Goal: Task Accomplishment & Management: Manage account settings

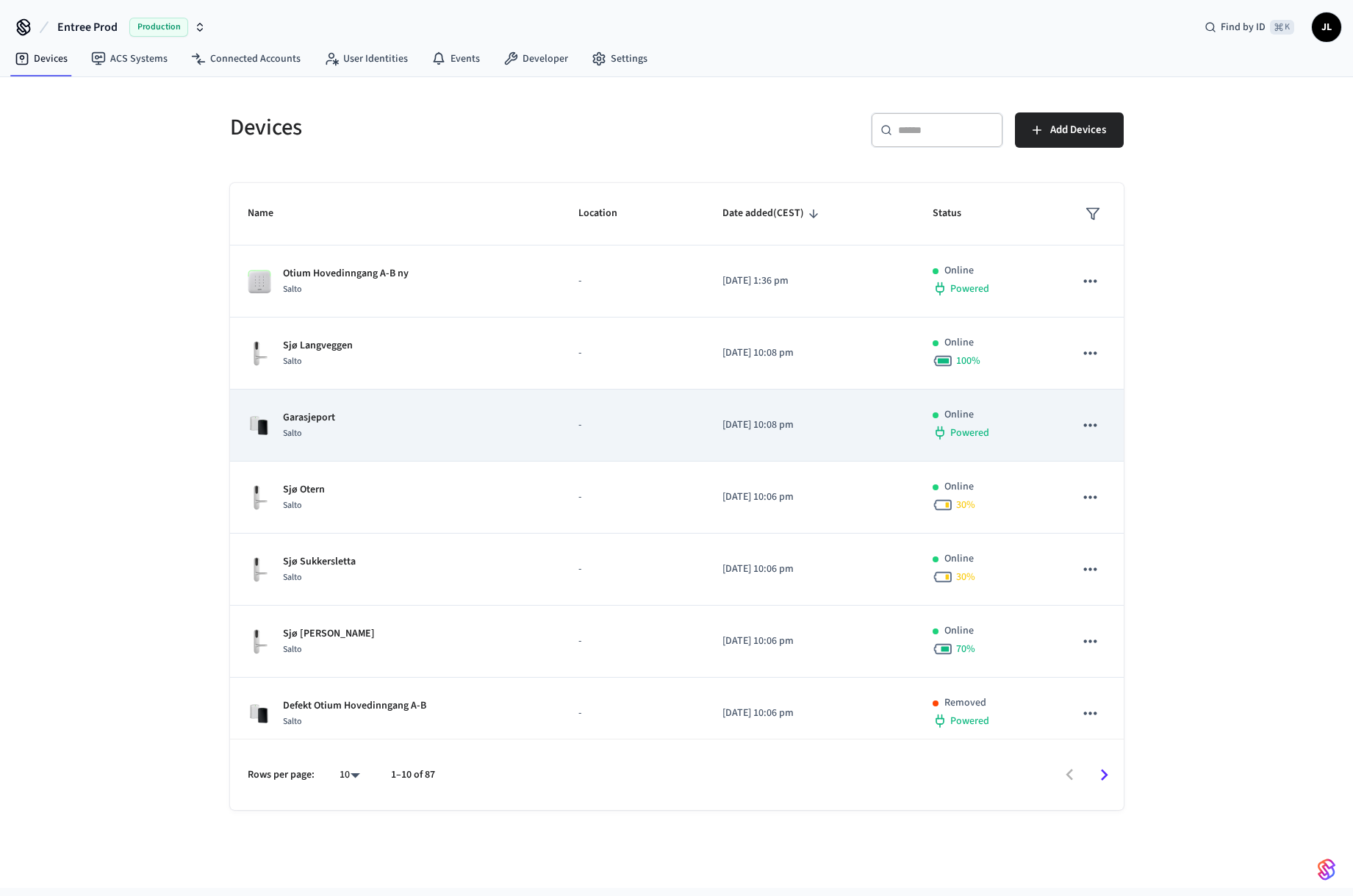
click at [991, 433] on div "Powered" at bounding box center [986, 433] width 106 height 21
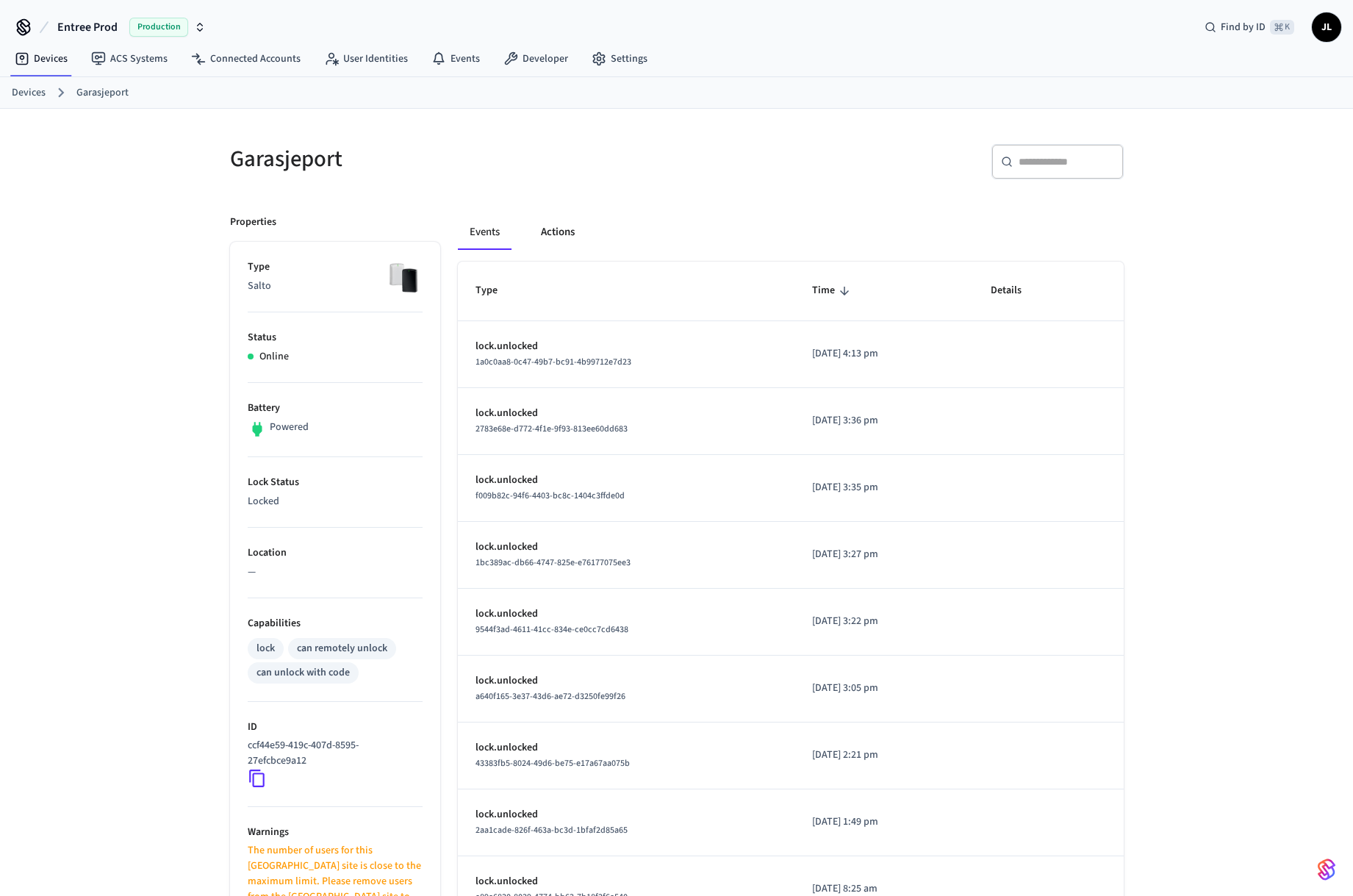
click at [566, 237] on button "Actions" at bounding box center [557, 232] width 57 height 35
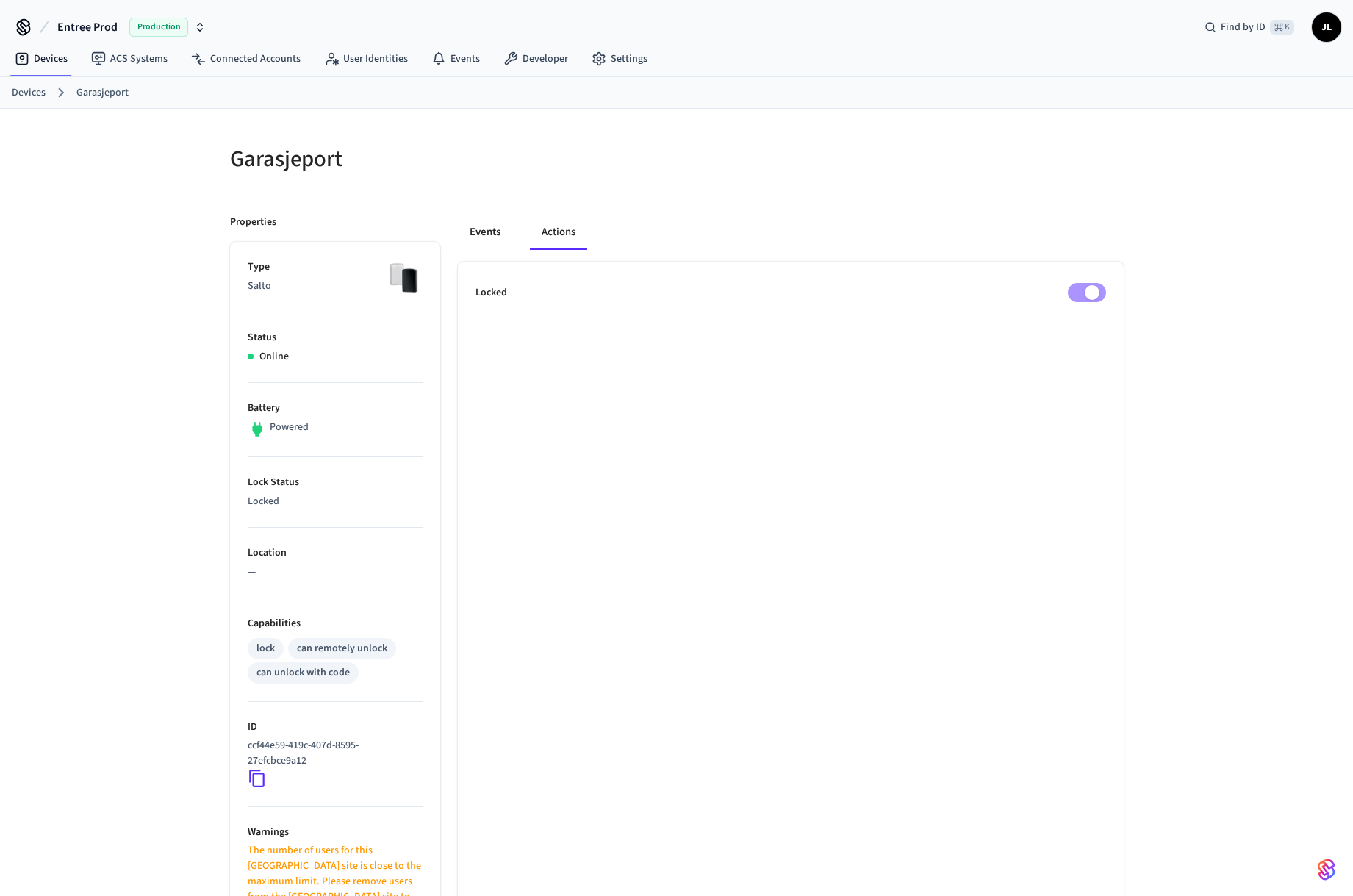
click at [500, 234] on button "Events" at bounding box center [485, 232] width 55 height 35
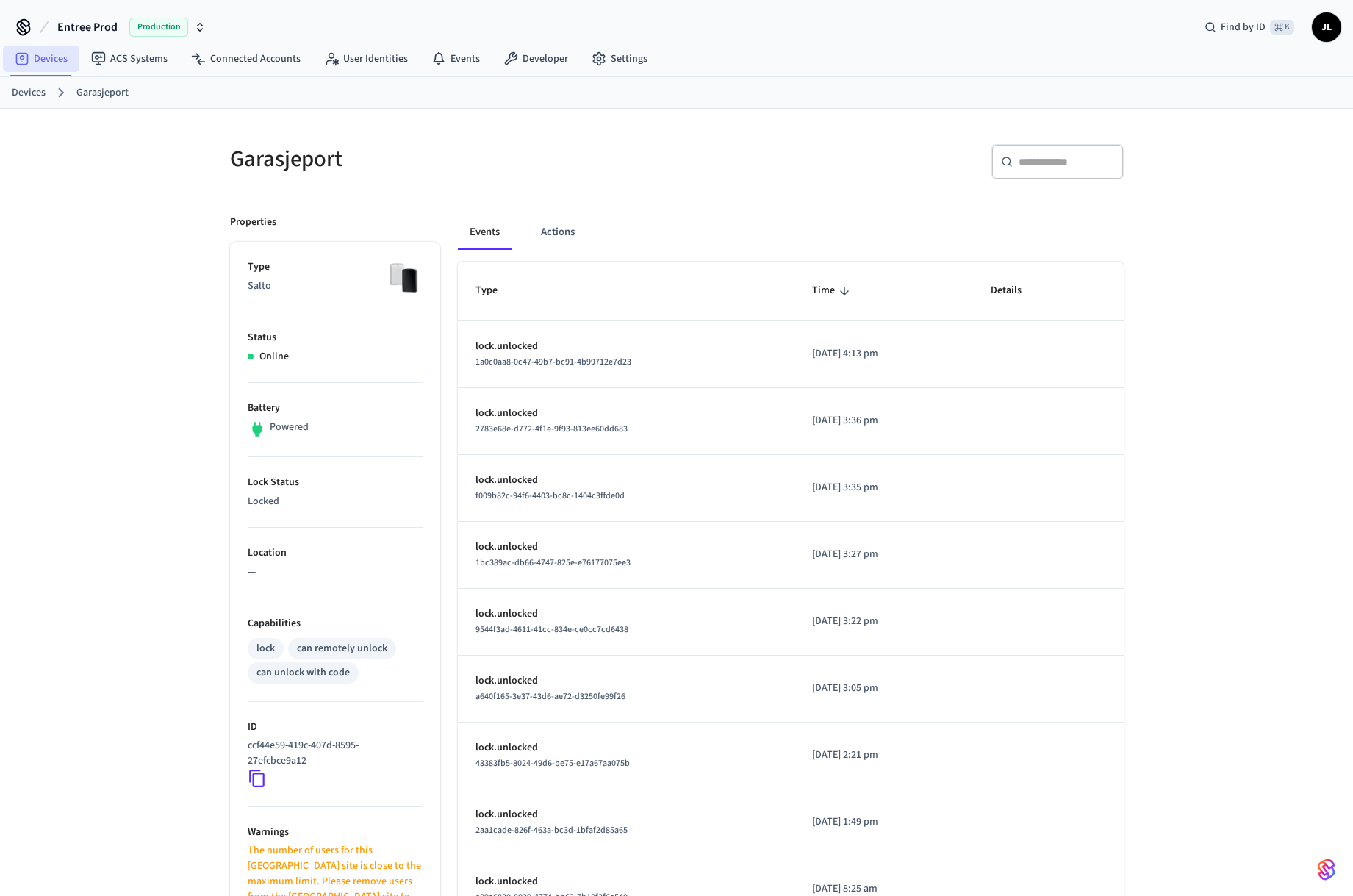
click at [69, 65] on link "Devices" at bounding box center [41, 59] width 77 height 27
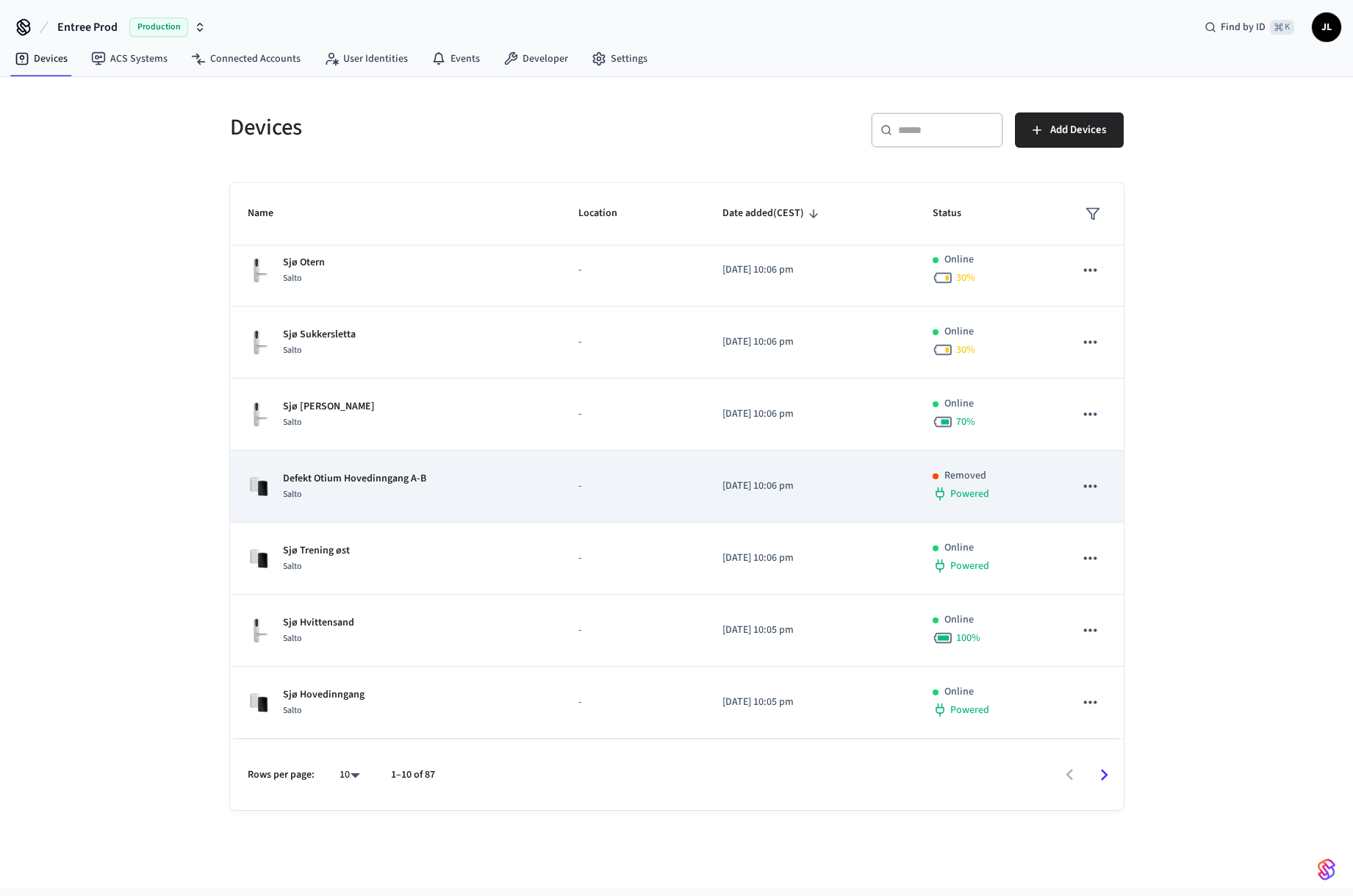
scroll to position [227, 0]
click at [1084, 488] on icon "sticky table" at bounding box center [1090, 485] width 19 height 19
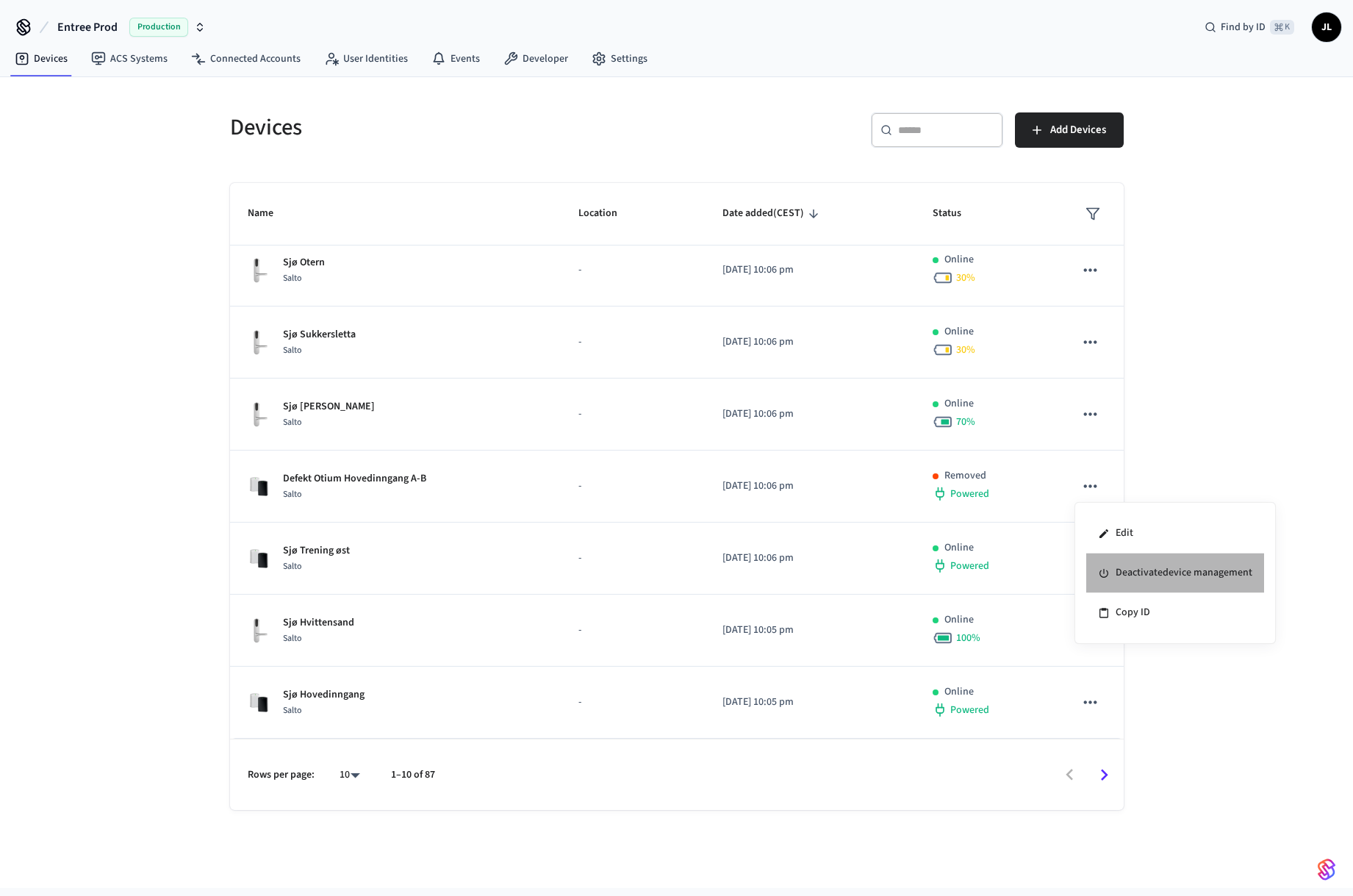
click at [1127, 574] on li "Deactivate device management" at bounding box center [1175, 574] width 178 height 40
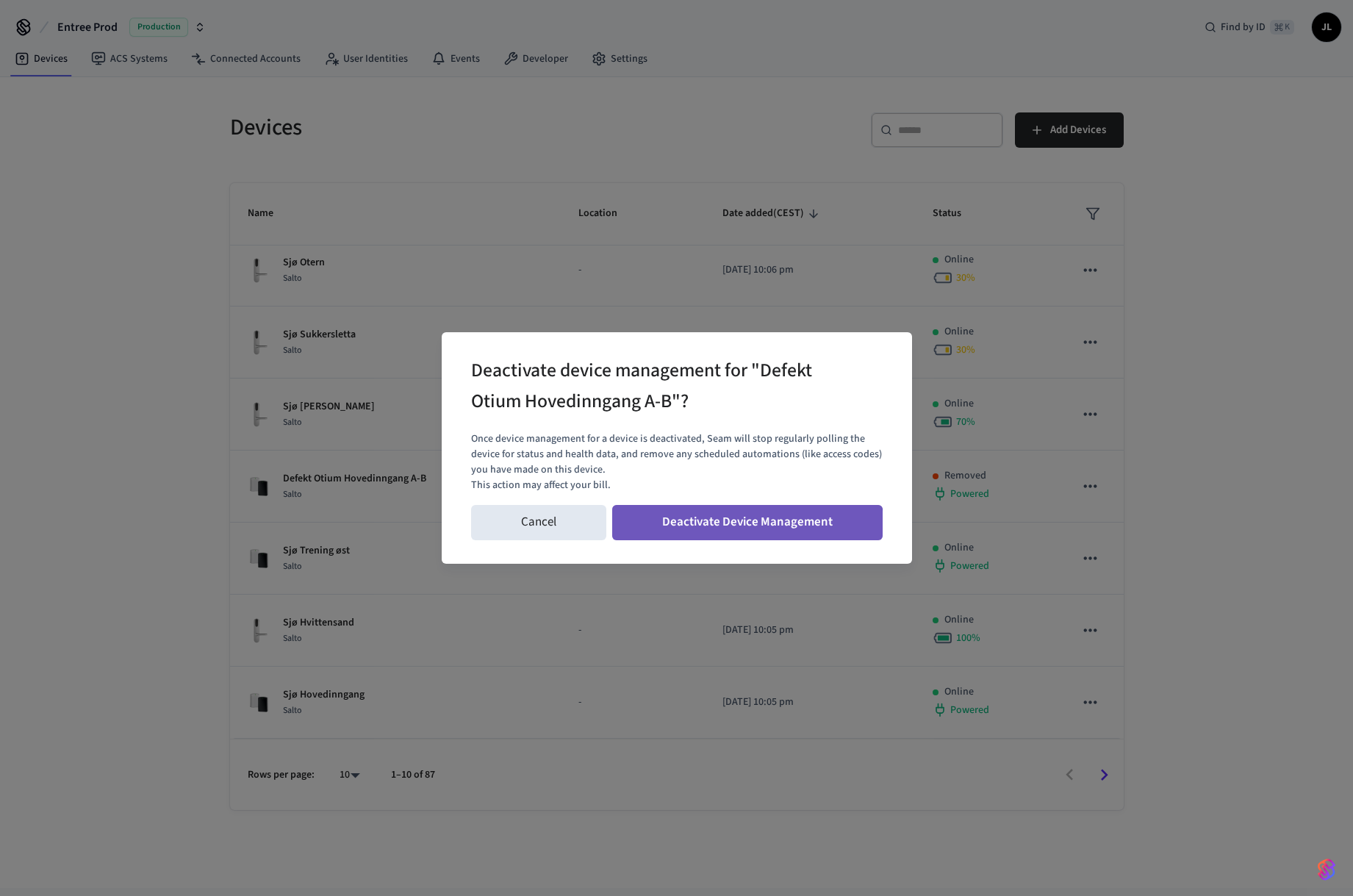
click at [735, 526] on button "Deactivate Device Management" at bounding box center [748, 523] width 271 height 35
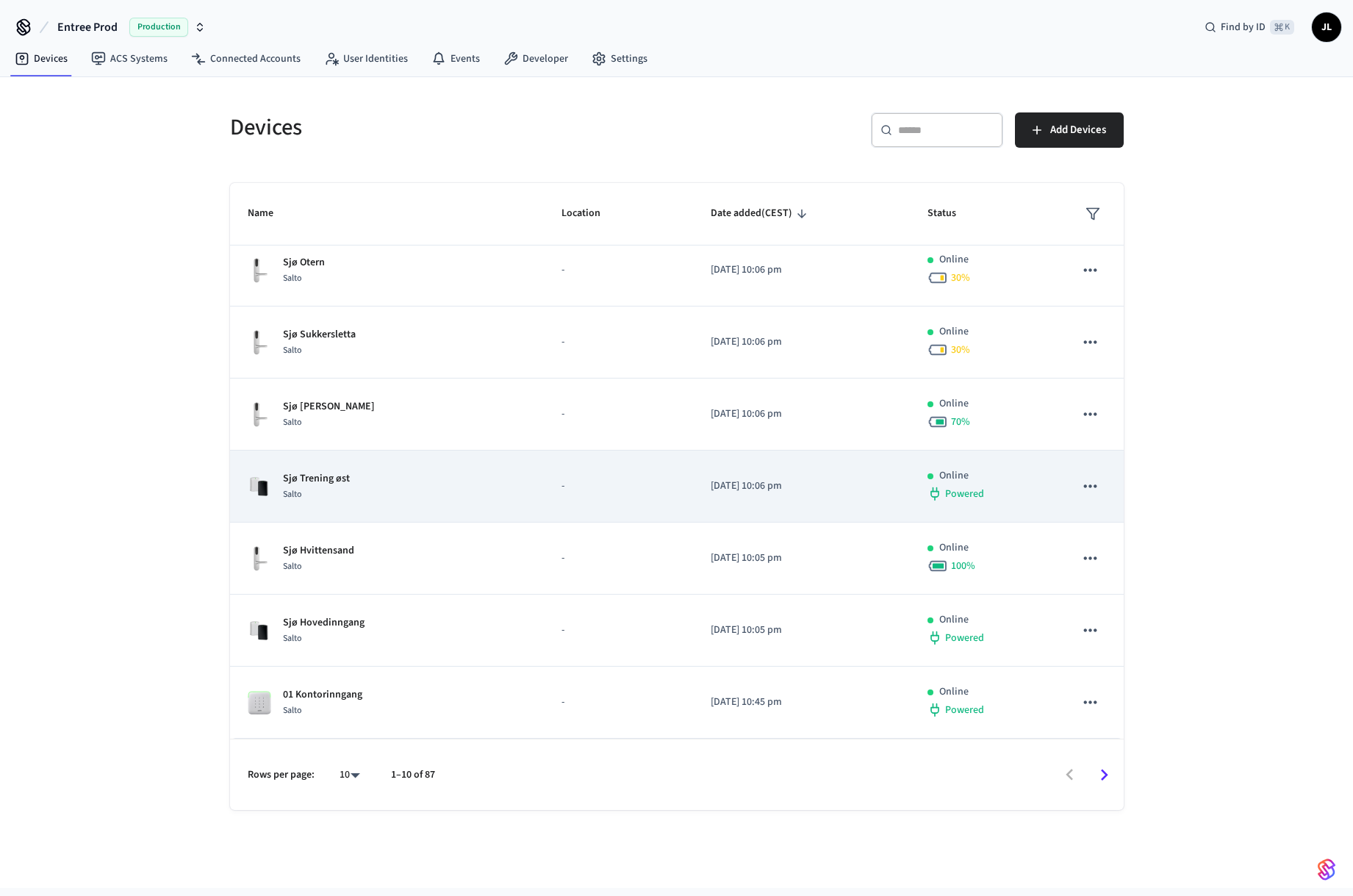
scroll to position [0, 0]
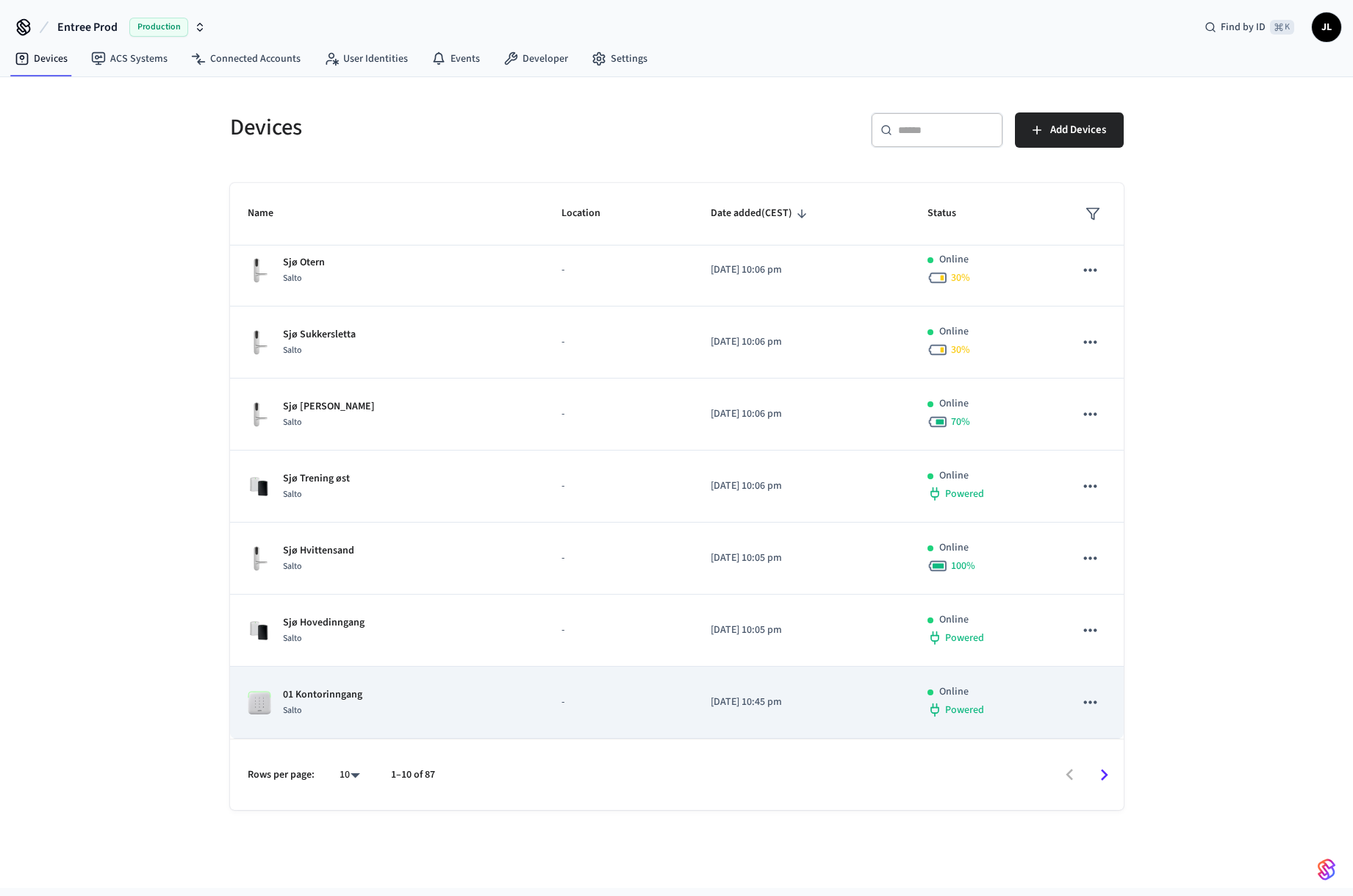
click at [1103, 701] on button "sticky table" at bounding box center [1090, 702] width 31 height 31
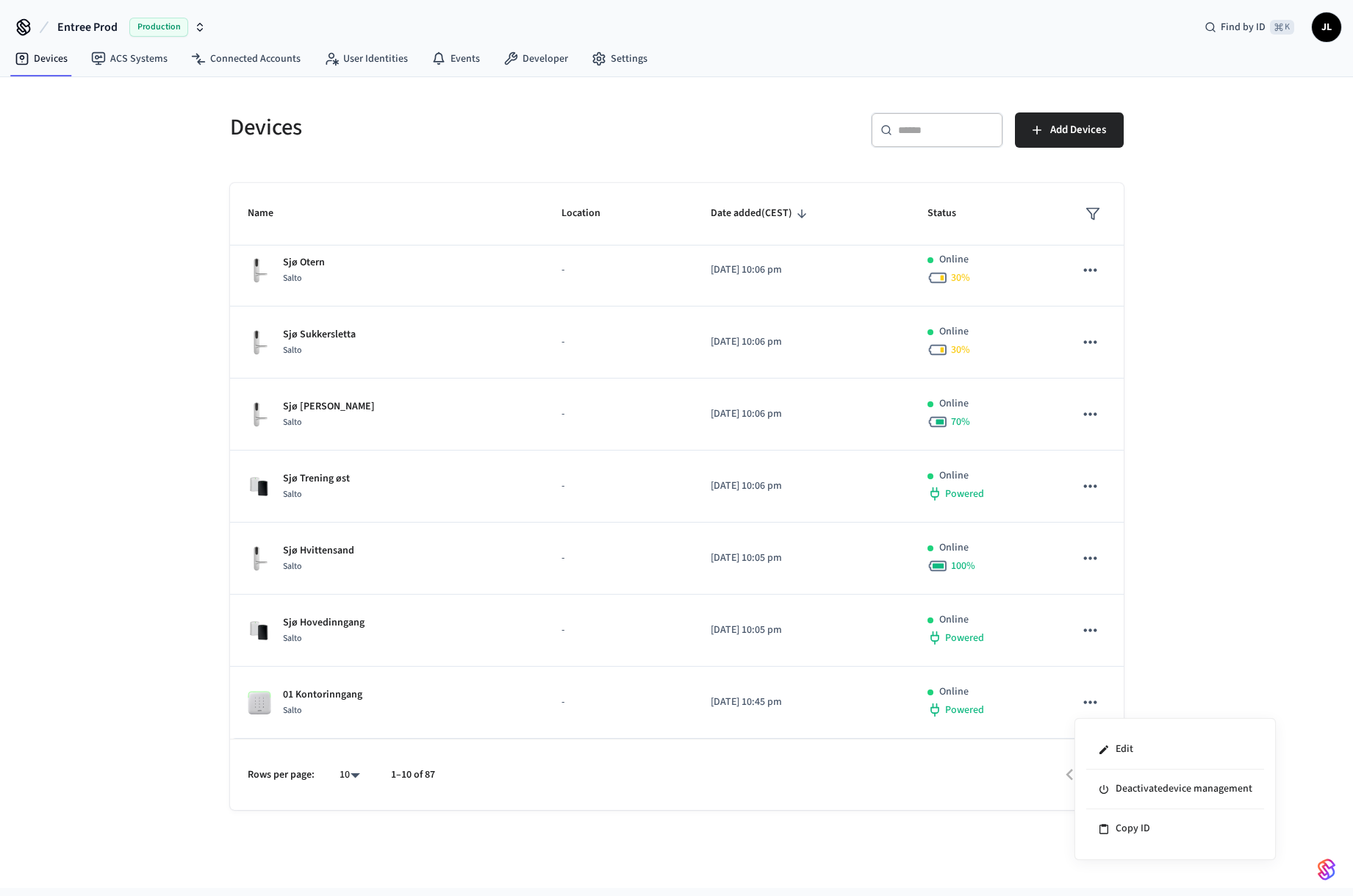
click at [874, 697] on div at bounding box center [676, 448] width 1353 height 896
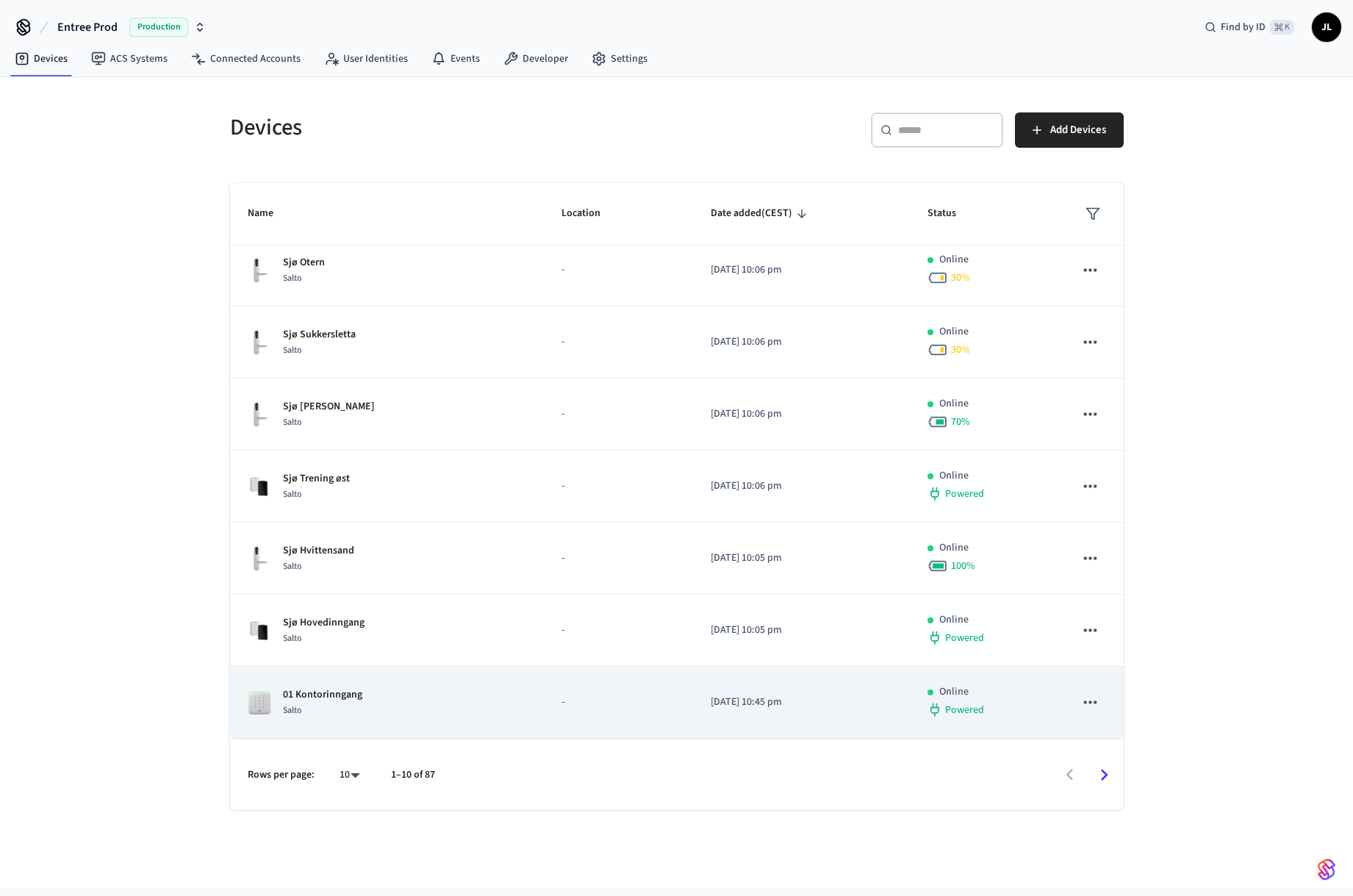
click at [786, 703] on p "[DATE] 10:45 pm" at bounding box center [802, 702] width 183 height 15
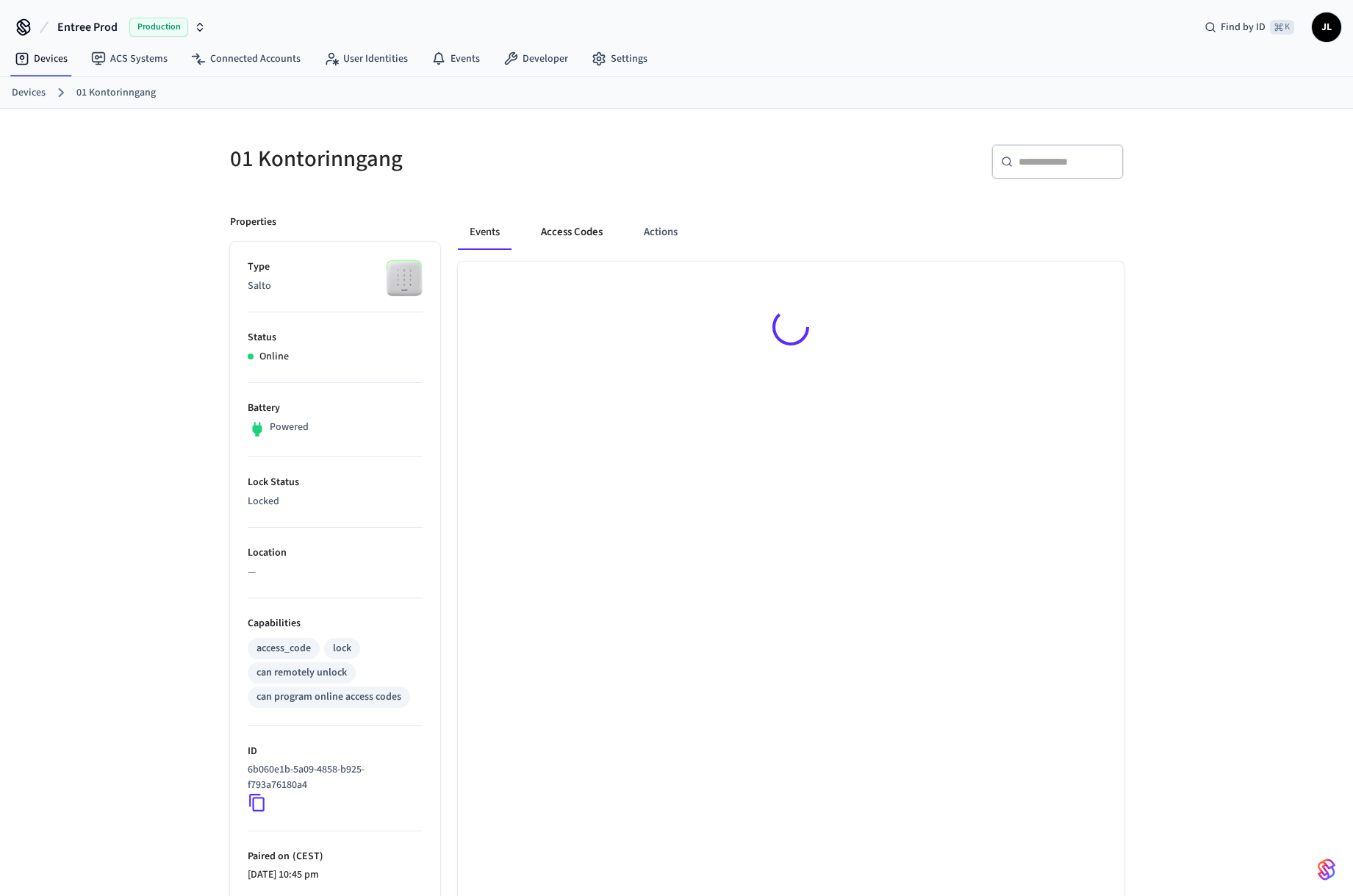
click at [576, 221] on button "Access Codes" at bounding box center [572, 232] width 85 height 35
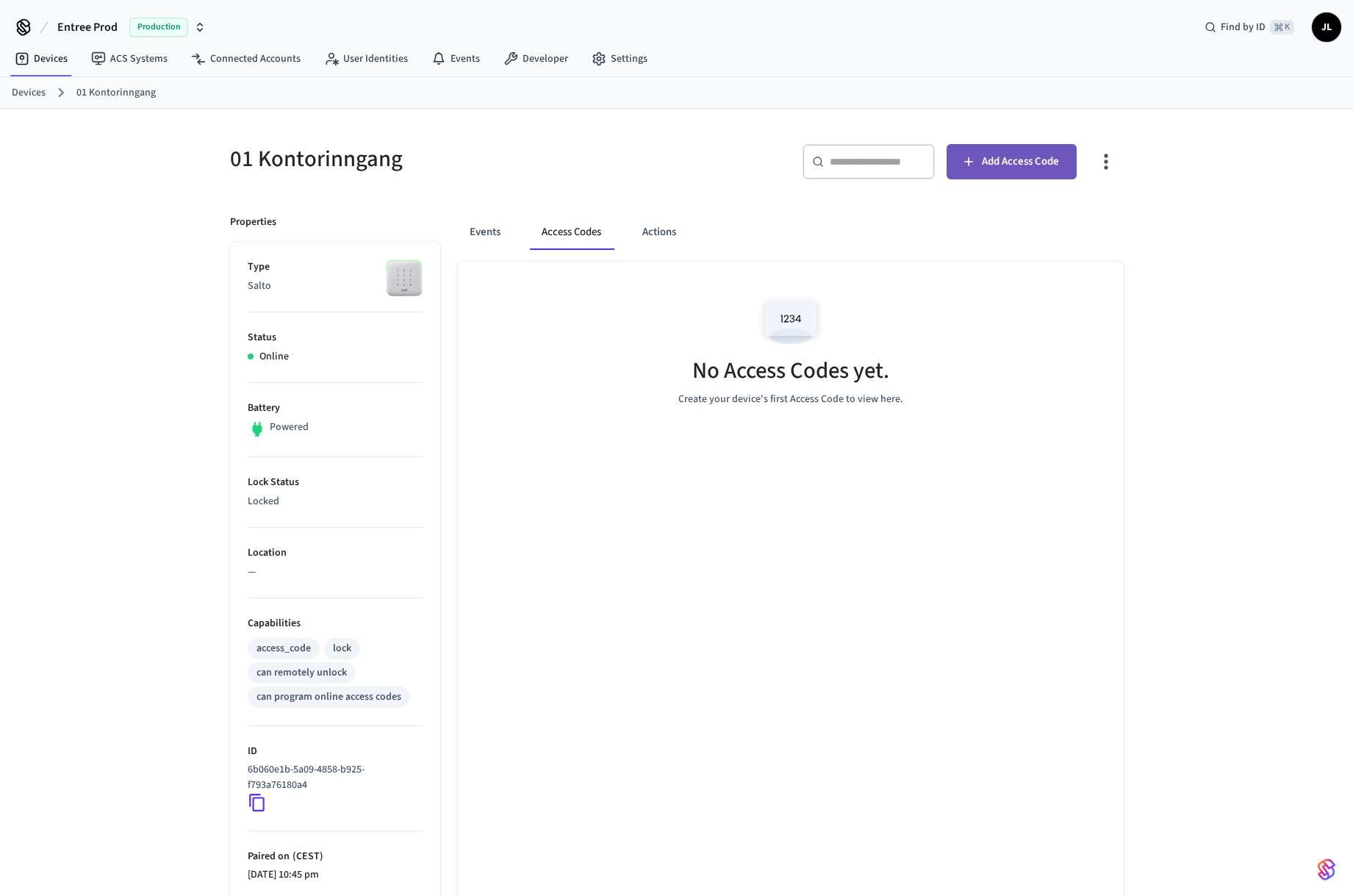
click at [988, 159] on span "Add Access Code" at bounding box center [1020, 161] width 77 height 19
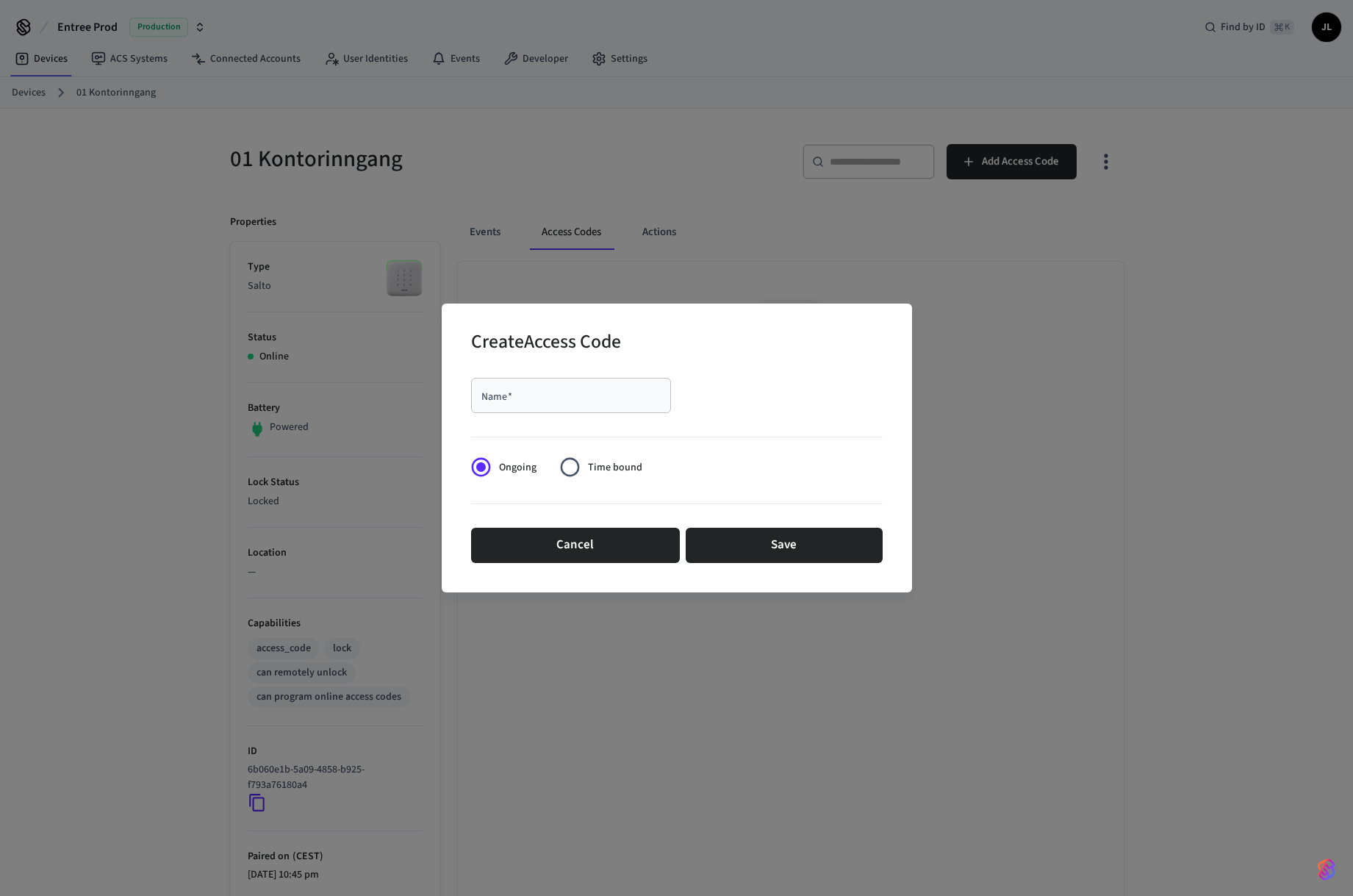
click at [618, 396] on input "Name   *" at bounding box center [571, 395] width 183 height 14
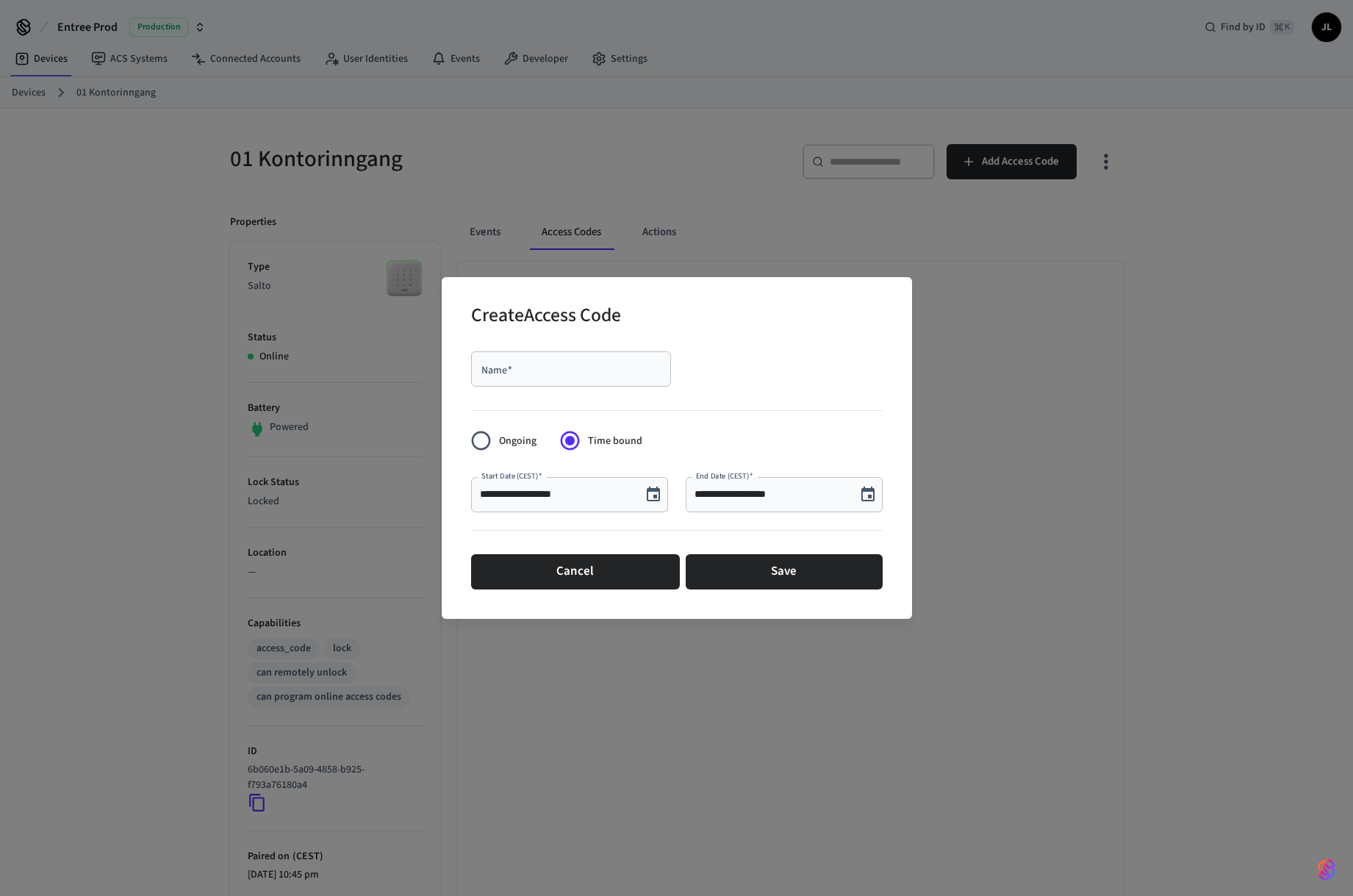
click at [510, 444] on span "Ongoing" at bounding box center [517, 441] width 37 height 15
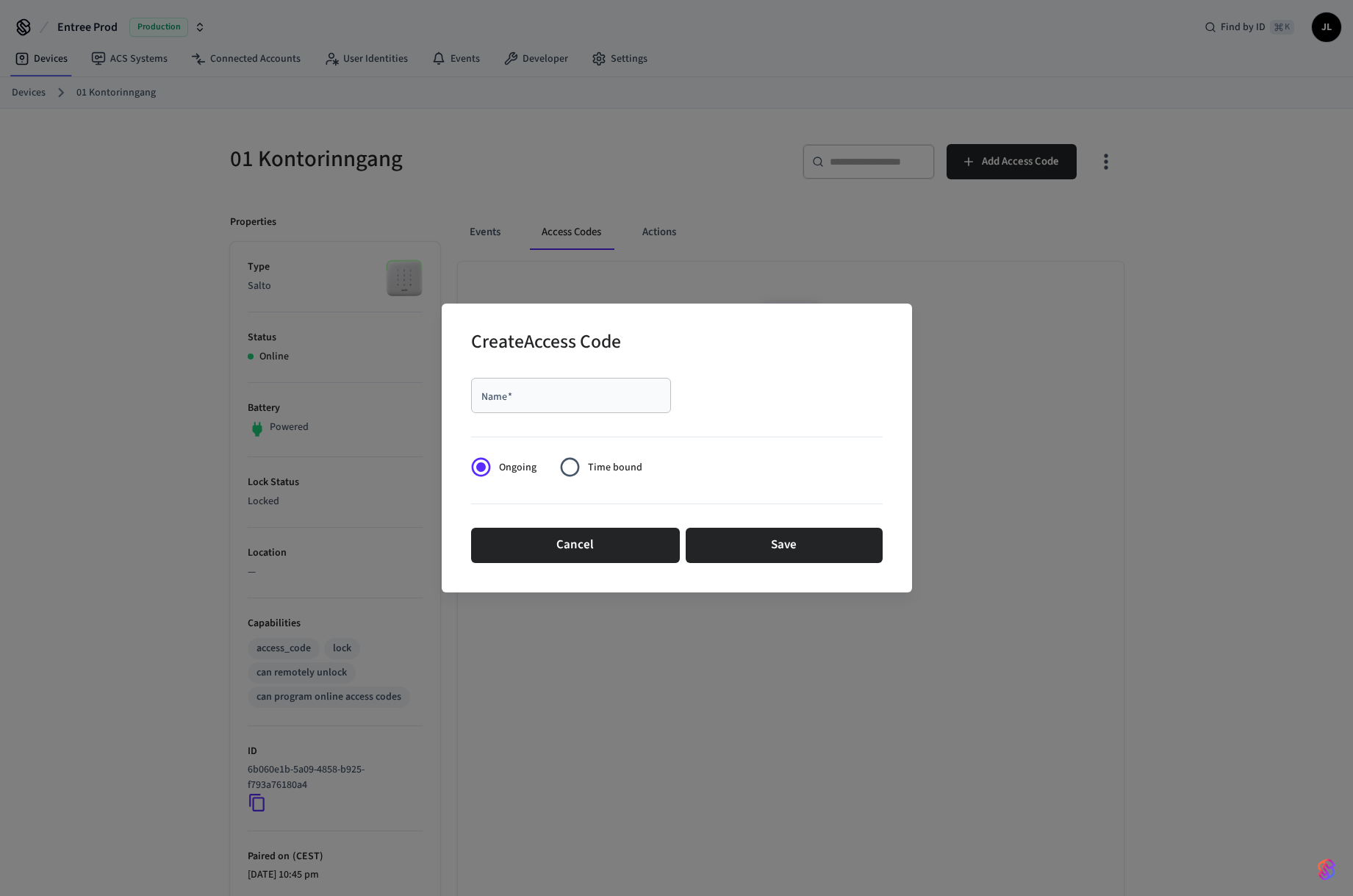
click at [529, 400] on input "Name   *" at bounding box center [571, 395] width 183 height 14
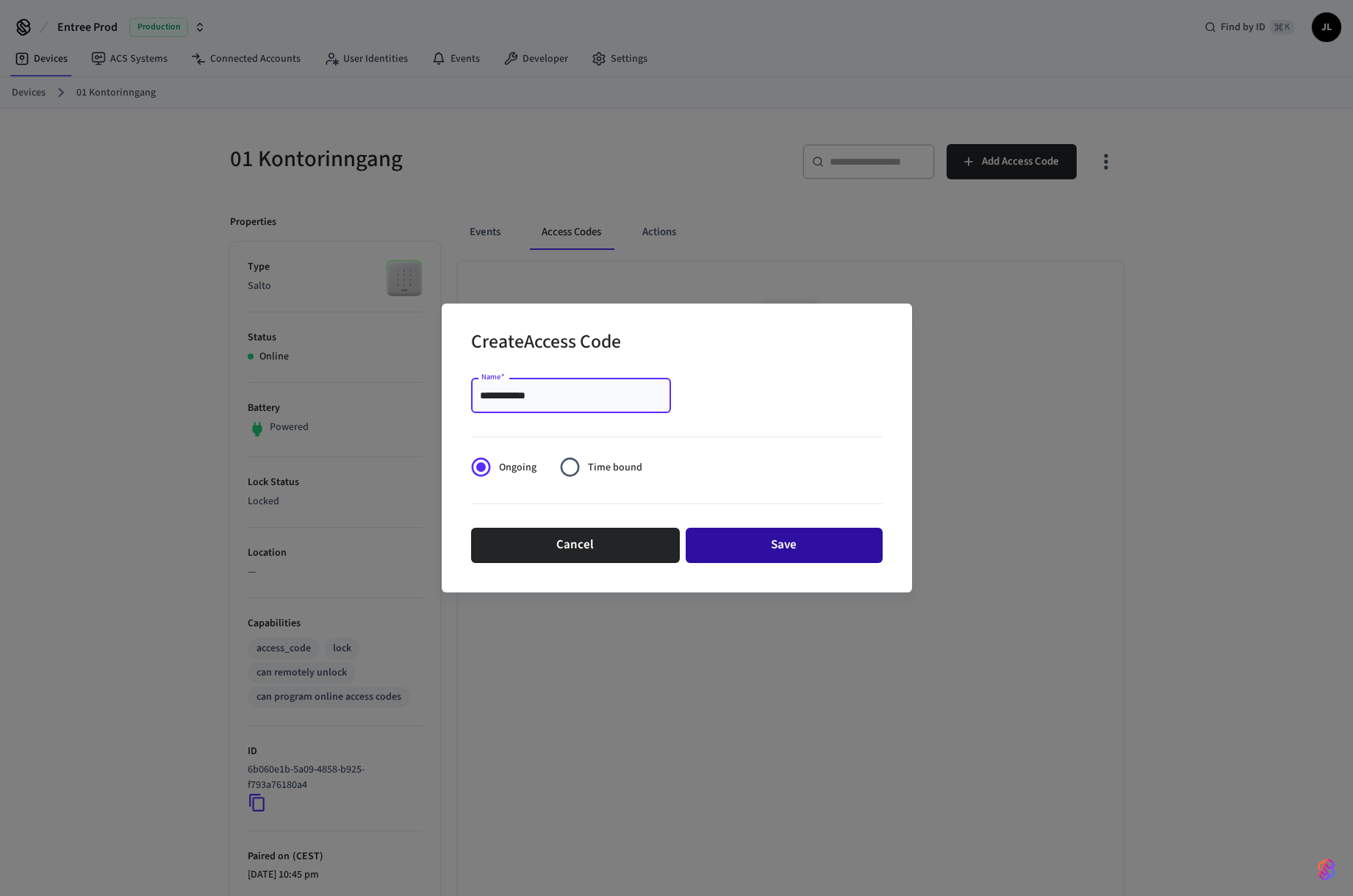
type input "**********"
click at [764, 535] on button "Save" at bounding box center [784, 545] width 197 height 35
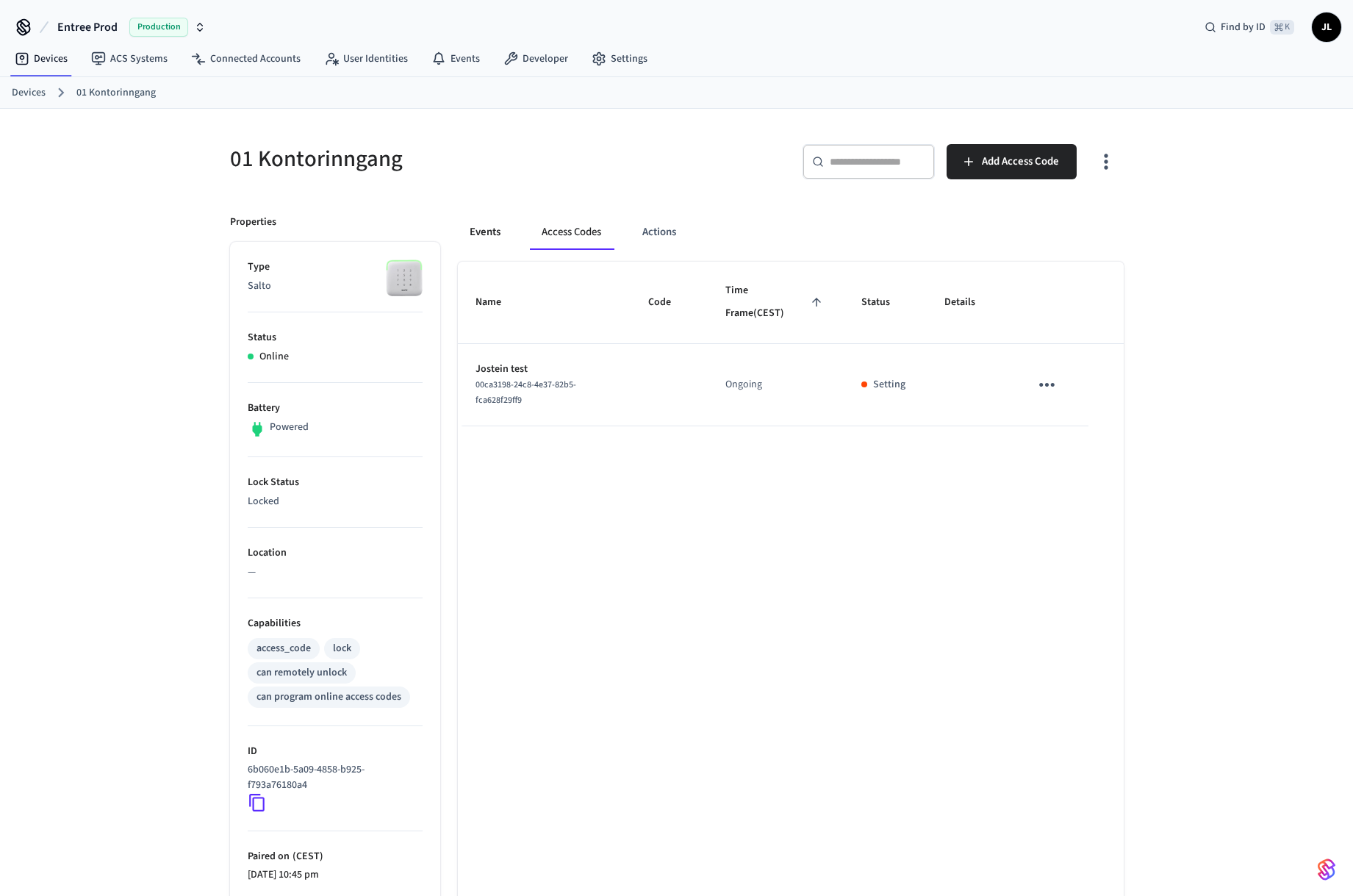
drag, startPoint x: 492, startPoint y: 229, endPoint x: 507, endPoint y: 230, distance: 15.0
click at [492, 229] on button "Events" at bounding box center [485, 232] width 55 height 35
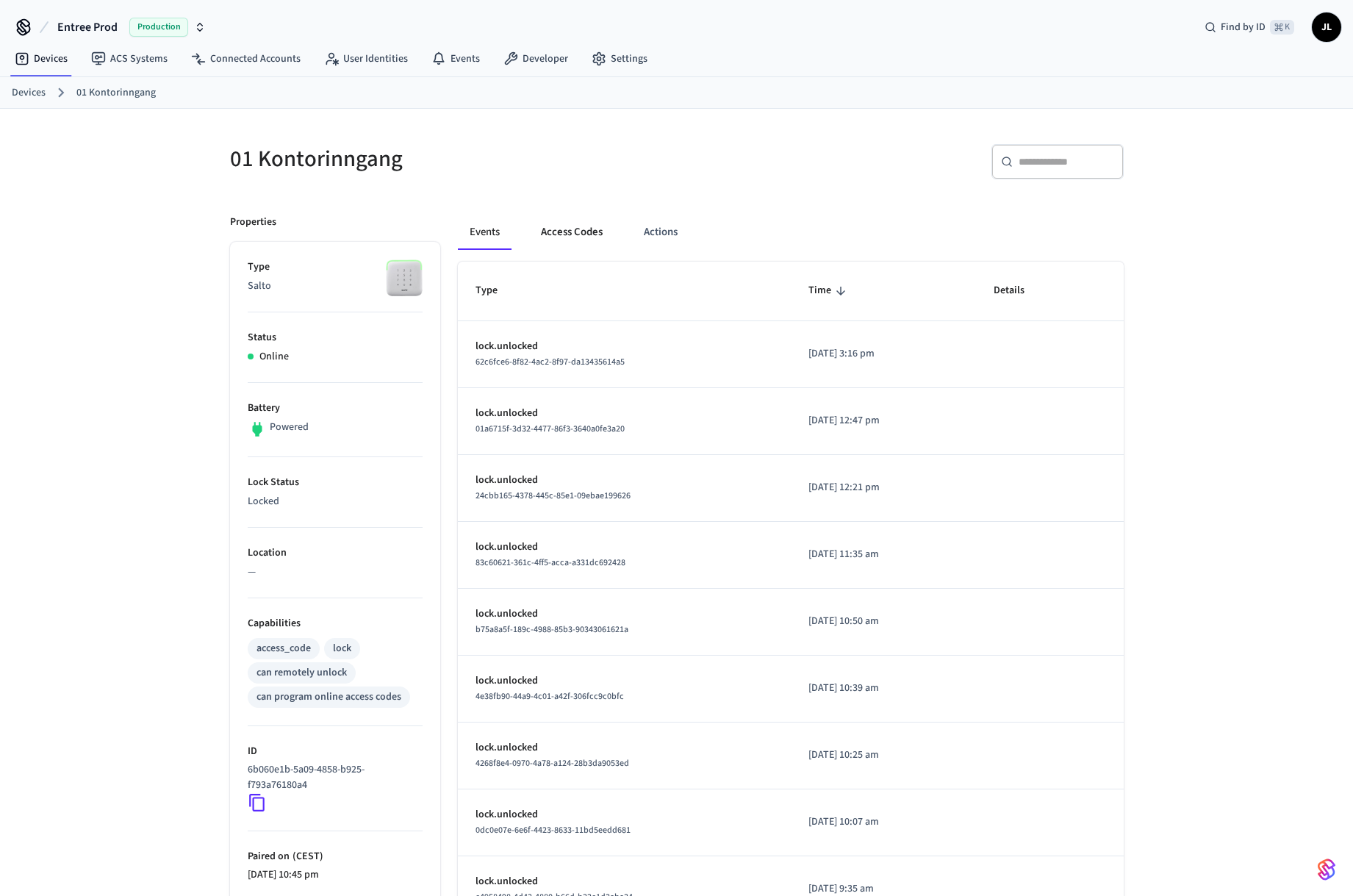
click at [563, 236] on button "Access Codes" at bounding box center [572, 232] width 85 height 35
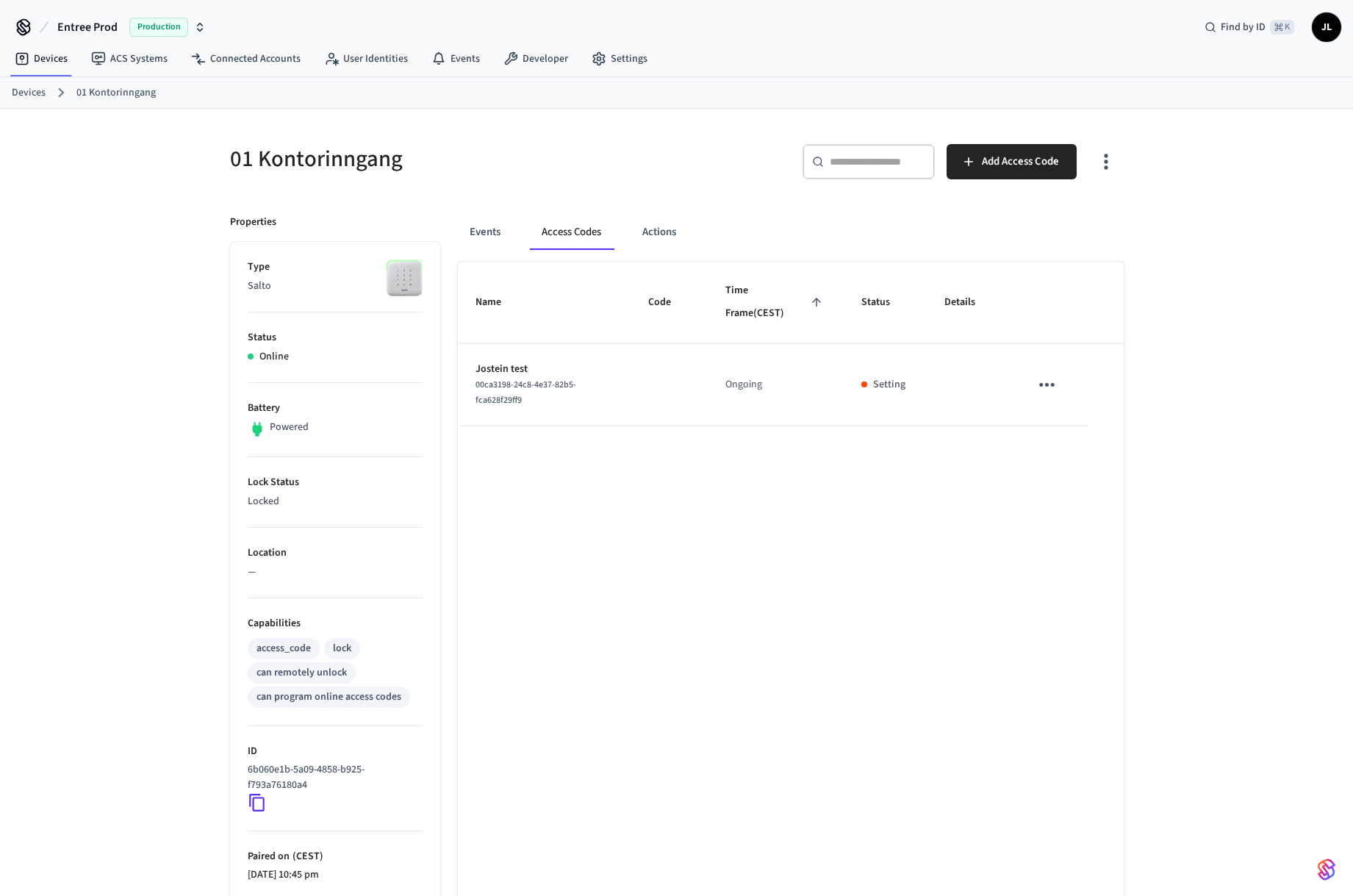
click at [563, 236] on button "Access Codes" at bounding box center [571, 232] width 83 height 35
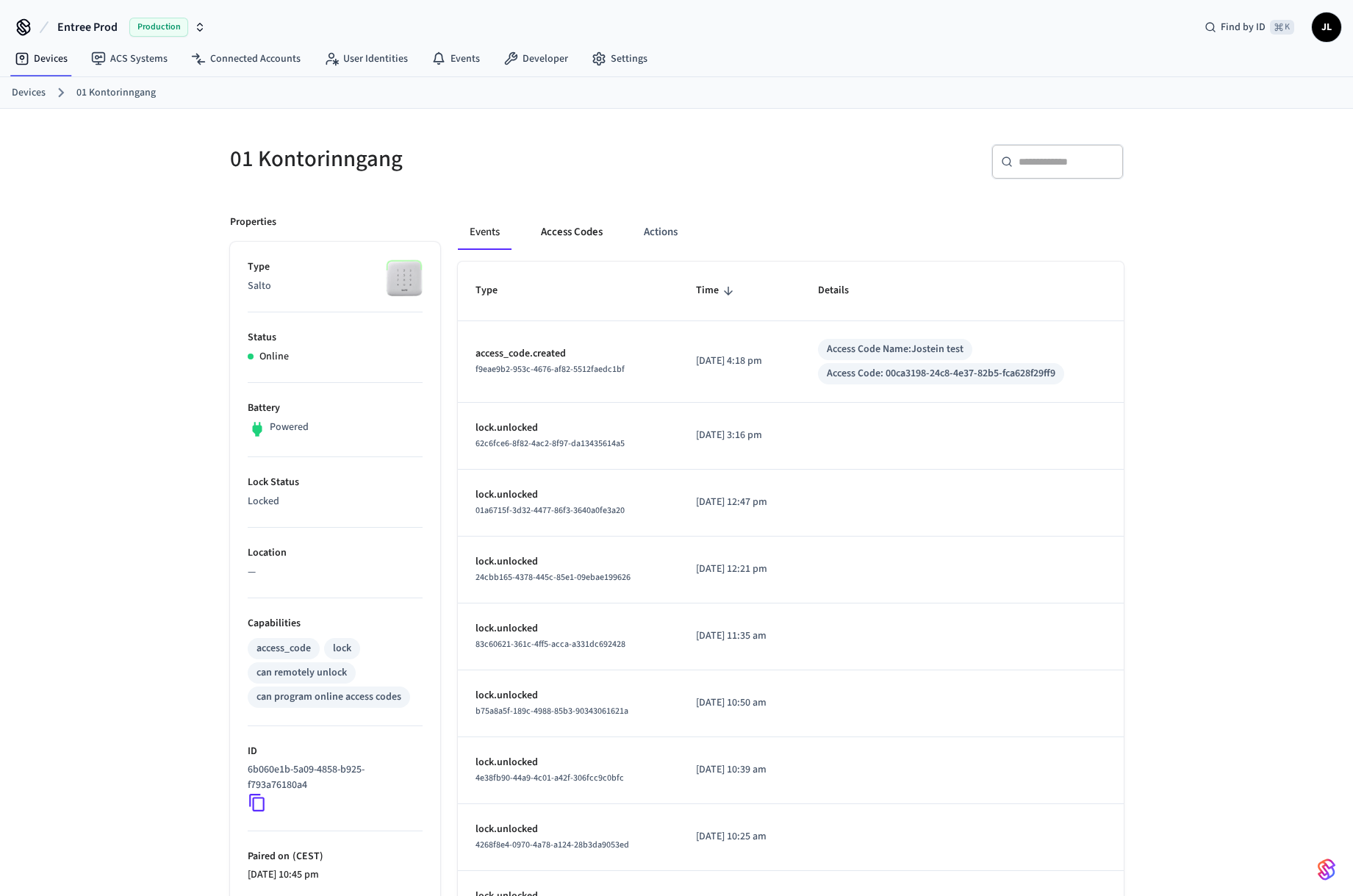
click at [582, 241] on button "Access Codes" at bounding box center [572, 232] width 85 height 35
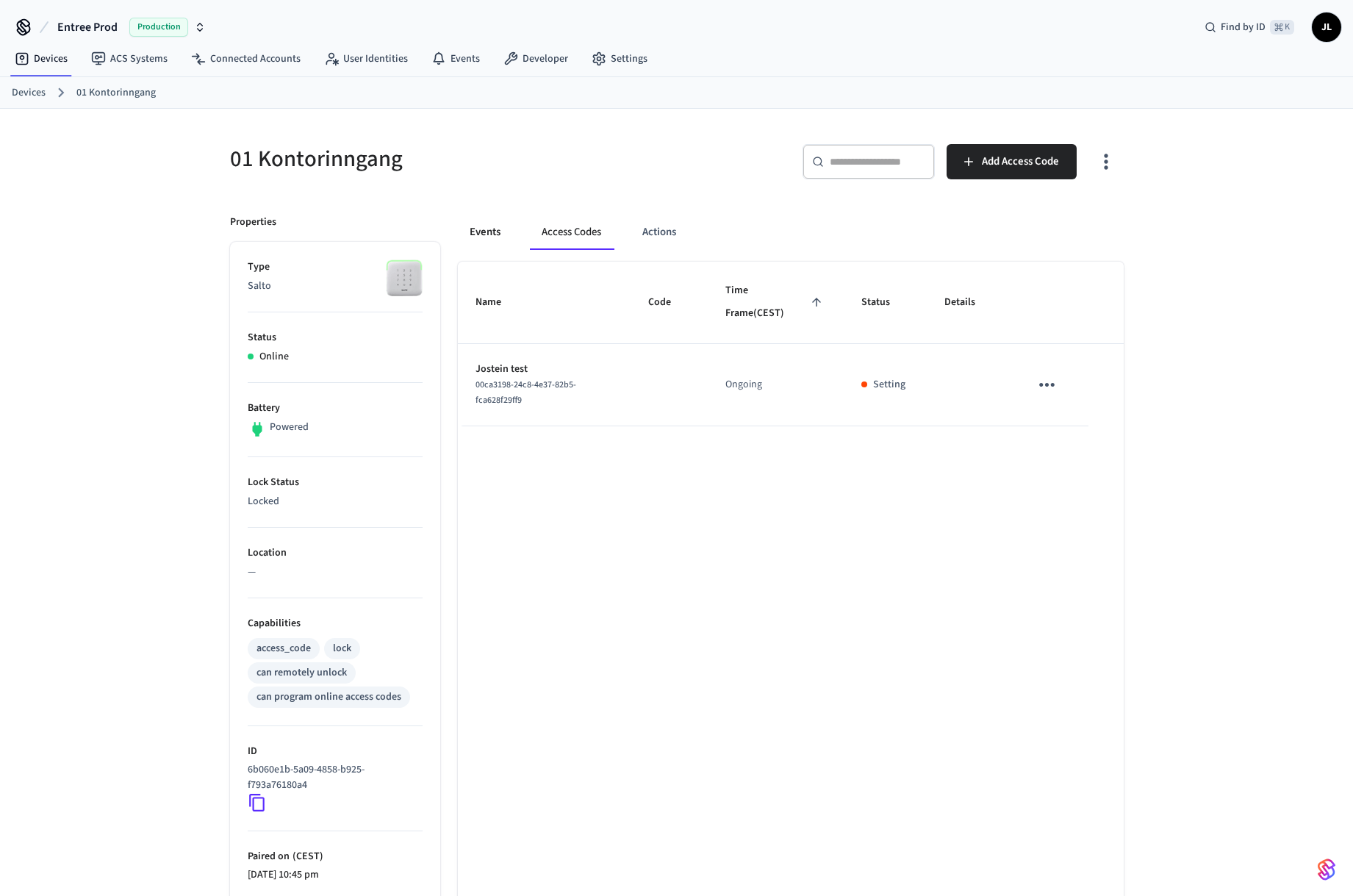
click at [497, 240] on button "Events" at bounding box center [485, 232] width 55 height 35
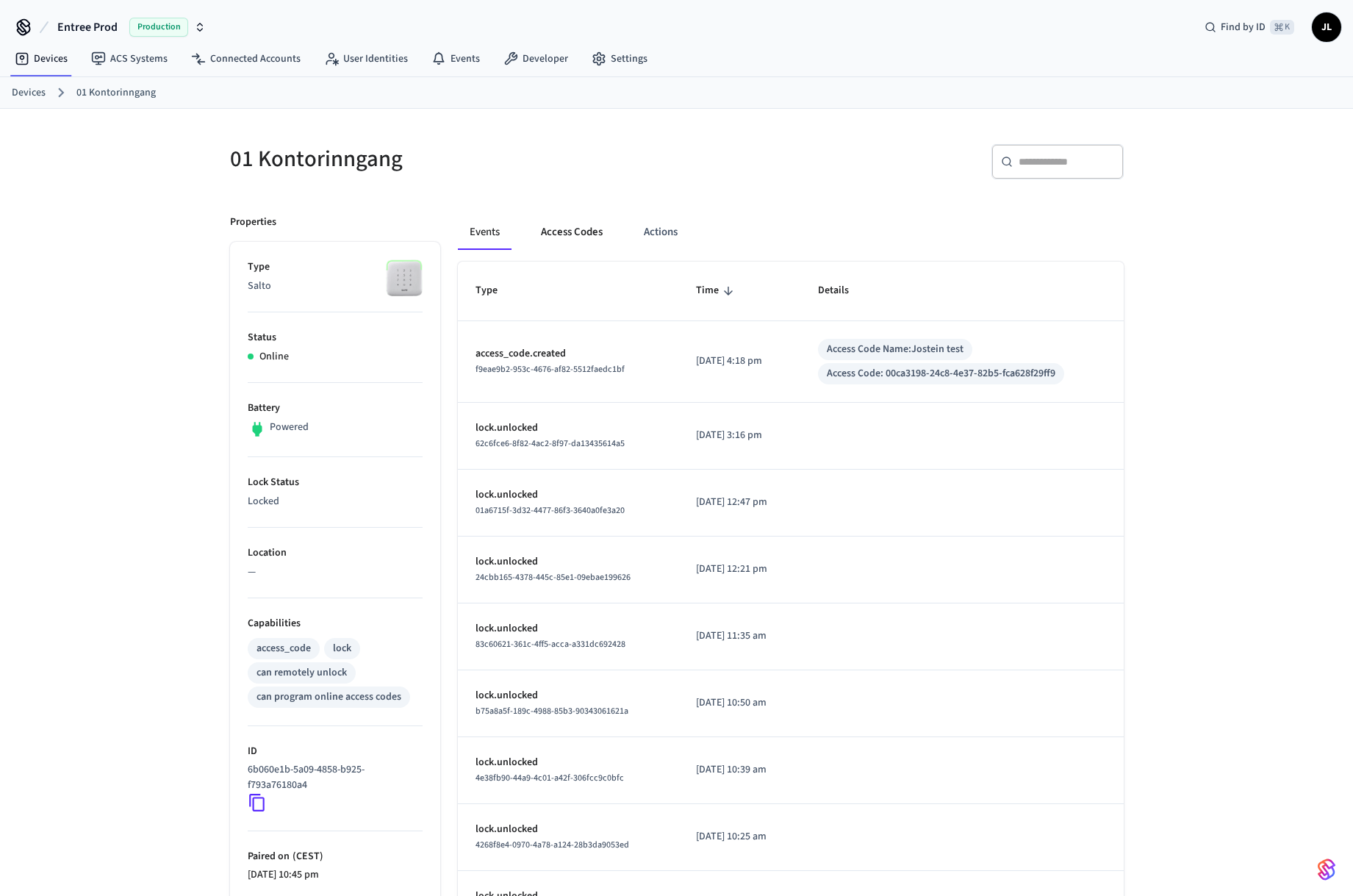
click at [602, 246] on button "Access Codes" at bounding box center [572, 232] width 85 height 35
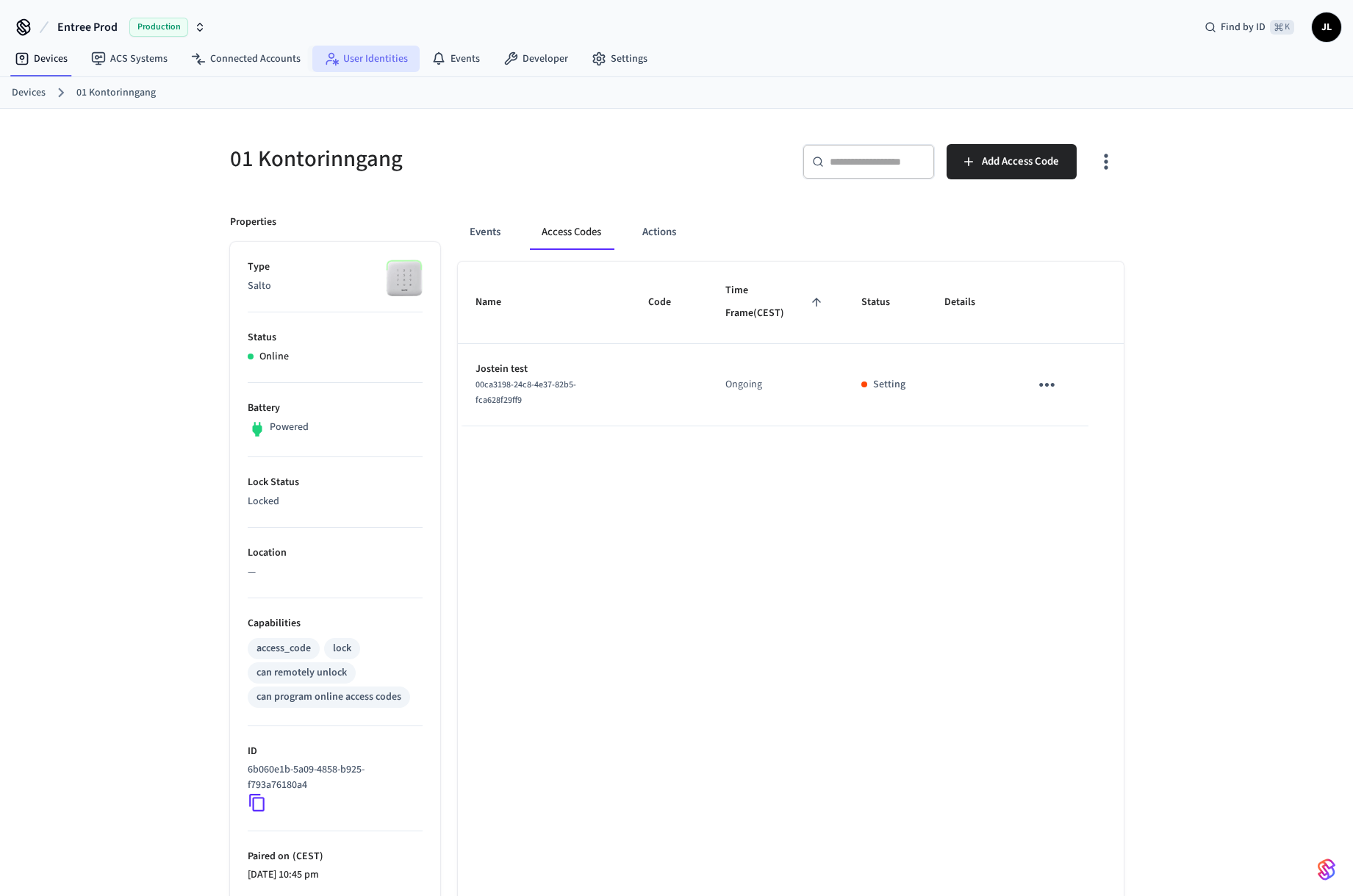
click at [347, 53] on link "User Identities" at bounding box center [366, 59] width 107 height 27
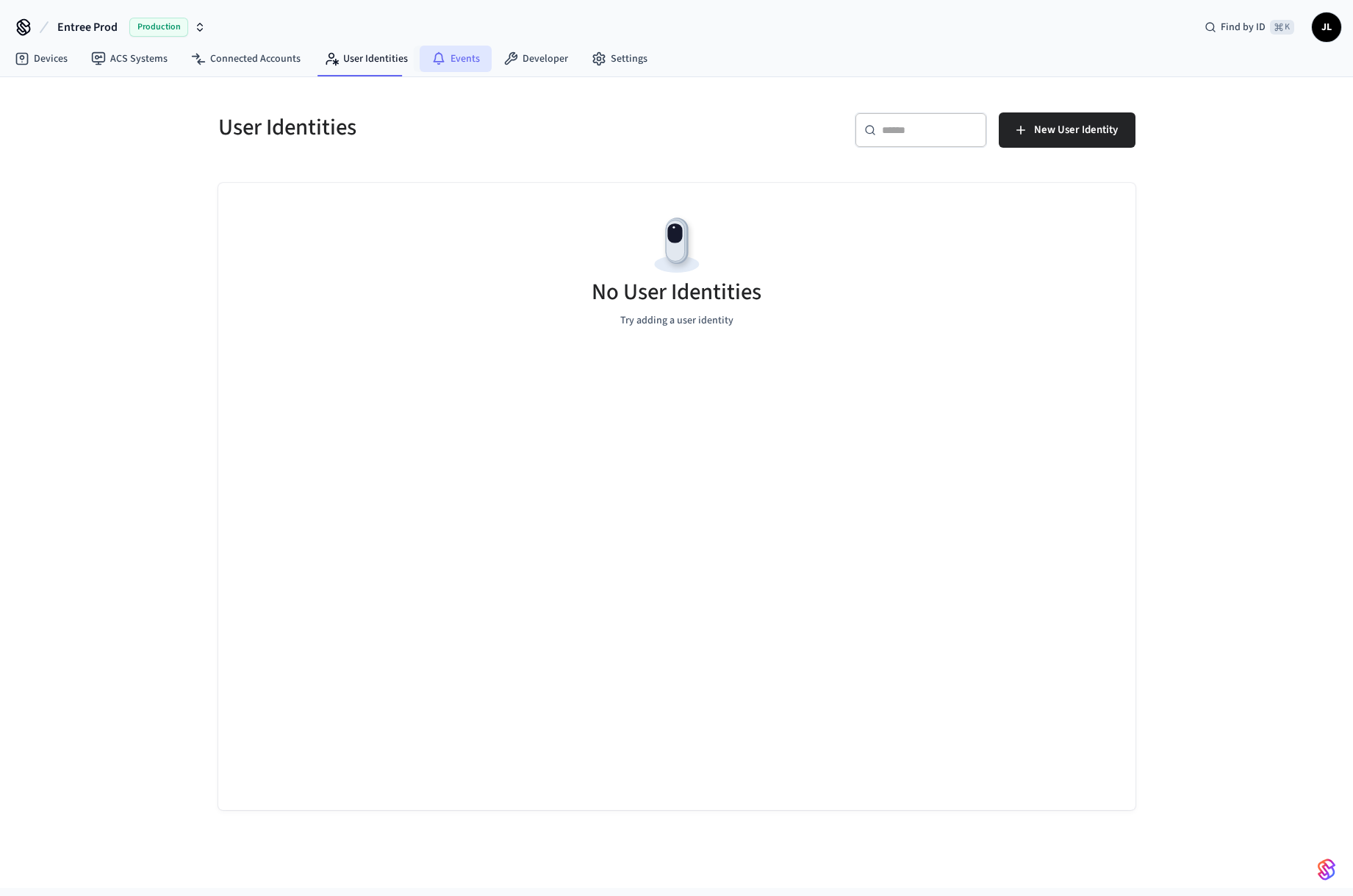
click at [449, 68] on link "Events" at bounding box center [456, 59] width 72 height 27
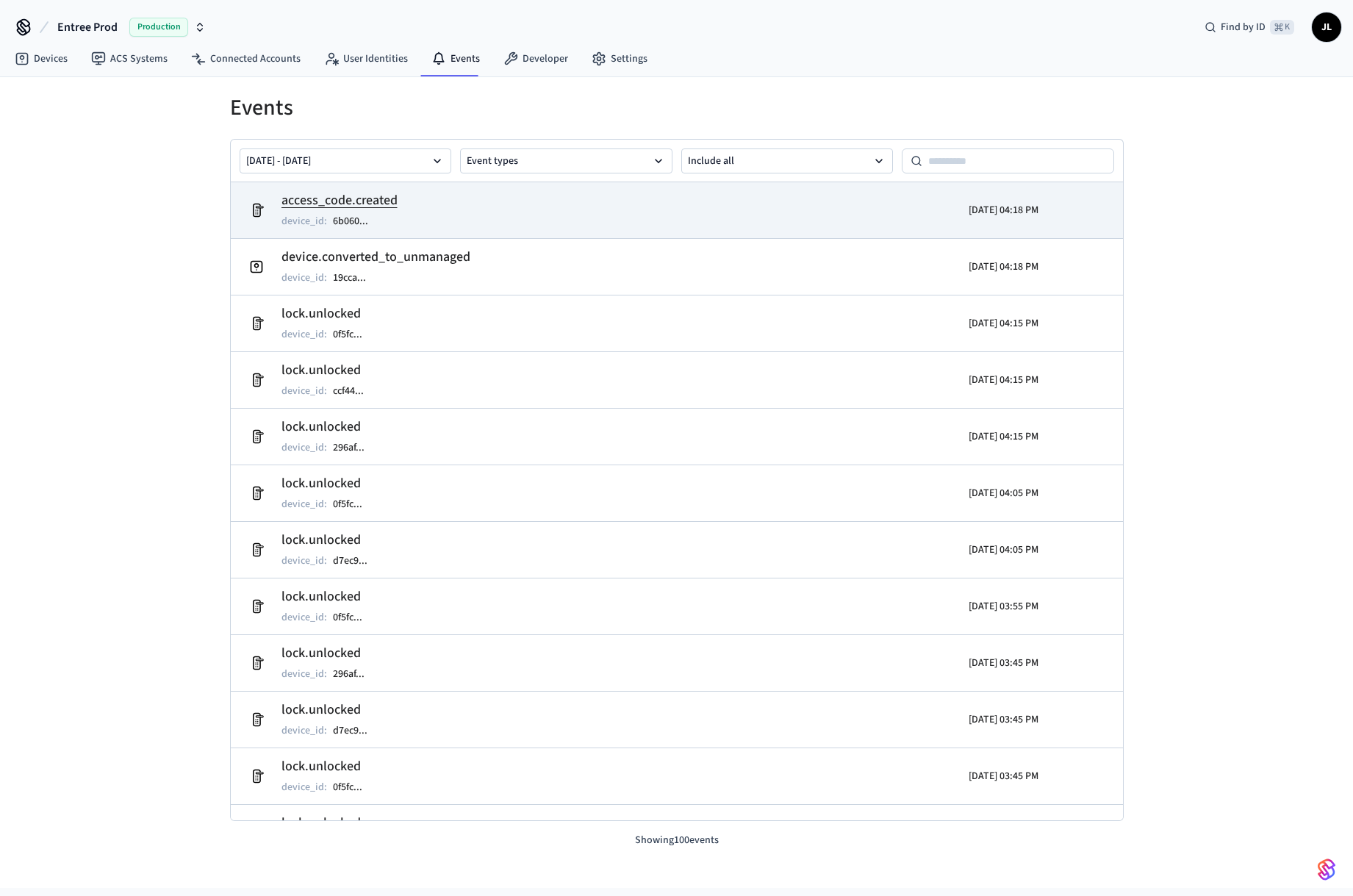
click at [492, 214] on td "access_code.created device_id : 6b060 ..." at bounding box center [532, 210] width 580 height 41
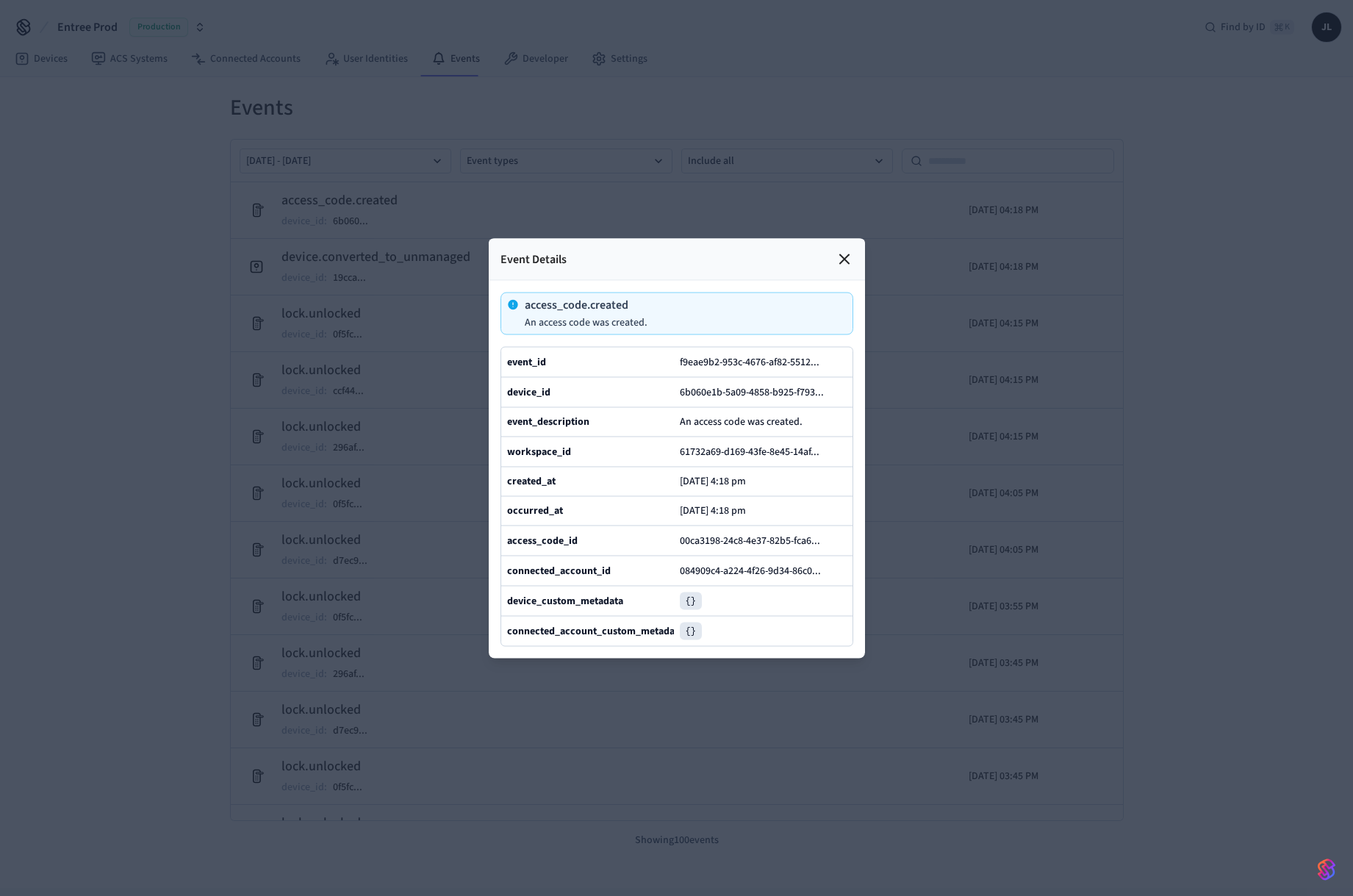
click at [435, 323] on div at bounding box center [676, 448] width 1353 height 896
click at [459, 129] on div at bounding box center [676, 448] width 1353 height 896
click at [510, 61] on div at bounding box center [676, 448] width 1353 height 896
click at [847, 259] on icon at bounding box center [844, 259] width 17 height 17
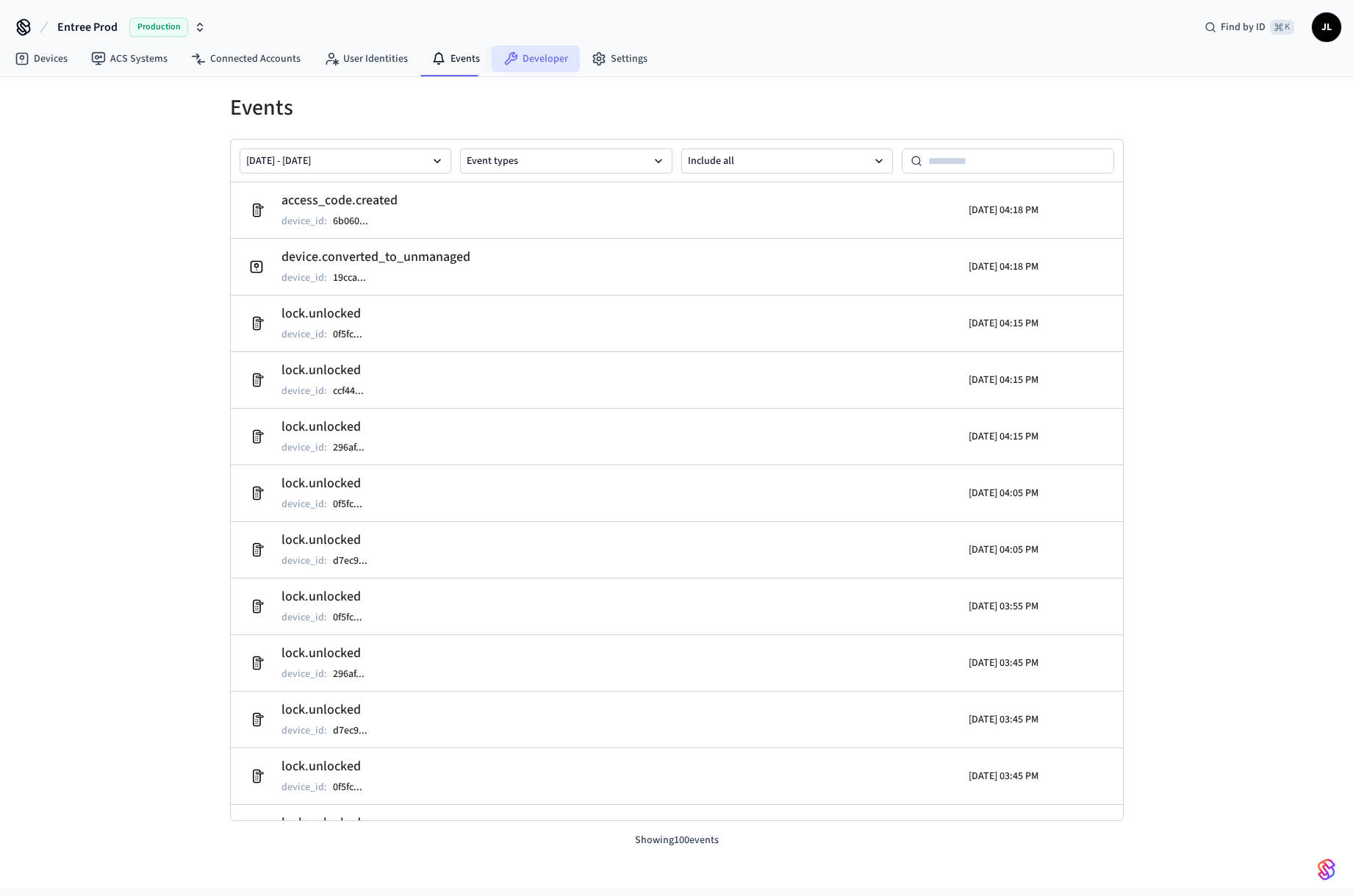
click at [535, 71] on link "Developer" at bounding box center [536, 59] width 88 height 27
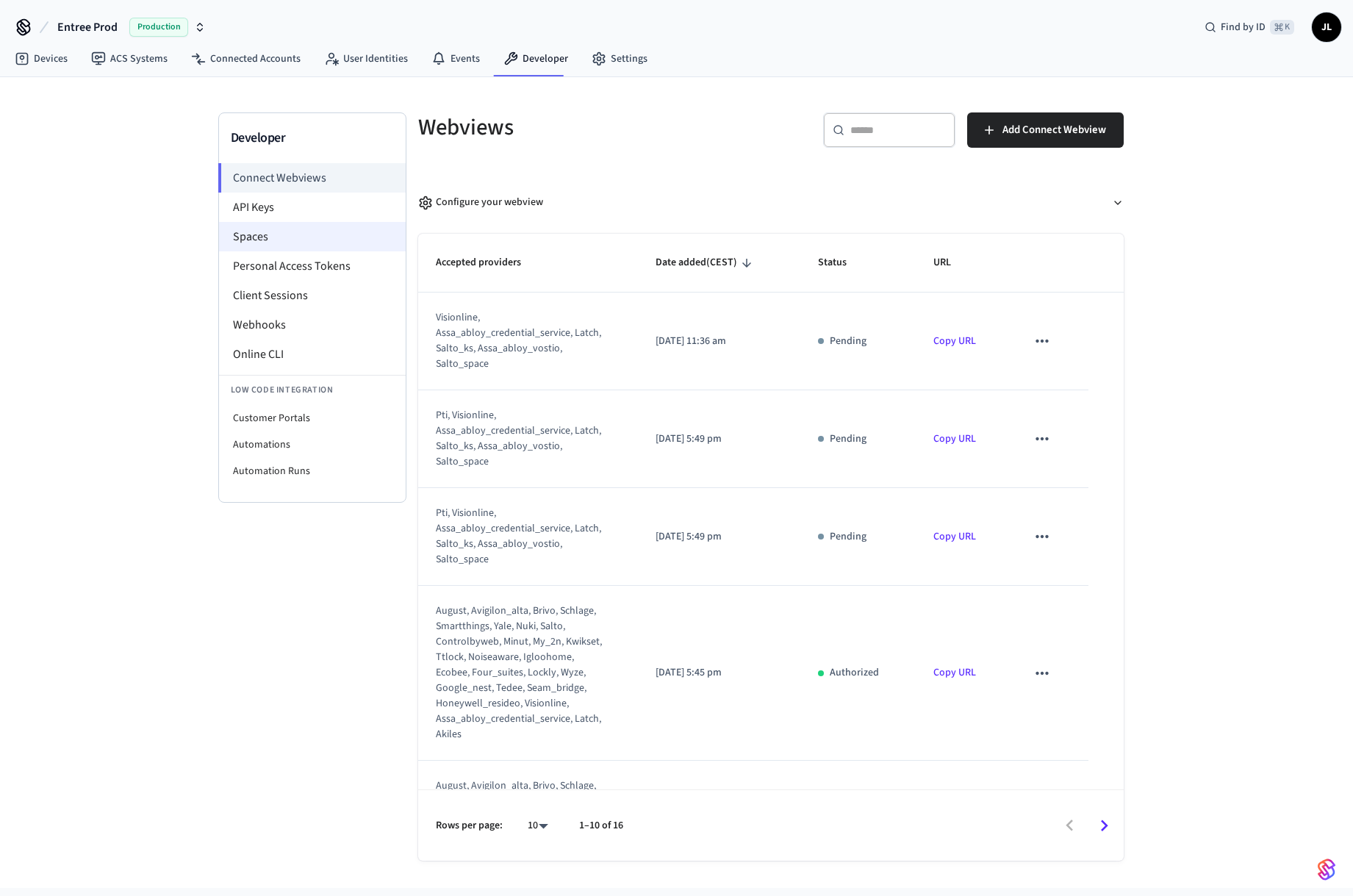
click at [317, 230] on li "Spaces" at bounding box center [312, 237] width 186 height 30
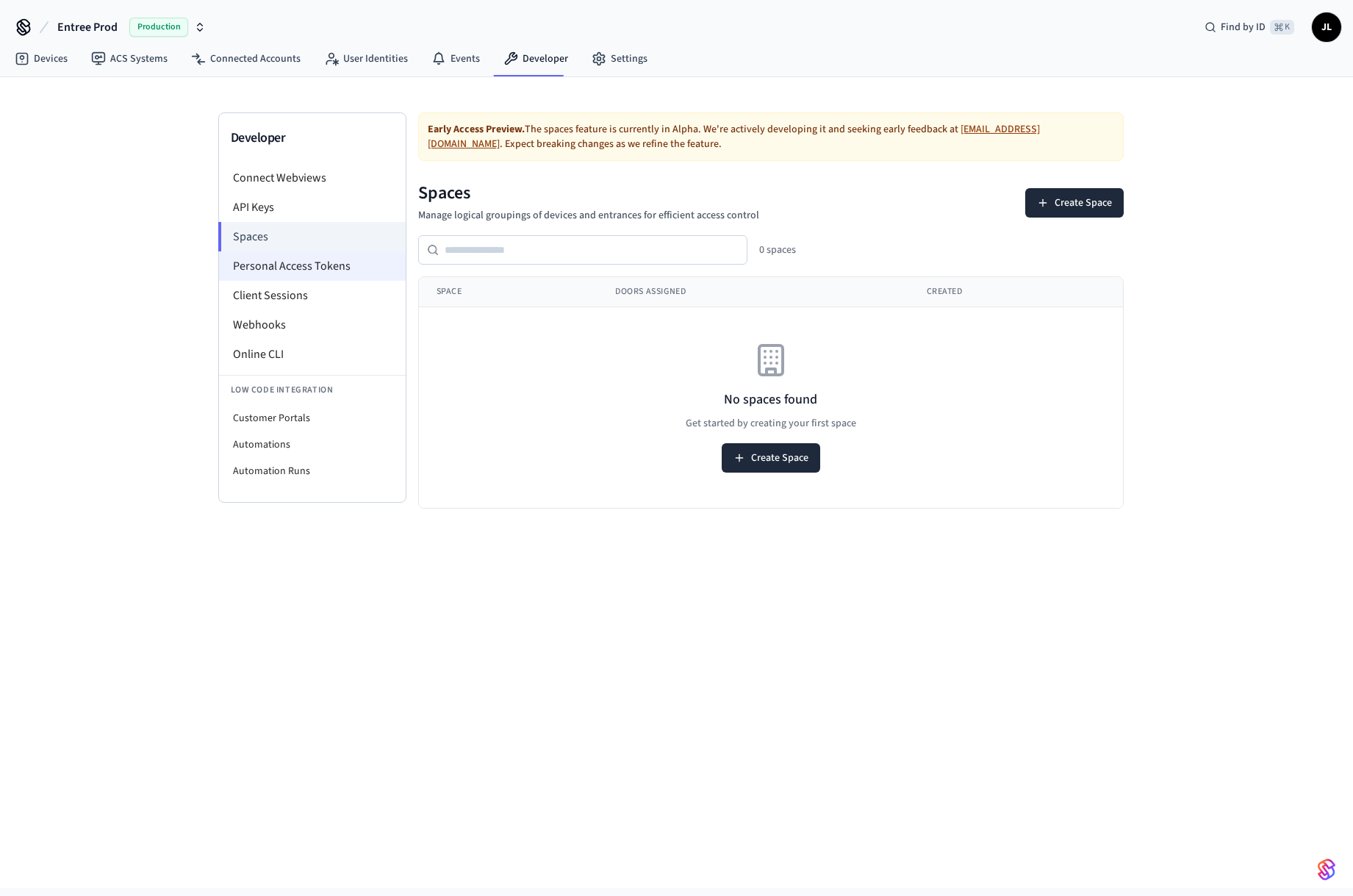
click at [320, 256] on li "Personal Access Tokens" at bounding box center [312, 266] width 186 height 30
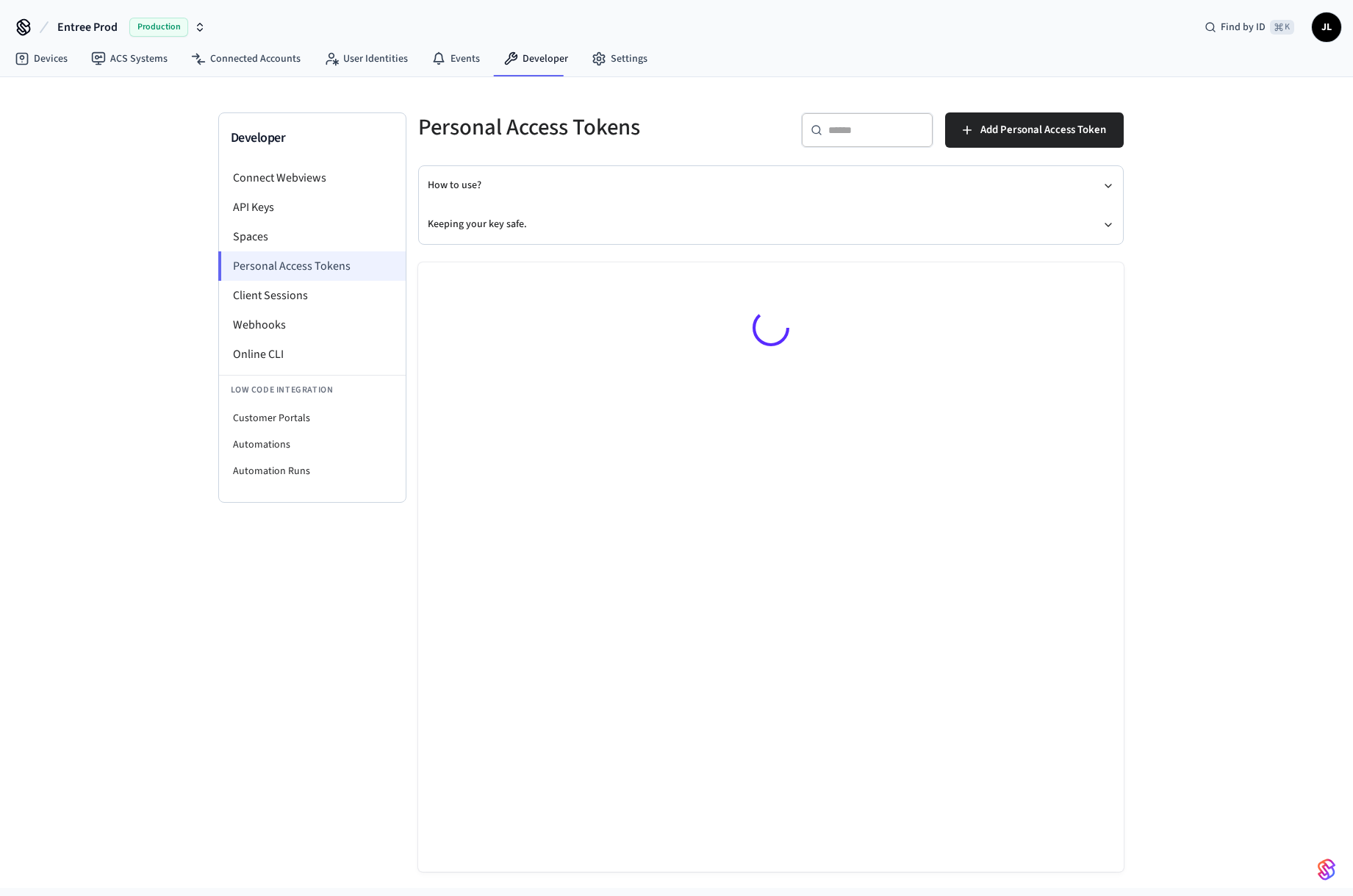
click at [321, 268] on li "Personal Access Tokens" at bounding box center [312, 266] width 187 height 30
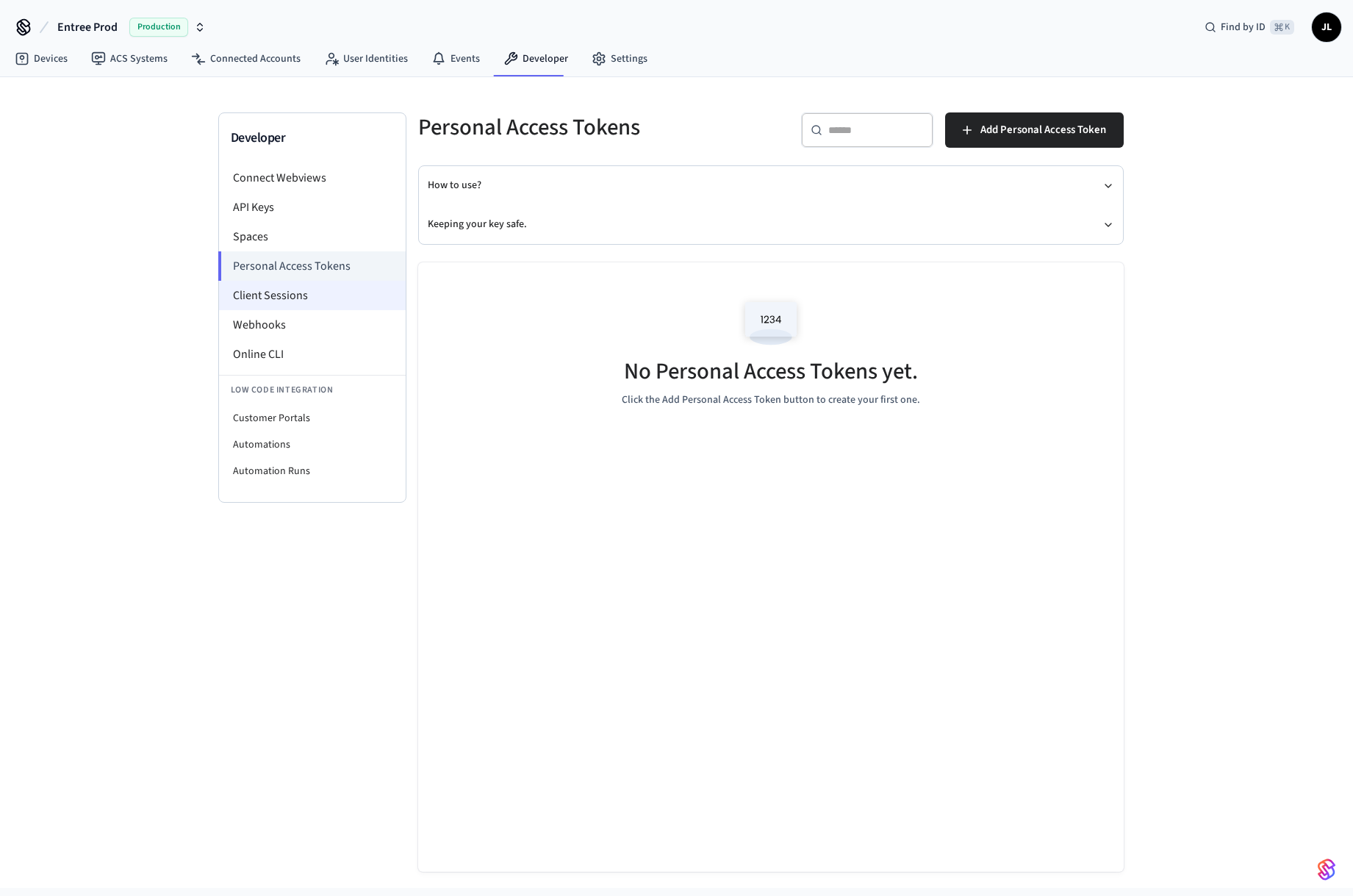
click at [316, 291] on li "Client Sessions" at bounding box center [312, 295] width 186 height 30
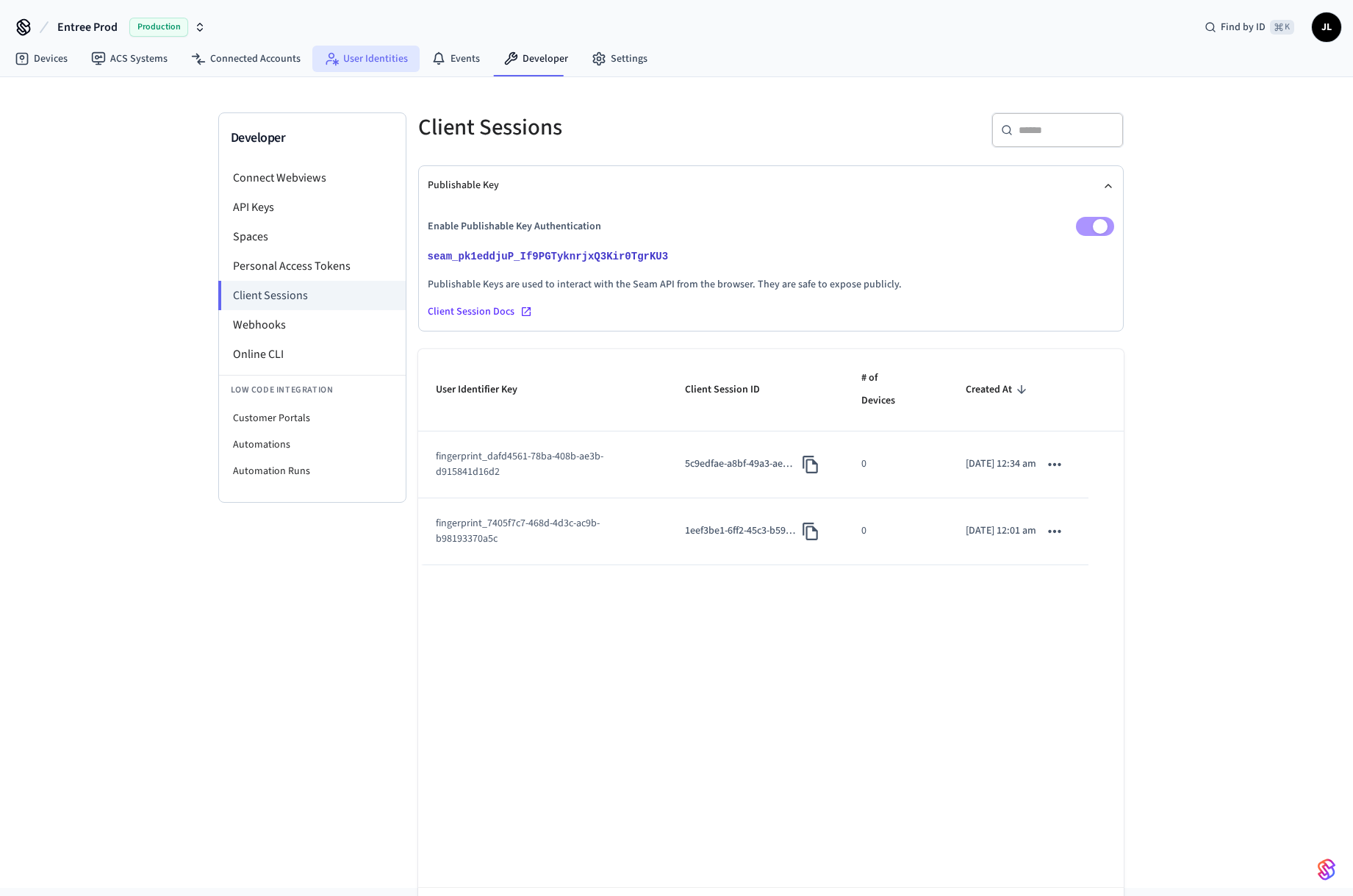
click at [333, 62] on icon at bounding box center [336, 62] width 6 height 7
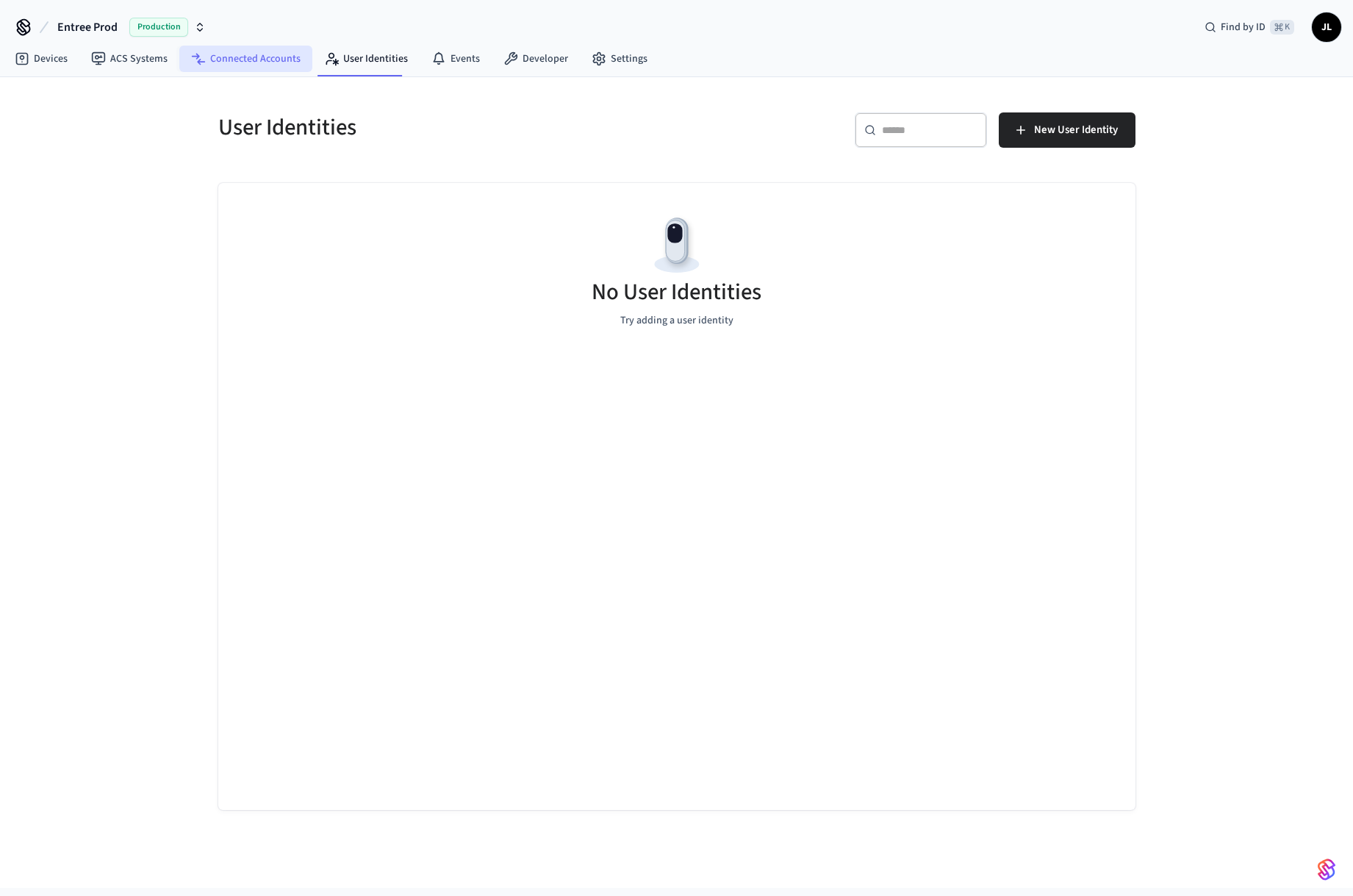
click at [279, 56] on link "Connected Accounts" at bounding box center [246, 59] width 133 height 27
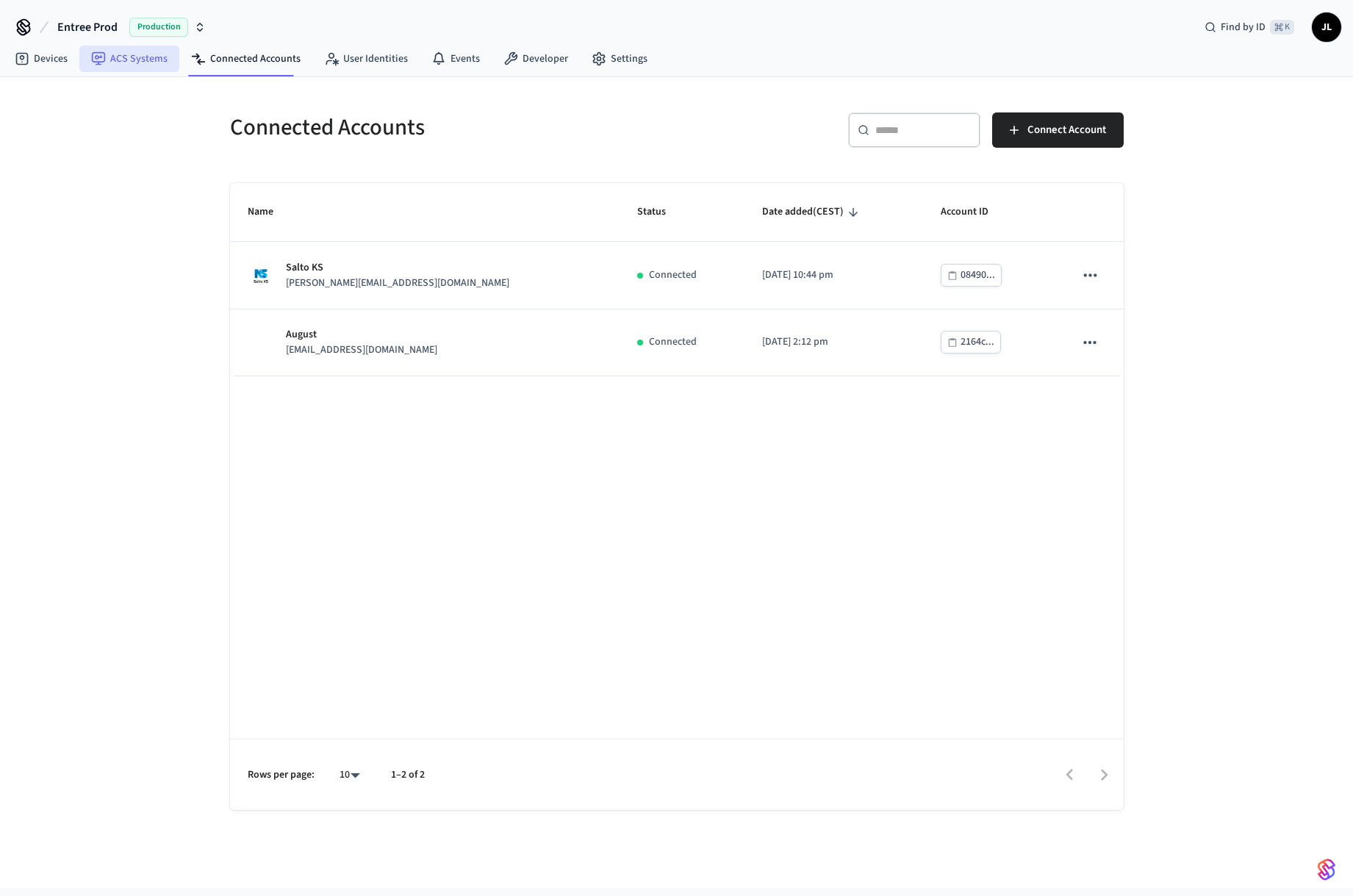
click at [168, 55] on link "ACS Systems" at bounding box center [129, 59] width 100 height 27
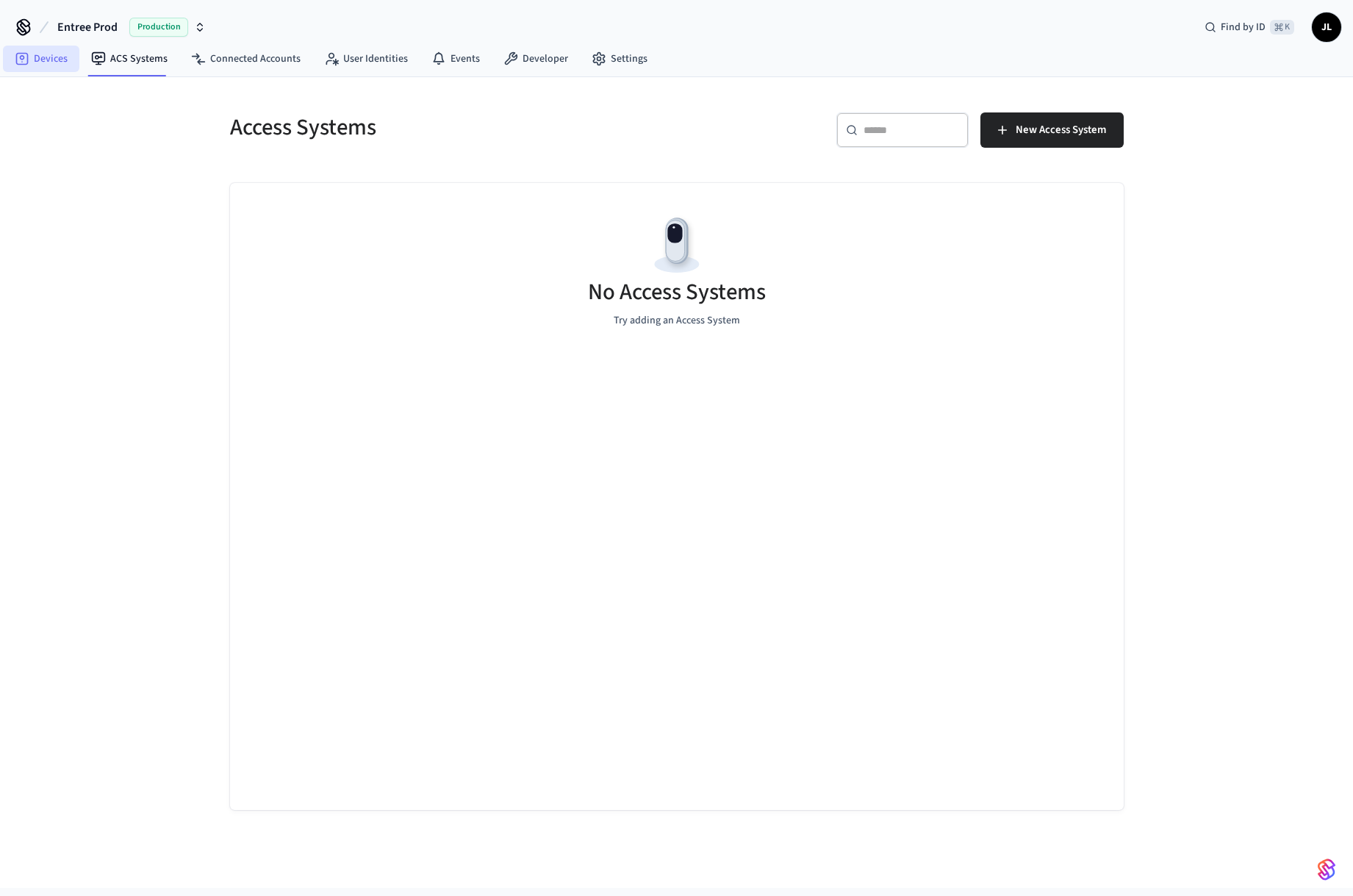
click at [68, 53] on link "Devices" at bounding box center [41, 59] width 77 height 27
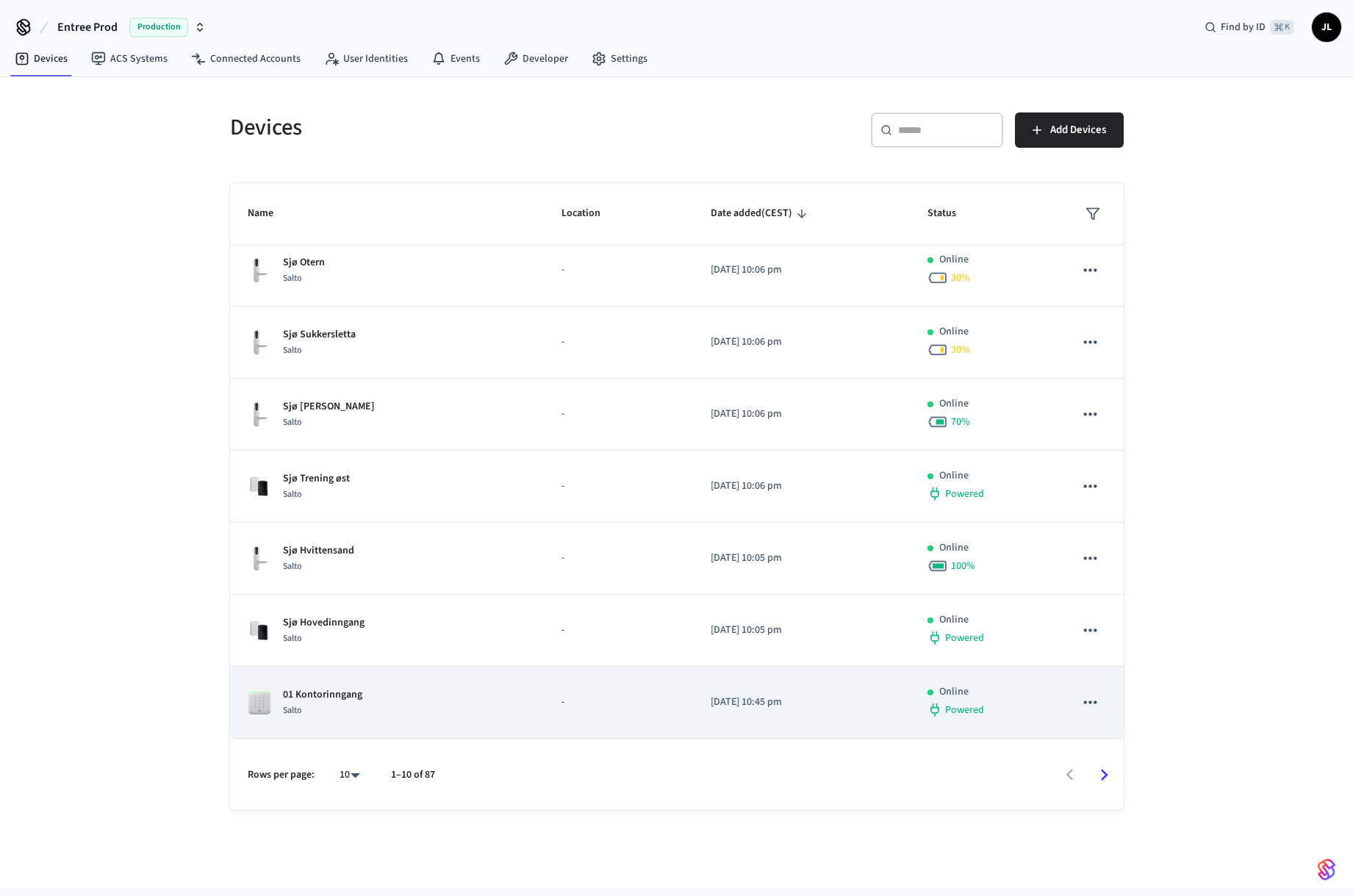
click at [481, 678] on td "01 Kontorinngang Salto" at bounding box center [386, 703] width 314 height 72
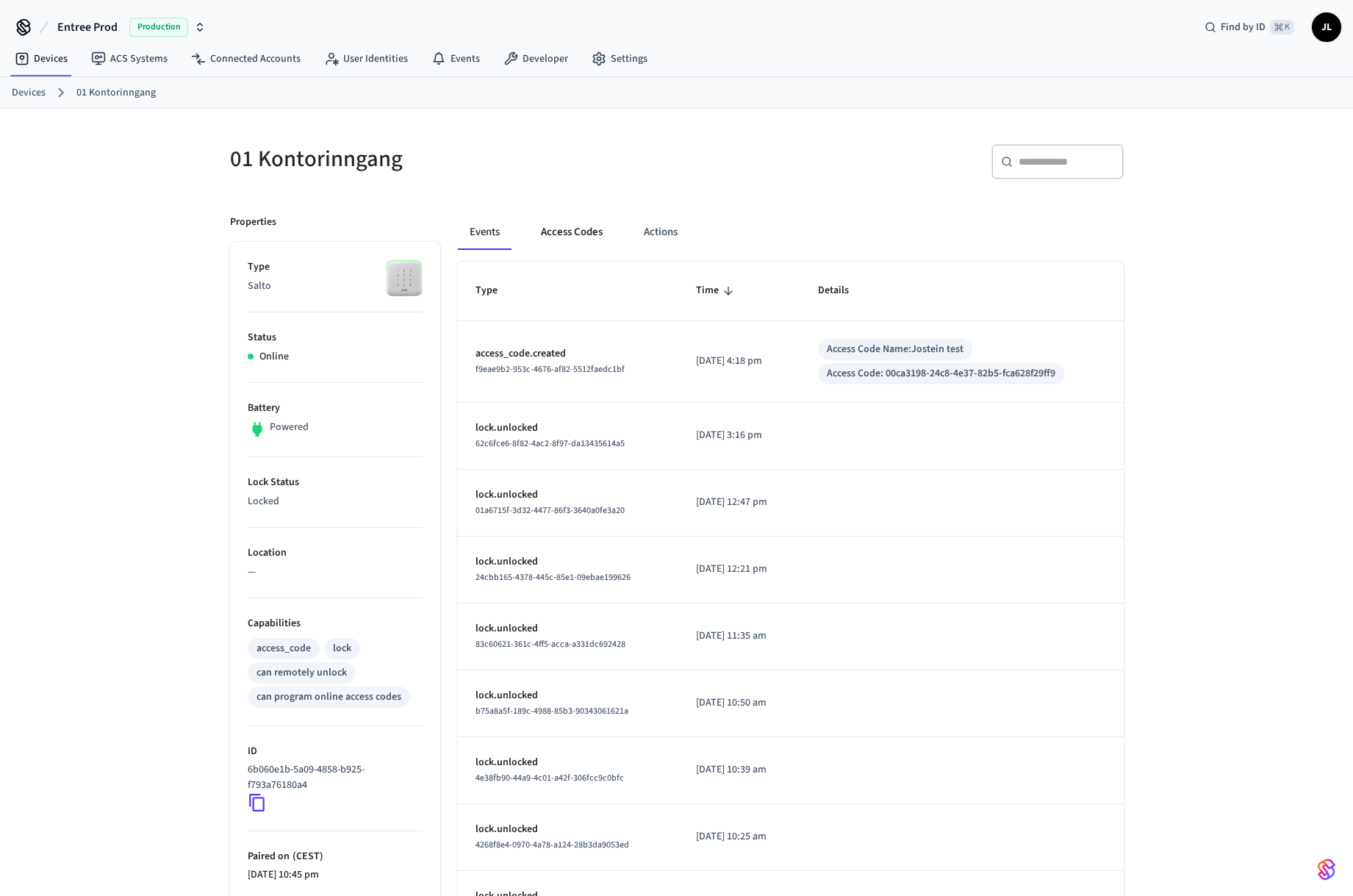
click at [566, 244] on button "Access Codes" at bounding box center [572, 232] width 85 height 35
click at [580, 226] on button "Access Codes" at bounding box center [572, 232] width 85 height 35
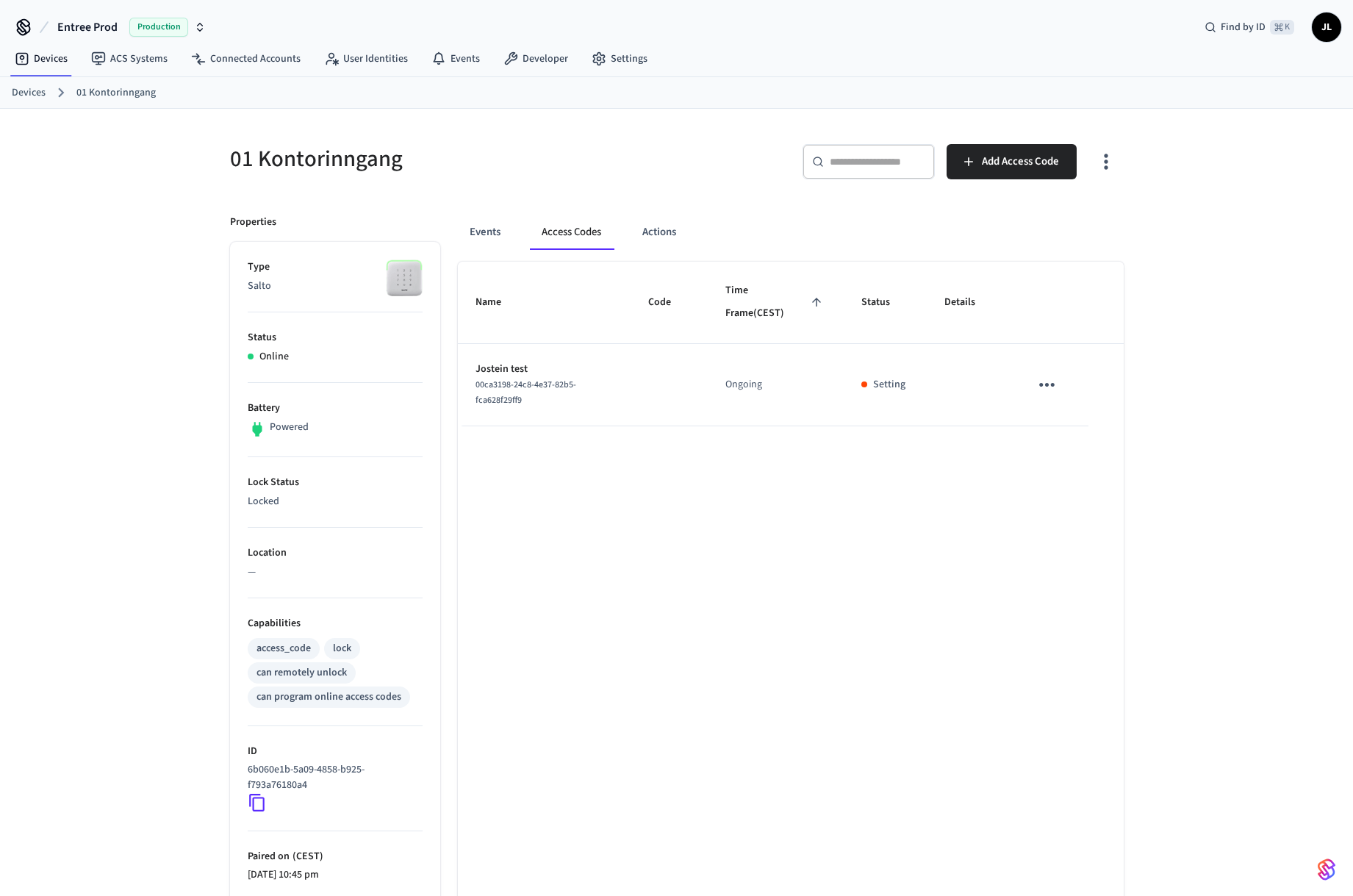
click at [756, 386] on td "Ongoing" at bounding box center [776, 385] width 136 height 82
click at [738, 253] on div "Events Access Codes Actions" at bounding box center [791, 238] width 666 height 47
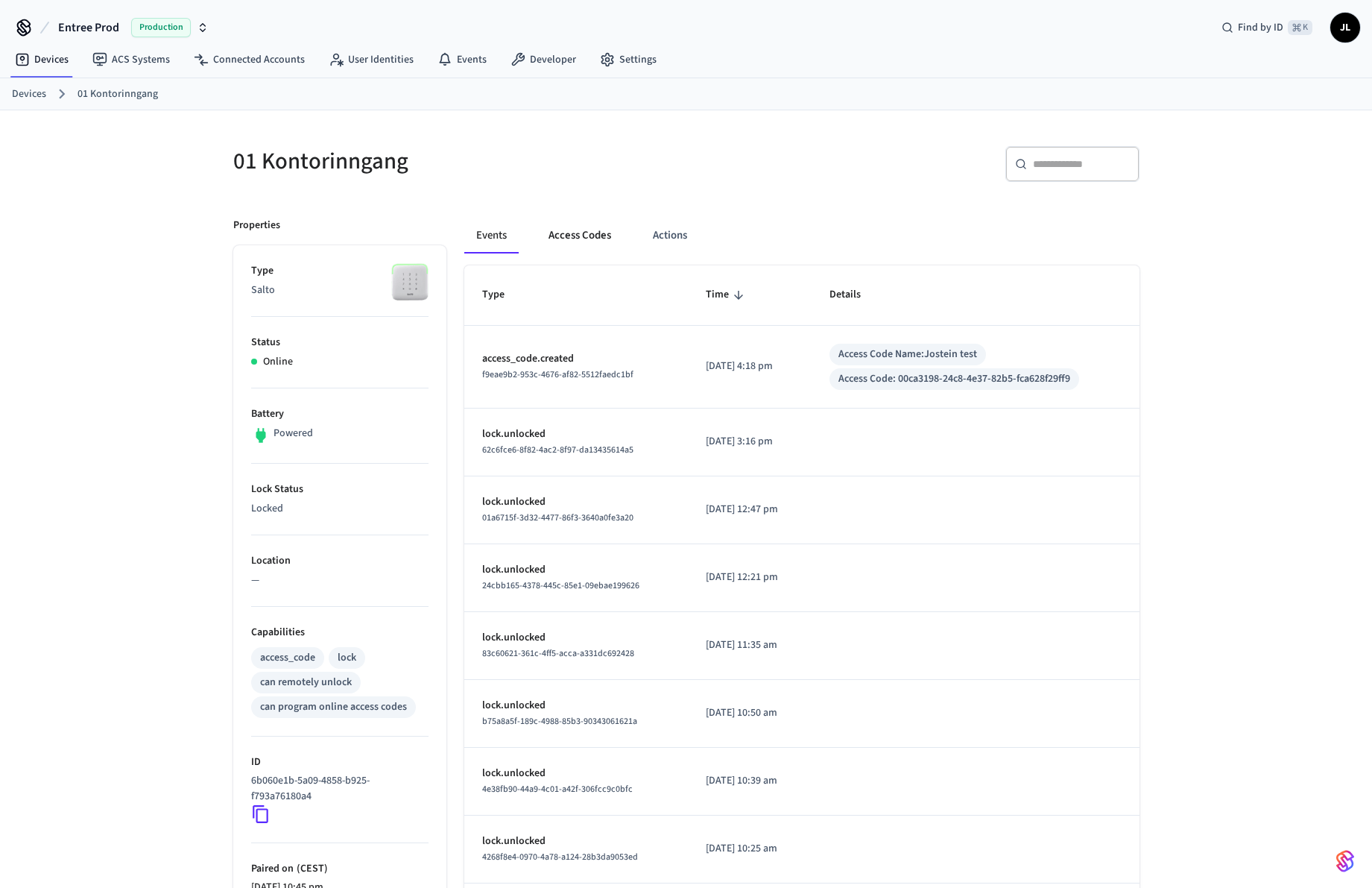
click at [570, 235] on button "Access Codes" at bounding box center [580, 235] width 86 height 35
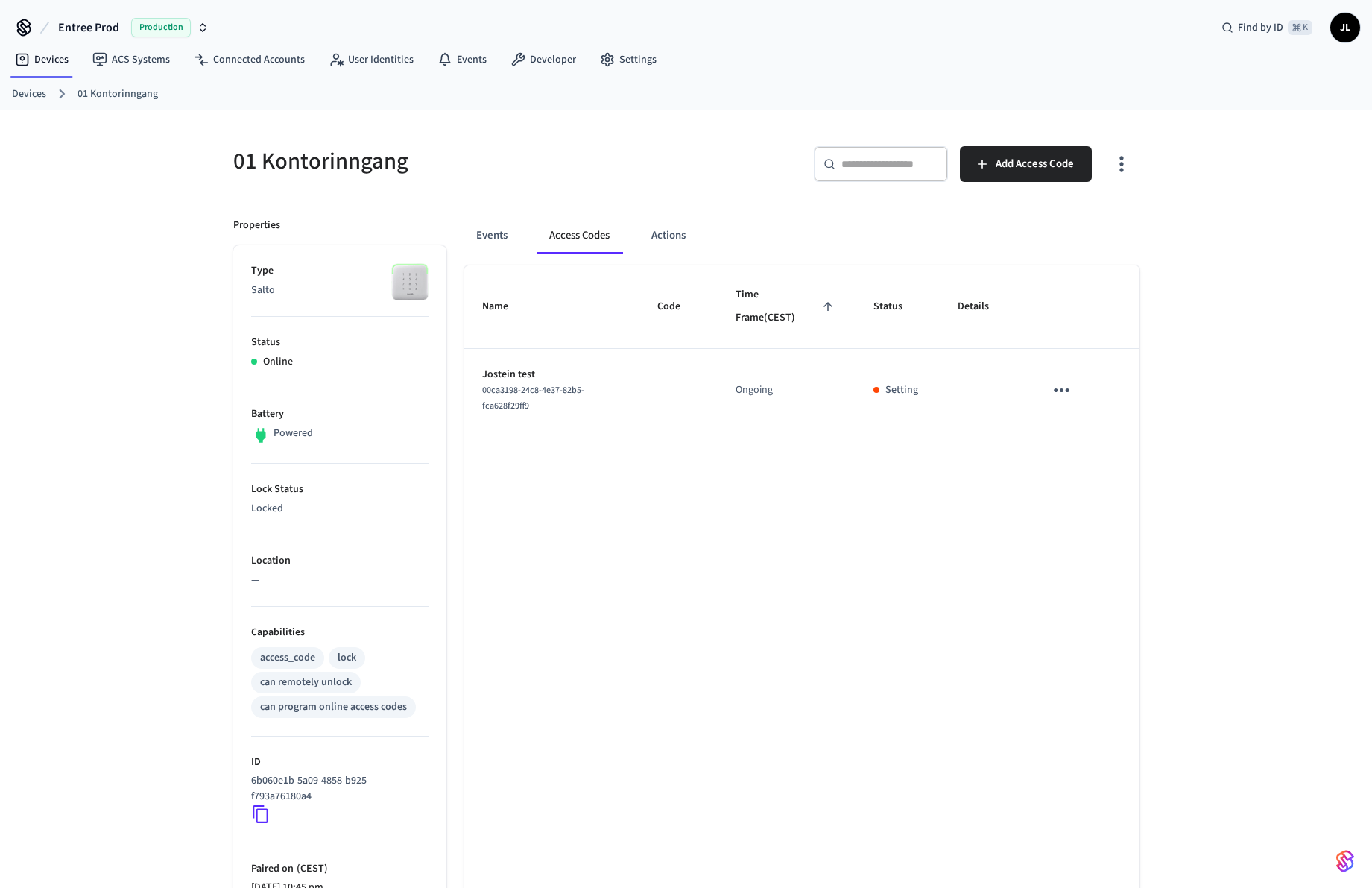
drag, startPoint x: 760, startPoint y: 392, endPoint x: 824, endPoint y: 388, distance: 64.1
click at [760, 392] on td "Ongoing" at bounding box center [787, 390] width 138 height 83
click at [1053, 388] on icon "sticky table" at bounding box center [1062, 390] width 23 height 23
click at [1053, 388] on div at bounding box center [686, 444] width 1372 height 888
click at [1060, 390] on icon "sticky table" at bounding box center [1061, 390] width 15 height 4
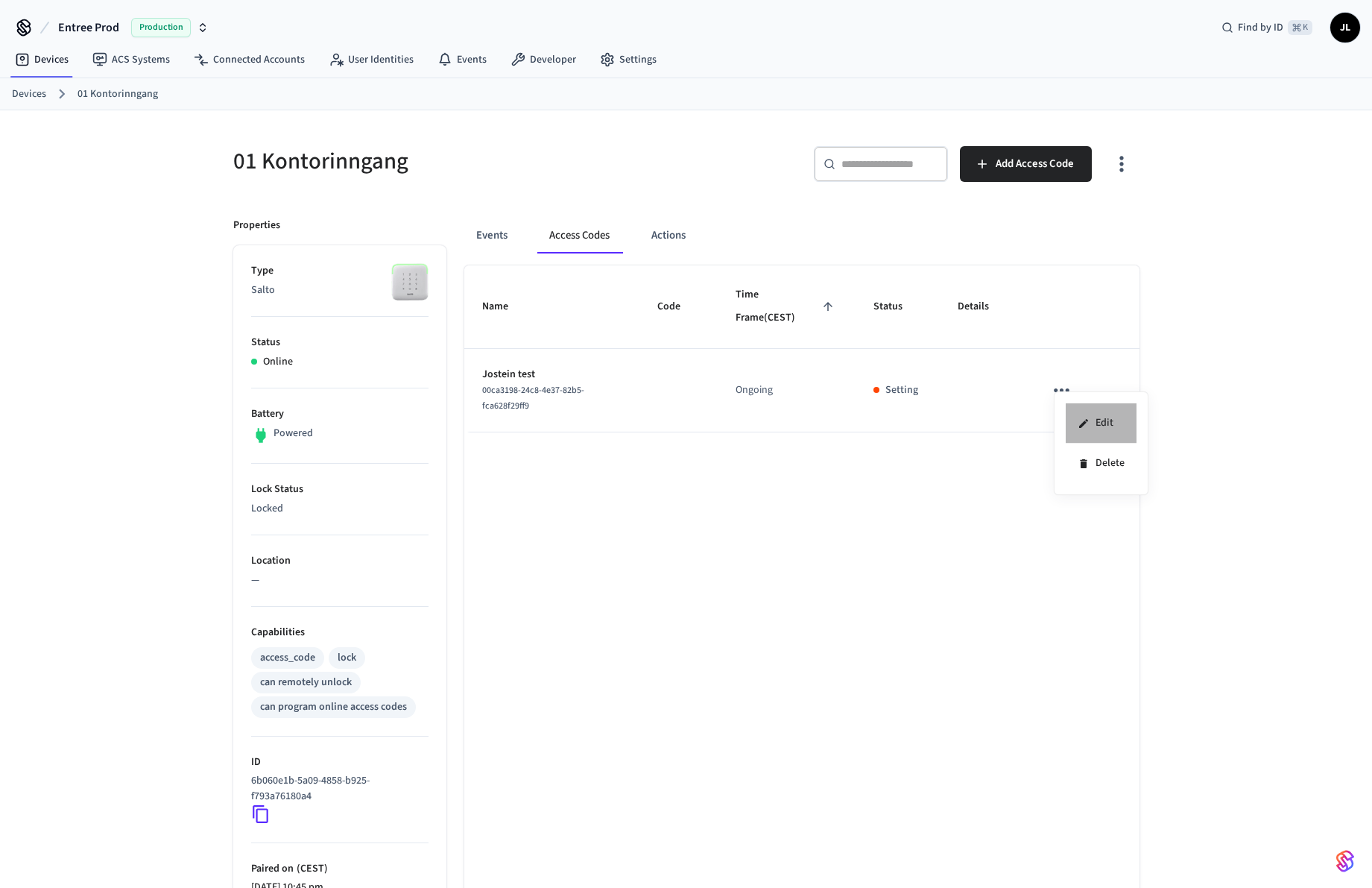
click at [1077, 428] on li "Edit" at bounding box center [1101, 424] width 71 height 40
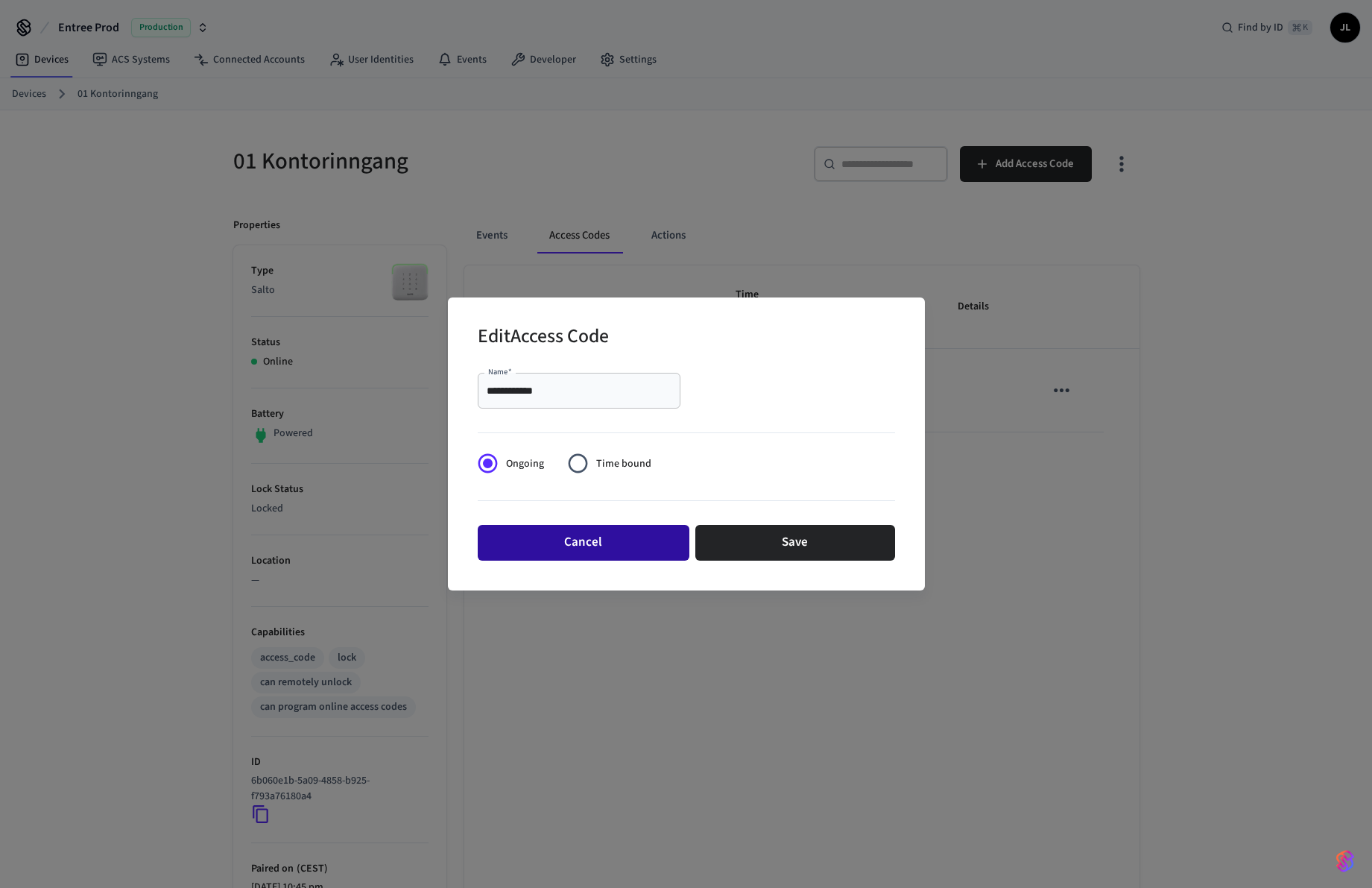
click at [591, 551] on button "Cancel" at bounding box center [583, 542] width 211 height 35
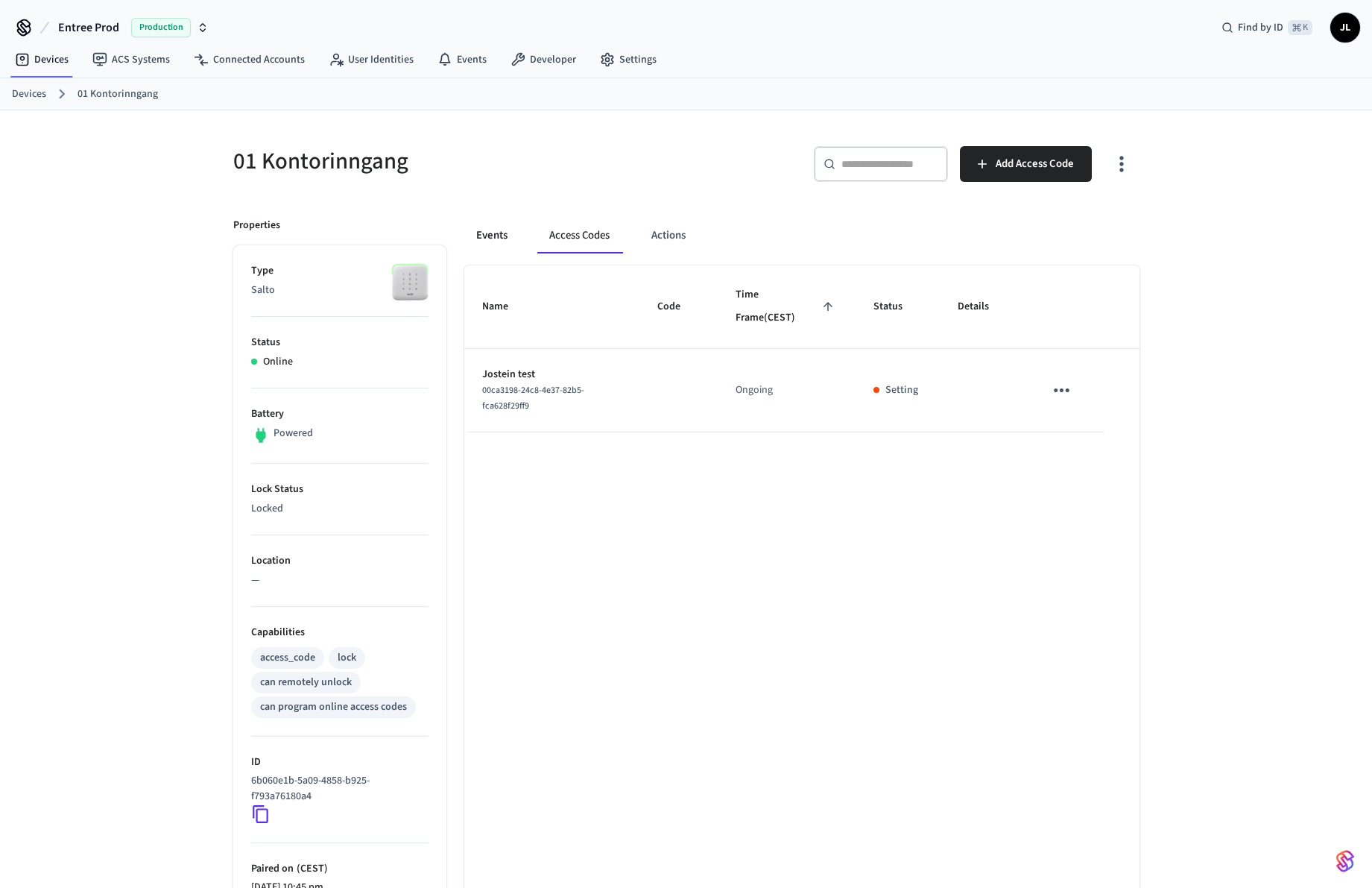
click at [475, 252] on button "Events" at bounding box center [492, 235] width 56 height 35
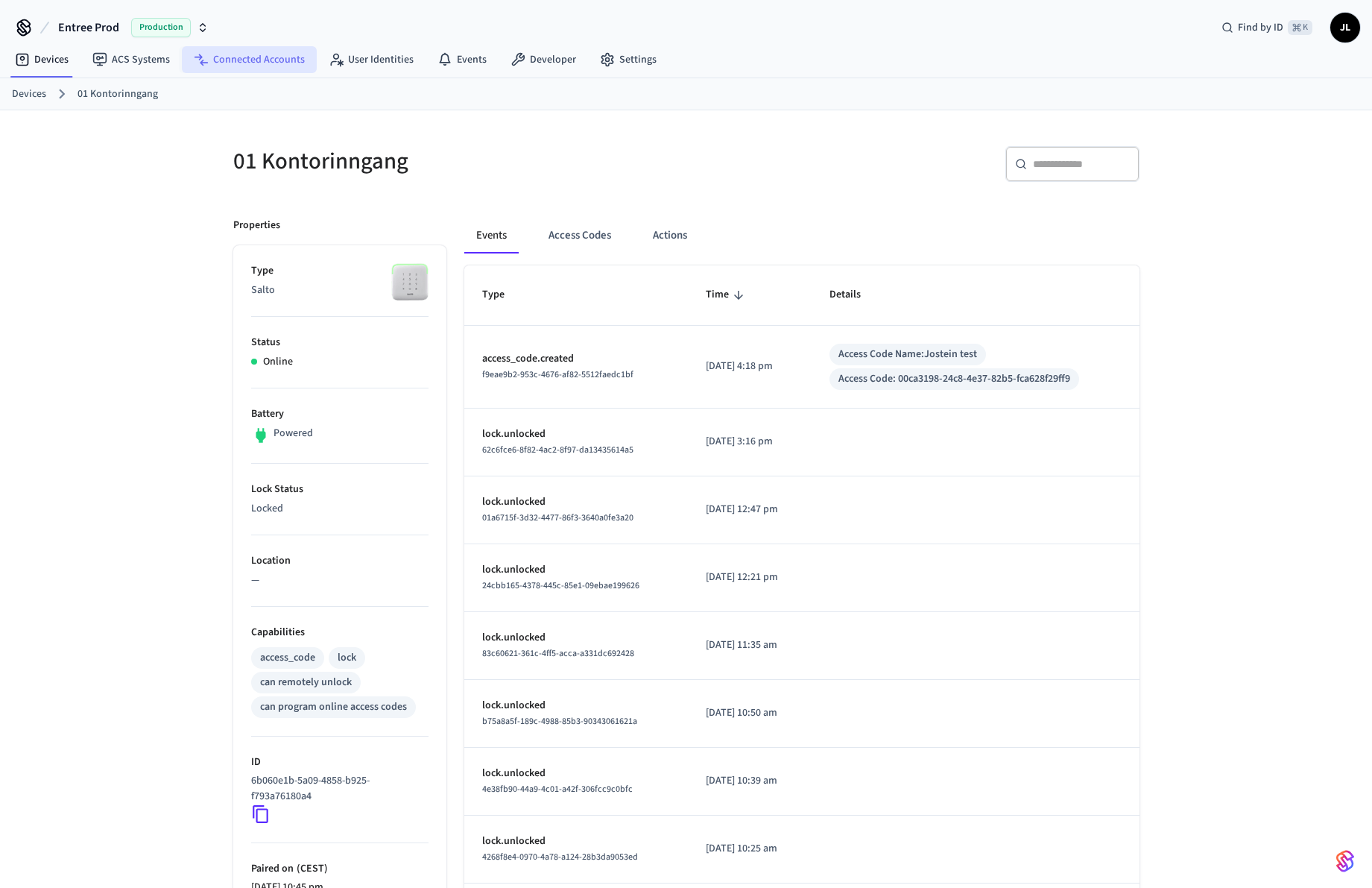
click at [265, 63] on link "Connected Accounts" at bounding box center [249, 59] width 135 height 27
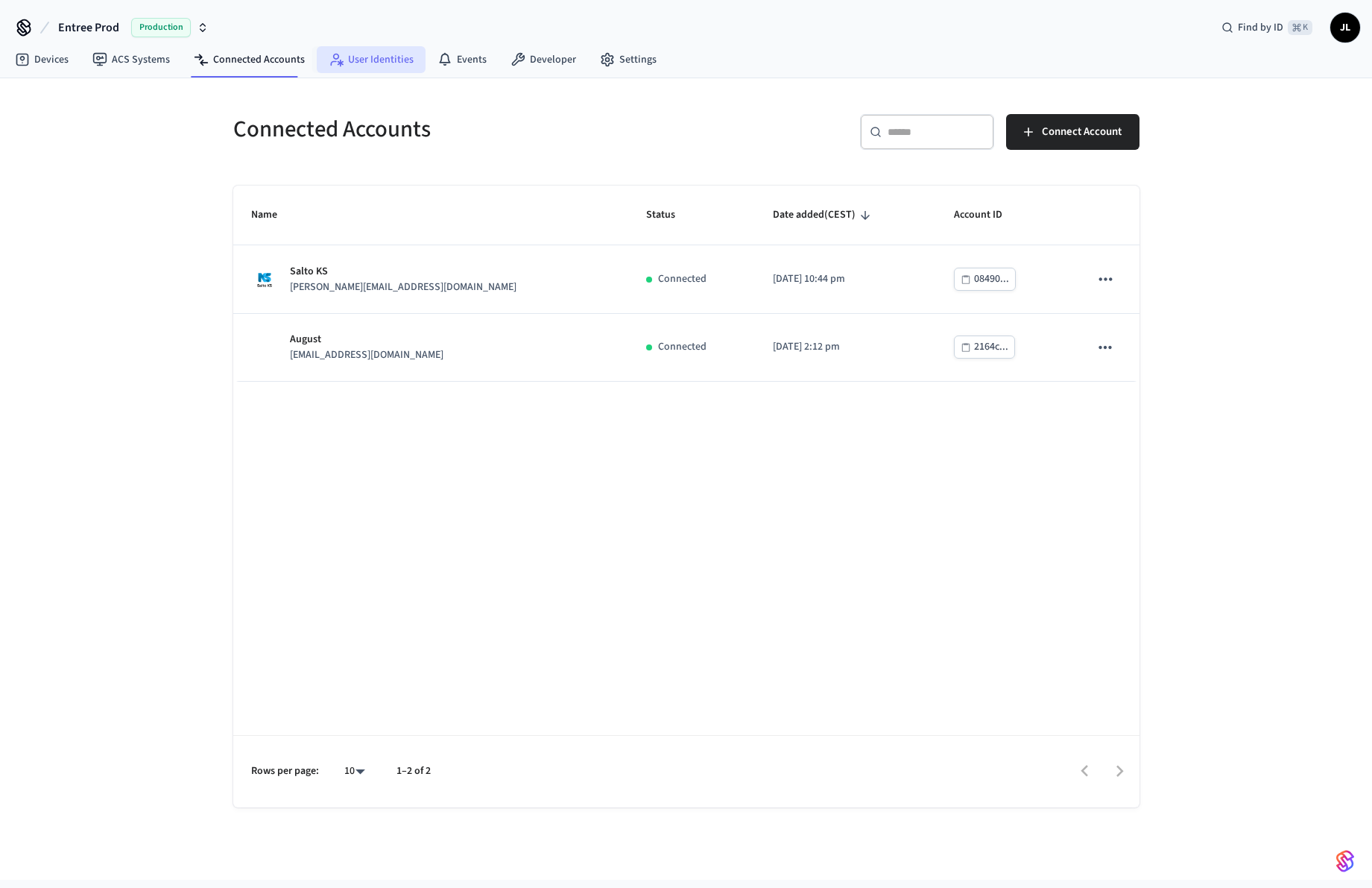
click at [359, 62] on link "User Identities" at bounding box center [371, 59] width 109 height 27
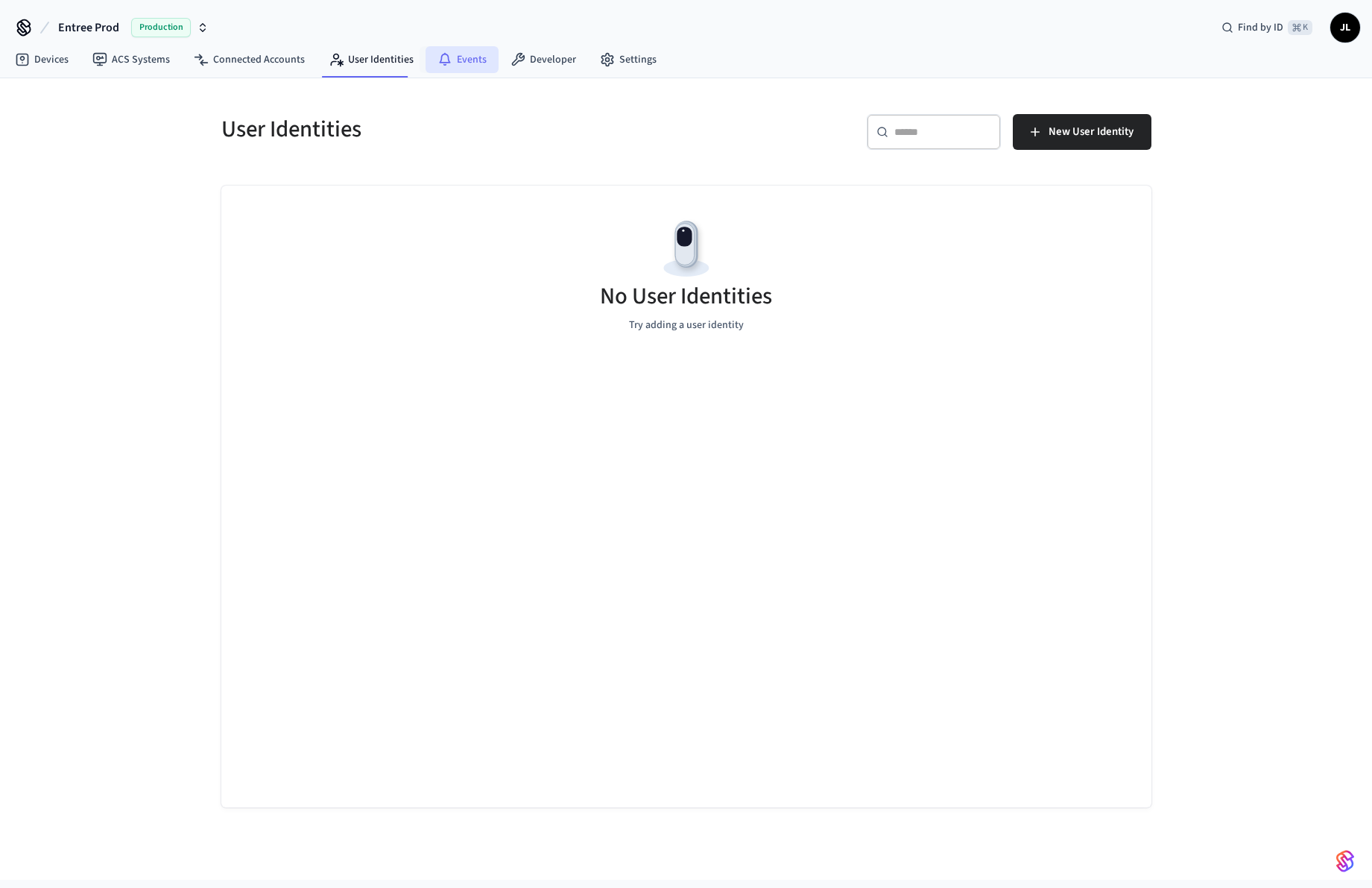
click at [452, 62] on link "Events" at bounding box center [462, 59] width 73 height 27
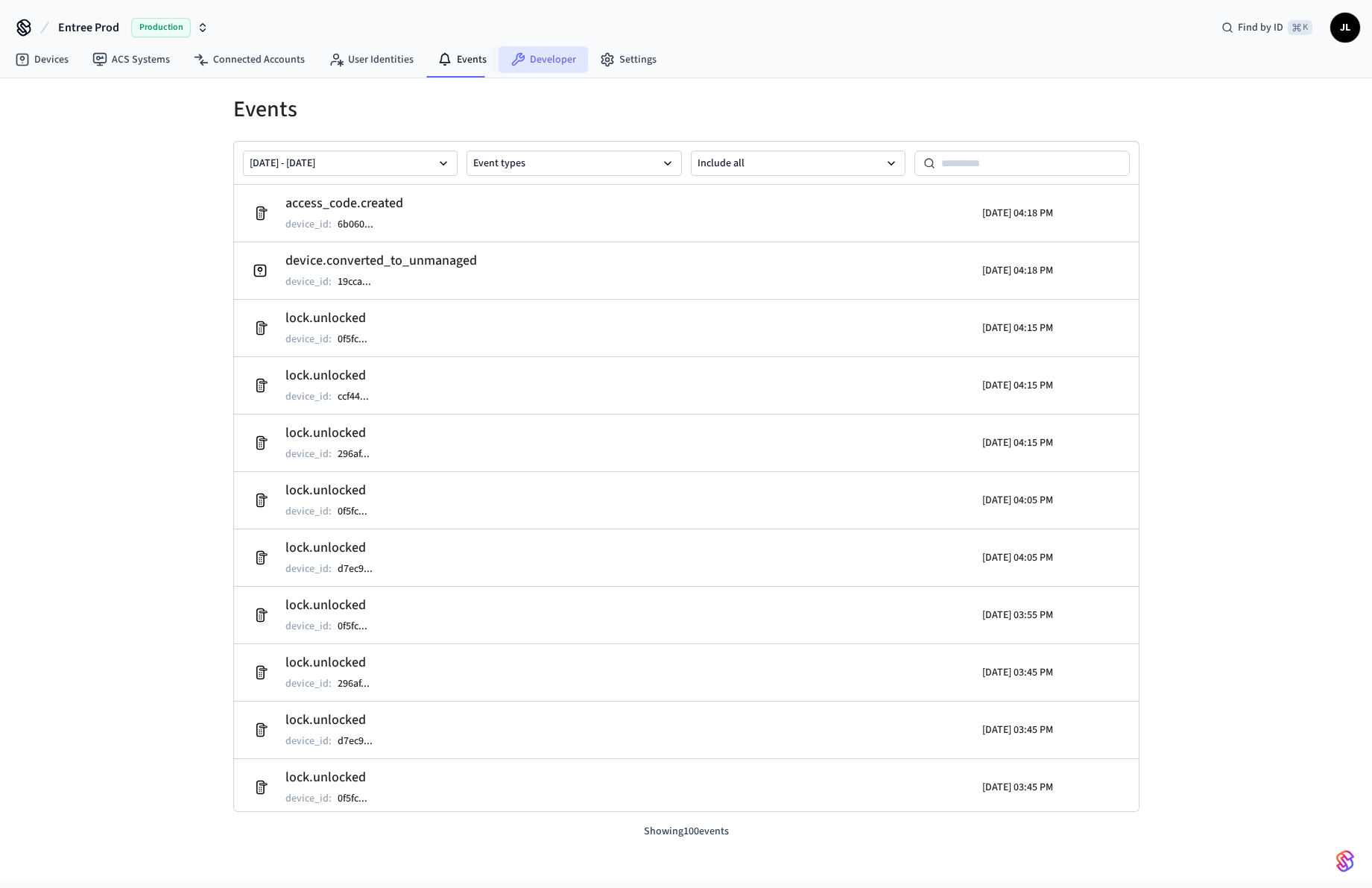
click at [519, 59] on icon at bounding box center [517, 59] width 15 height 15
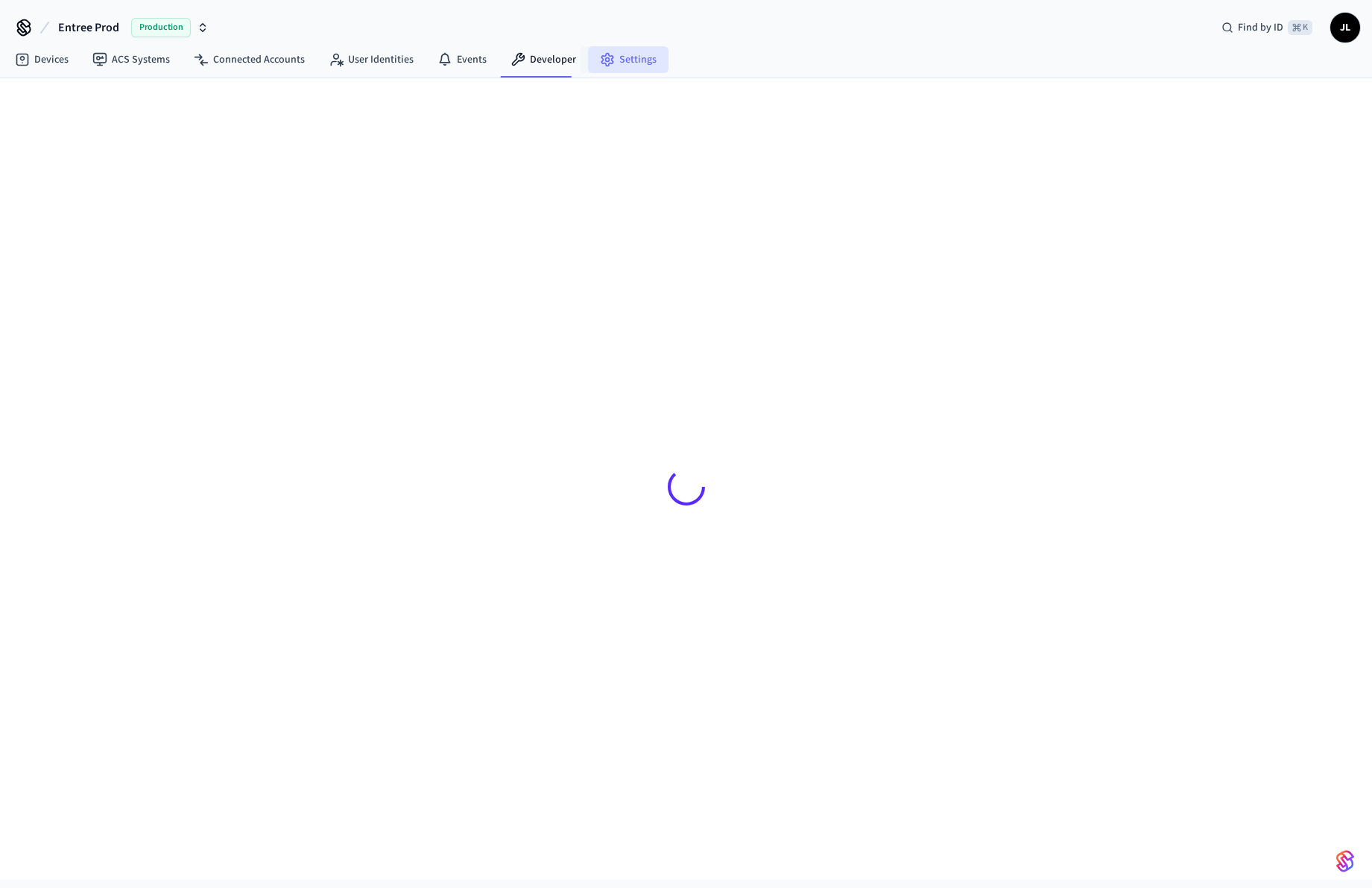
click at [600, 60] on icon at bounding box center [607, 59] width 15 height 15
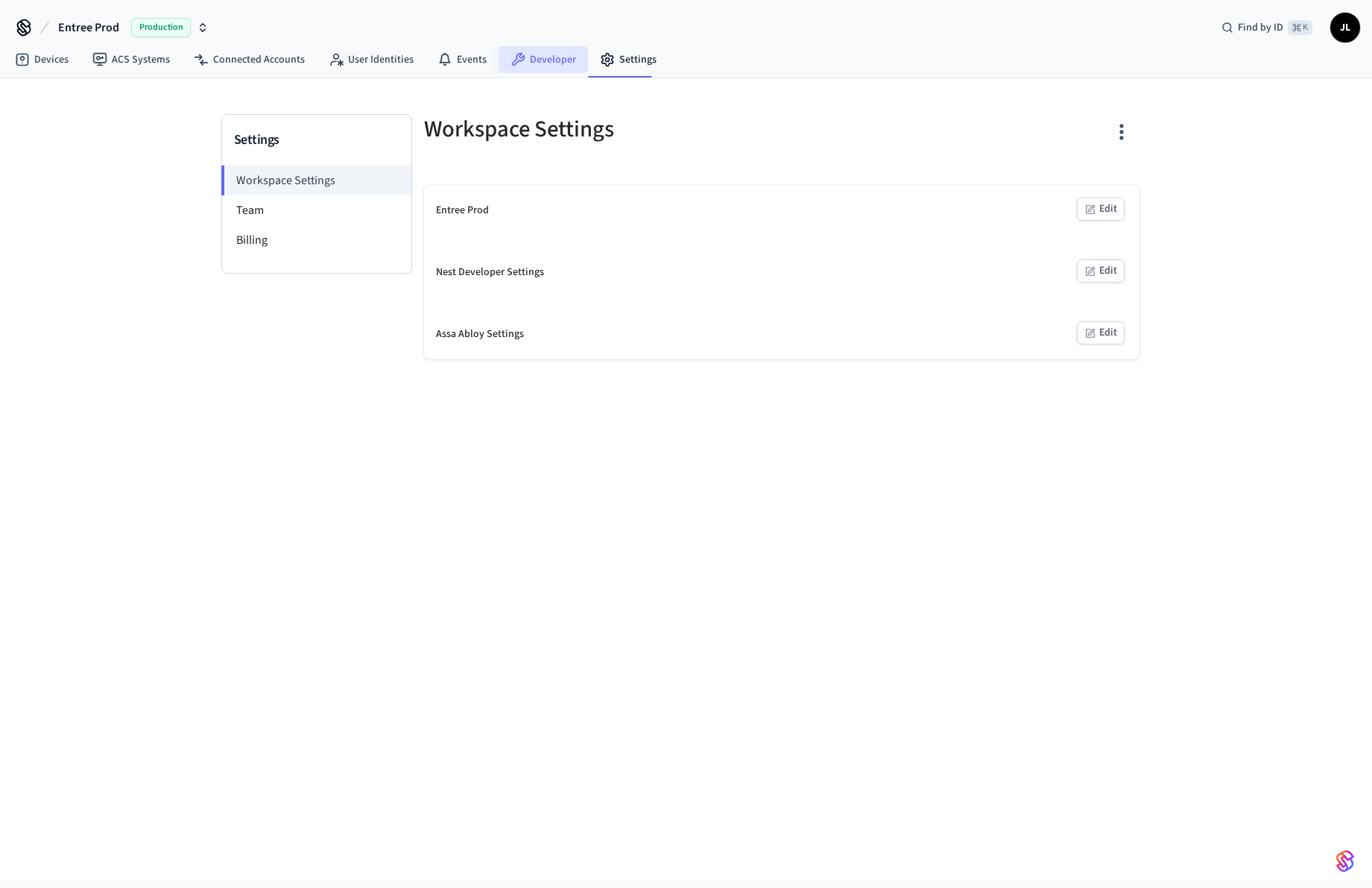
click at [551, 65] on link "Developer" at bounding box center [544, 59] width 89 height 27
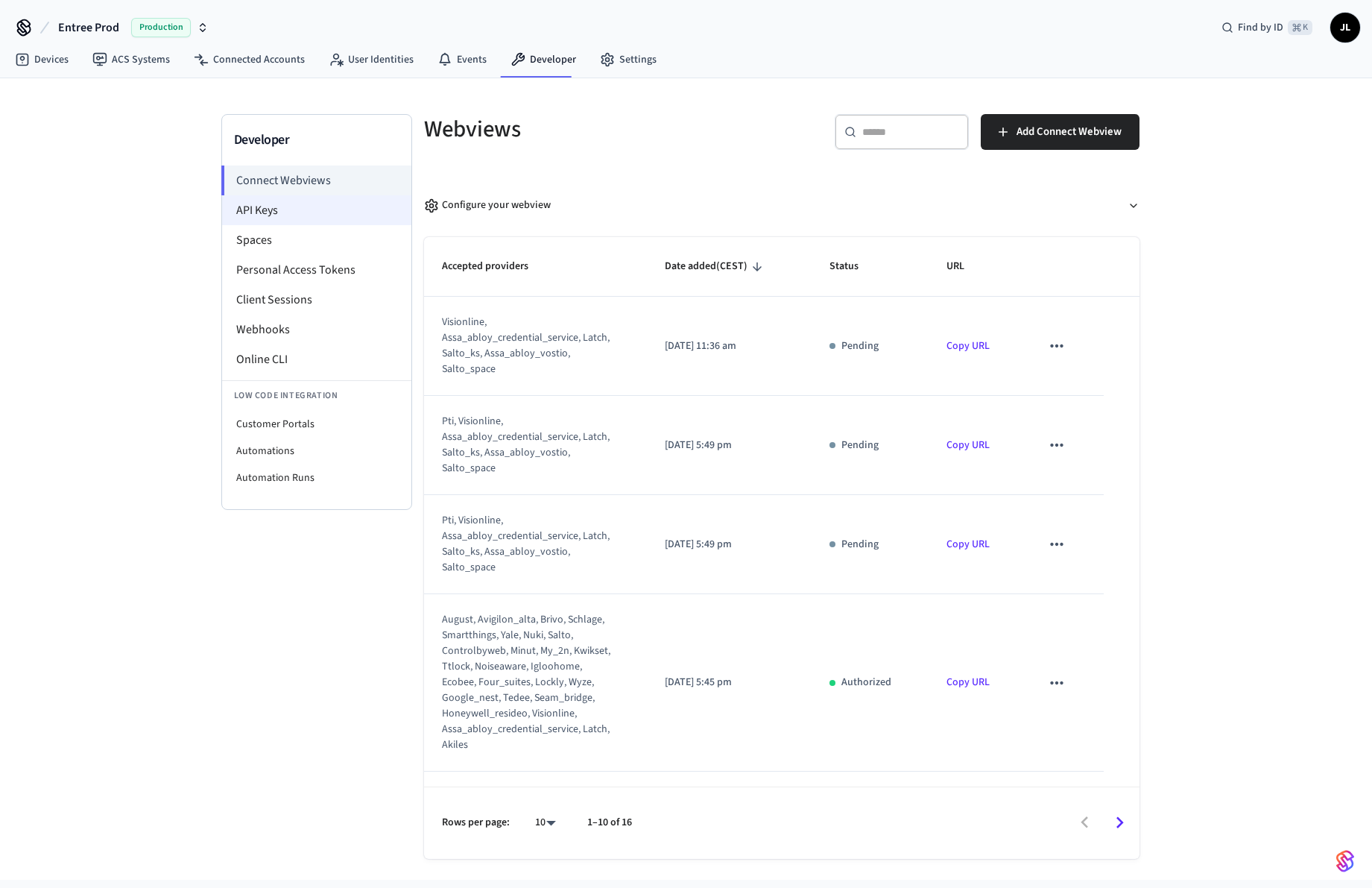
click at [299, 212] on li "API Keys" at bounding box center [316, 210] width 189 height 30
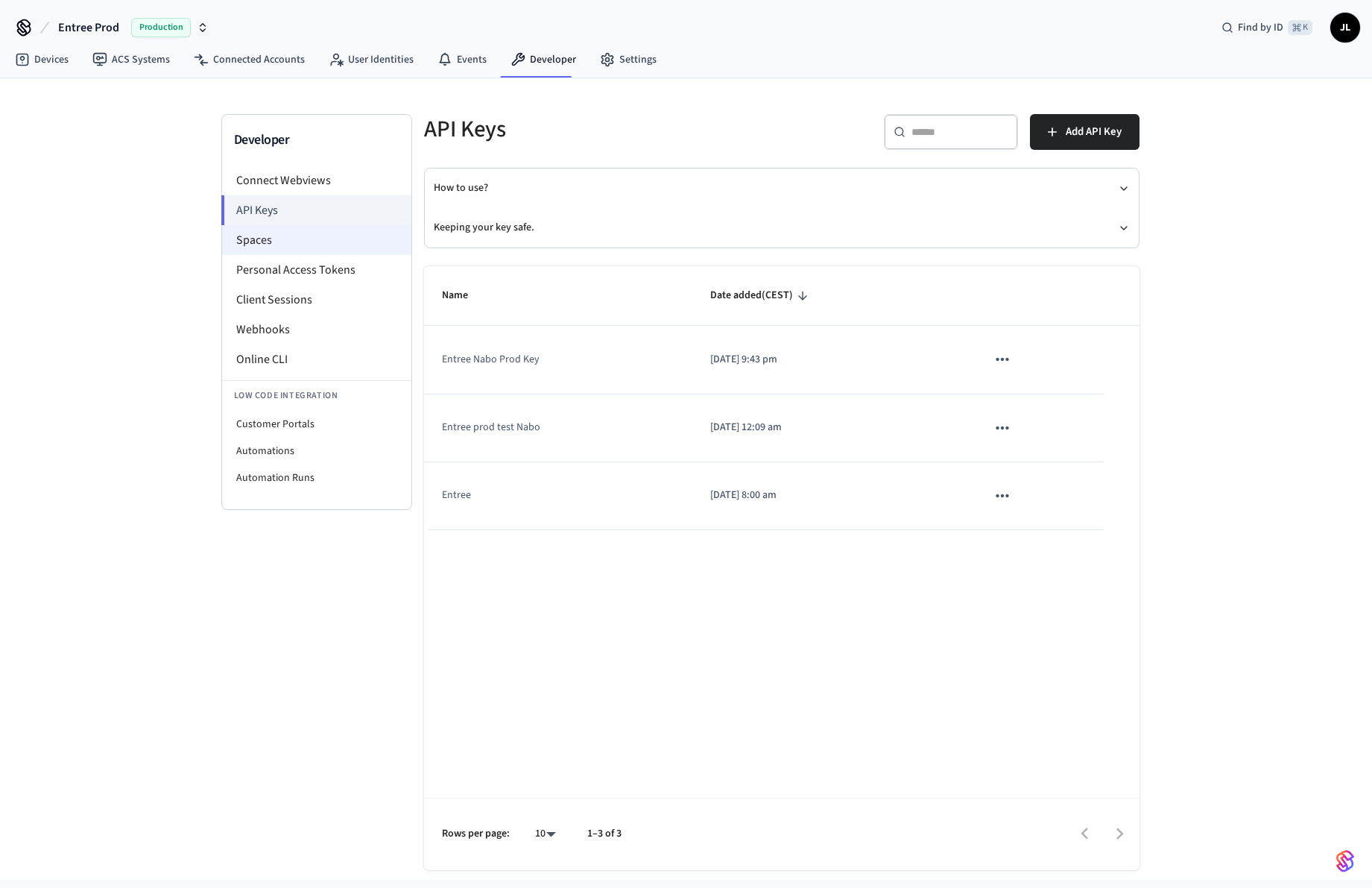
click at [292, 247] on li "Spaces" at bounding box center [316, 240] width 189 height 30
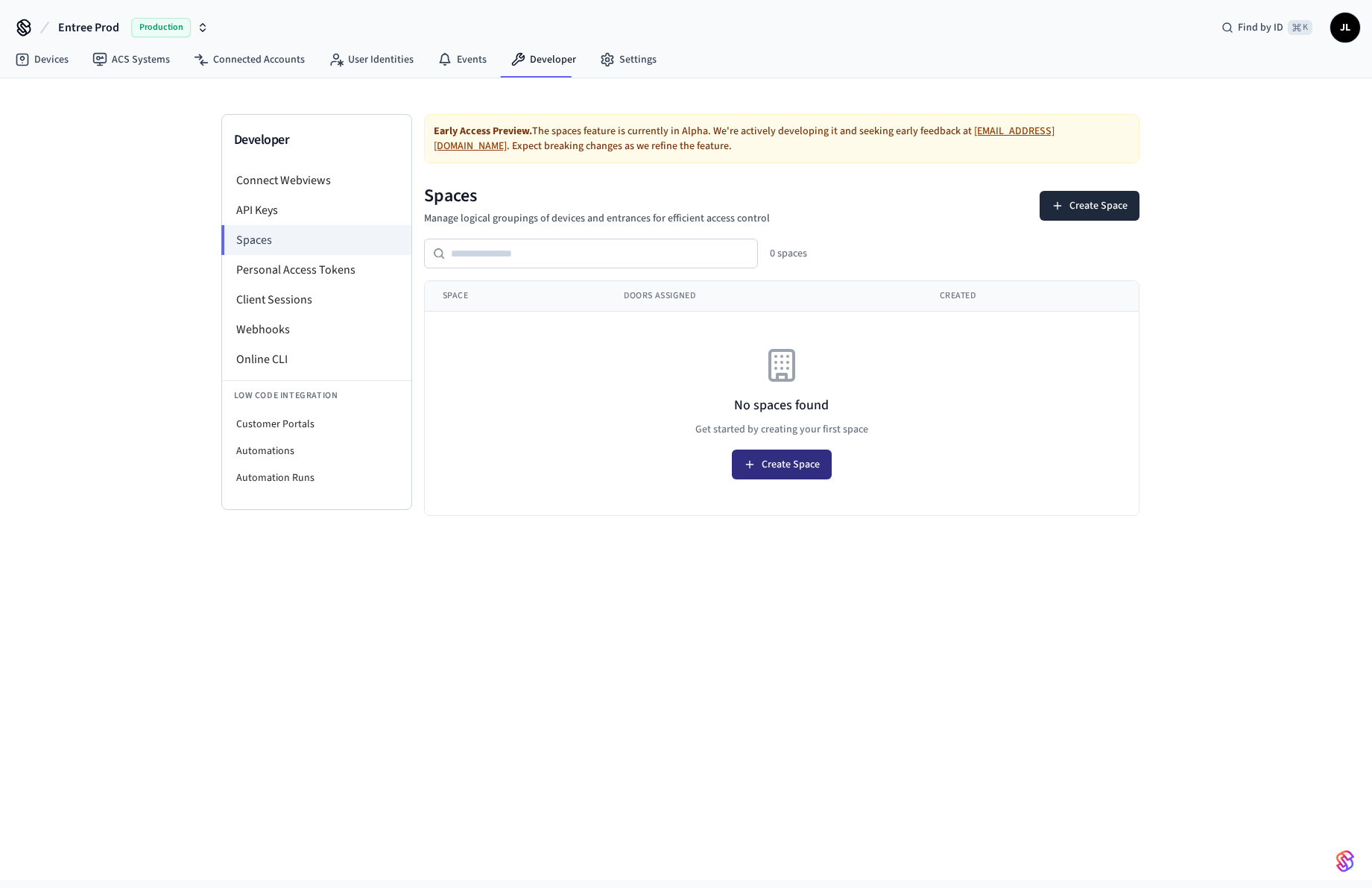
click at [752, 458] on icon at bounding box center [749, 464] width 12 height 12
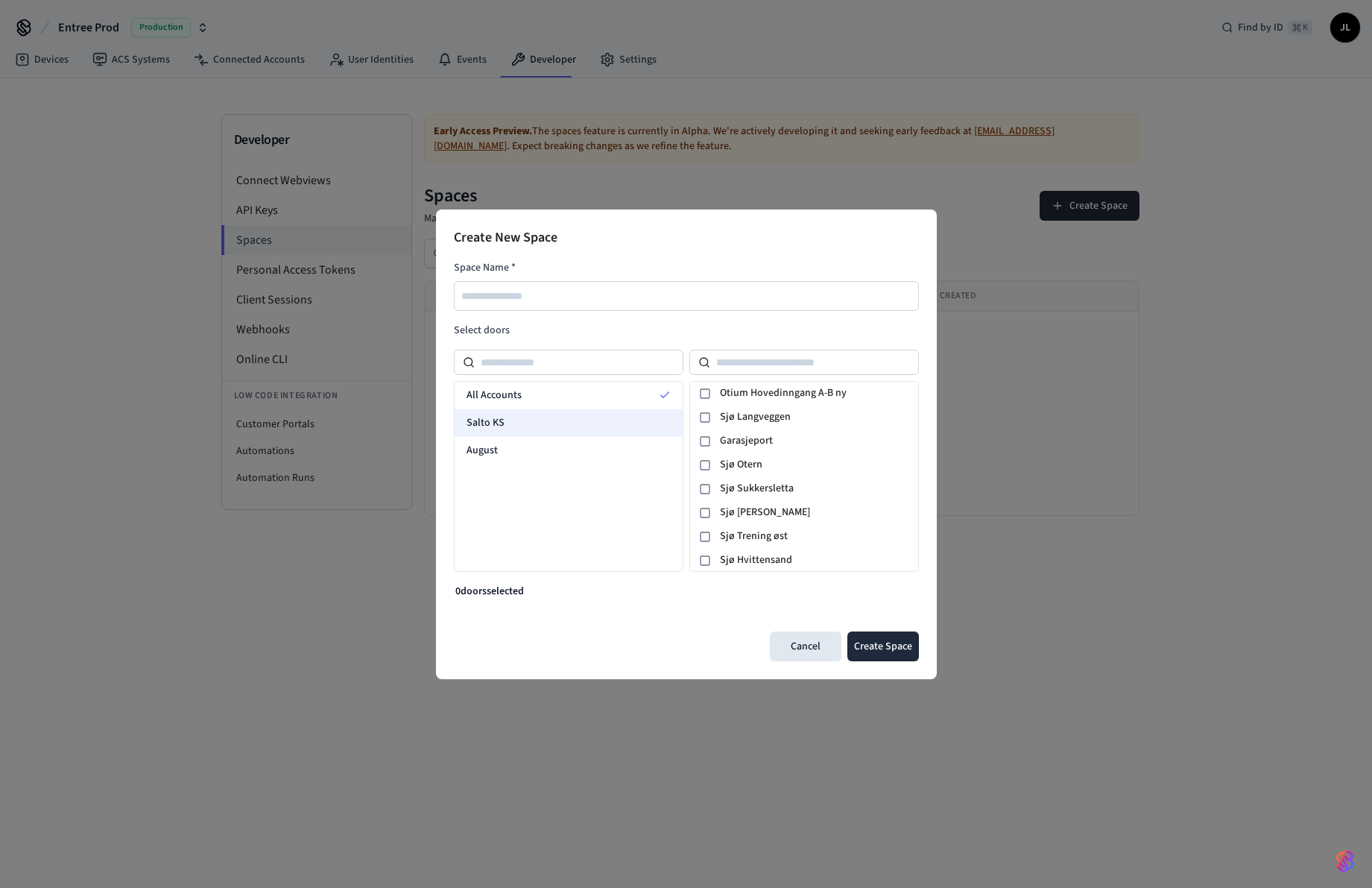
click at [600, 427] on div "Salto KS" at bounding box center [569, 424] width 228 height 28
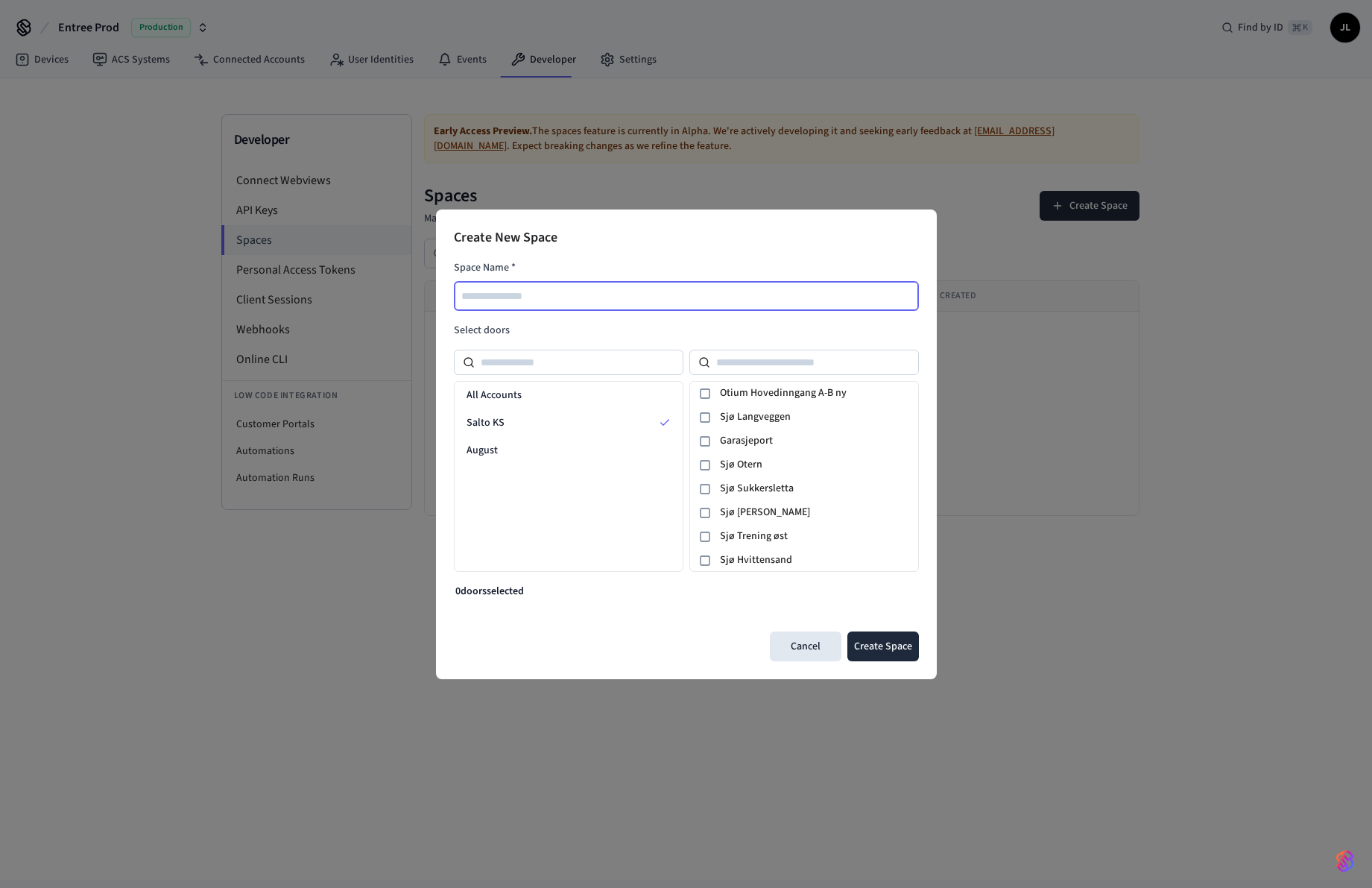
click at [642, 287] on input "text" at bounding box center [686, 295] width 464 height 18
type input "**********"
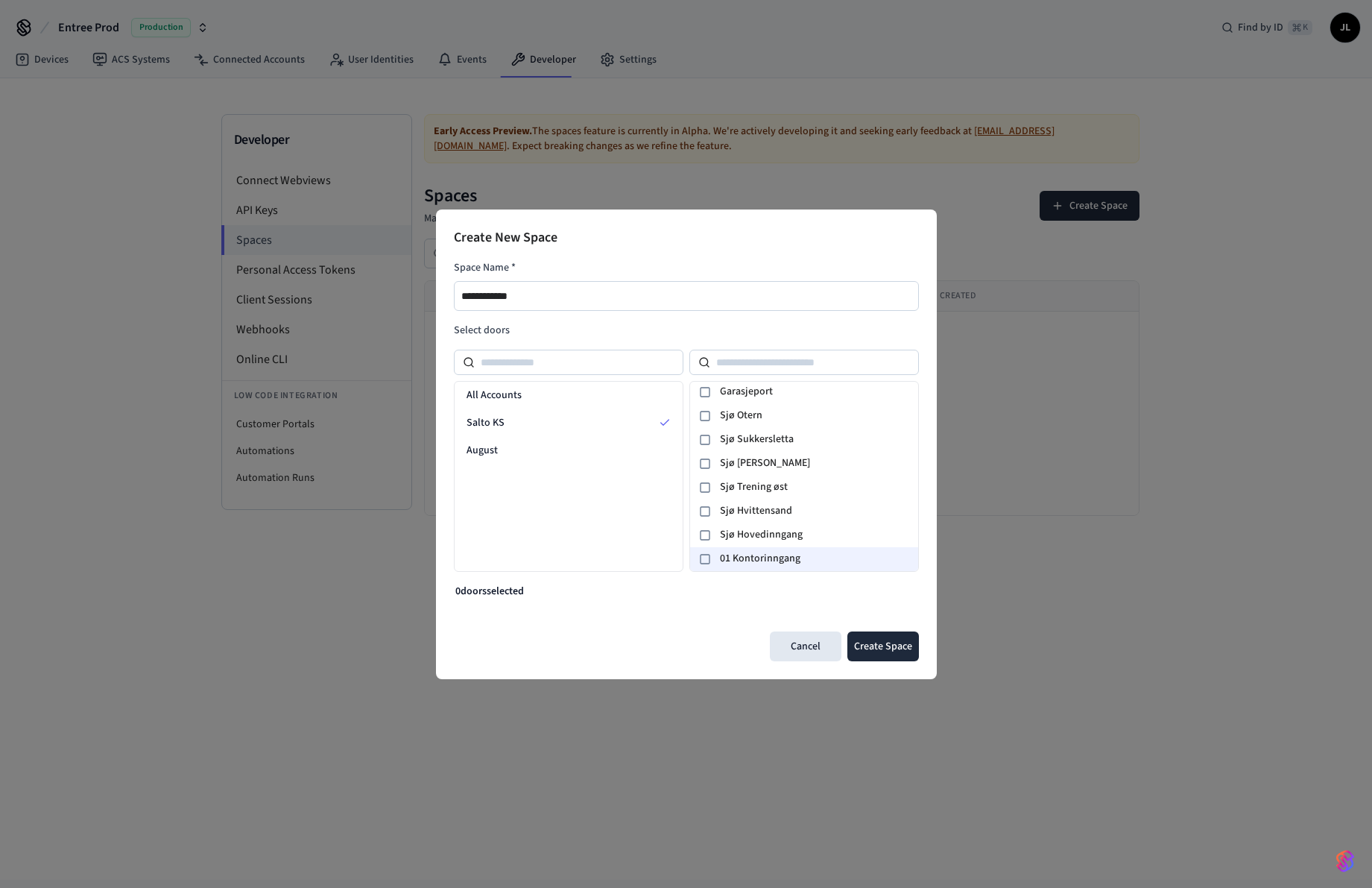
click at [702, 559] on icon at bounding box center [704, 559] width 12 height 12
click at [895, 650] on button "Create Space" at bounding box center [883, 647] width 72 height 30
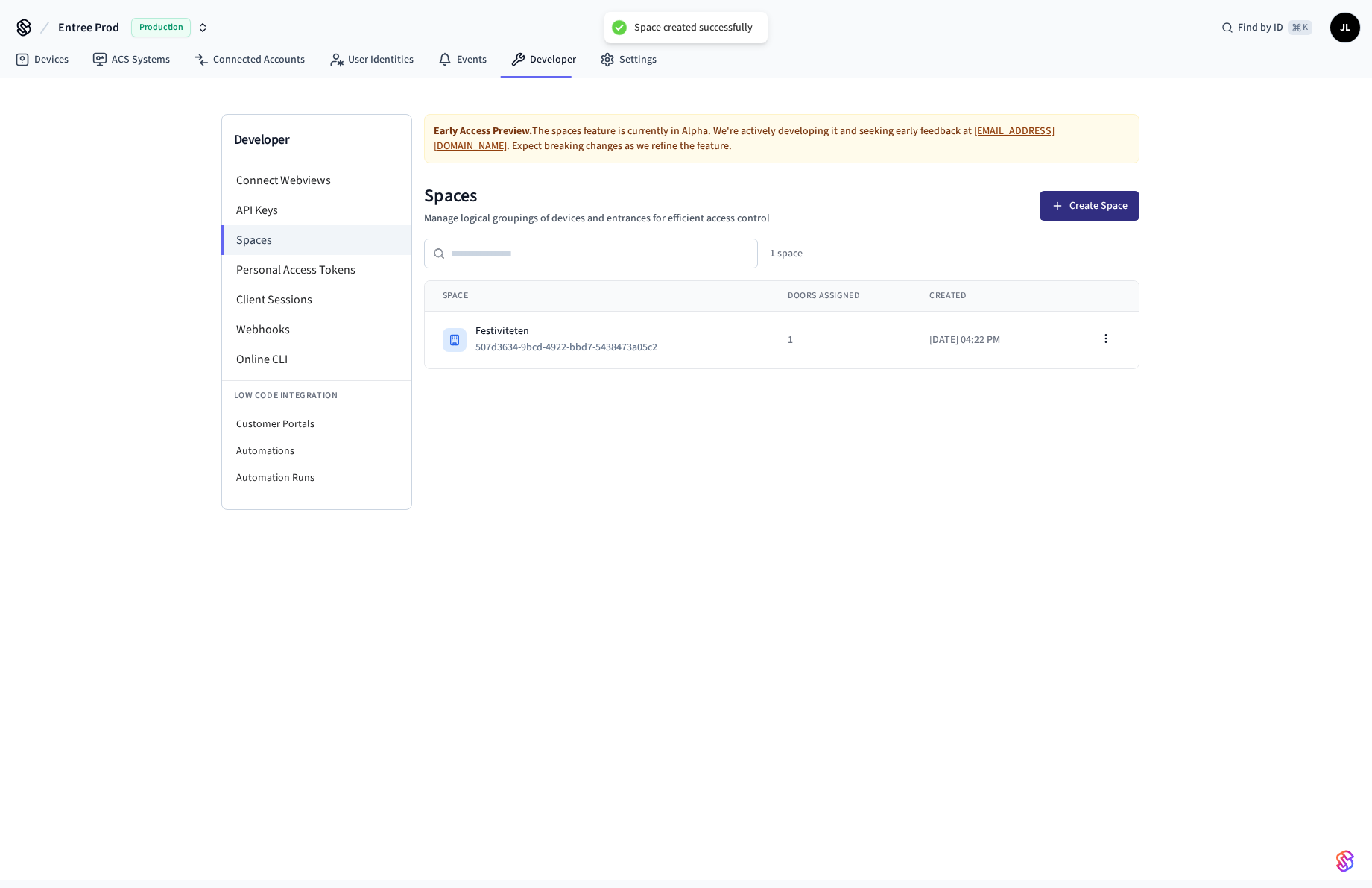
click at [1079, 204] on button "Create Space" at bounding box center [1089, 205] width 99 height 30
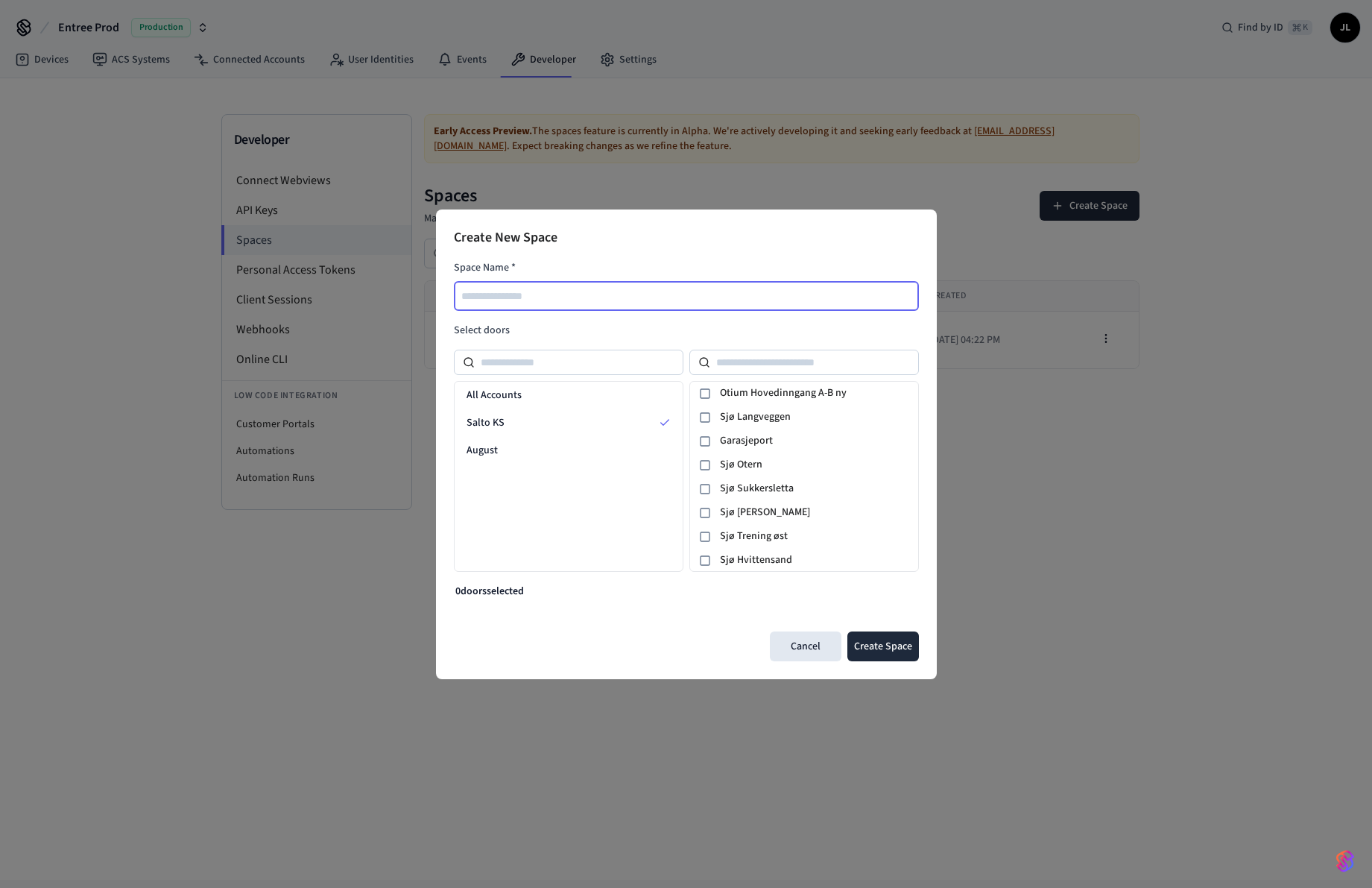
click at [573, 287] on input "text" at bounding box center [686, 295] width 464 height 18
click at [707, 387] on div at bounding box center [705, 393] width 18 height 18
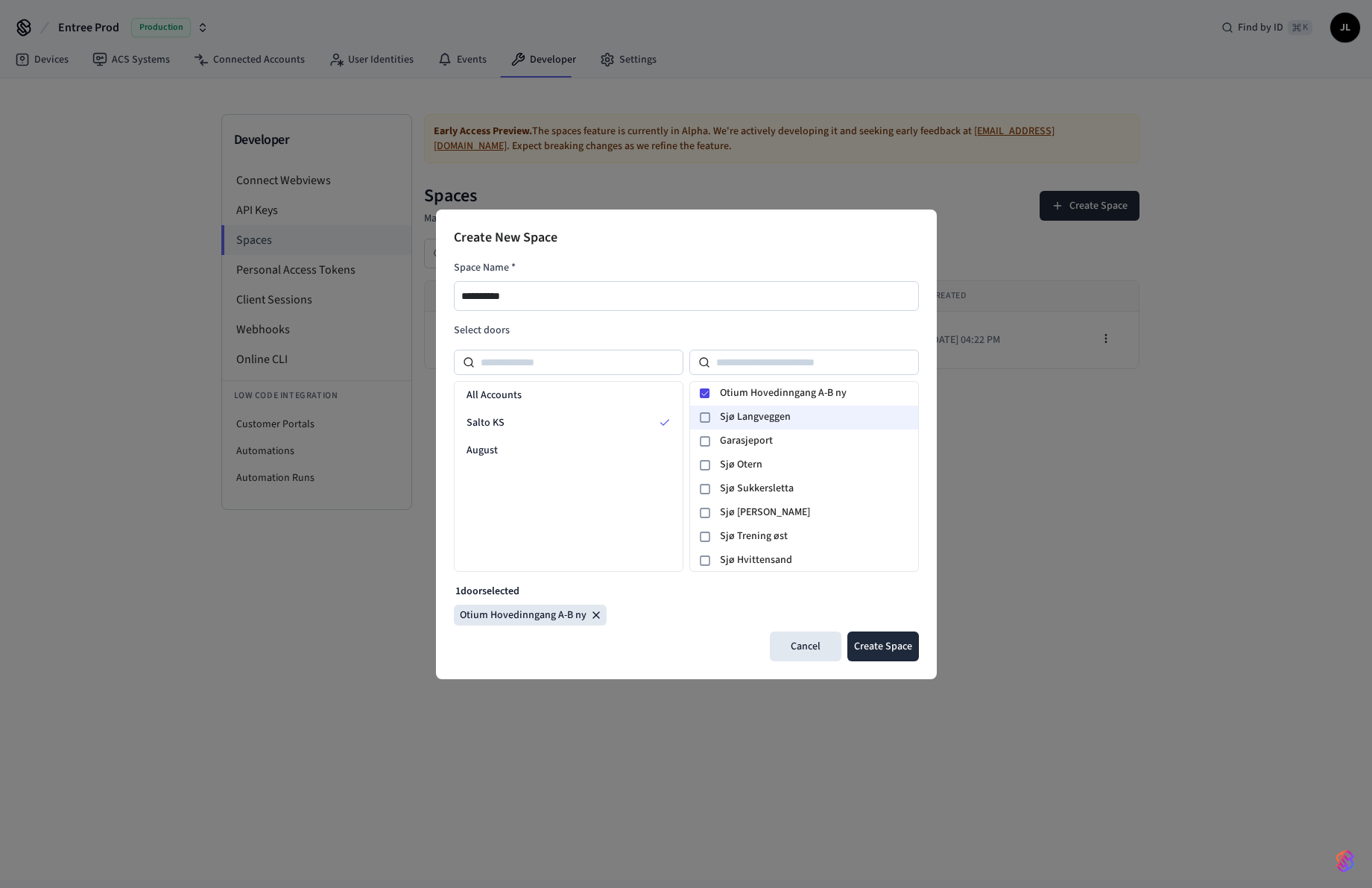
click at [706, 419] on icon at bounding box center [704, 417] width 12 height 12
click at [706, 444] on icon at bounding box center [704, 441] width 12 height 12
click at [704, 465] on icon at bounding box center [704, 464] width 12 height 12
click at [703, 417] on icon at bounding box center [705, 417] width 9 height 9
click at [701, 440] on icon at bounding box center [705, 441] width 9 height 9
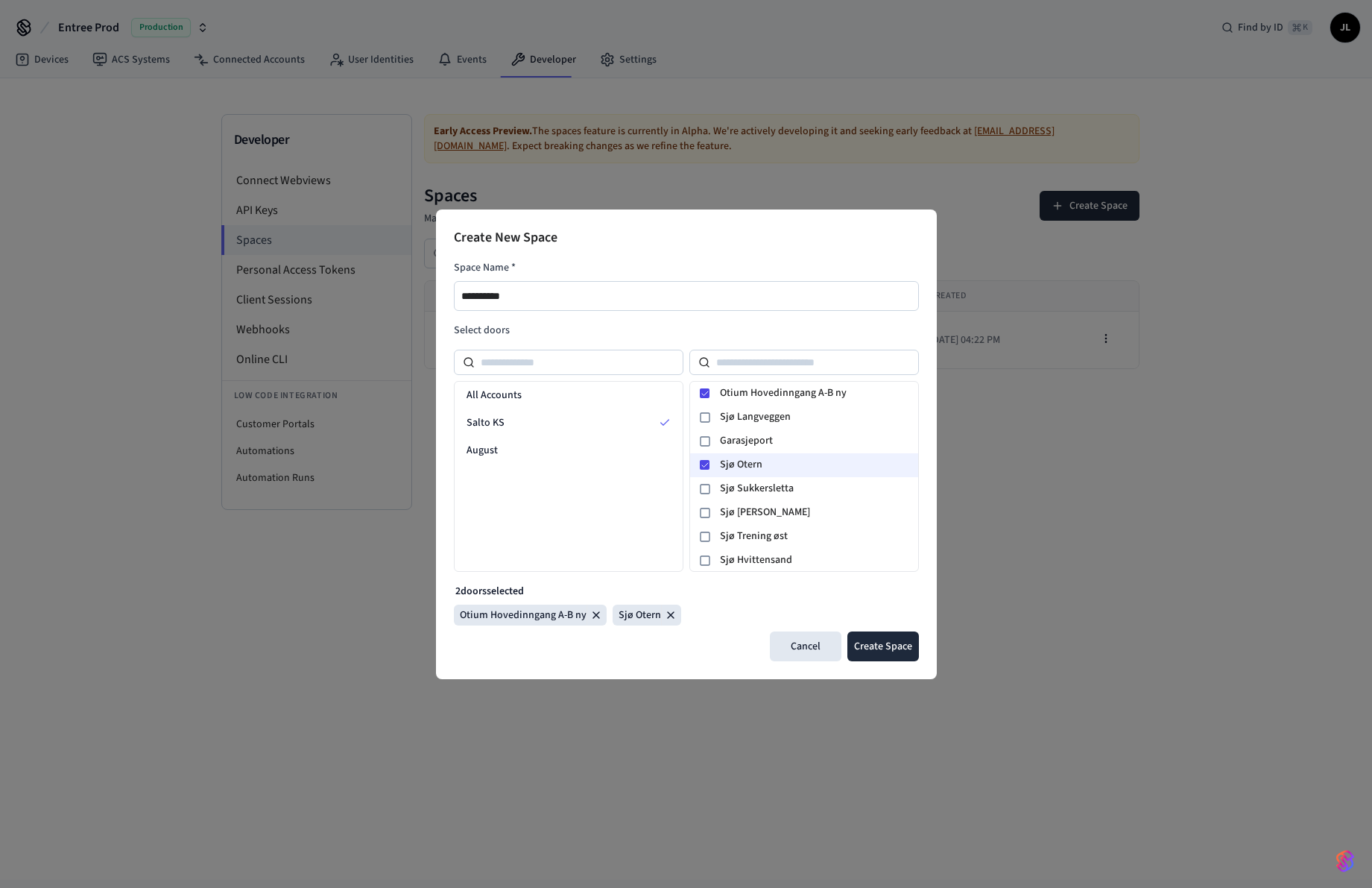
click at [703, 461] on icon at bounding box center [705, 465] width 9 height 9
click at [710, 441] on rect at bounding box center [705, 441] width 9 height 9
click at [463, 296] on input "**********" at bounding box center [686, 295] width 464 height 18
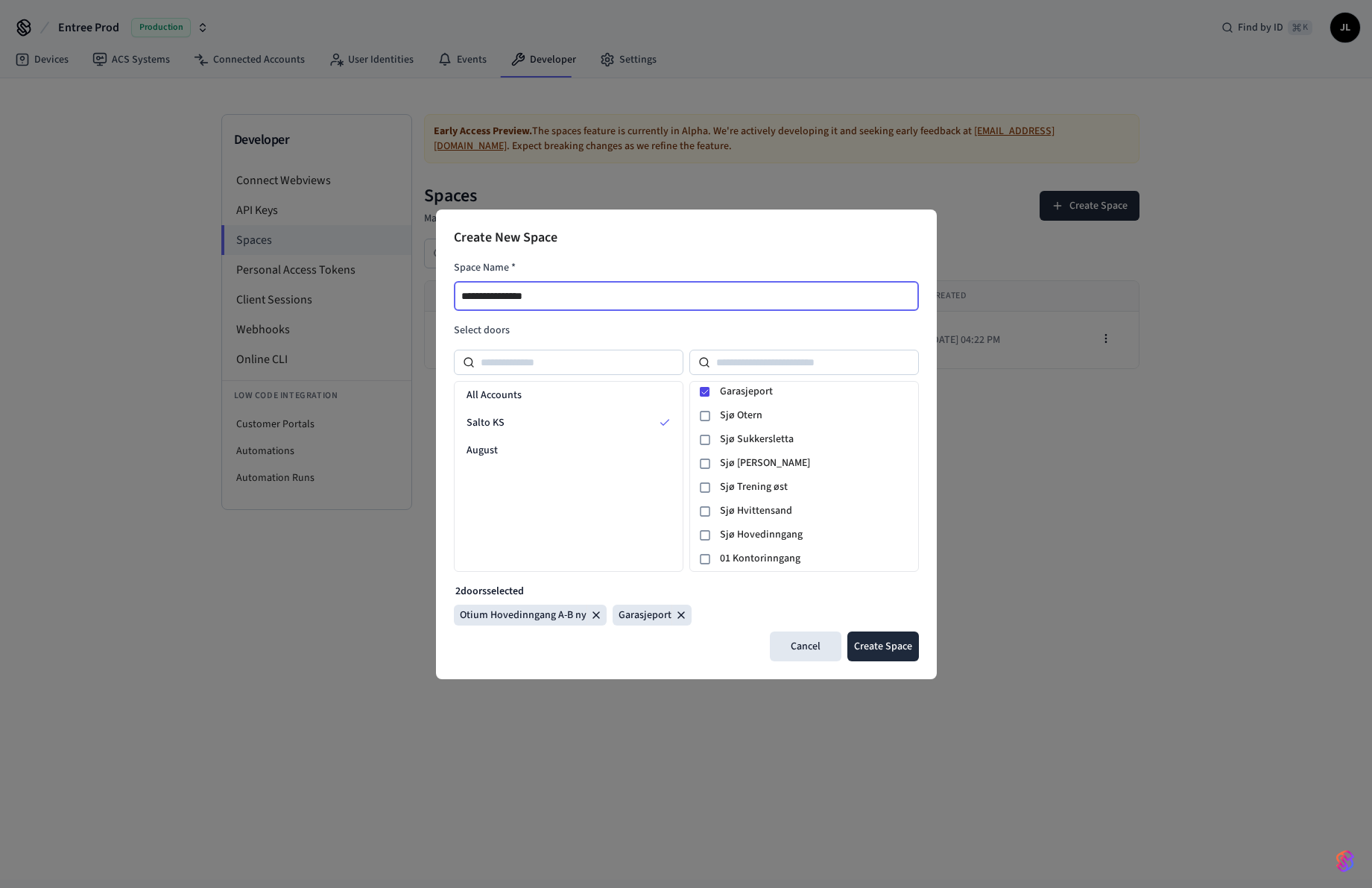
scroll to position [49, 0]
type input "**********"
click at [881, 643] on button "Create Space" at bounding box center [883, 647] width 72 height 30
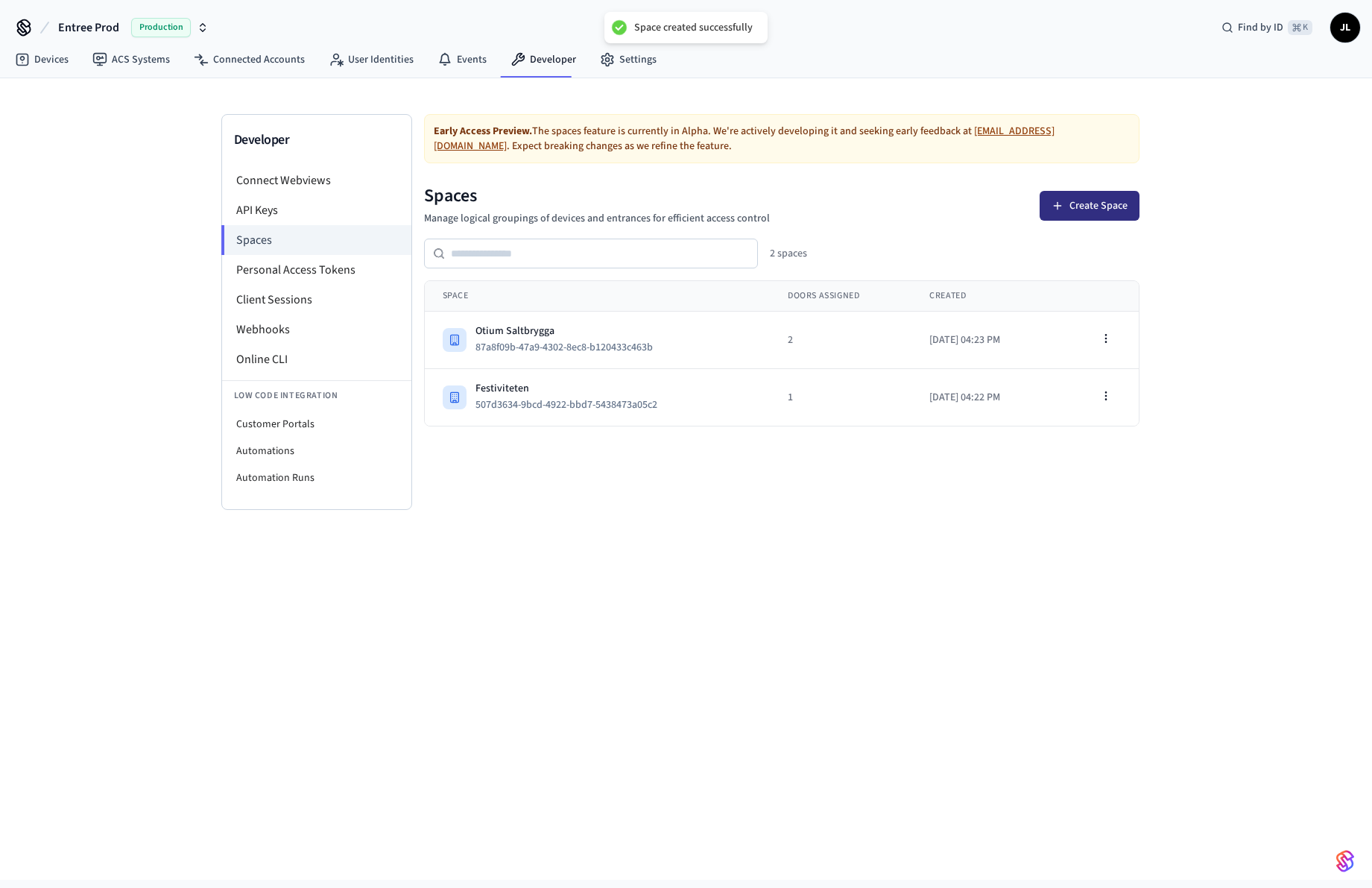
click at [1086, 210] on button "Create Space" at bounding box center [1089, 205] width 99 height 30
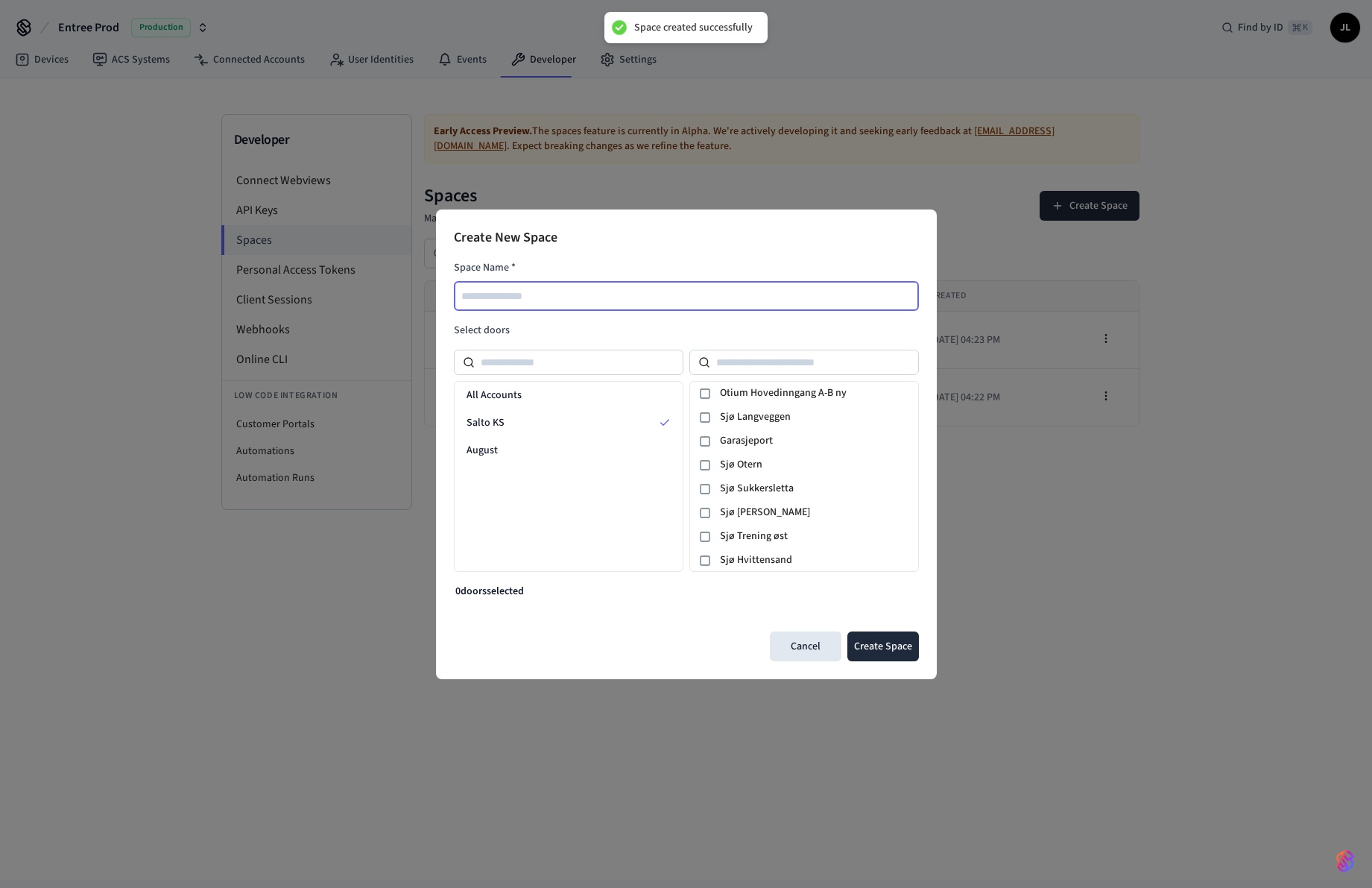
click at [729, 290] on input "text" at bounding box center [686, 295] width 464 height 18
type input "********"
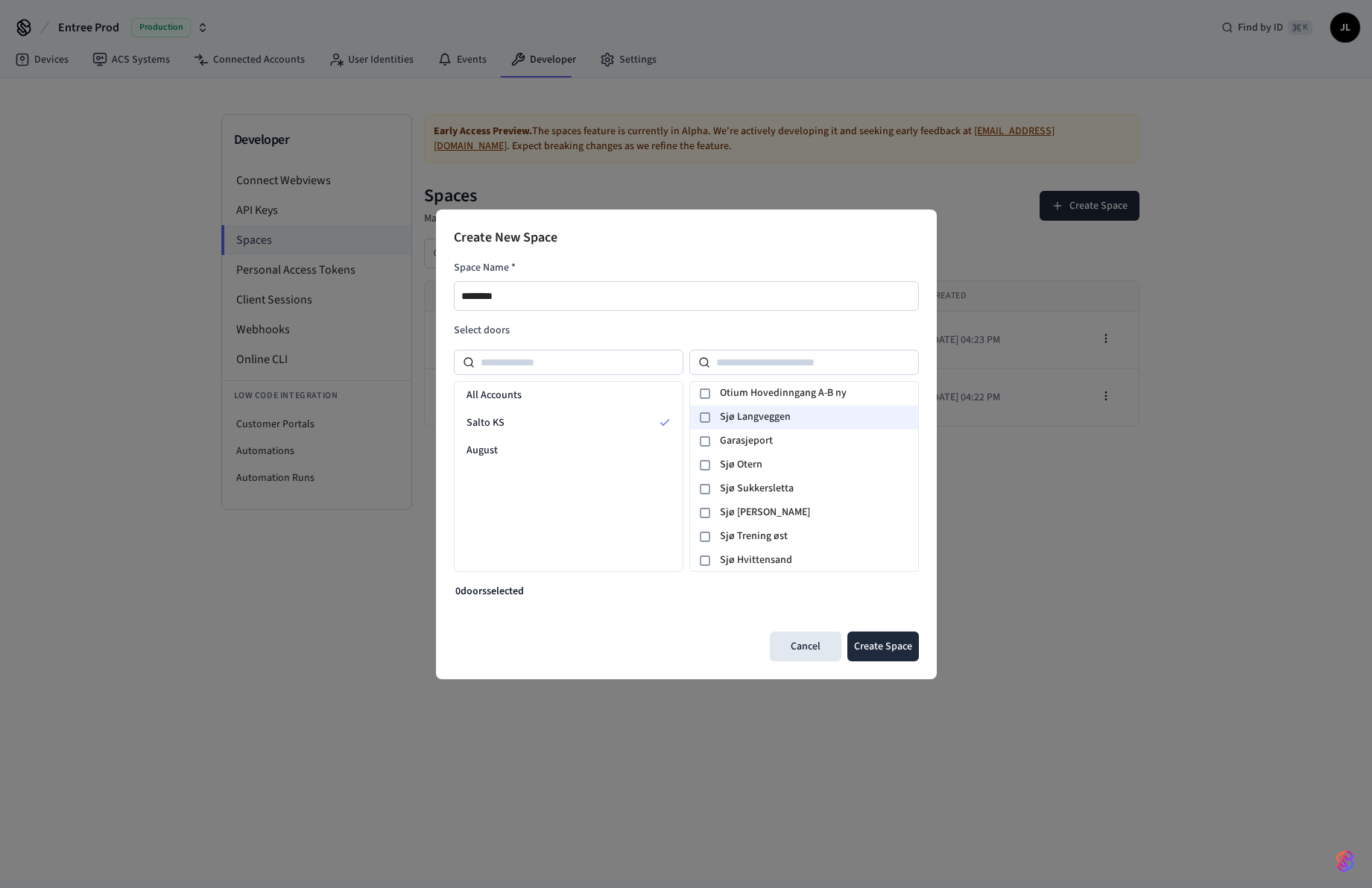
click at [745, 414] on span "Sjø Langveggen" at bounding box center [816, 417] width 192 height 15
click at [753, 464] on span "Sjø Otern" at bounding box center [816, 464] width 192 height 15
click at [753, 491] on span "Sjø Sukkersletta" at bounding box center [816, 488] width 192 height 15
click at [752, 512] on span "Sjø [PERSON_NAME]" at bounding box center [816, 512] width 192 height 15
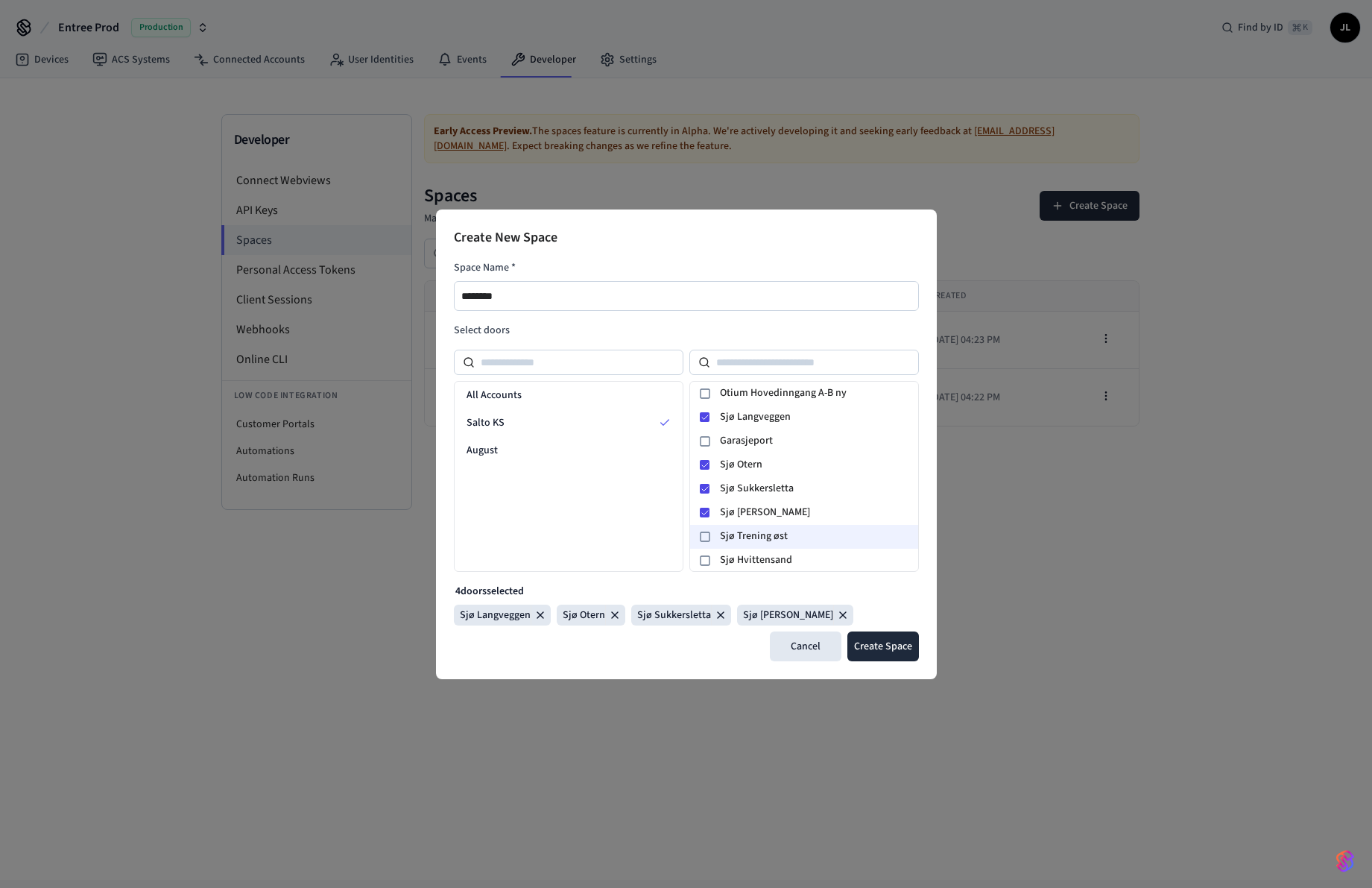
click at [752, 533] on span "Sjø Trening øst" at bounding box center [816, 536] width 192 height 15
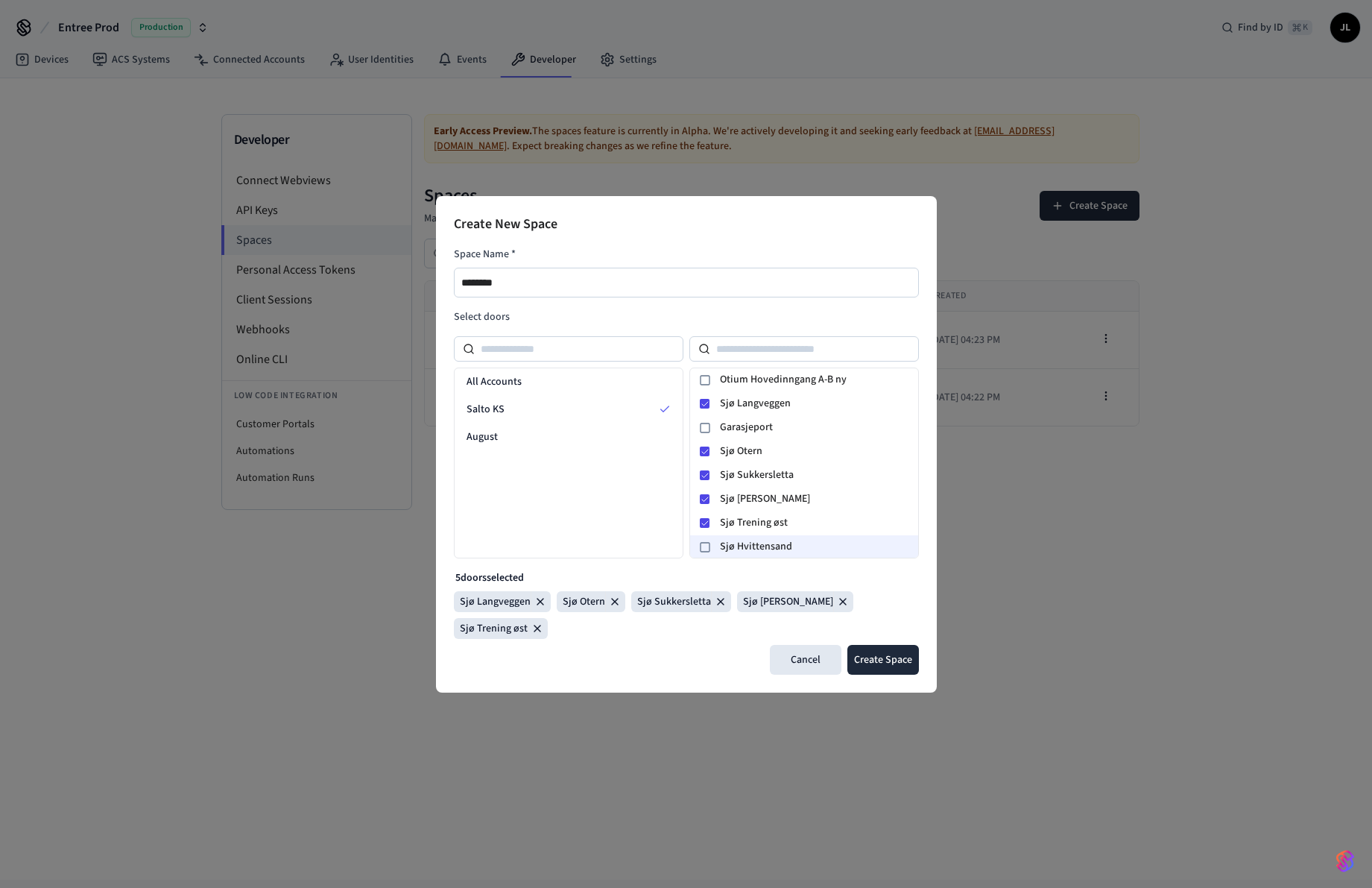
click at [752, 553] on span "Sjø Hvittensand" at bounding box center [816, 547] width 192 height 15
click at [750, 520] on span "Sjø Hovedinngang" at bounding box center [816, 522] width 192 height 15
click at [896, 652] on button "Create Space" at bounding box center [883, 660] width 72 height 30
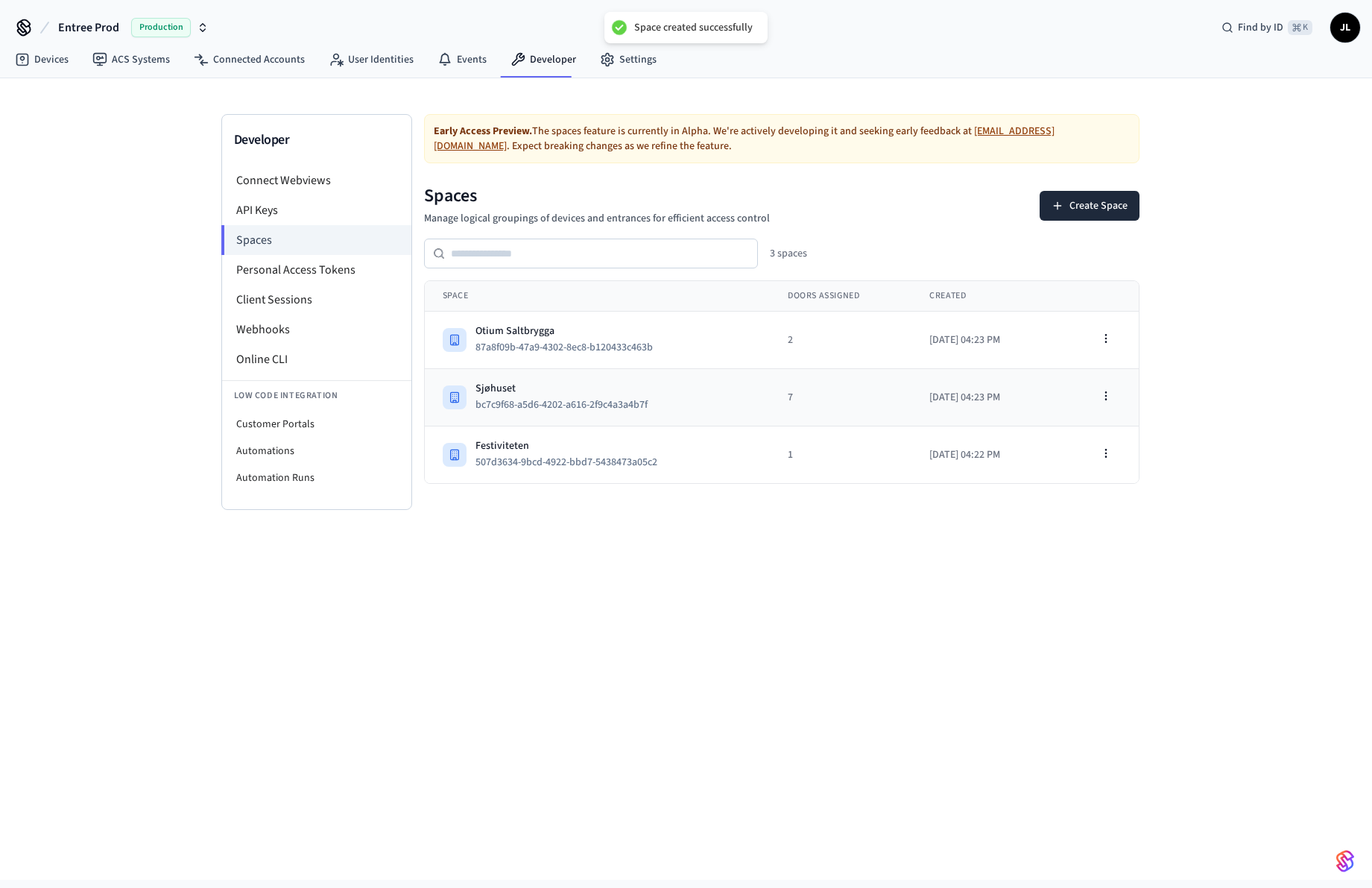
click at [497, 384] on div "Sjøhuset" at bounding box center [568, 388] width 184 height 15
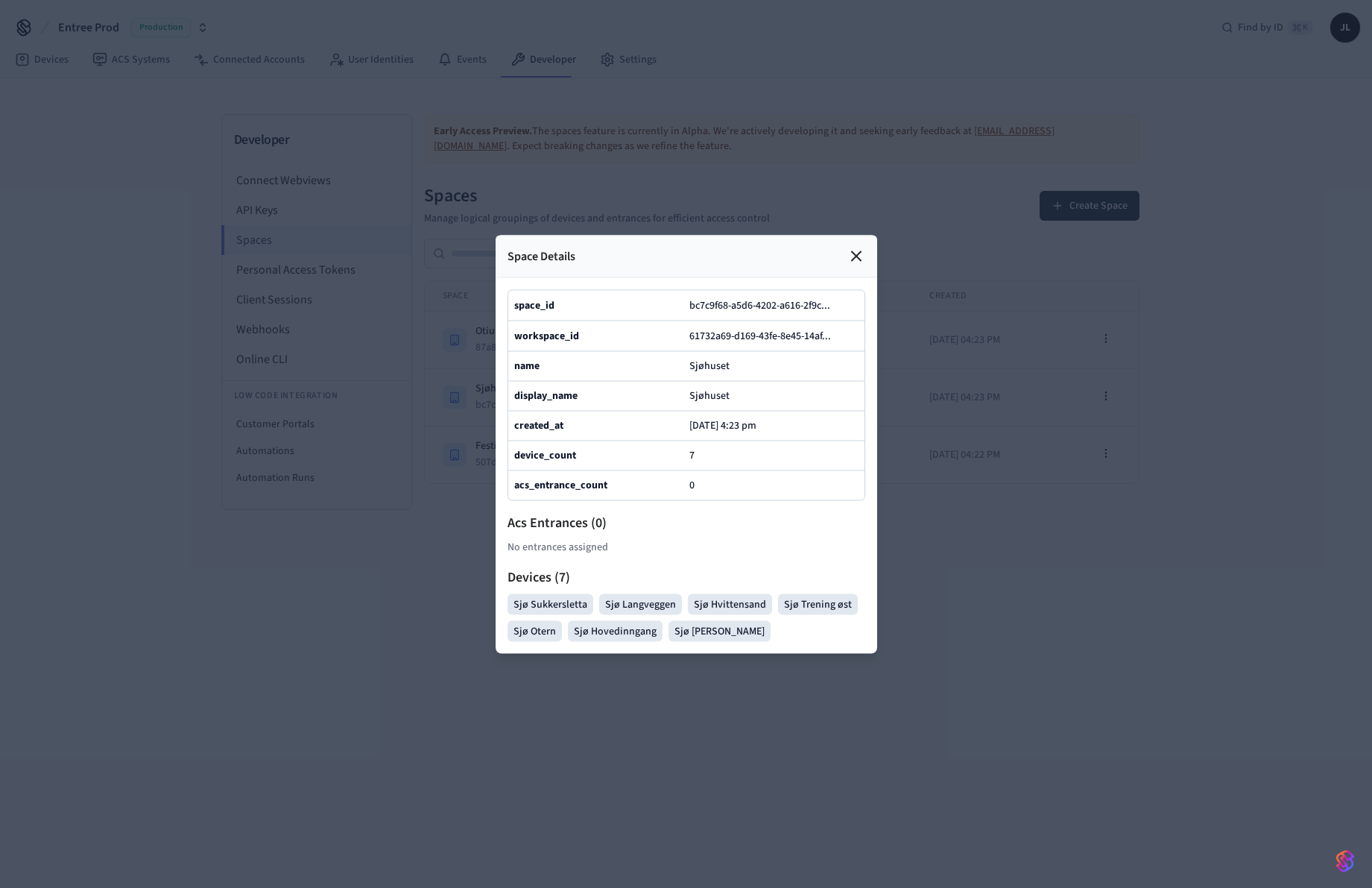
click at [916, 557] on div at bounding box center [686, 444] width 1372 height 888
click at [858, 260] on icon at bounding box center [856, 255] width 18 height 18
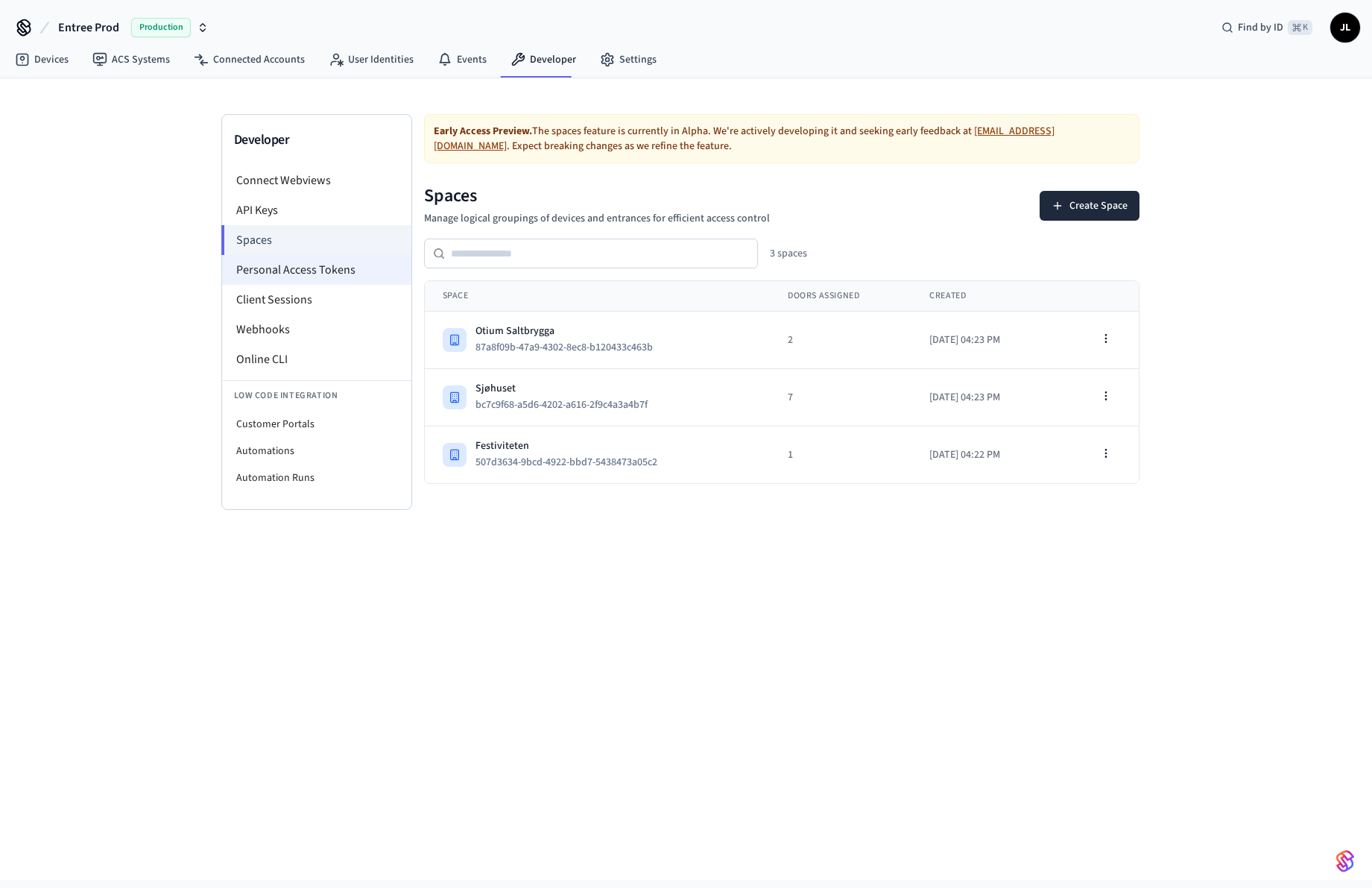
click at [275, 268] on li "Personal Access Tokens" at bounding box center [316, 270] width 189 height 30
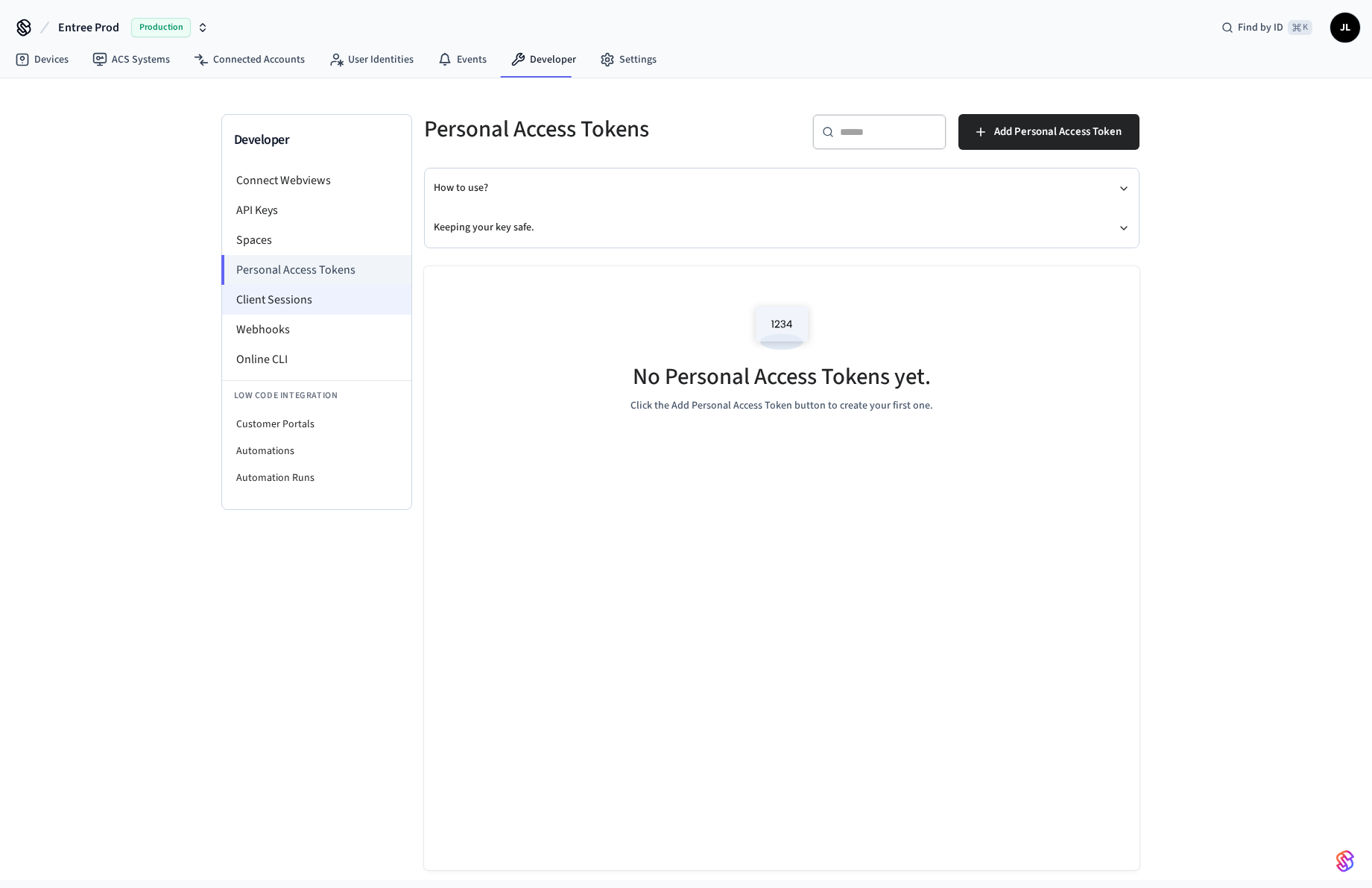
click at [279, 290] on li "Client Sessions" at bounding box center [316, 299] width 189 height 30
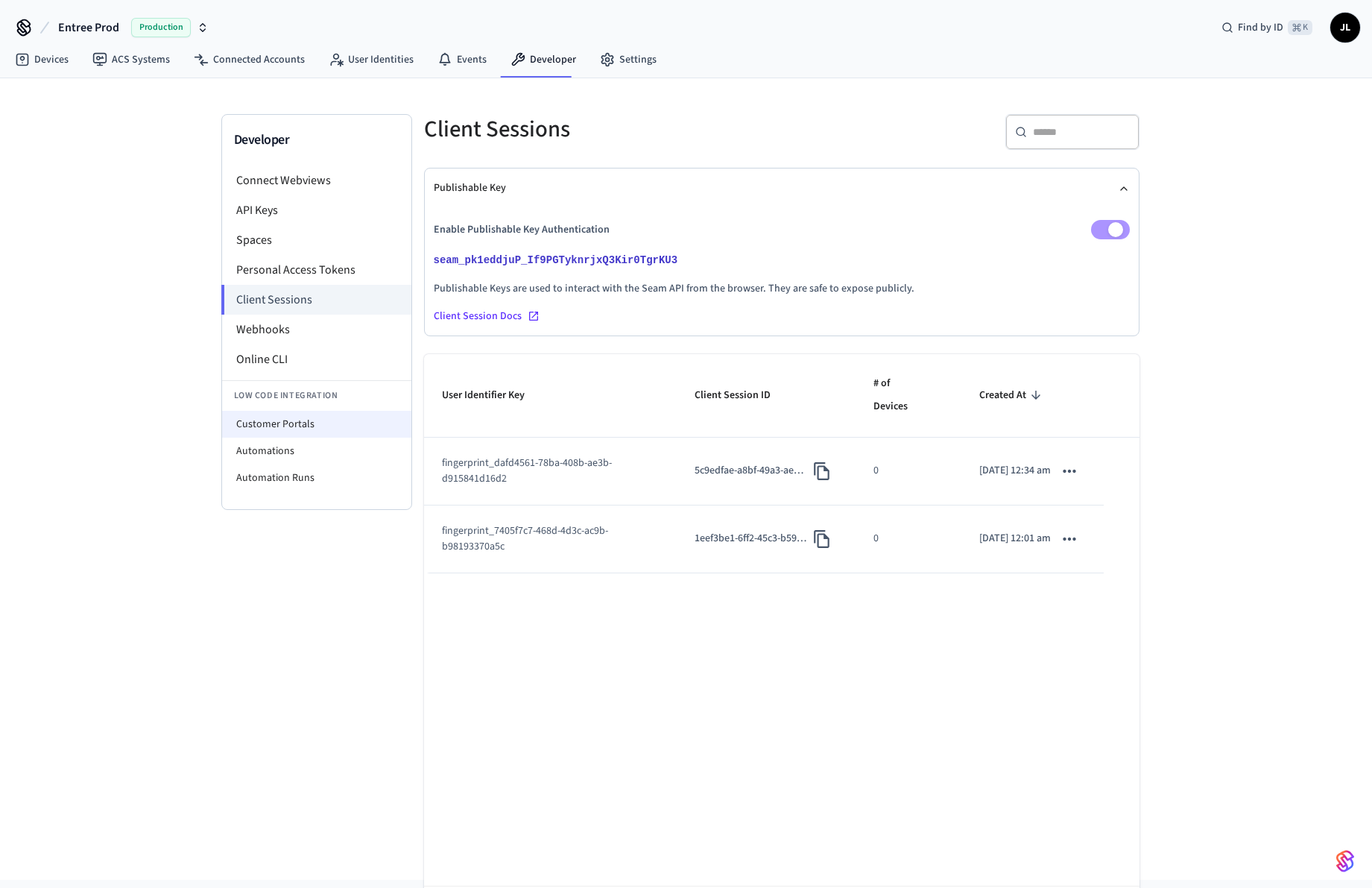
click at [285, 417] on li "Customer Portals" at bounding box center [316, 424] width 189 height 27
select select "**********"
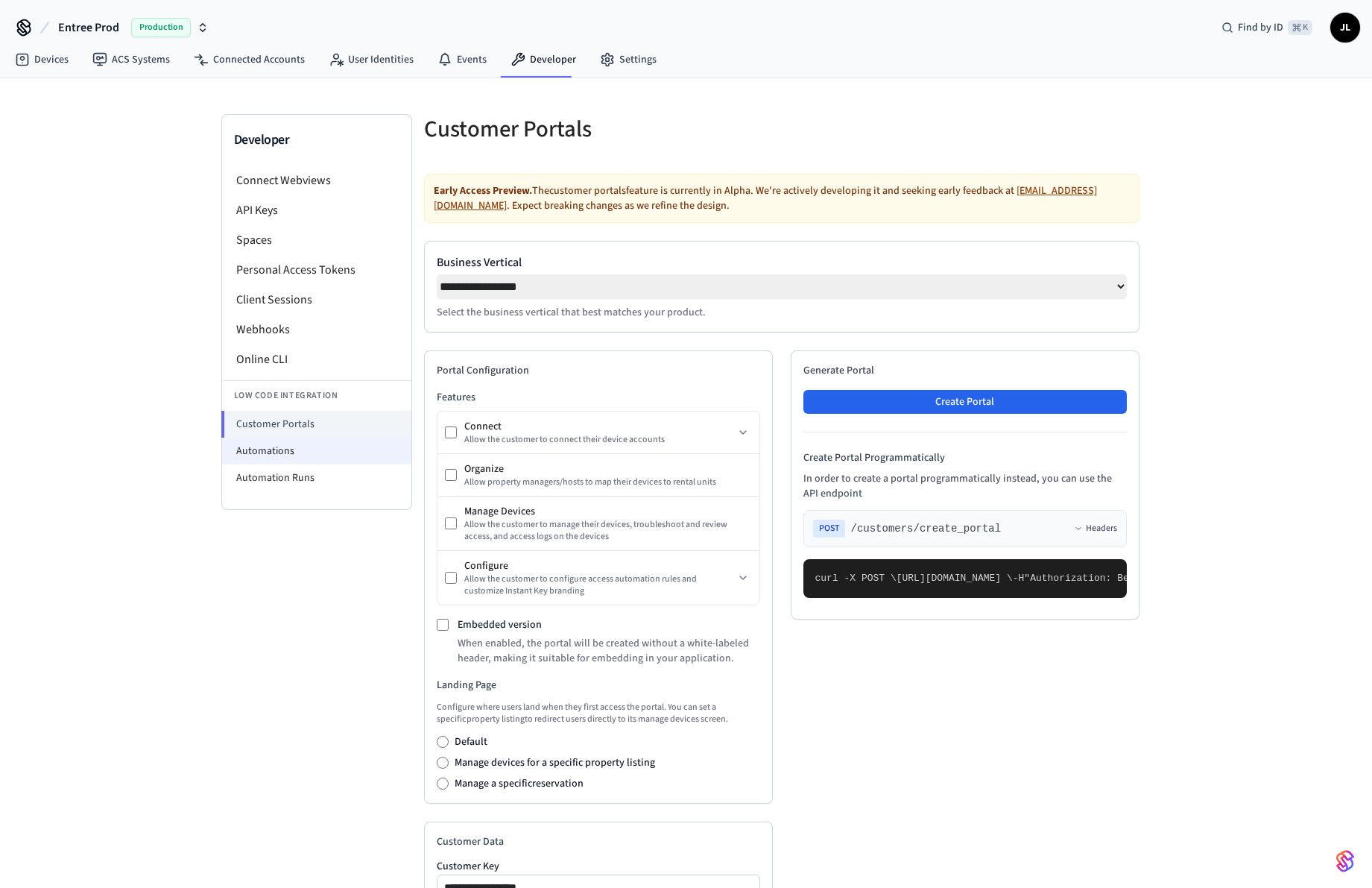
click at [289, 445] on li "Automations" at bounding box center [316, 451] width 189 height 27
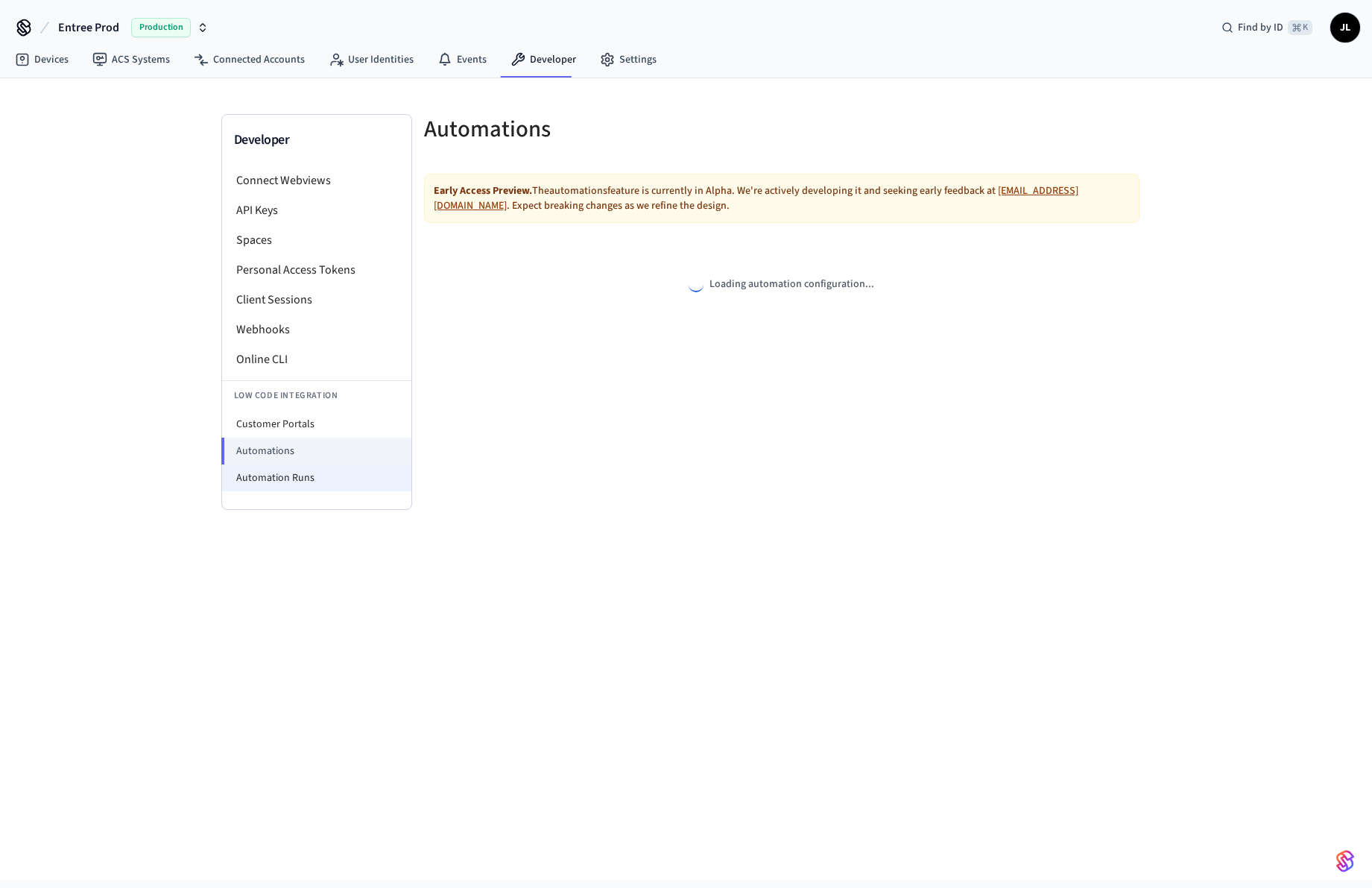
select select "**********"
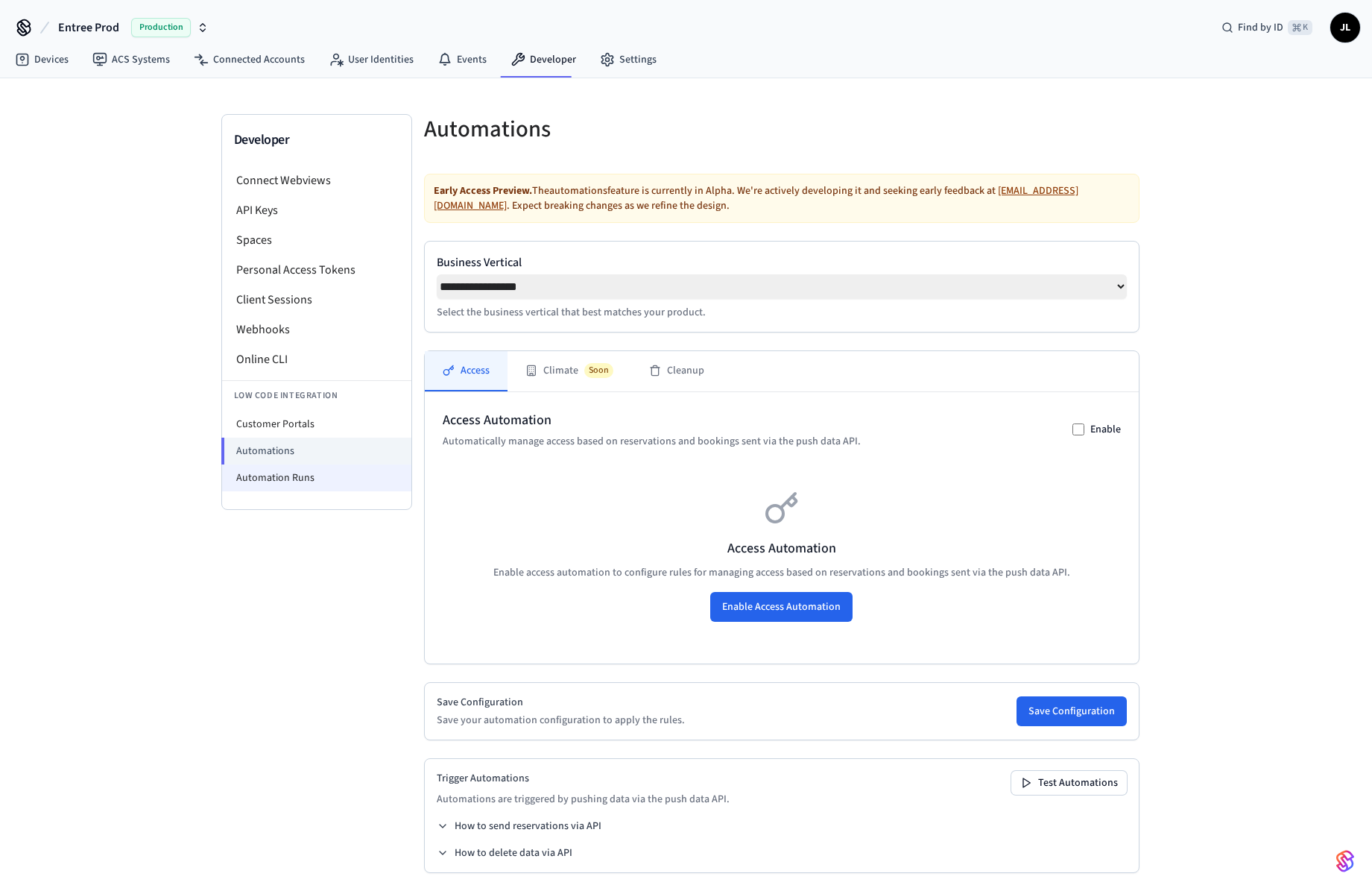
click at [290, 470] on li "Automation Runs" at bounding box center [316, 478] width 189 height 27
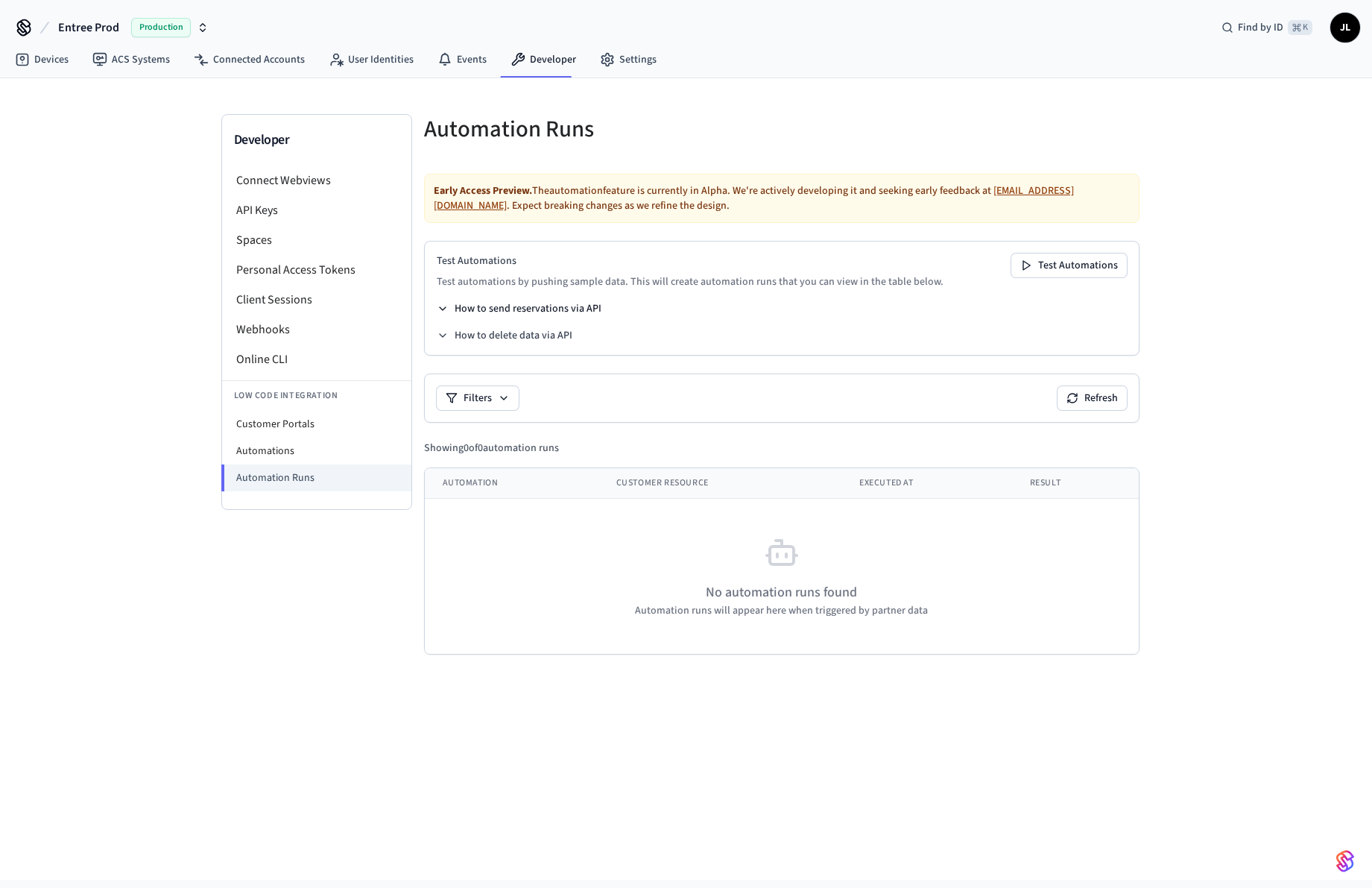
click at [501, 309] on button "How to send reservations via API" at bounding box center [519, 308] width 165 height 15
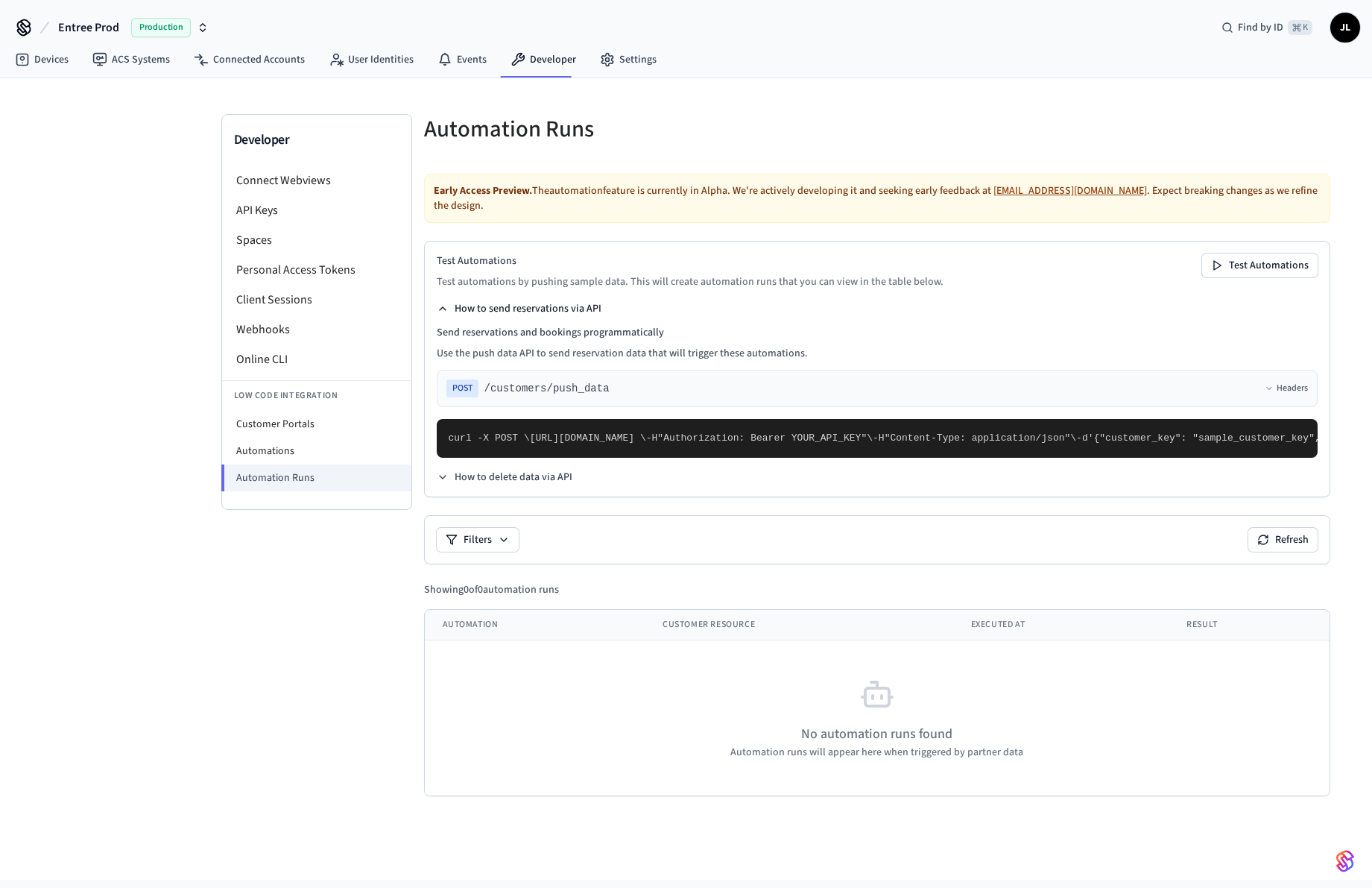
click at [501, 309] on button "How to send reservations via API" at bounding box center [519, 308] width 165 height 15
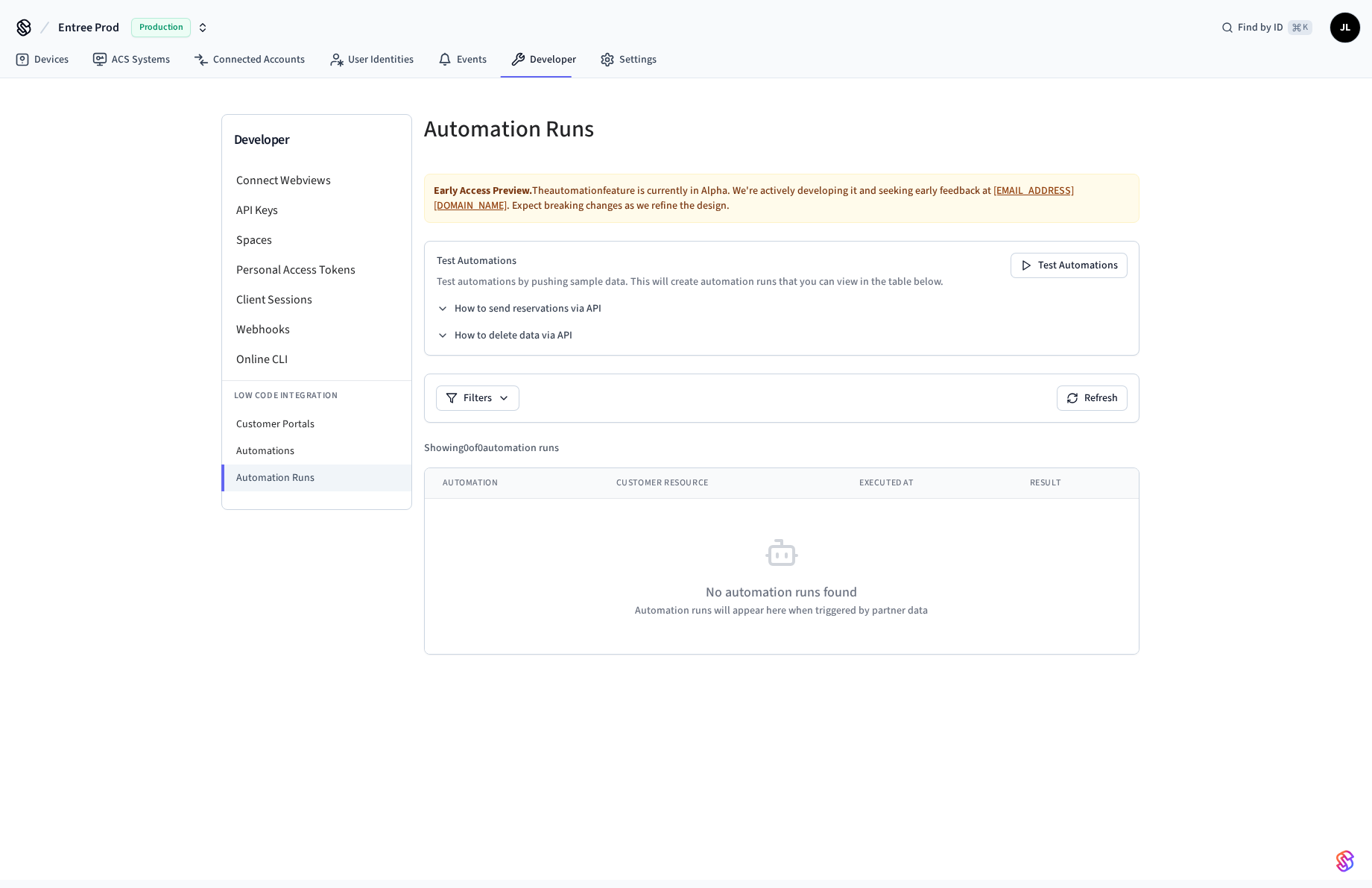
click at [501, 324] on div "How to send reservations via API How to delete data via API" at bounding box center [781, 322] width 690 height 42
click at [501, 333] on button "How to delete data via API" at bounding box center [504, 335] width 136 height 15
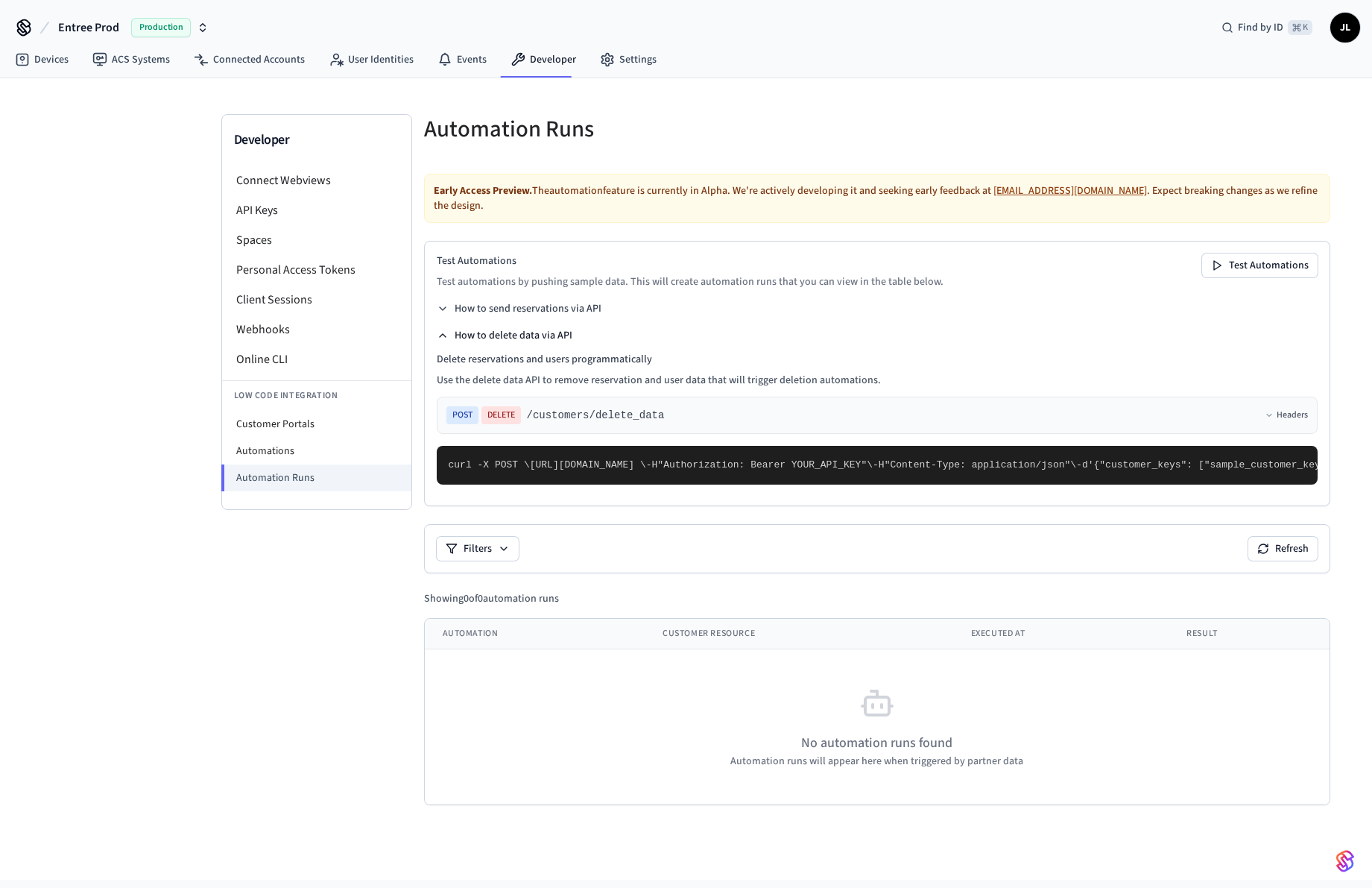
click at [501, 333] on button "How to delete data via API" at bounding box center [504, 335] width 136 height 15
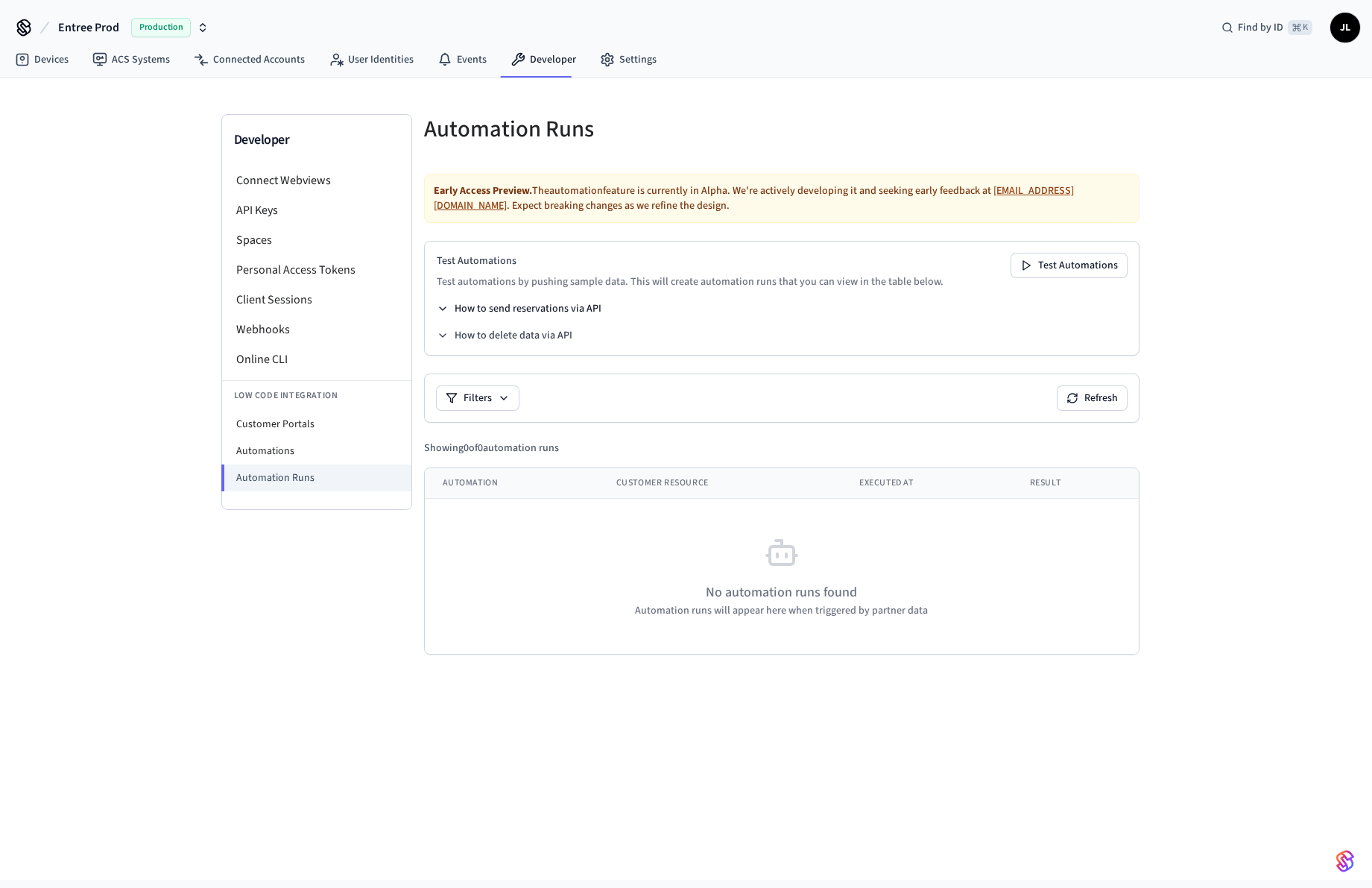
click at [524, 302] on button "How to send reservations via API" at bounding box center [519, 308] width 165 height 15
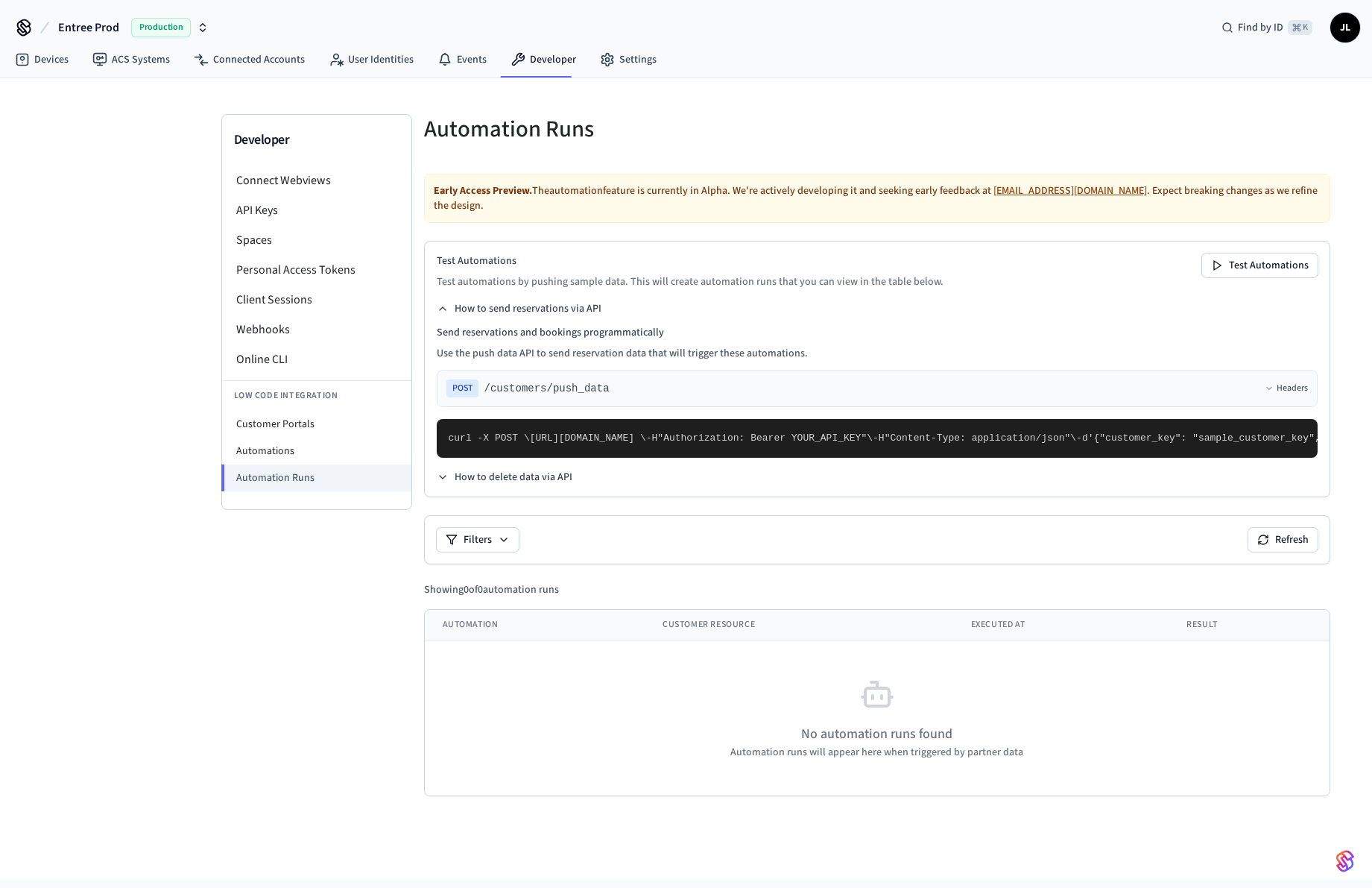
drag, startPoint x: 535, startPoint y: 309, endPoint x: 688, endPoint y: 289, distance: 154.3
click at [535, 309] on button "How to send reservations via API" at bounding box center [519, 308] width 165 height 15
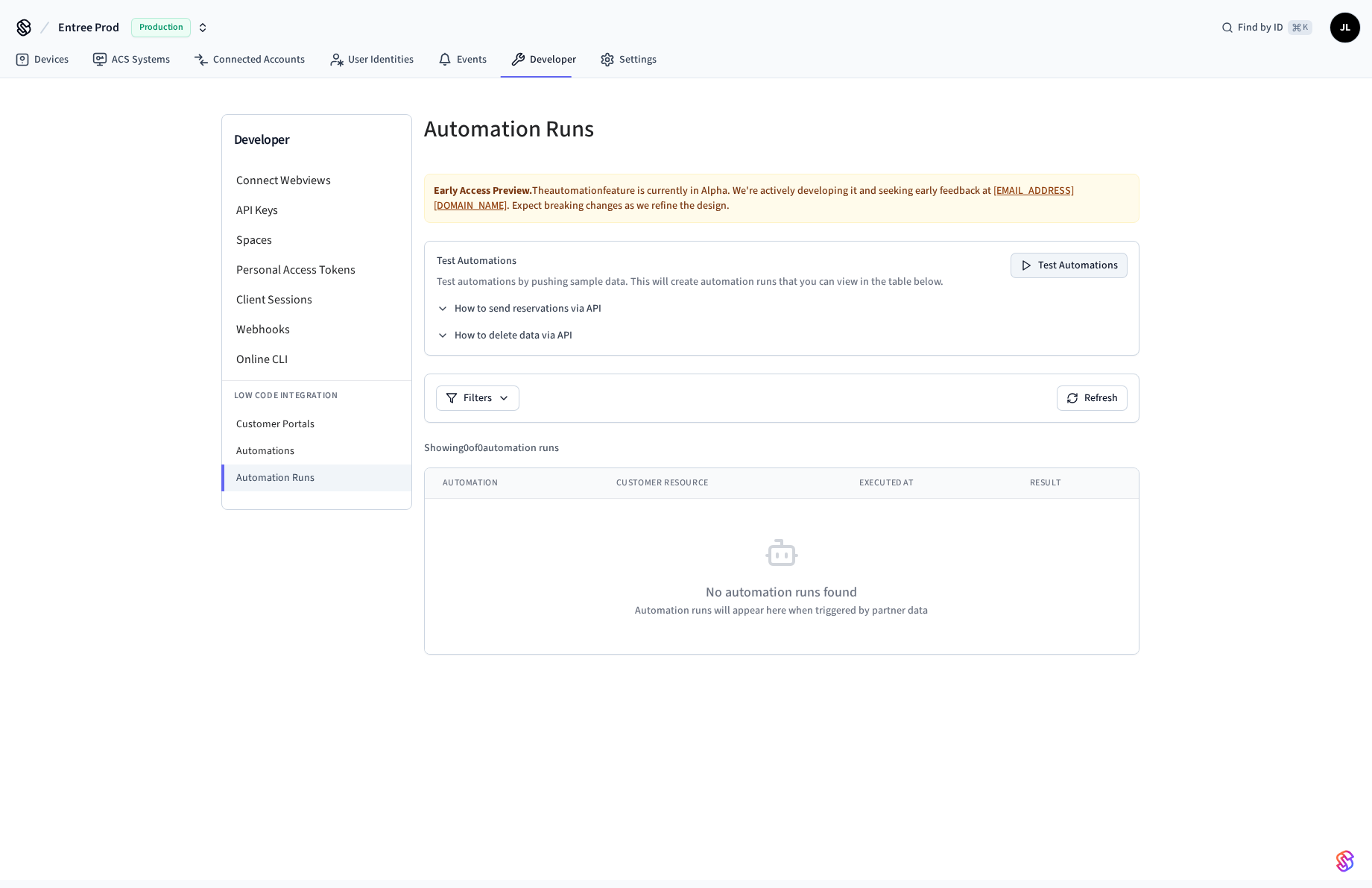
click at [1057, 265] on button "Test Automations" at bounding box center [1069, 265] width 116 height 24
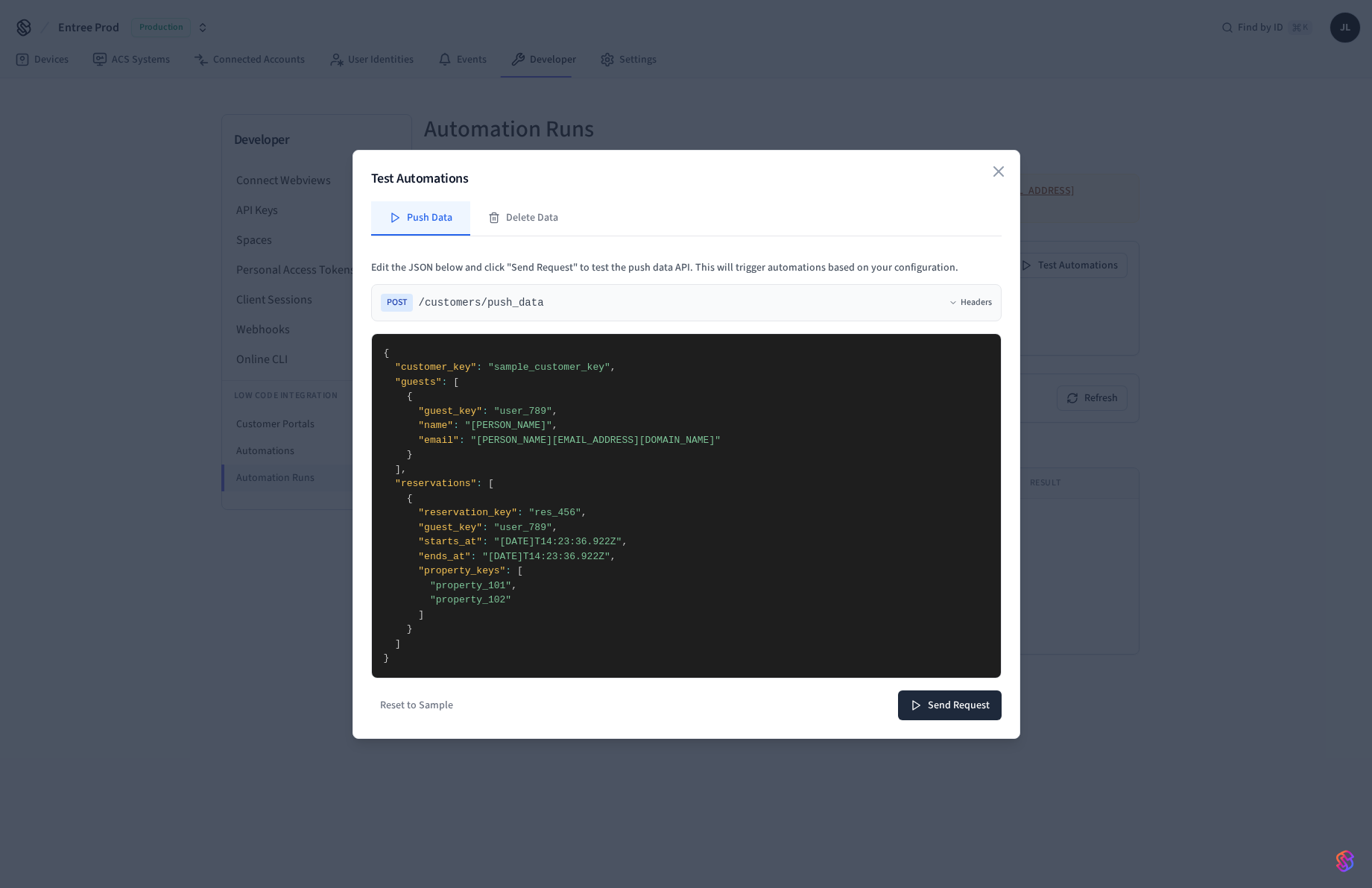
click at [620, 393] on textarea "**********" at bounding box center [686, 501] width 629 height 336
click at [558, 410] on textarea "**********" at bounding box center [686, 501] width 629 height 336
drag, startPoint x: 558, startPoint y: 410, endPoint x: 563, endPoint y: 377, distance: 33.4
click at [558, 410] on textarea "**********" at bounding box center [686, 501] width 629 height 336
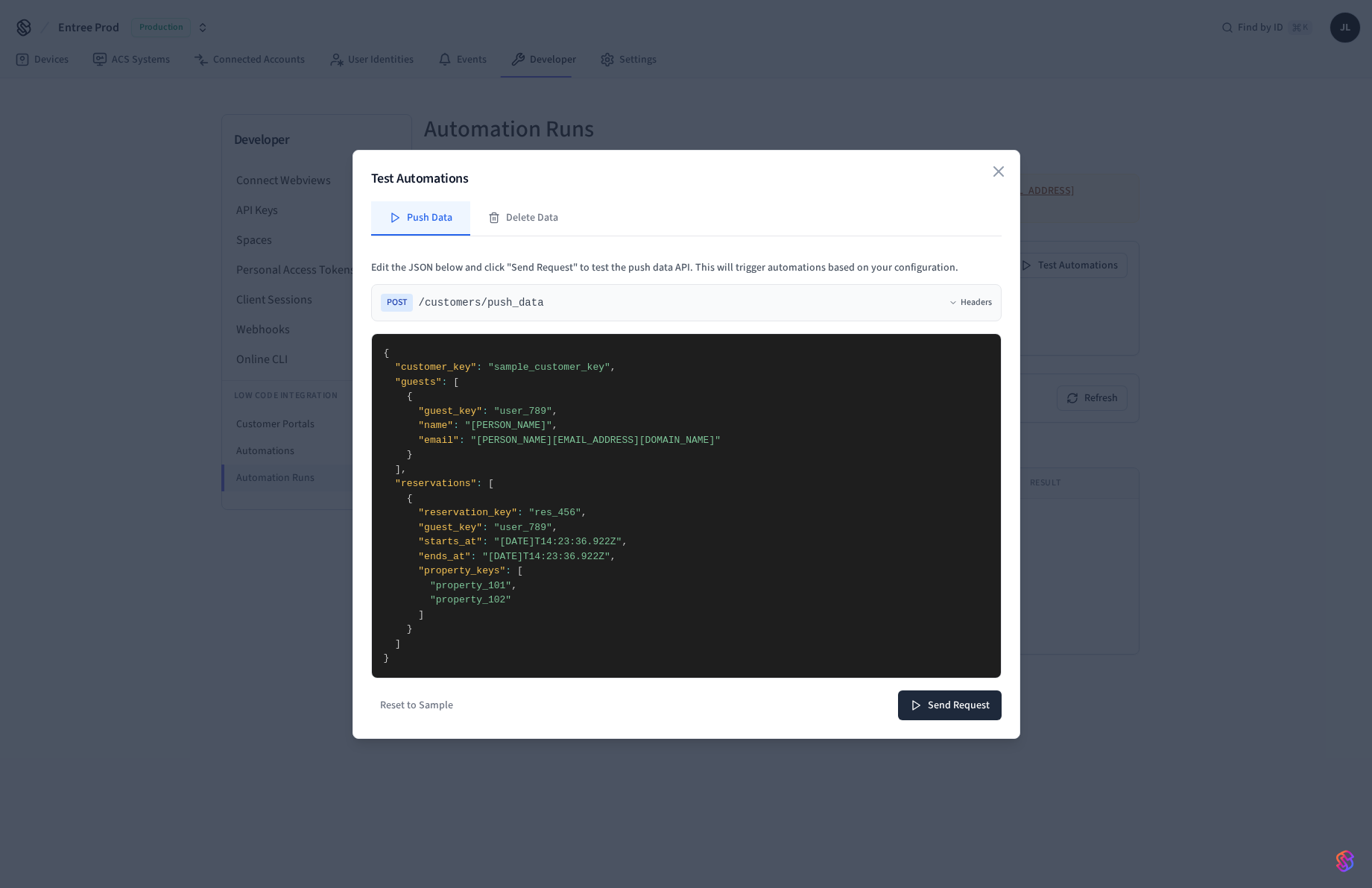
click at [563, 376] on textarea "**********" at bounding box center [686, 501] width 629 height 336
click at [580, 409] on textarea "**********" at bounding box center [686, 501] width 629 height 336
drag, startPoint x: 521, startPoint y: 428, endPoint x: 483, endPoint y: 428, distance: 38.0
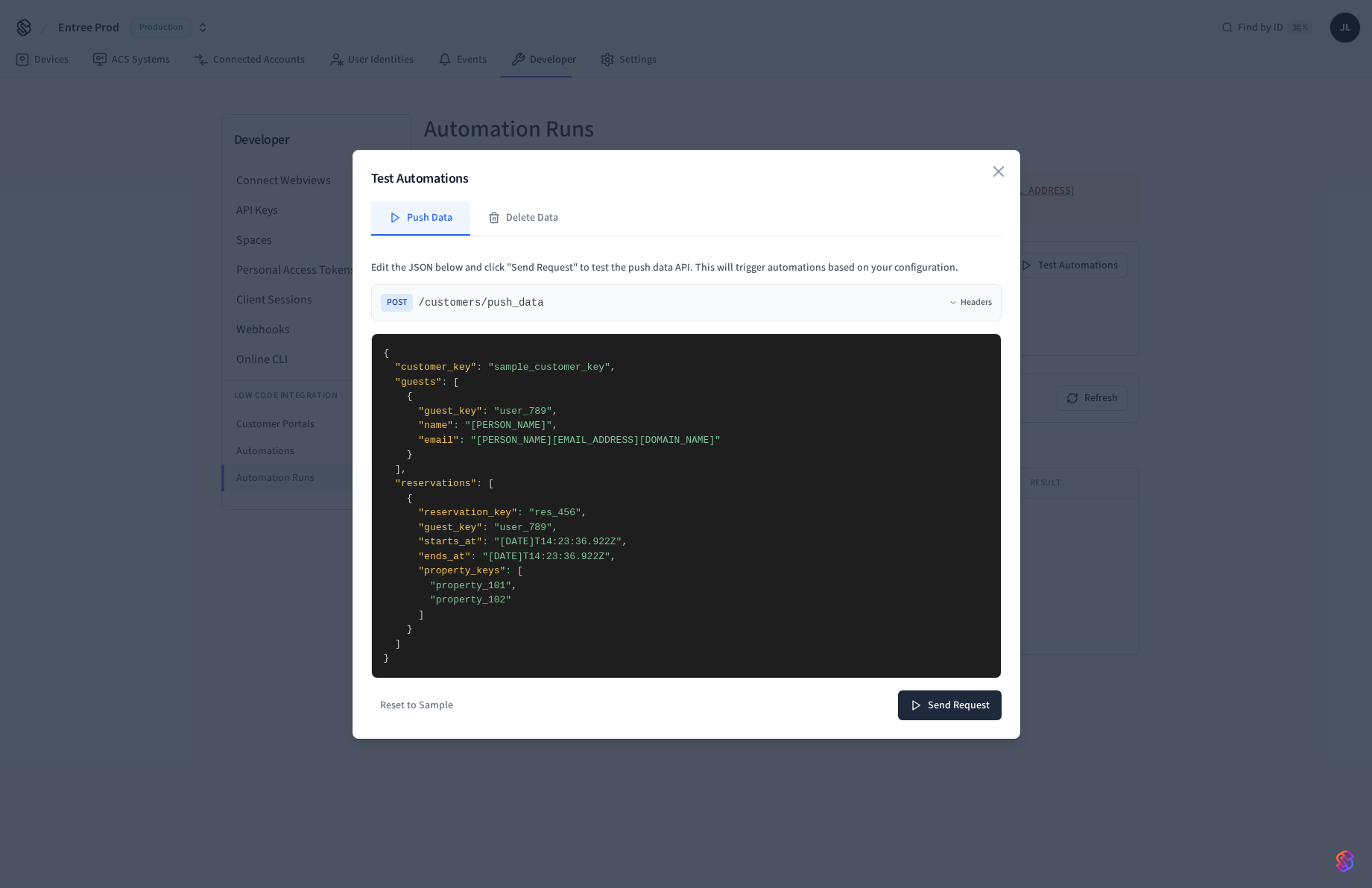
click at [483, 428] on textarea "**********" at bounding box center [686, 501] width 629 height 336
drag, startPoint x: 552, startPoint y: 442, endPoint x: 489, endPoint y: 444, distance: 63.0
click at [489, 444] on textarea "**********" at bounding box center [686, 501] width 629 height 336
type textarea "**********"
click at [978, 699] on button "Send Request" at bounding box center [950, 705] width 103 height 30
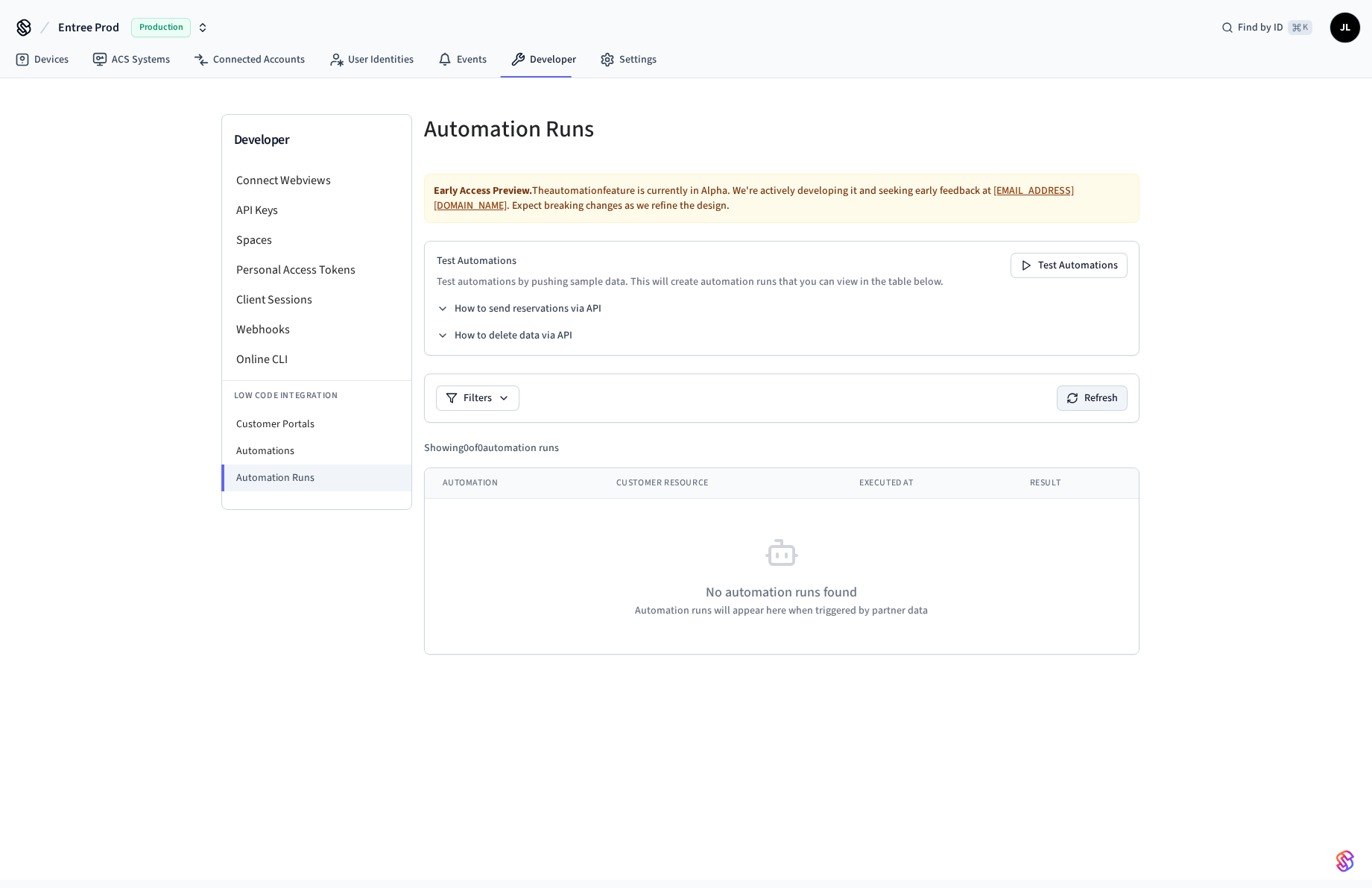
click at [1088, 400] on button "Refresh" at bounding box center [1092, 398] width 69 height 24
click at [1075, 407] on button "Refresh" at bounding box center [1092, 398] width 69 height 24
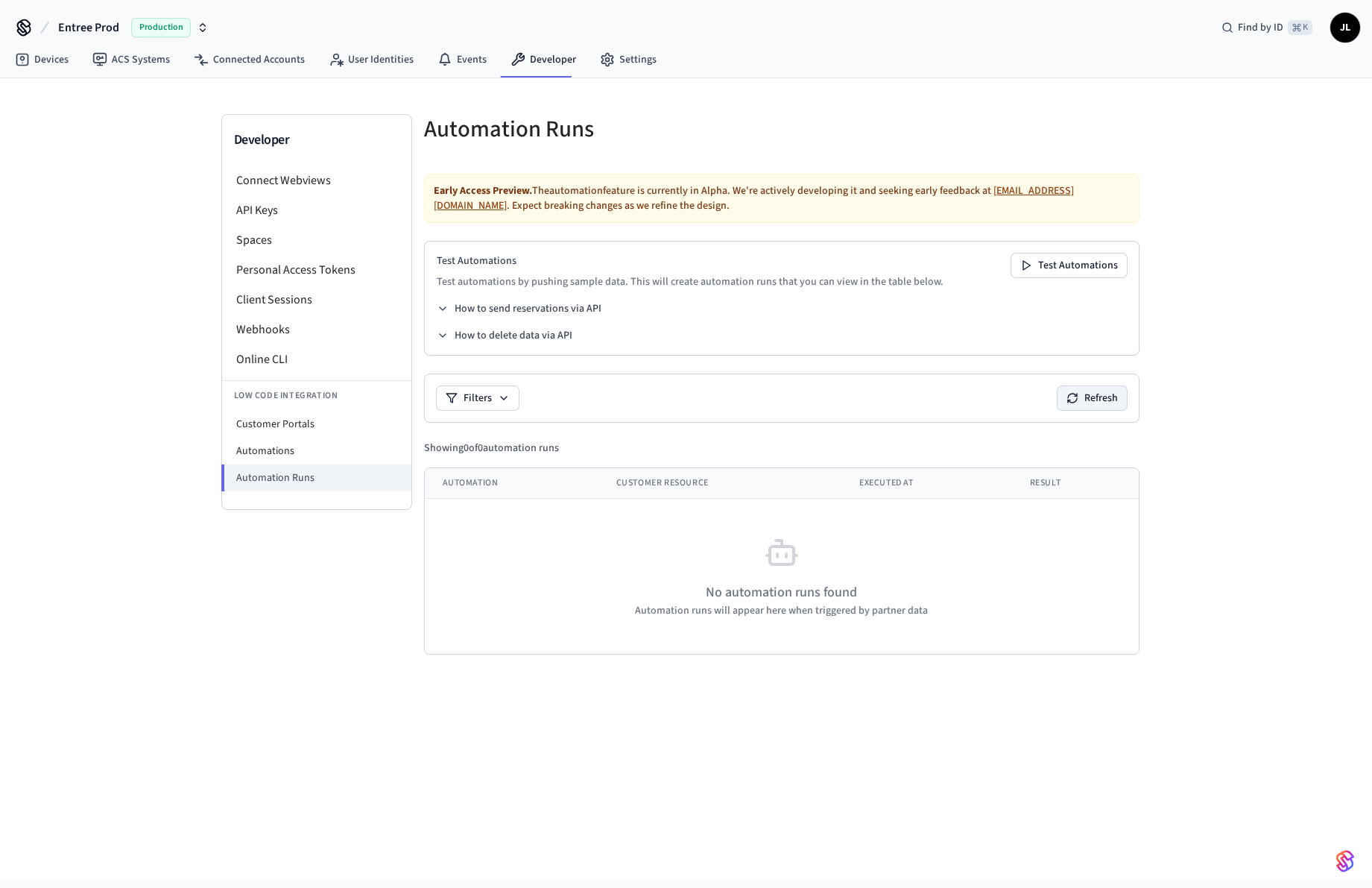
click at [1075, 407] on button "Refresh" at bounding box center [1092, 398] width 69 height 24
click at [376, 445] on li "Automations" at bounding box center [316, 451] width 189 height 27
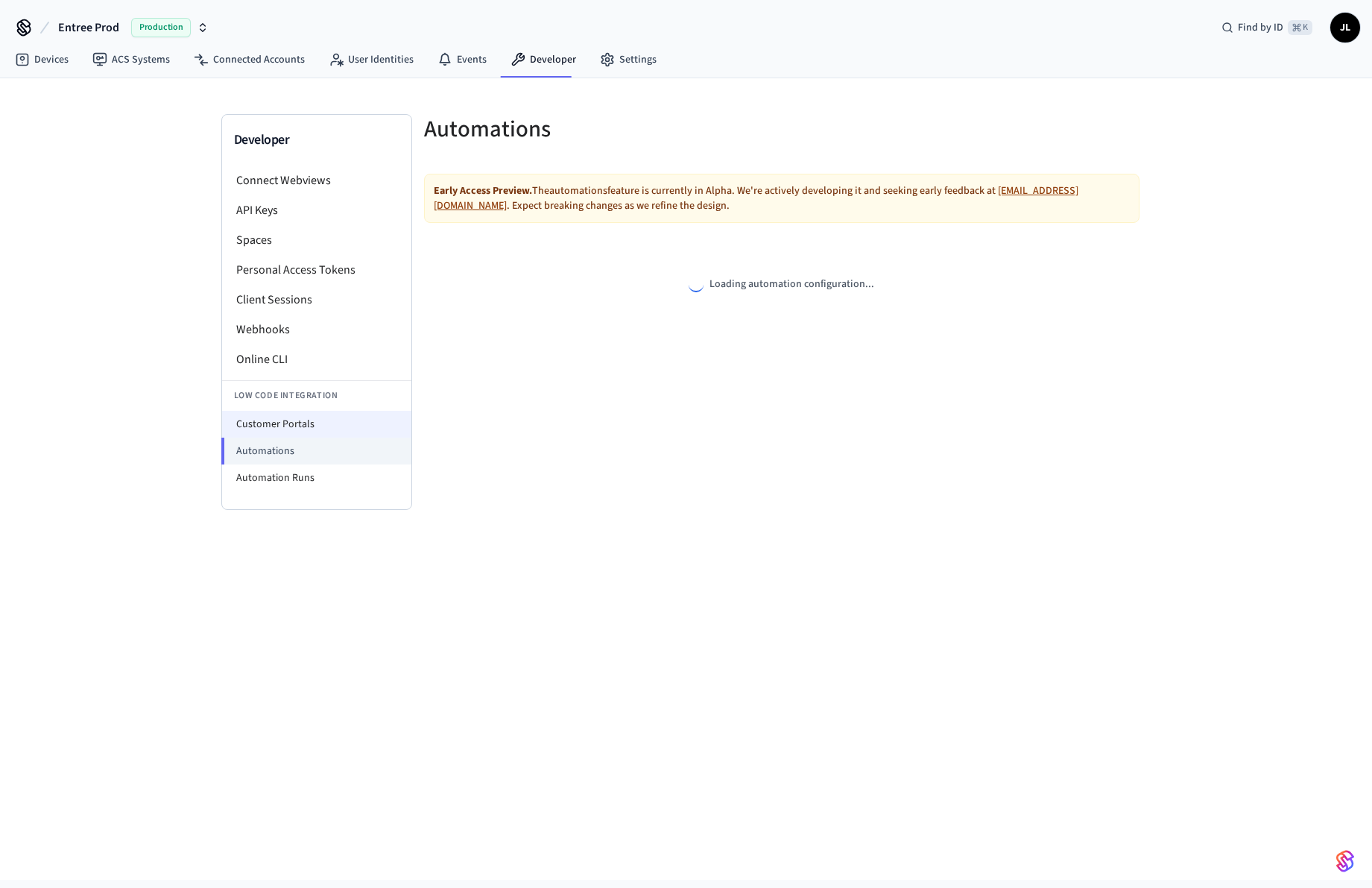
select select "**********"
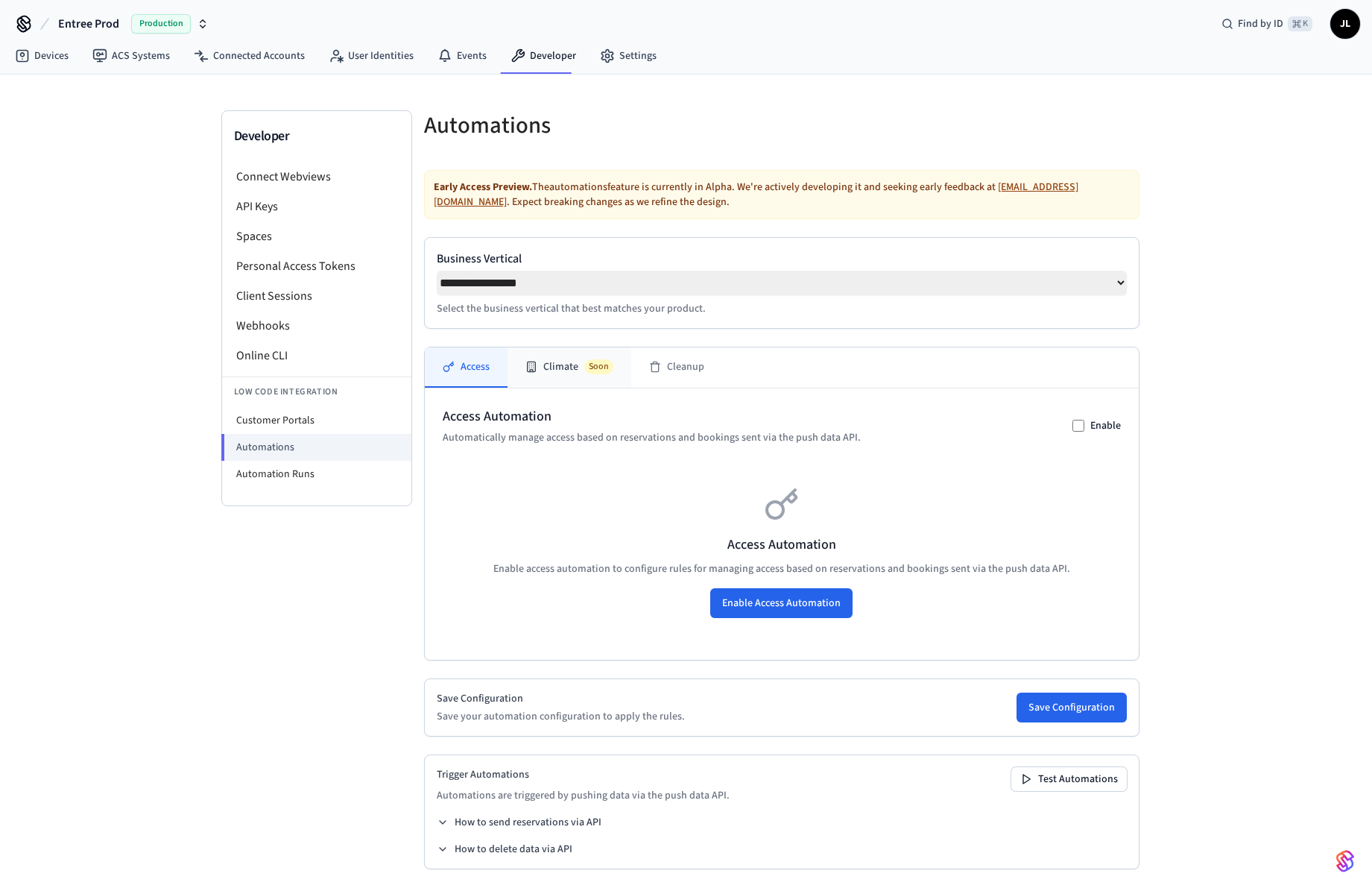
scroll to position [3, 0]
click at [551, 369] on button "Climate Soon" at bounding box center [569, 368] width 123 height 40
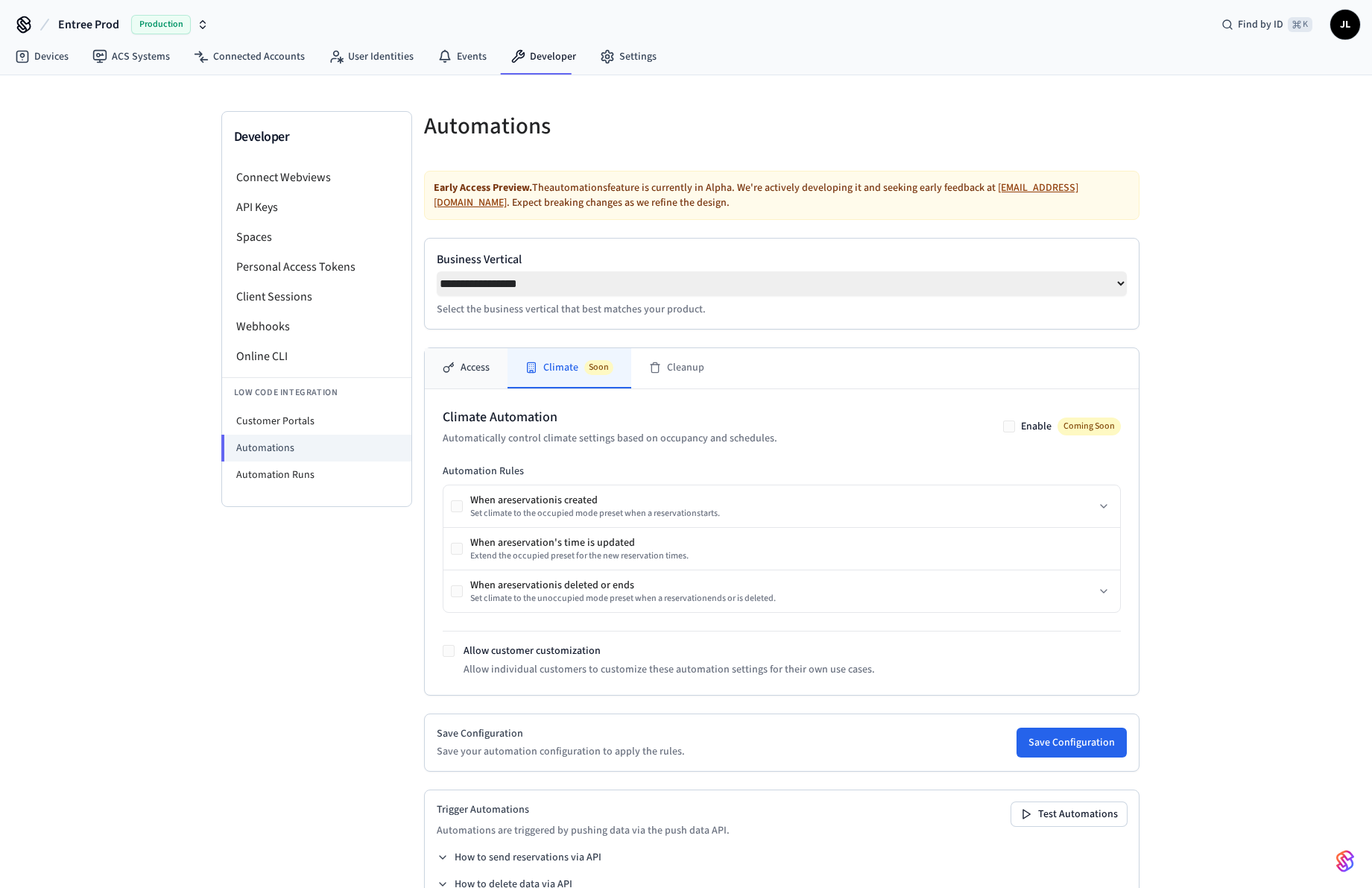
click at [490, 365] on button "Access" at bounding box center [466, 368] width 83 height 40
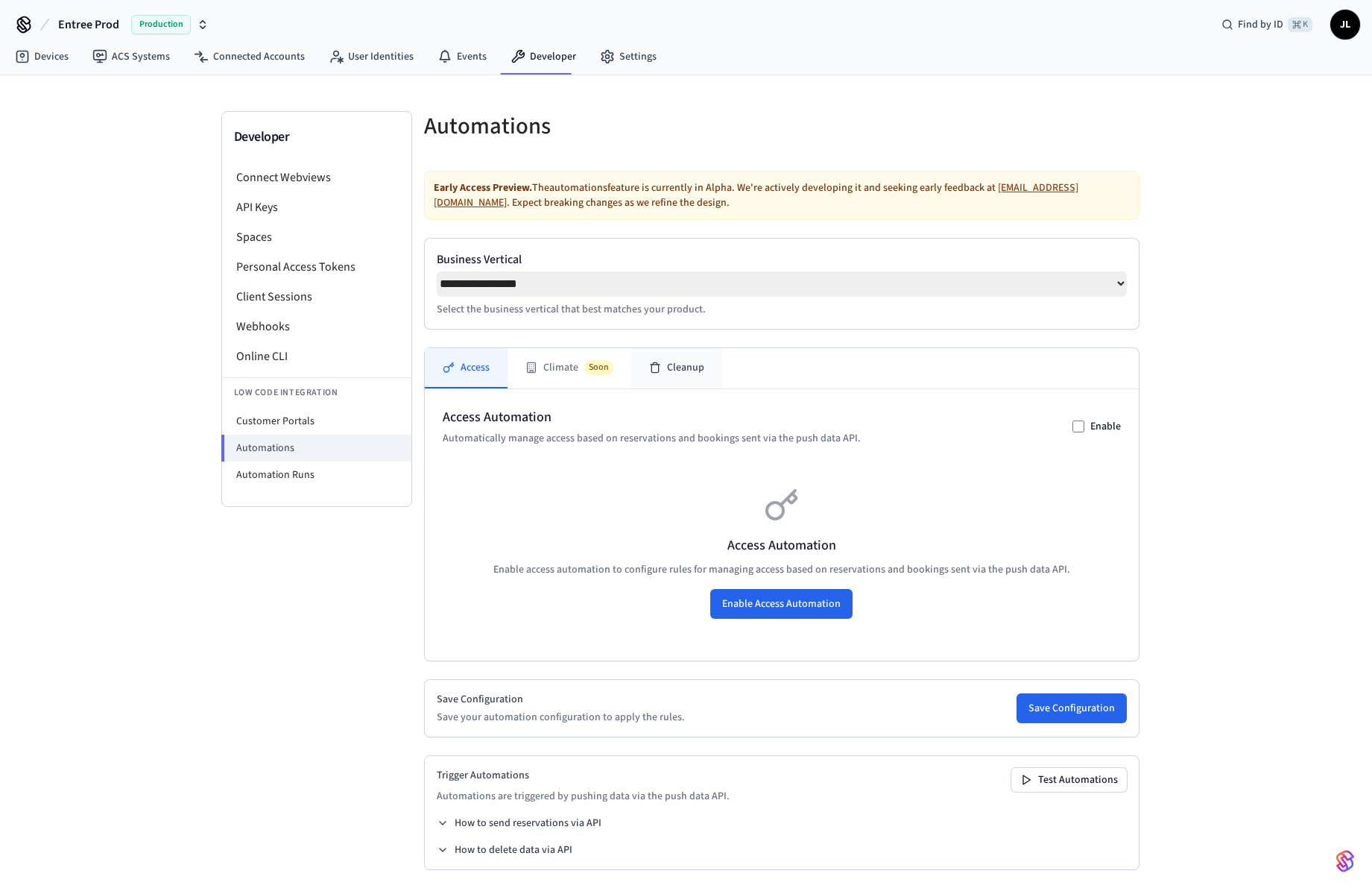
click at [688, 370] on button "Cleanup" at bounding box center [677, 368] width 91 height 40
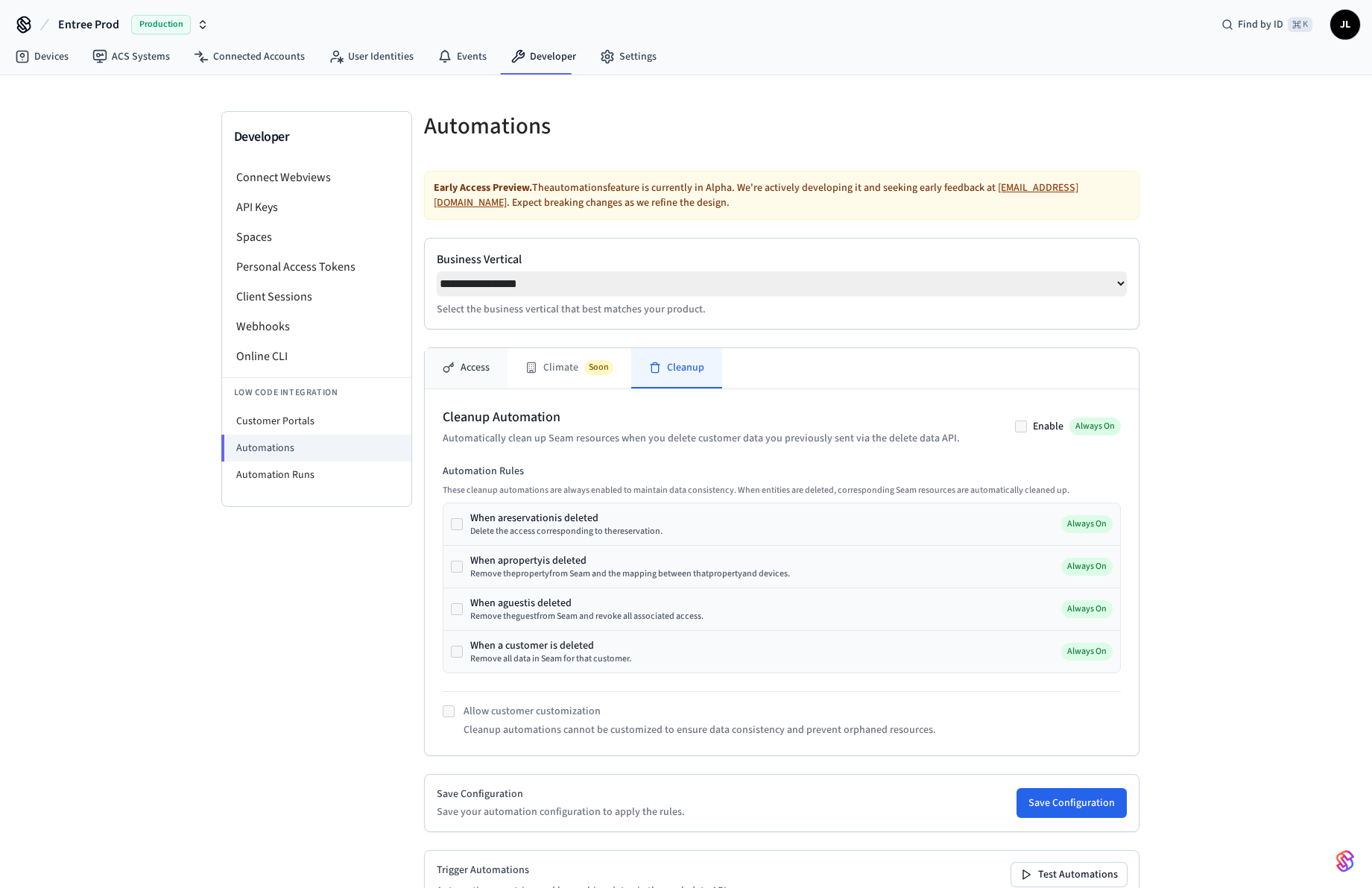
click at [494, 370] on button "Access" at bounding box center [466, 368] width 83 height 40
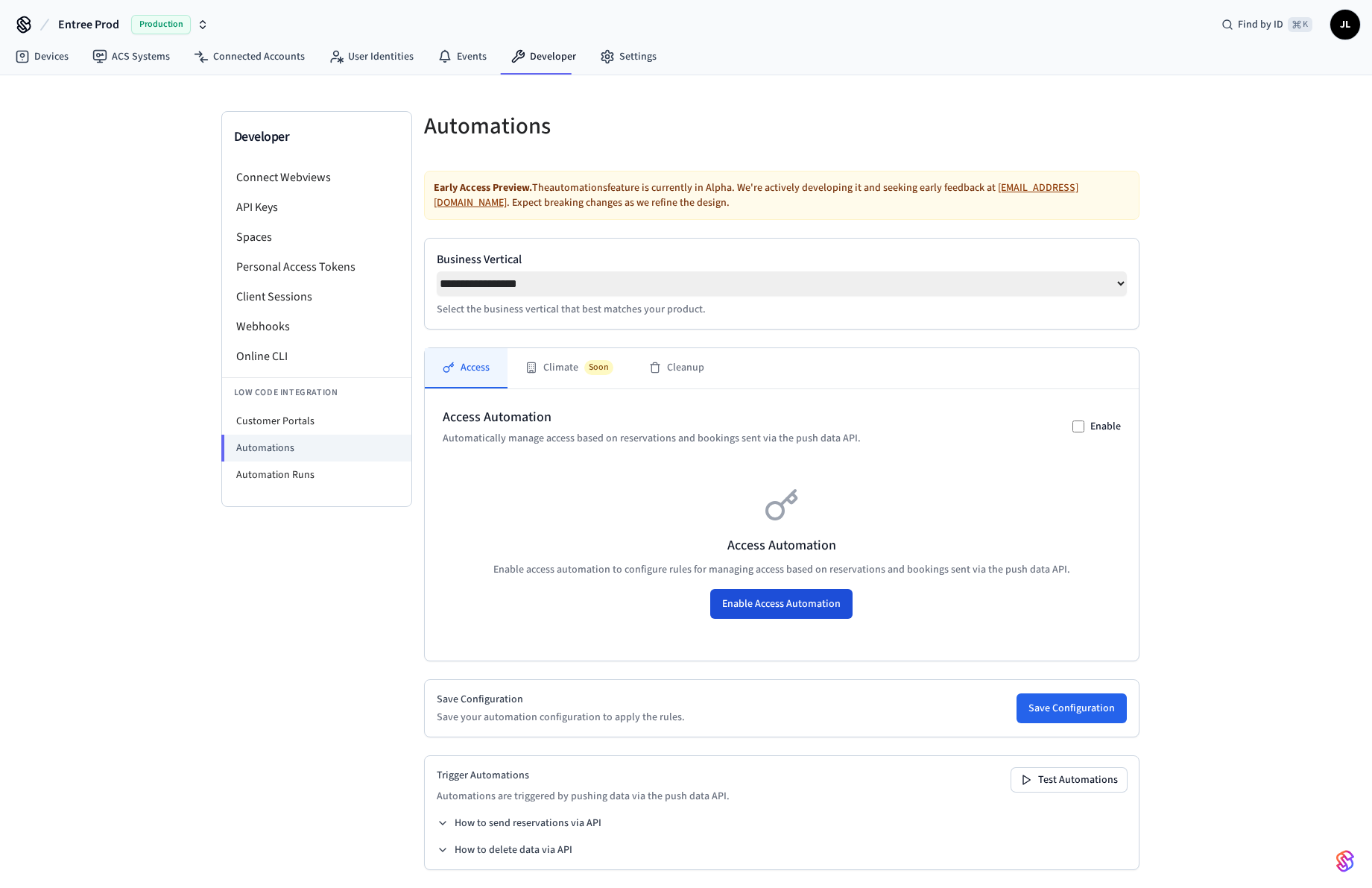
click at [773, 598] on button "Enable Access Automation" at bounding box center [781, 603] width 143 height 30
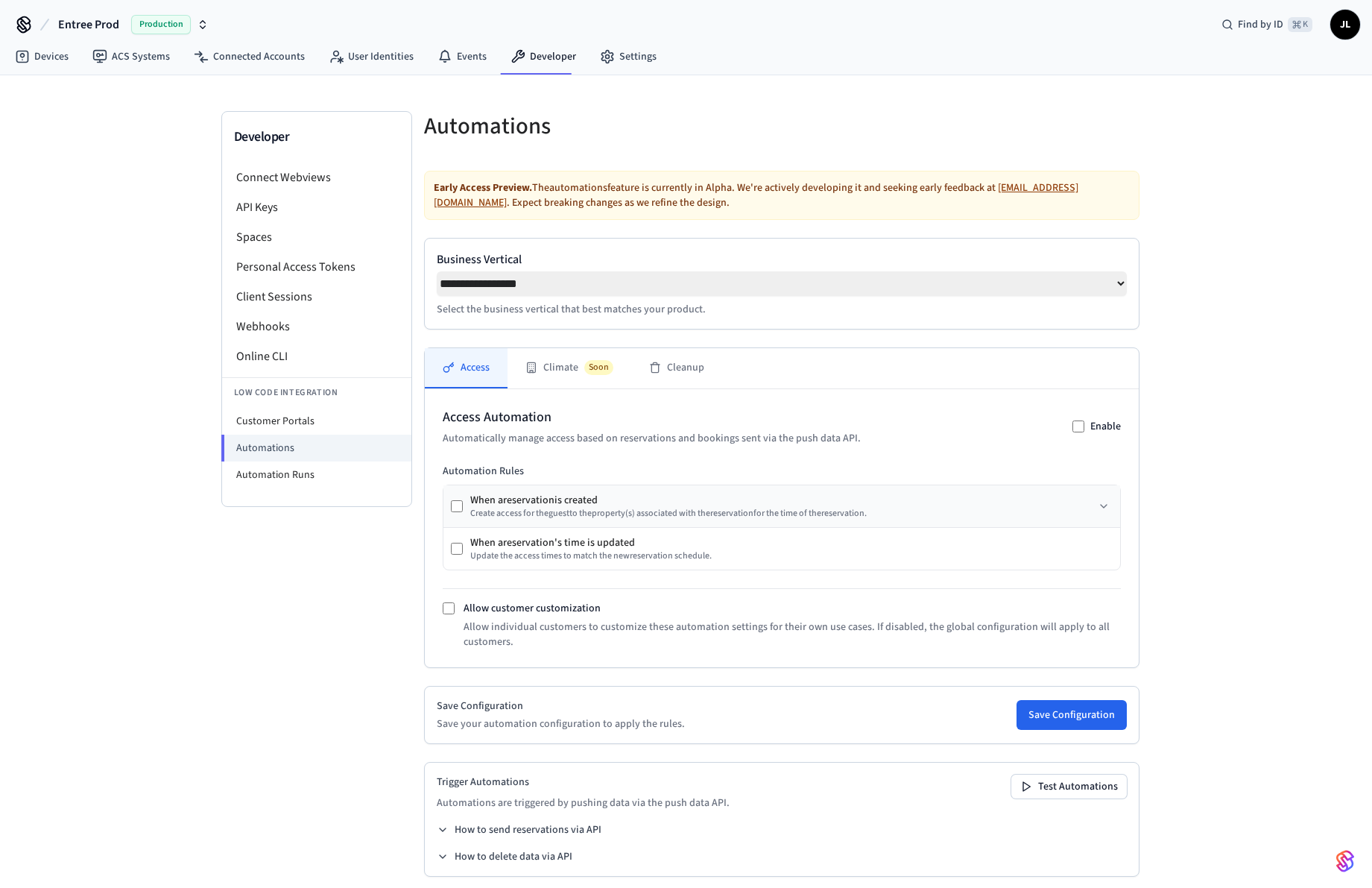
click at [634, 508] on div "Create access for the guest to the property (s) associated with the reservation…" at bounding box center [669, 513] width 396 height 12
click at [507, 508] on div "Create access for the guest to the property (s) associated with the reservation…" at bounding box center [669, 513] width 396 height 12
click at [1101, 505] on icon at bounding box center [1104, 505] width 12 height 12
click at [1101, 504] on icon at bounding box center [1104, 505] width 12 height 12
click at [540, 601] on label "Allow customer customization" at bounding box center [532, 608] width 137 height 15
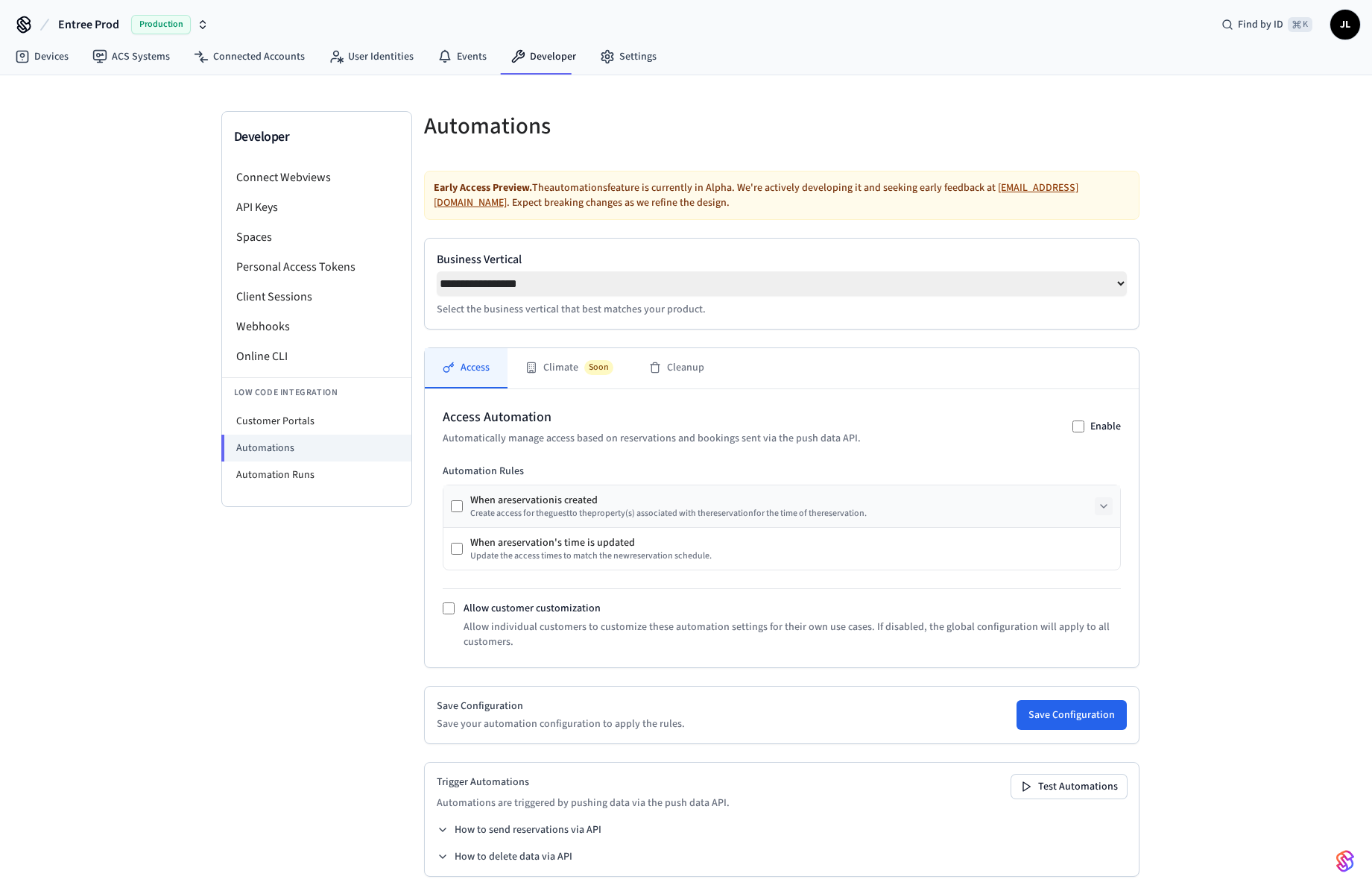
click at [540, 601] on label "Allow customer customization" at bounding box center [532, 608] width 137 height 15
click at [529, 528] on div "When a reservation 's time is updated Update the access times to match the new …" at bounding box center [781, 549] width 676 height 42
click at [1060, 700] on button "Save Configuration" at bounding box center [1071, 714] width 110 height 30
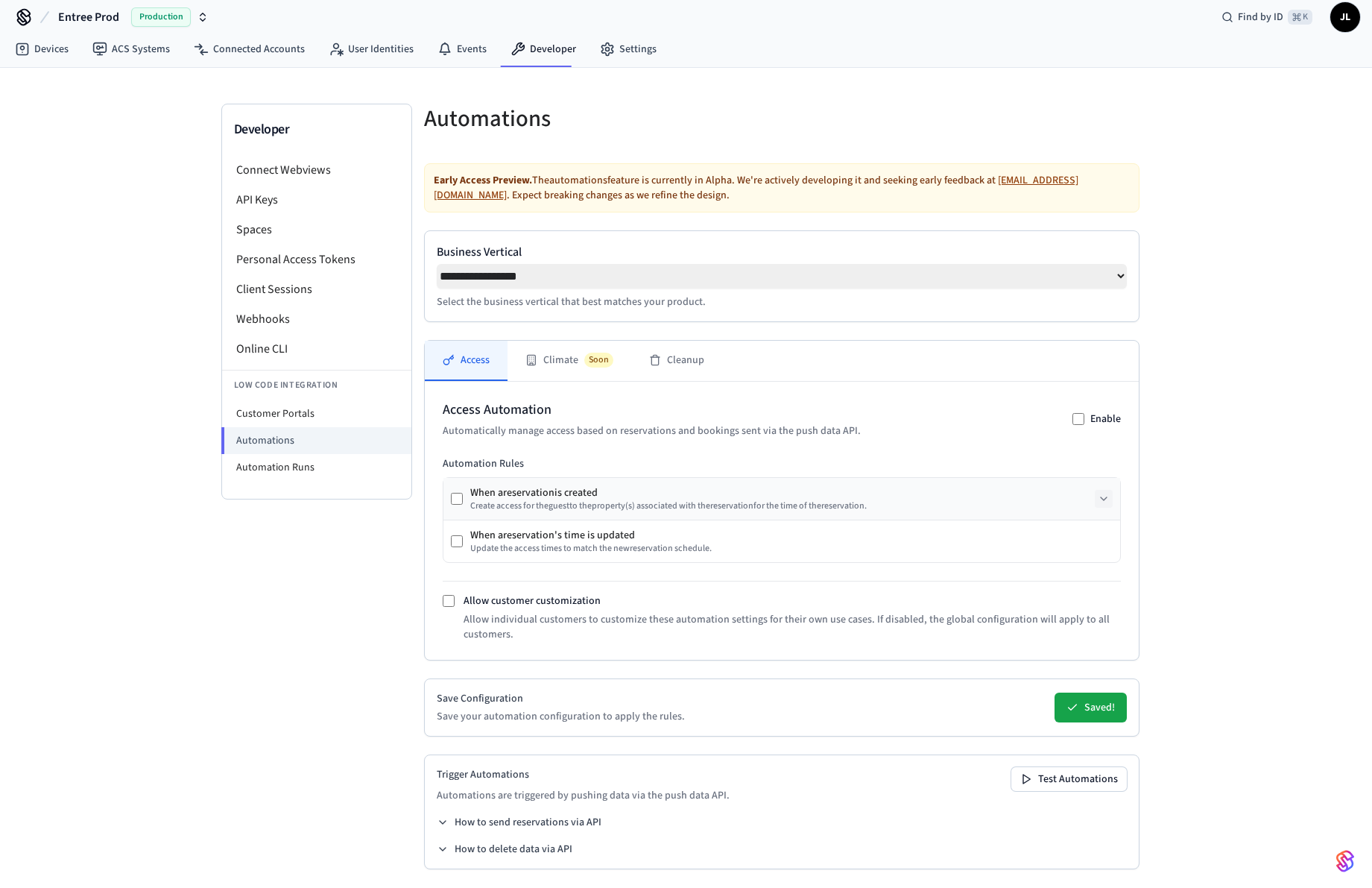
scroll to position [10, 0]
click at [570, 817] on button "How to send reservations via API" at bounding box center [519, 822] width 165 height 15
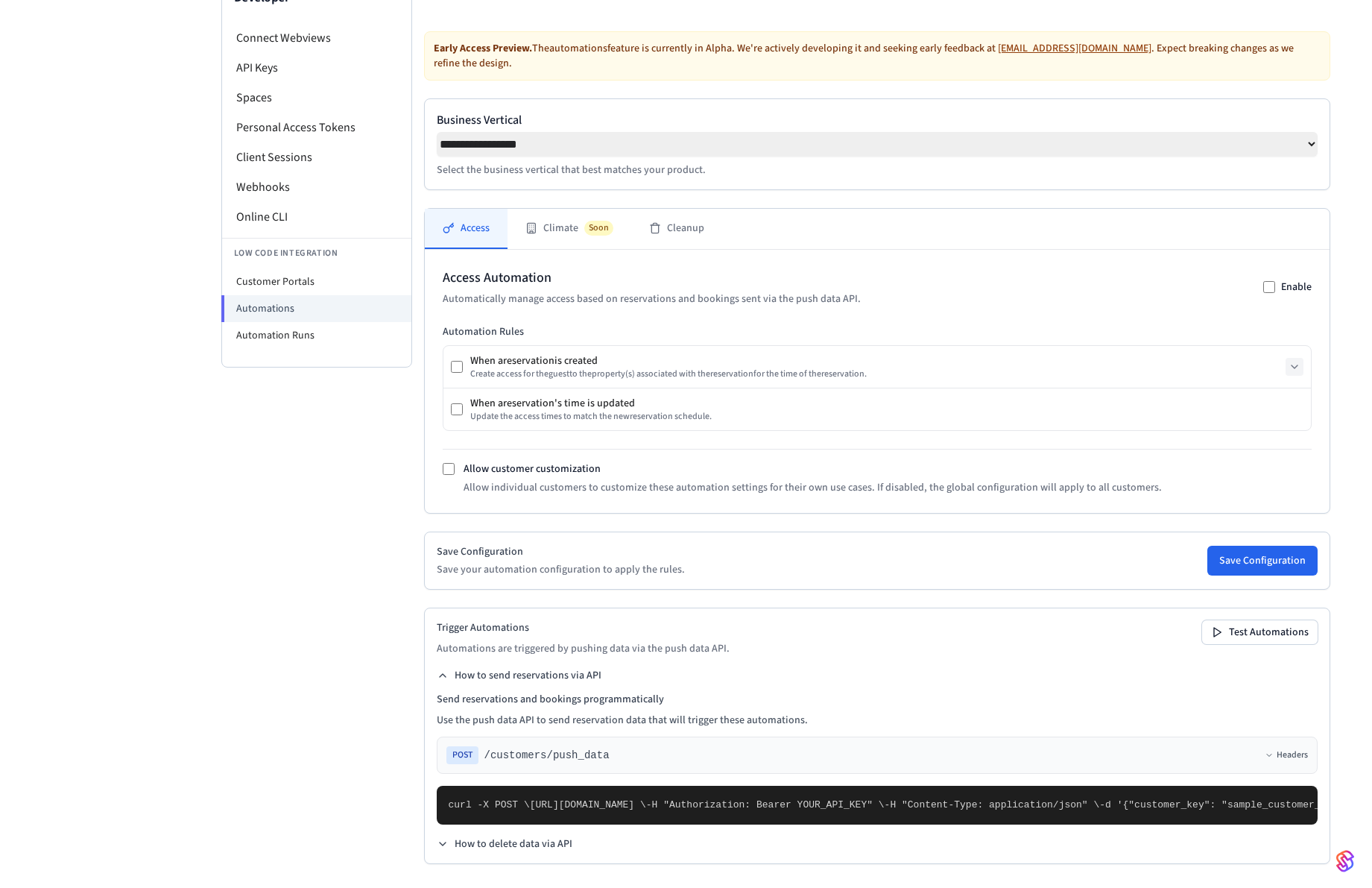
scroll to position [462, 0]
click at [494, 668] on button "How to send reservations via API" at bounding box center [519, 675] width 165 height 15
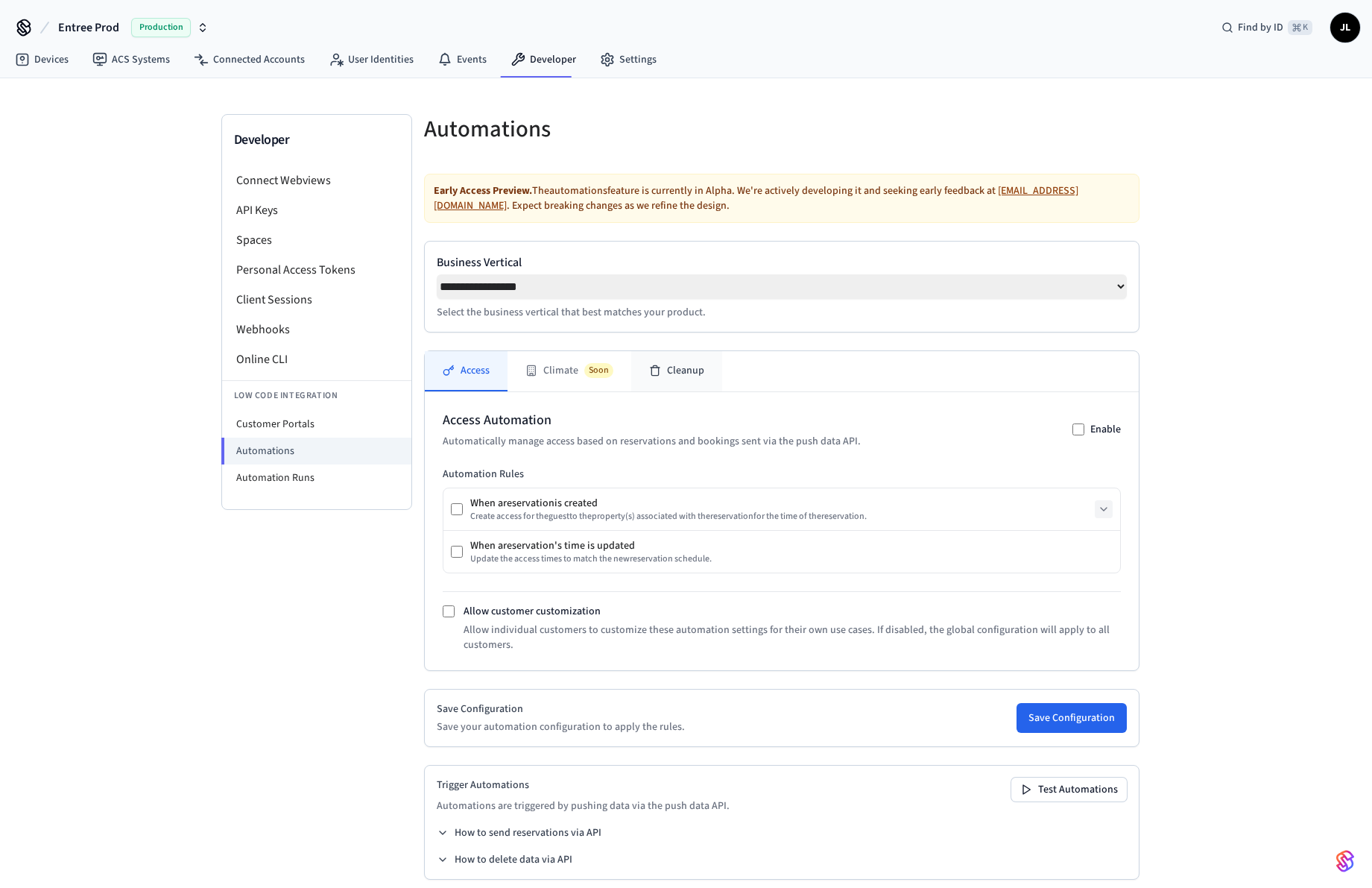
scroll to position [0, 0]
click at [689, 370] on button "Cleanup" at bounding box center [677, 371] width 91 height 40
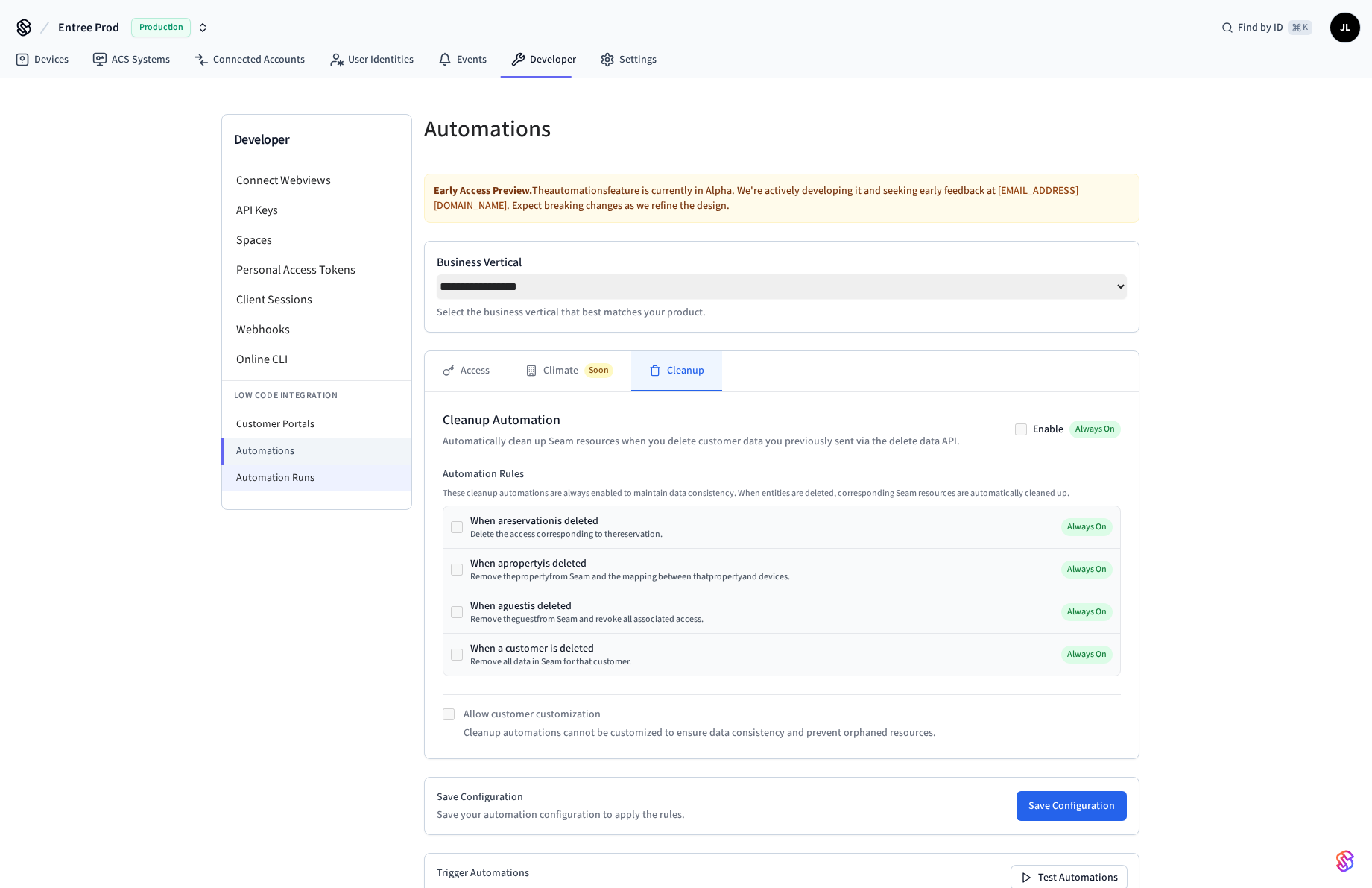
click at [320, 485] on li "Automation Runs" at bounding box center [316, 478] width 189 height 27
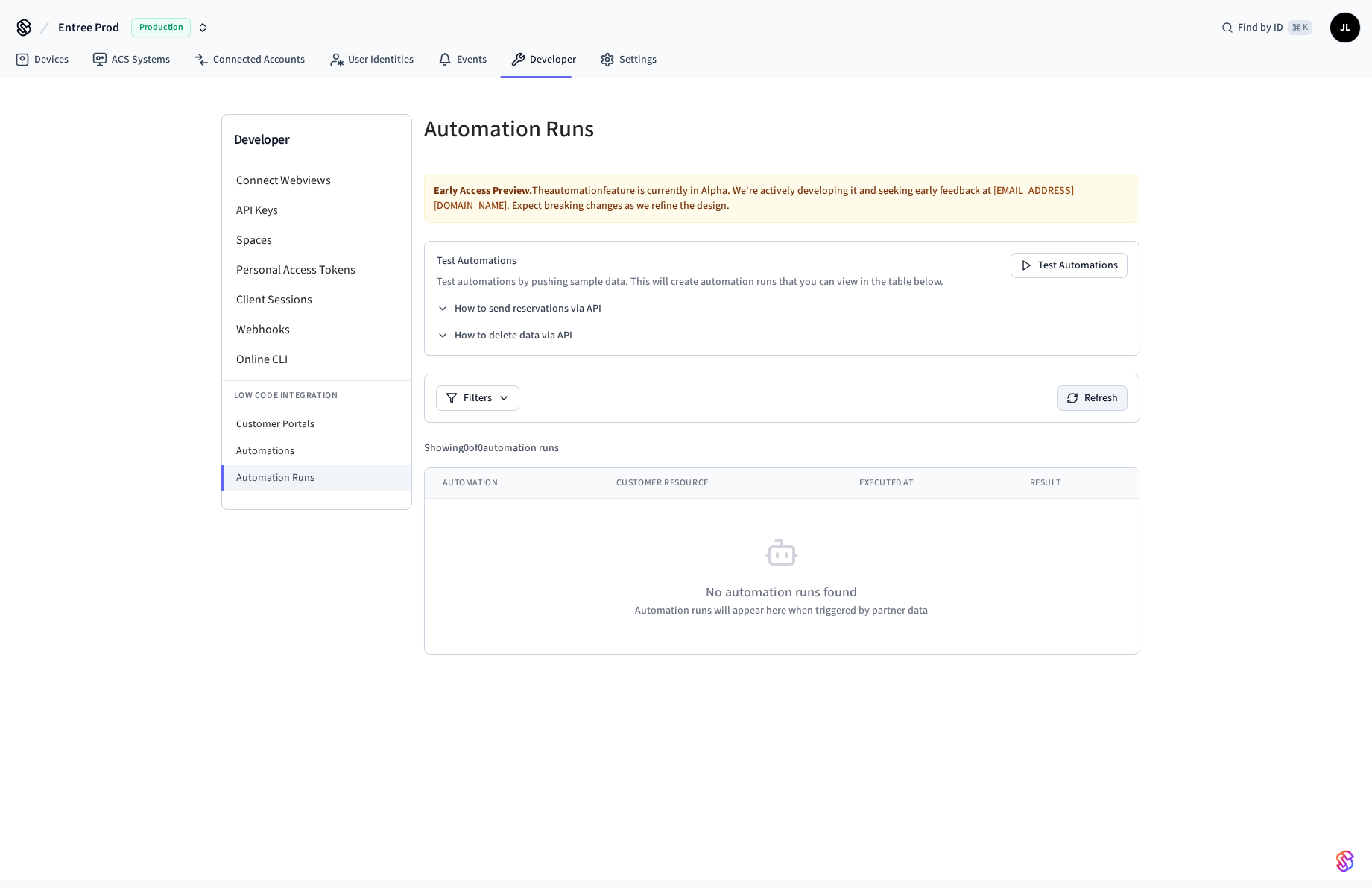
click at [1076, 396] on icon at bounding box center [1075, 394] width 2 height 2
click at [594, 301] on button "How to send reservations via API" at bounding box center [519, 308] width 165 height 15
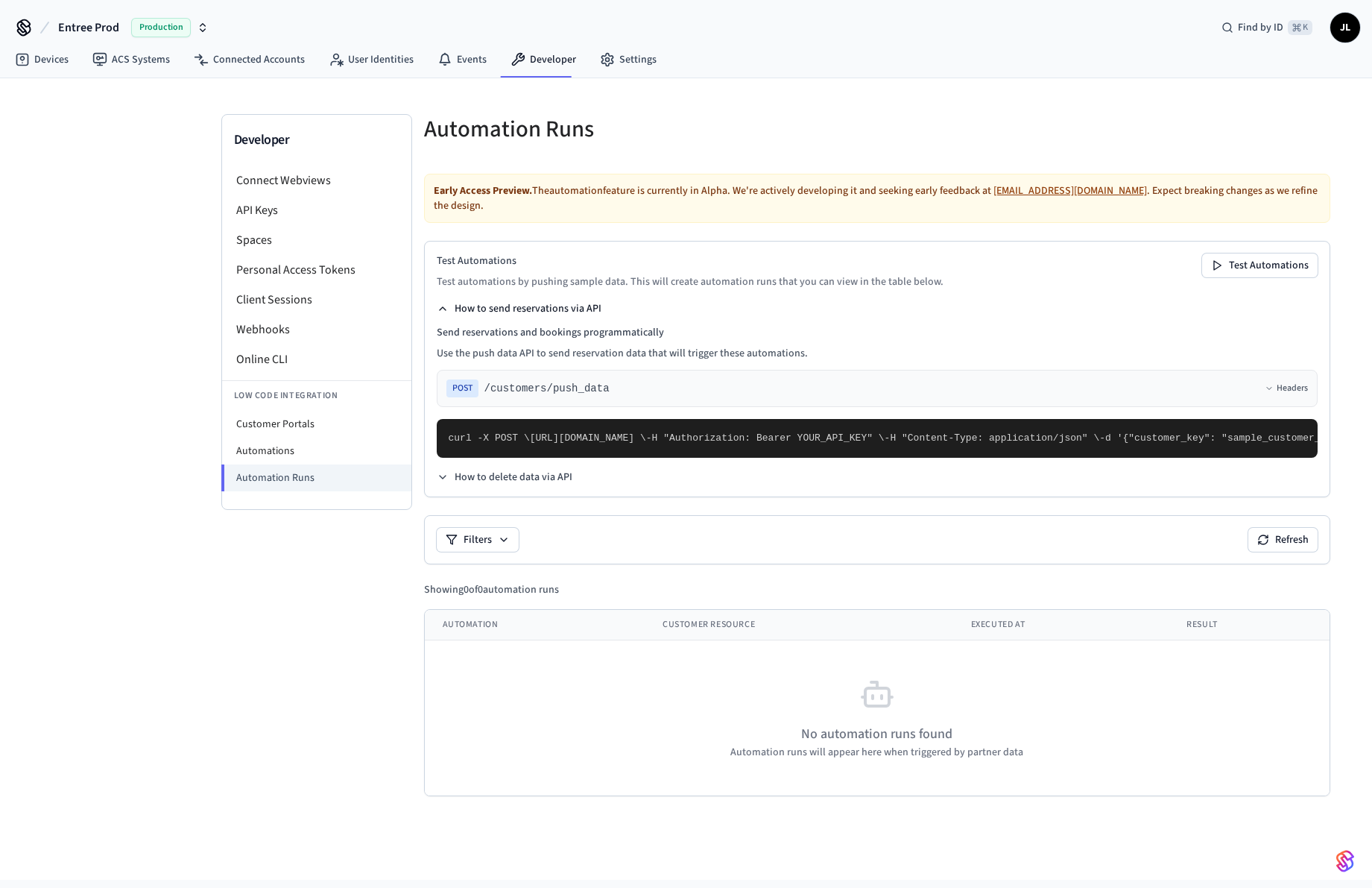
click at [594, 301] on button "How to send reservations via API" at bounding box center [519, 308] width 165 height 15
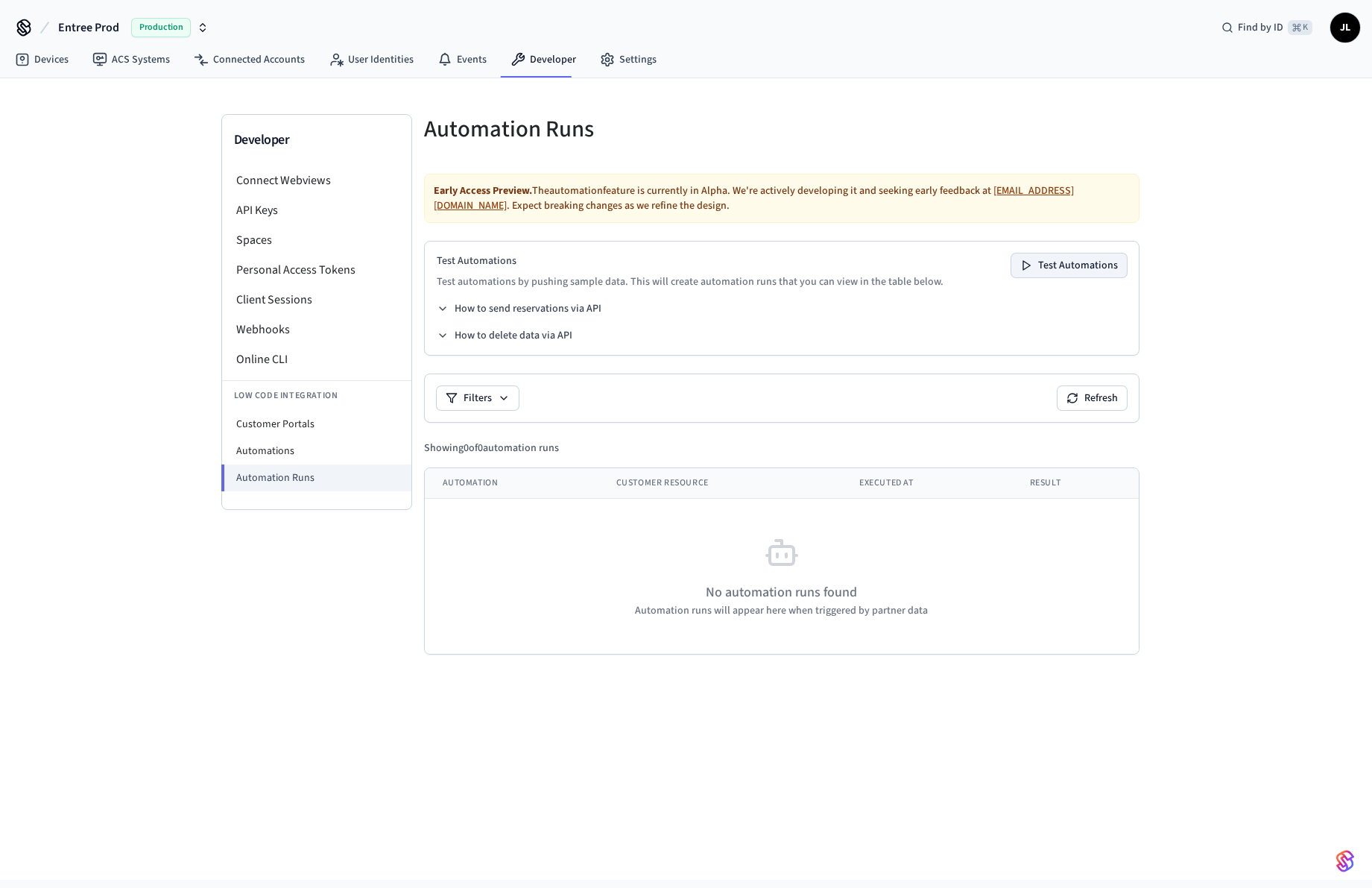
click at [1090, 268] on button "Test Automations" at bounding box center [1069, 265] width 116 height 24
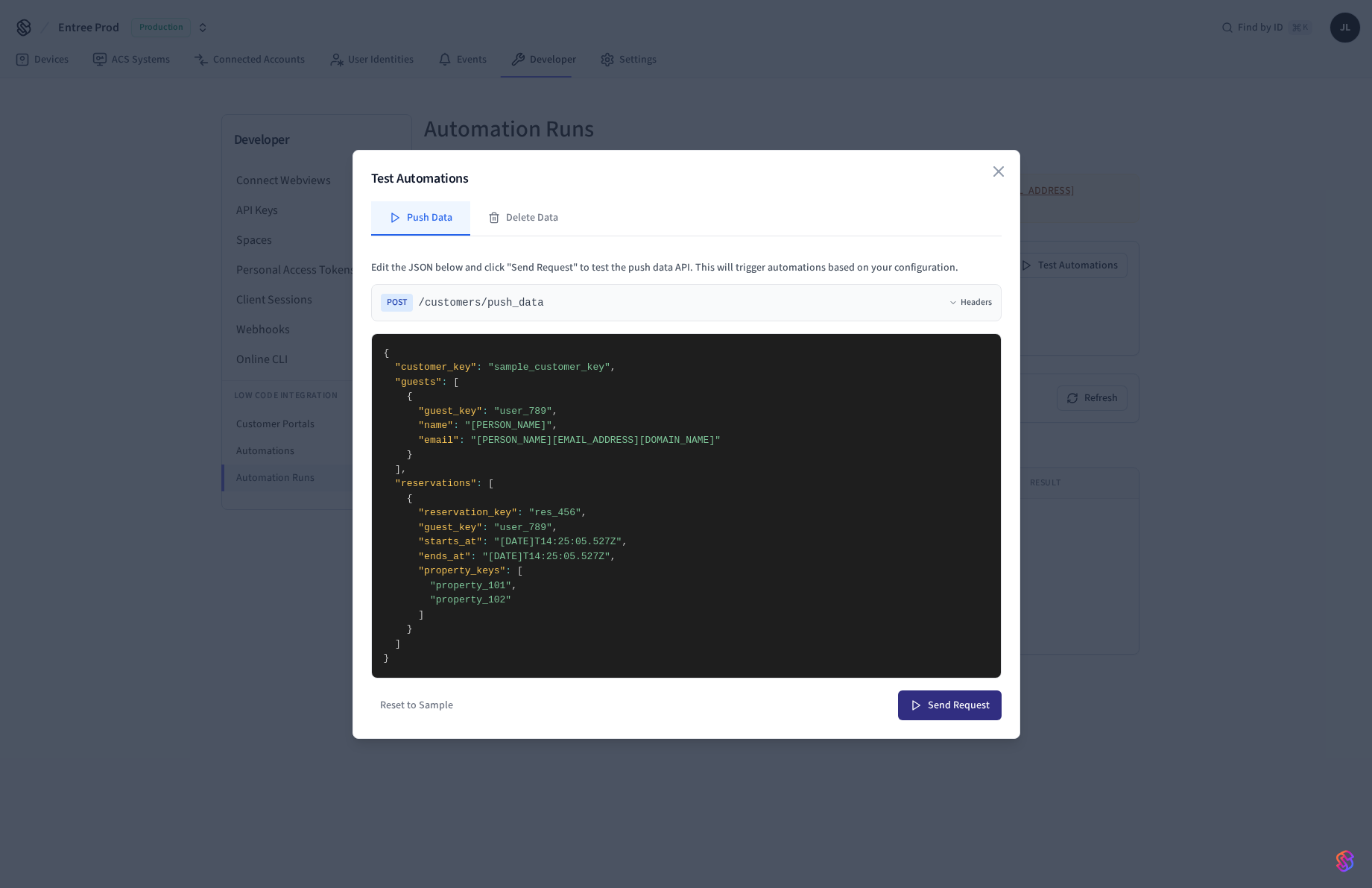
click at [958, 701] on button "Send Request" at bounding box center [950, 705] width 103 height 30
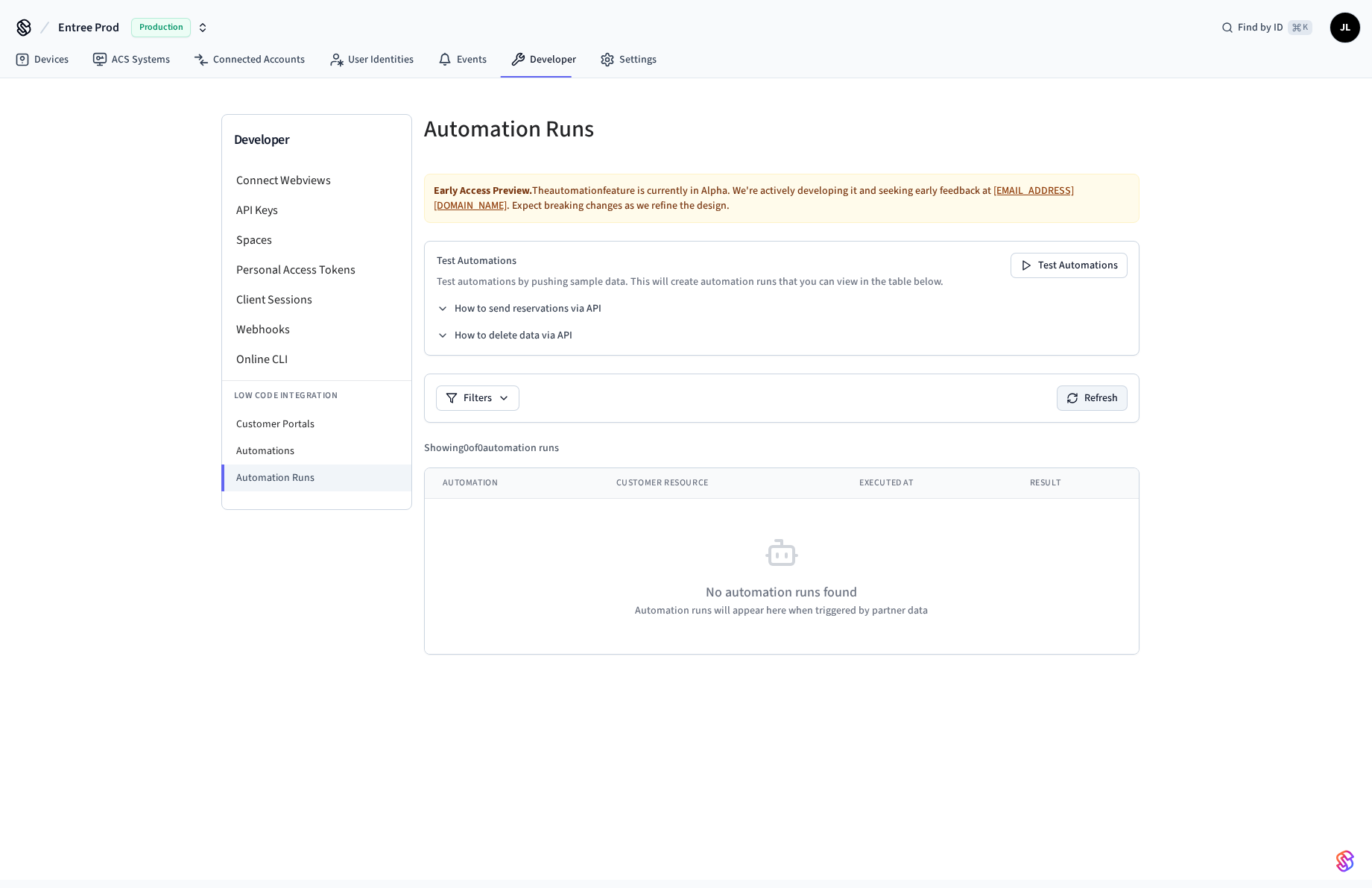
click at [1063, 410] on button "Refresh" at bounding box center [1092, 398] width 69 height 24
click at [1069, 404] on button "Refresh" at bounding box center [1092, 398] width 69 height 24
click at [297, 446] on li "Automations" at bounding box center [316, 451] width 189 height 27
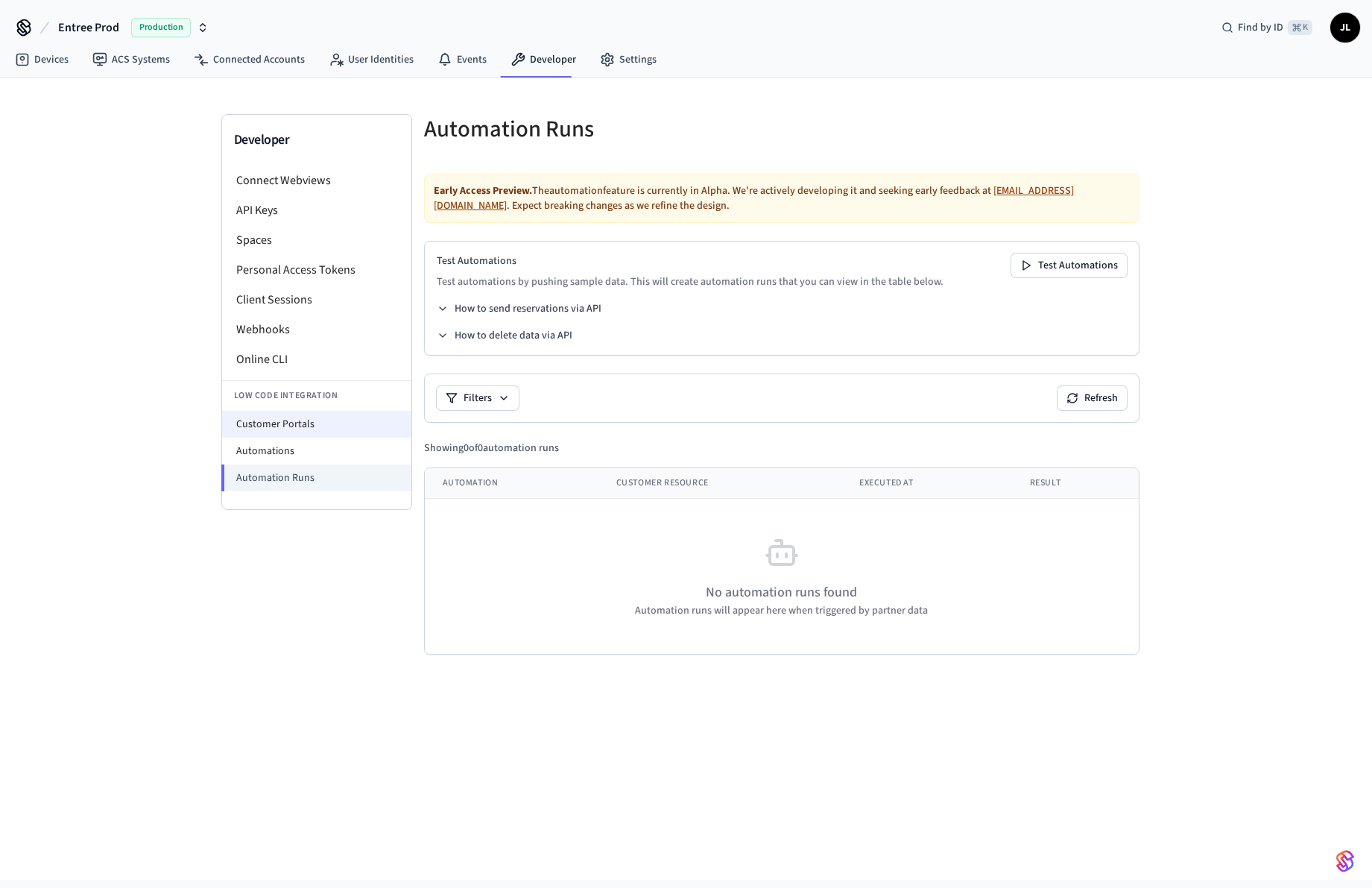
select select "**********"
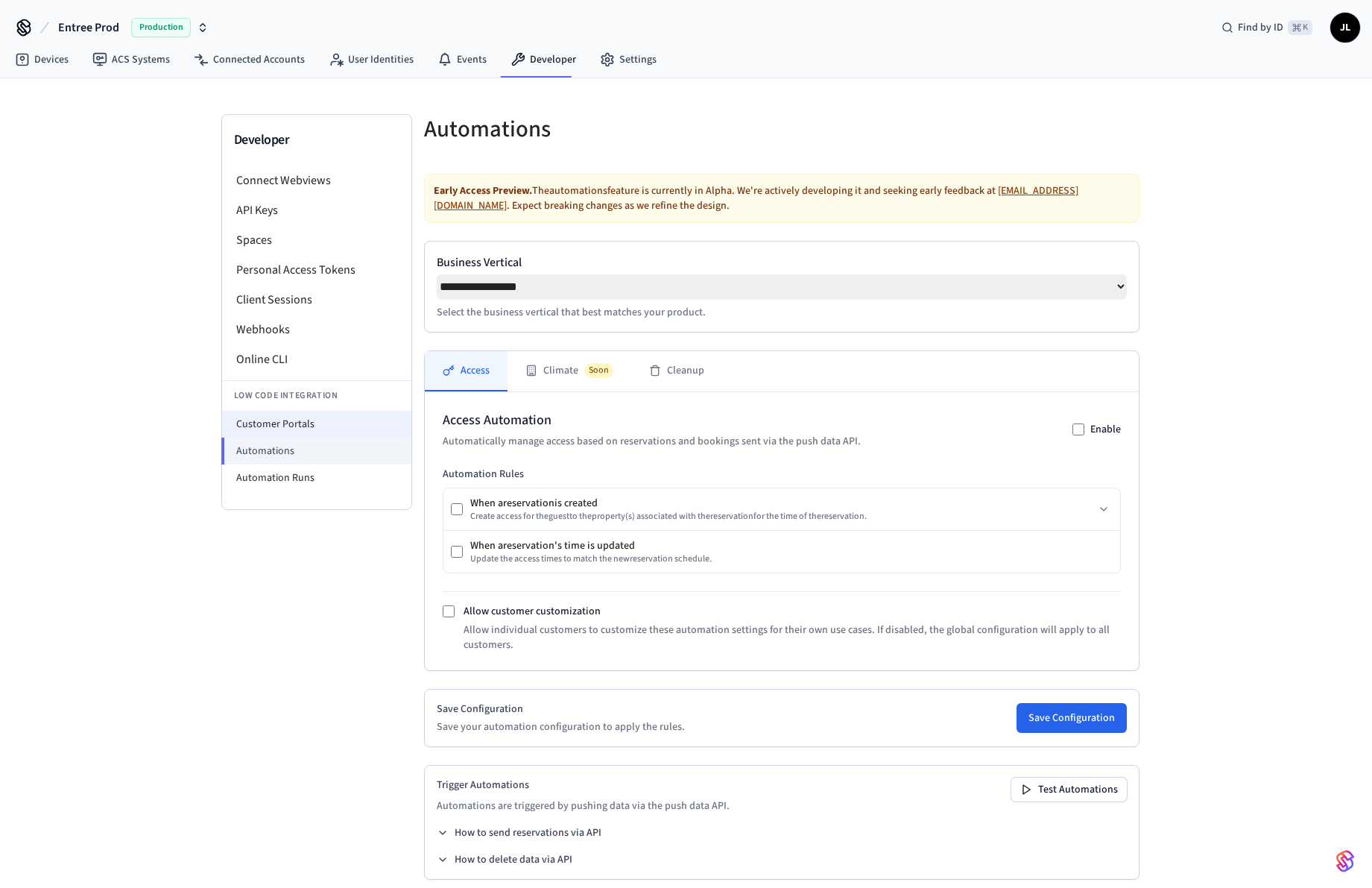
click at [299, 427] on li "Customer Portals" at bounding box center [316, 424] width 189 height 27
select select "**********"
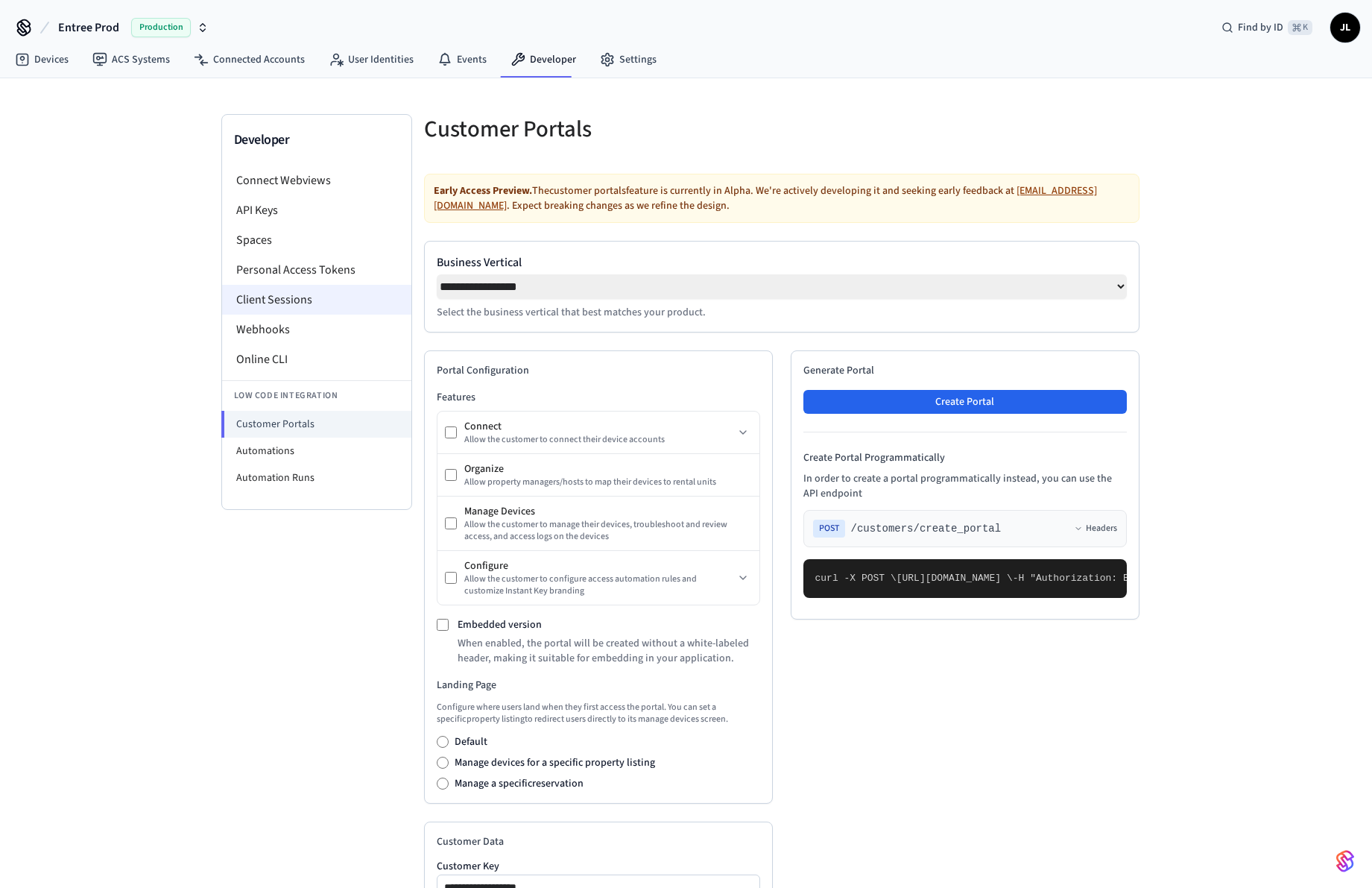
click at [297, 306] on li "Client Sessions" at bounding box center [316, 299] width 189 height 30
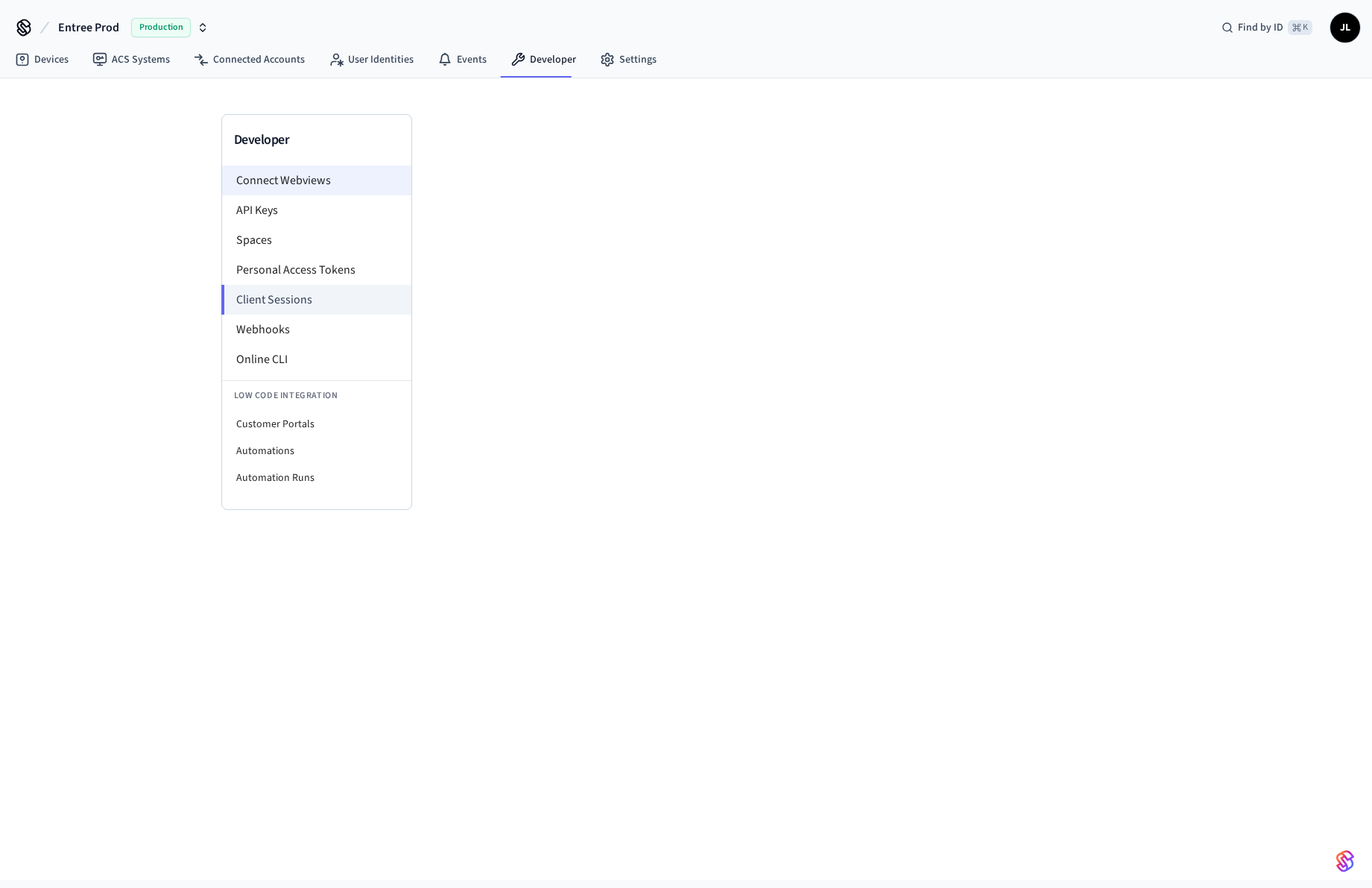
click at [290, 197] on li "API Keys" at bounding box center [316, 210] width 189 height 30
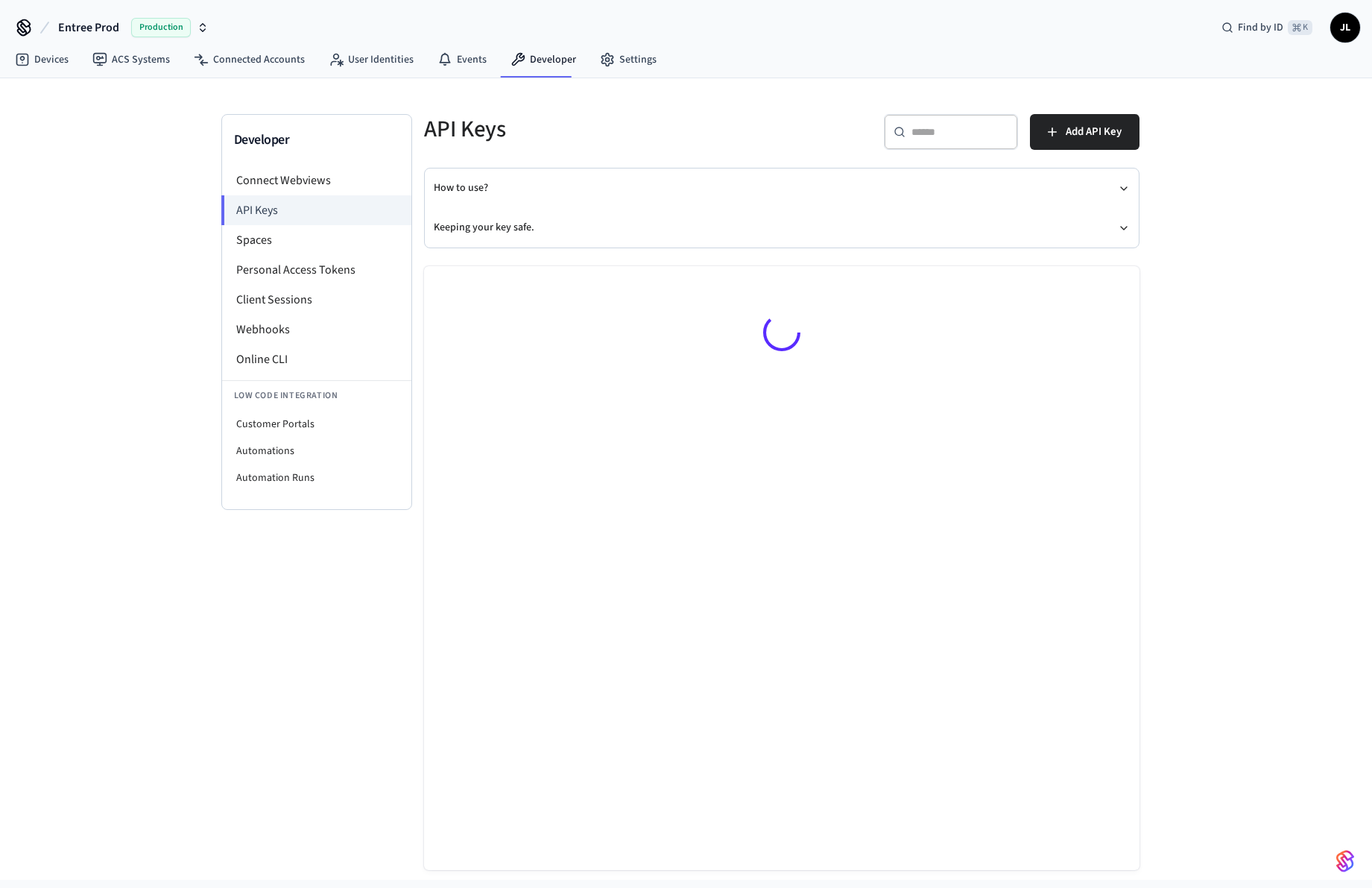
click at [282, 165] on div "Developer Connect Webviews API Keys Spaces Personal Access Tokens Client Sessio…" at bounding box center [316, 312] width 190 height 396
click at [277, 75] on nav "Devices ACS Systems Connected Accounts User Identities Events Developer Settings" at bounding box center [335, 60] width 666 height 34
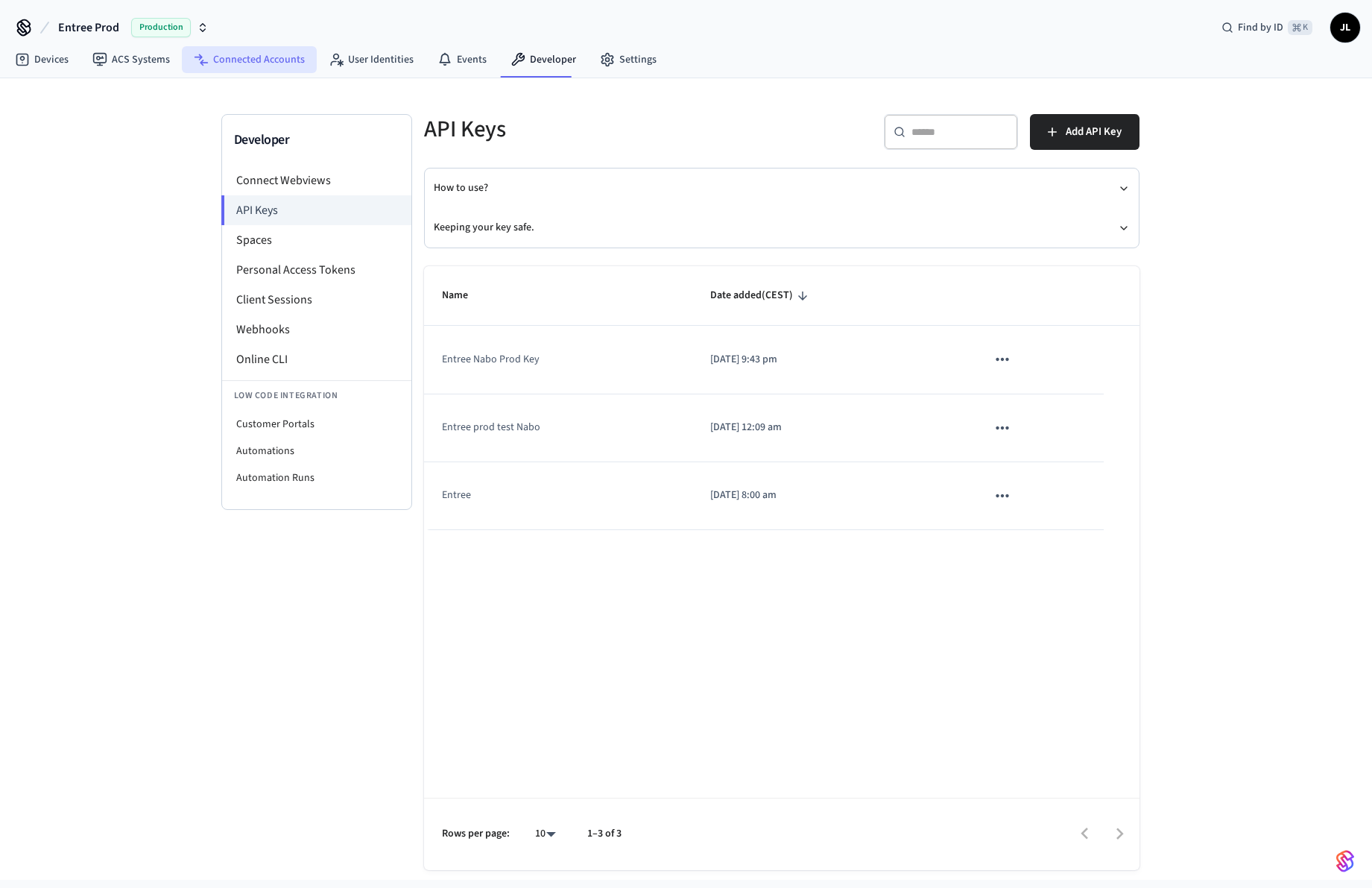
click at [279, 62] on link "Connected Accounts" at bounding box center [249, 59] width 135 height 27
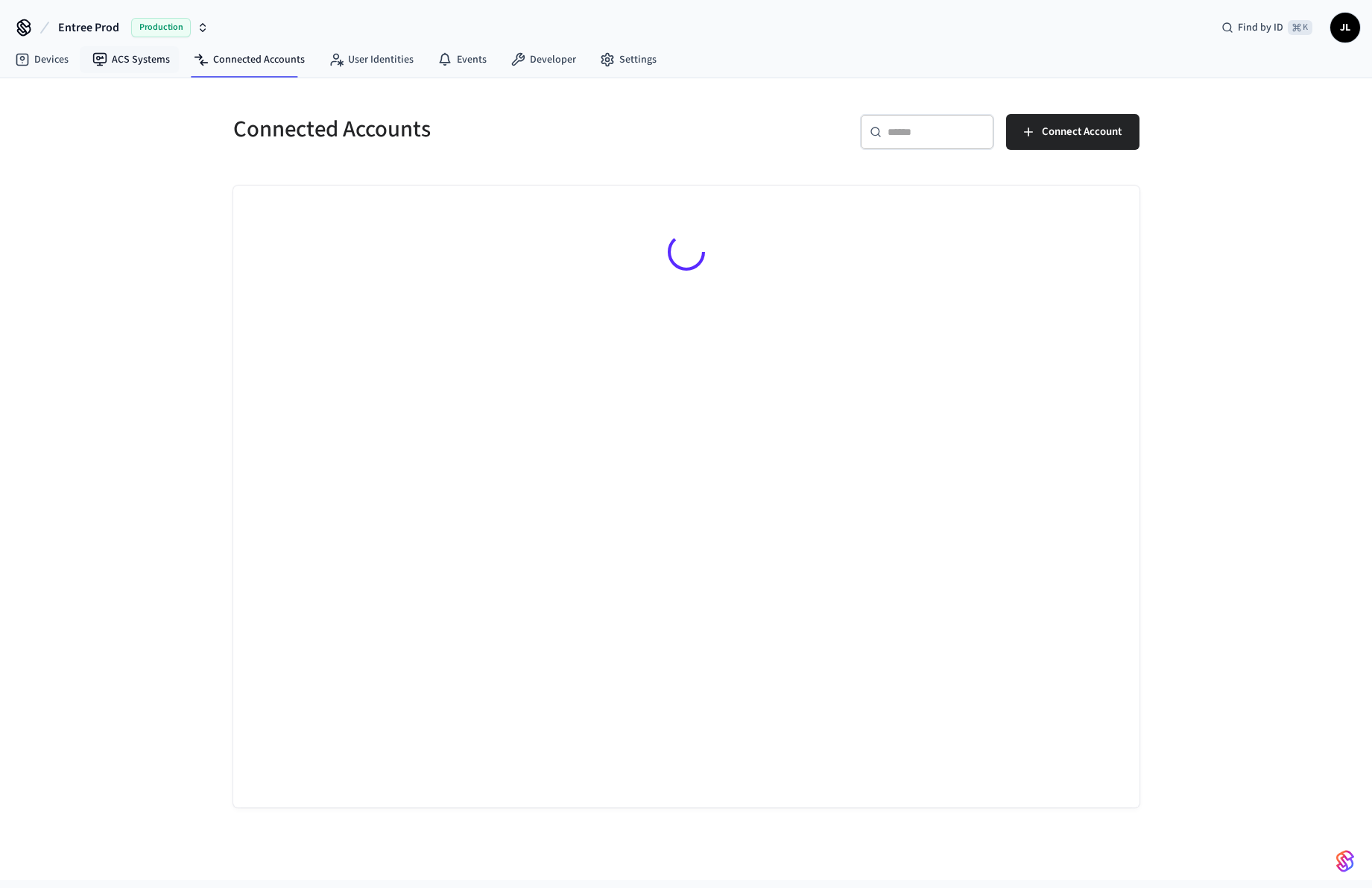
click at [142, 62] on link "ACS Systems" at bounding box center [130, 59] width 101 height 27
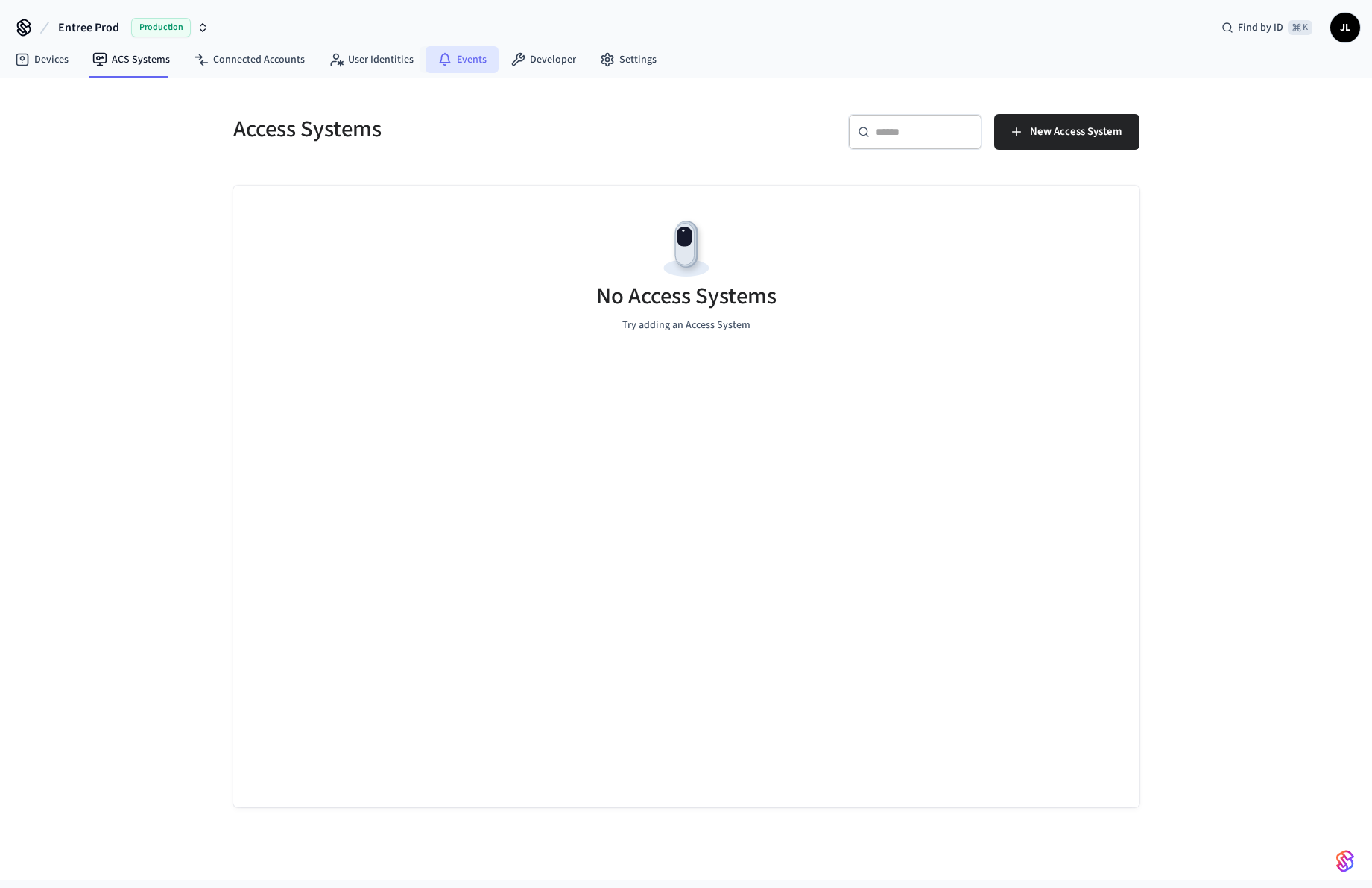
click at [429, 64] on link "Events" at bounding box center [462, 59] width 73 height 27
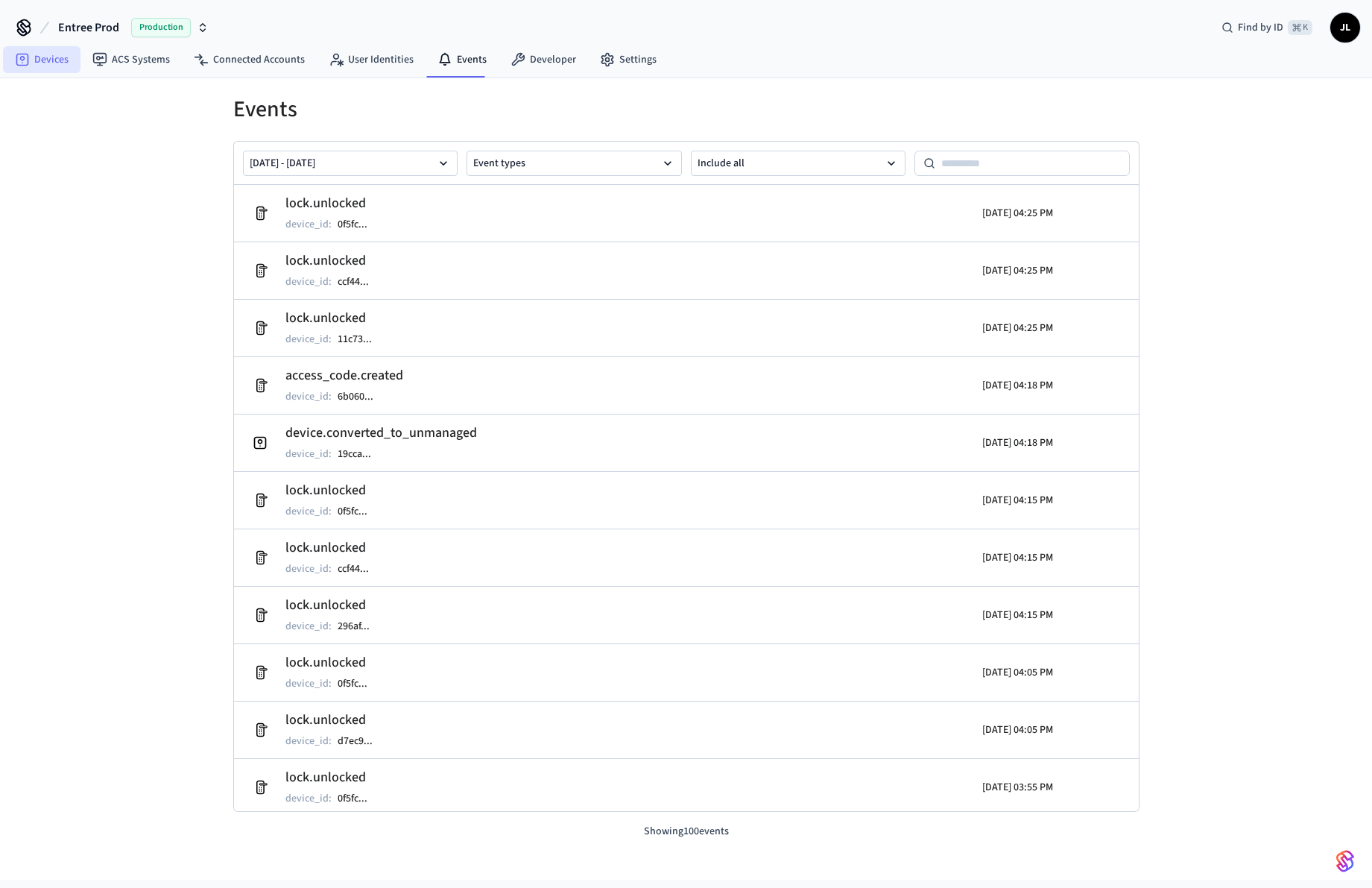
click at [62, 64] on link "Devices" at bounding box center [42, 59] width 78 height 27
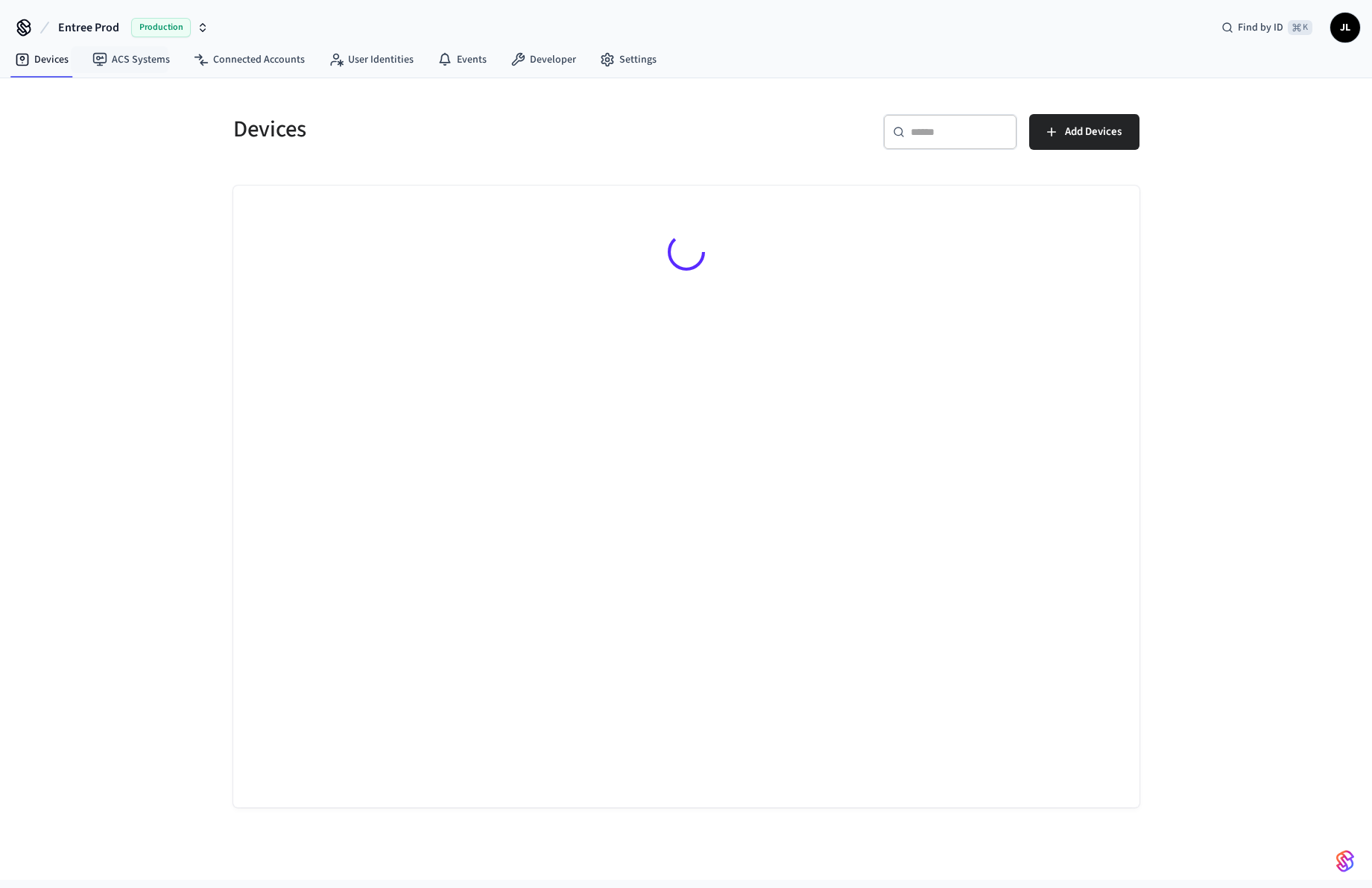
click at [105, 35] on span "Entree Prod" at bounding box center [88, 27] width 61 height 18
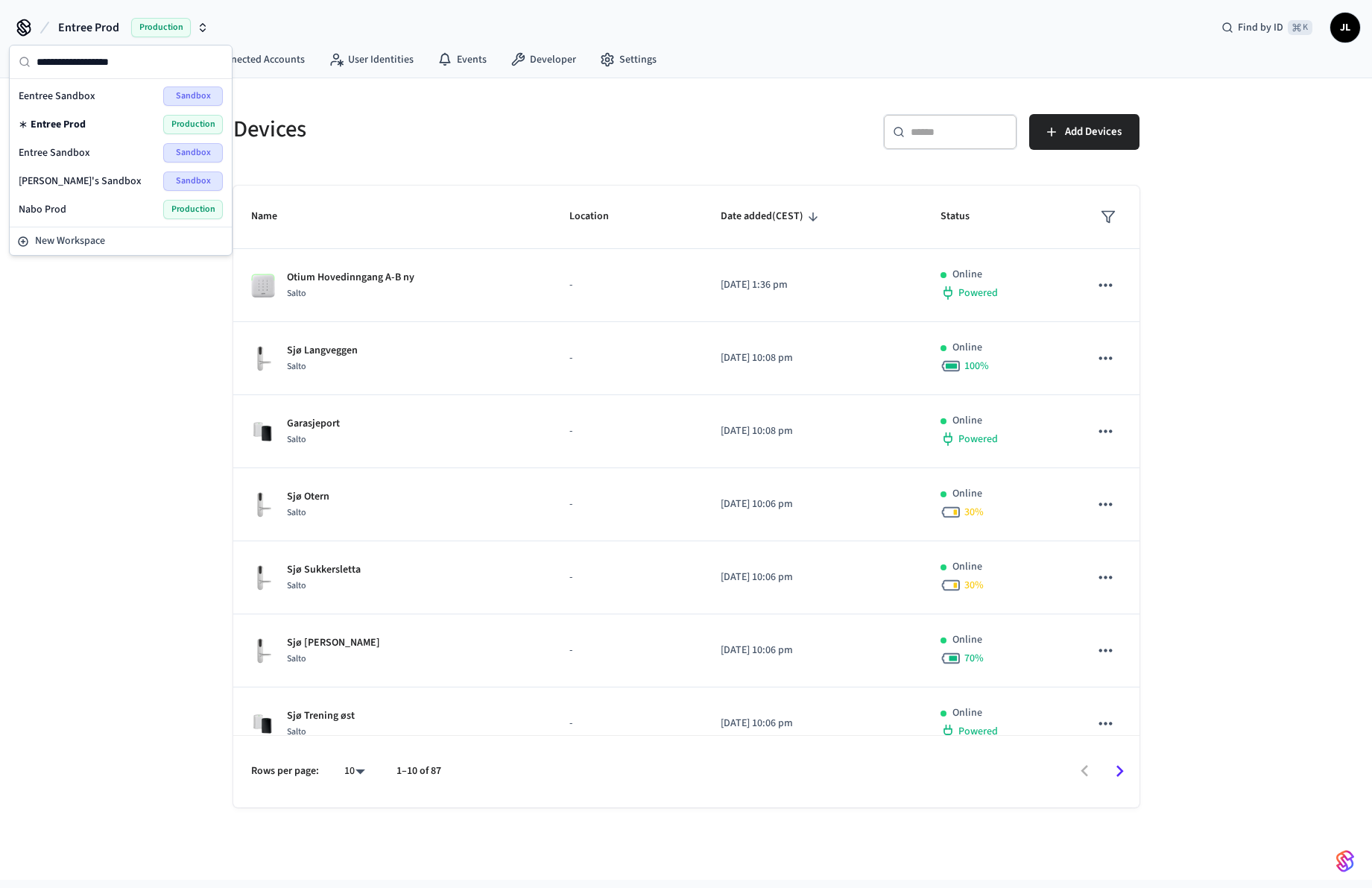
click at [105, 35] on span "Entree Prod" at bounding box center [88, 27] width 61 height 18
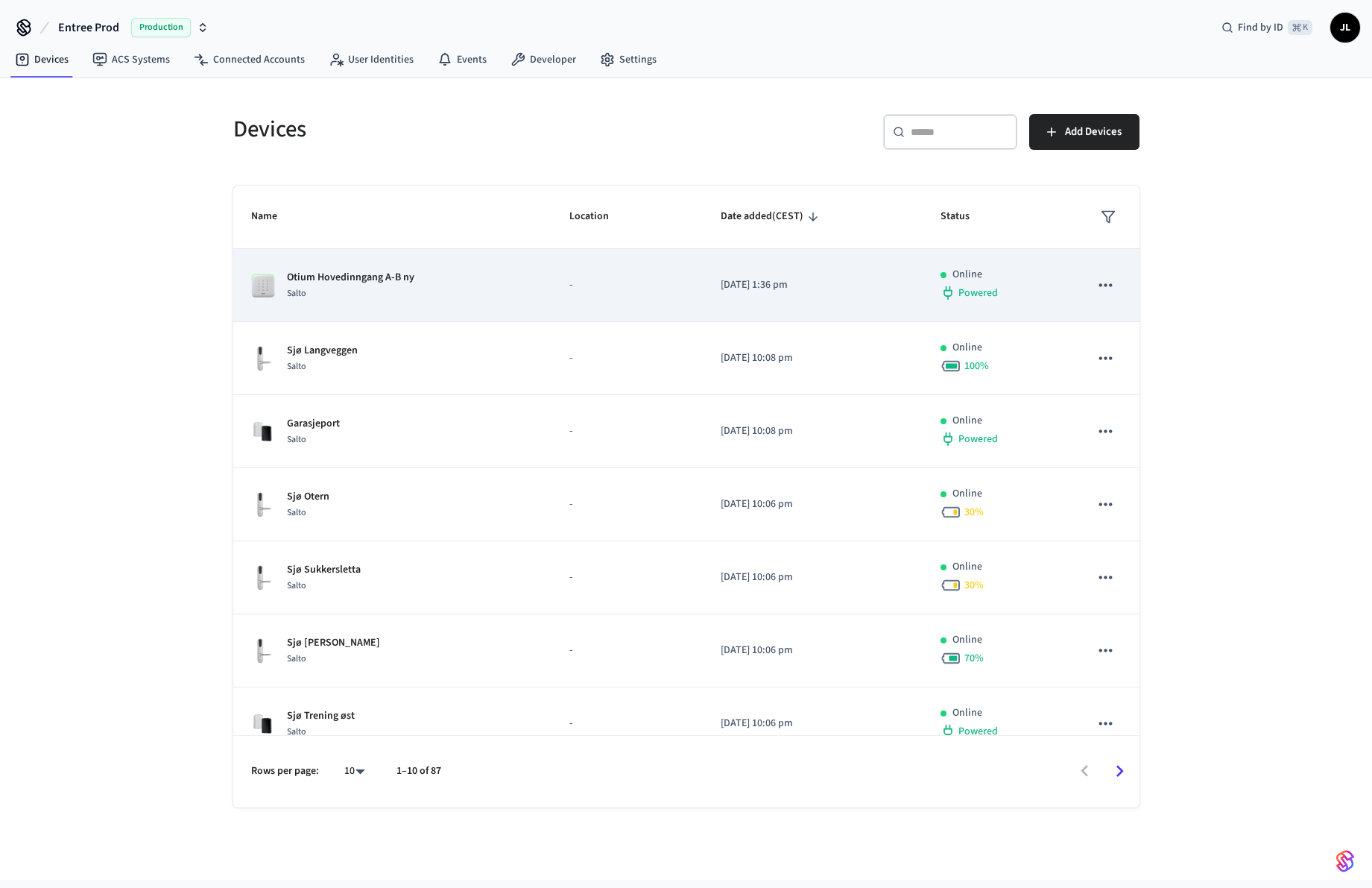
click at [367, 270] on p "Otium Hovedinngang A-B ny" at bounding box center [350, 278] width 127 height 15
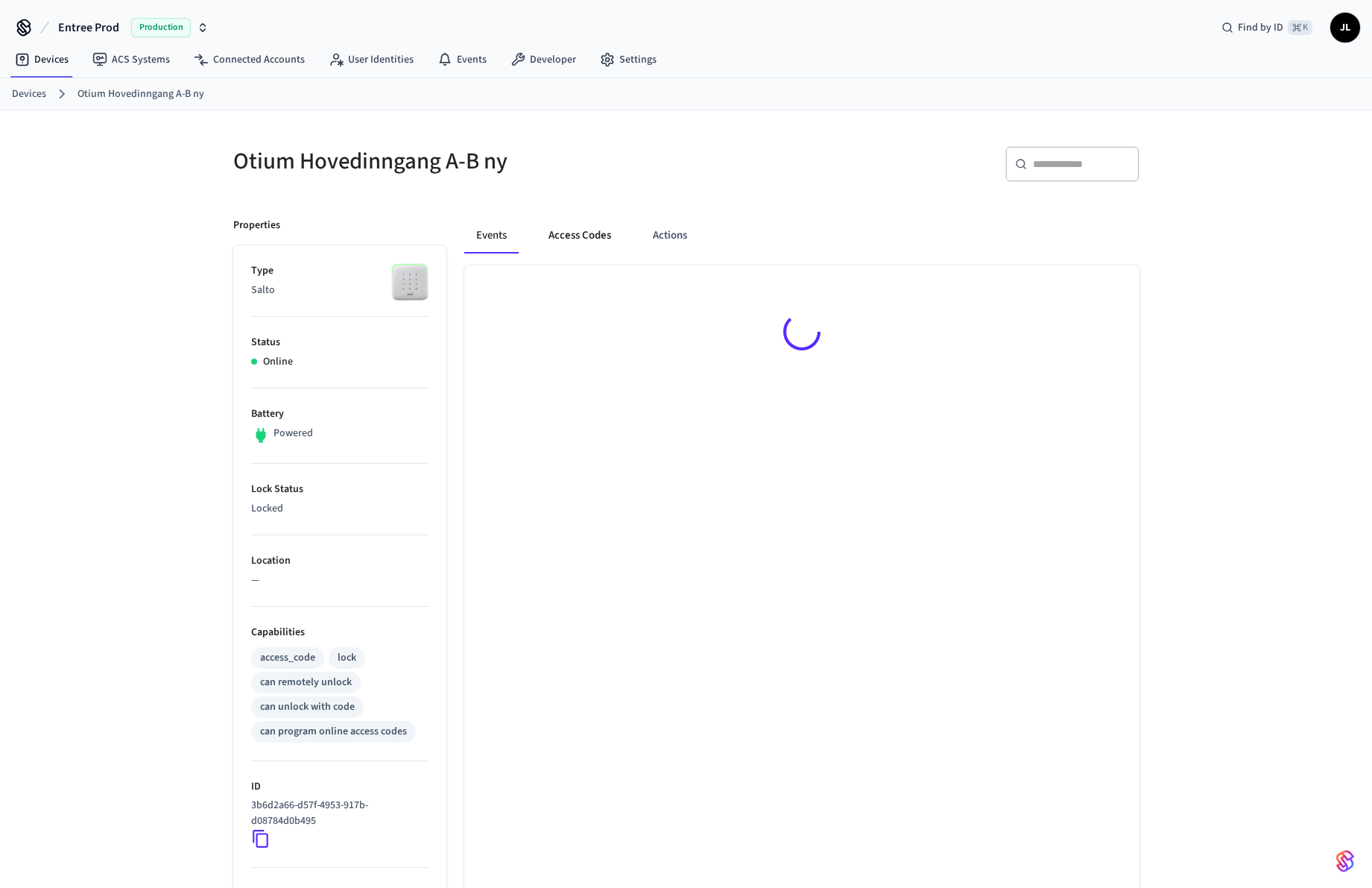
click at [550, 241] on button "Access Codes" at bounding box center [580, 235] width 86 height 35
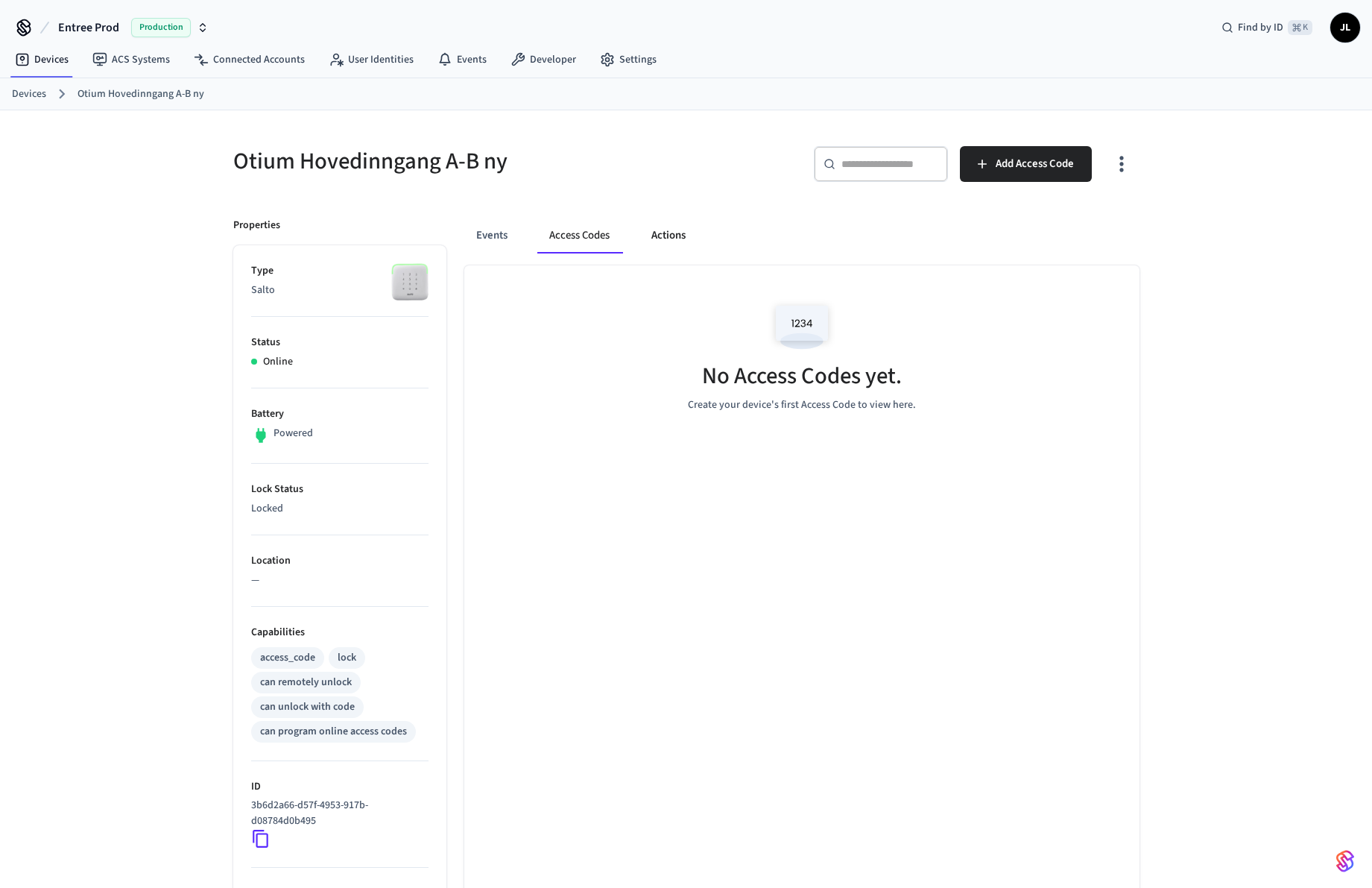
click at [677, 239] on button "Actions" at bounding box center [668, 235] width 58 height 35
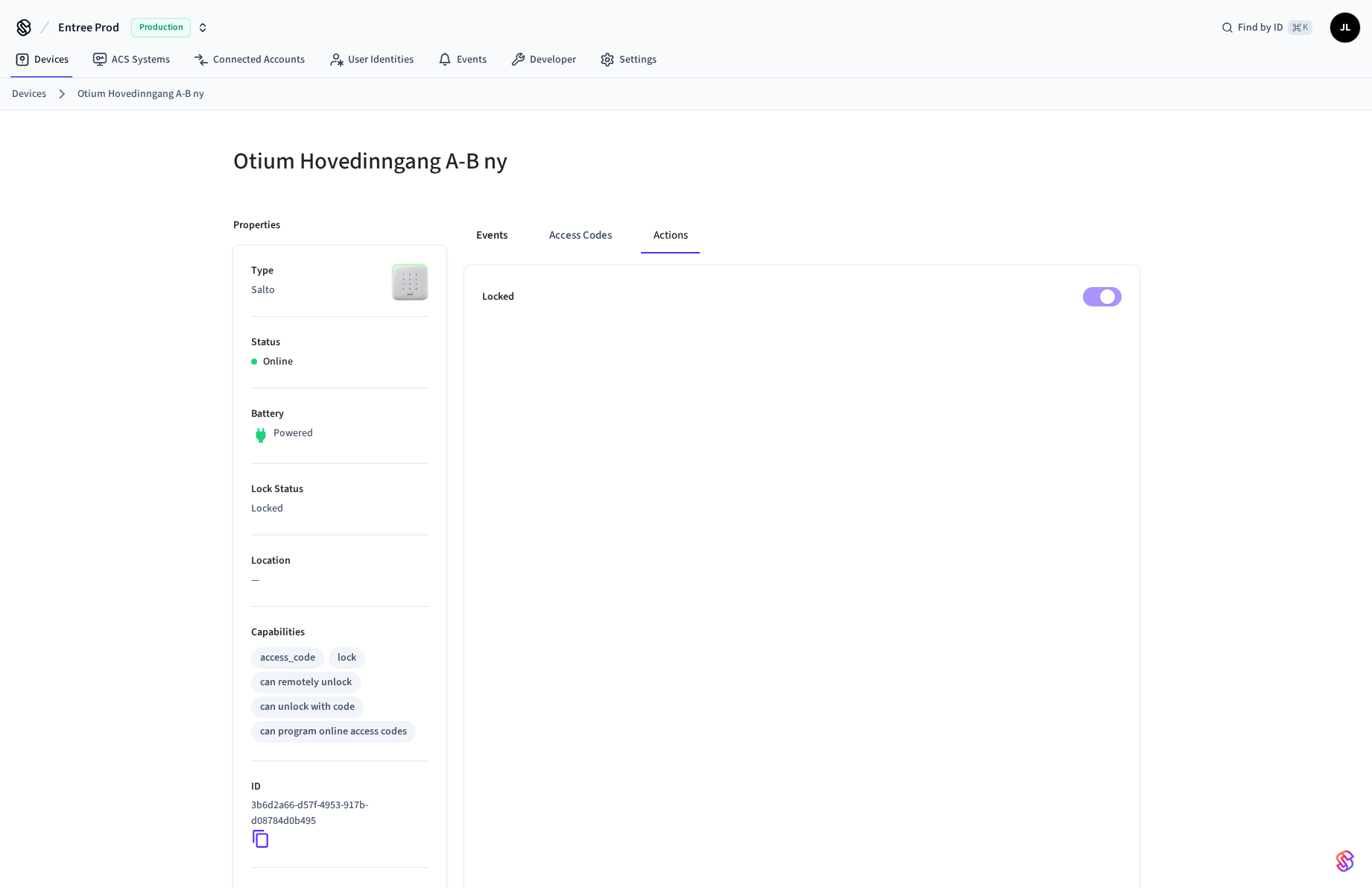
click at [498, 240] on button "Events" at bounding box center [492, 235] width 56 height 35
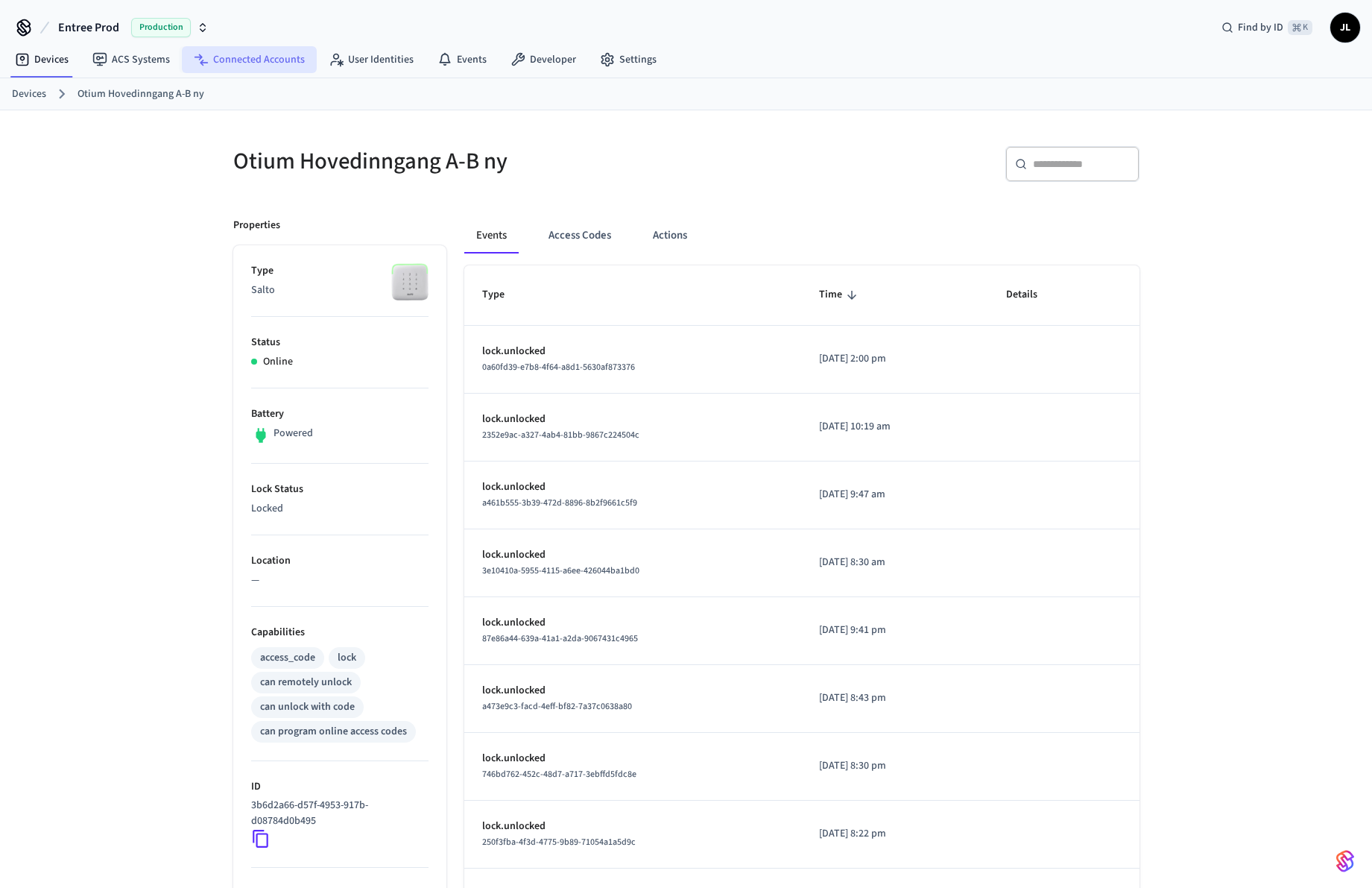
click at [242, 54] on link "Connected Accounts" at bounding box center [249, 59] width 135 height 27
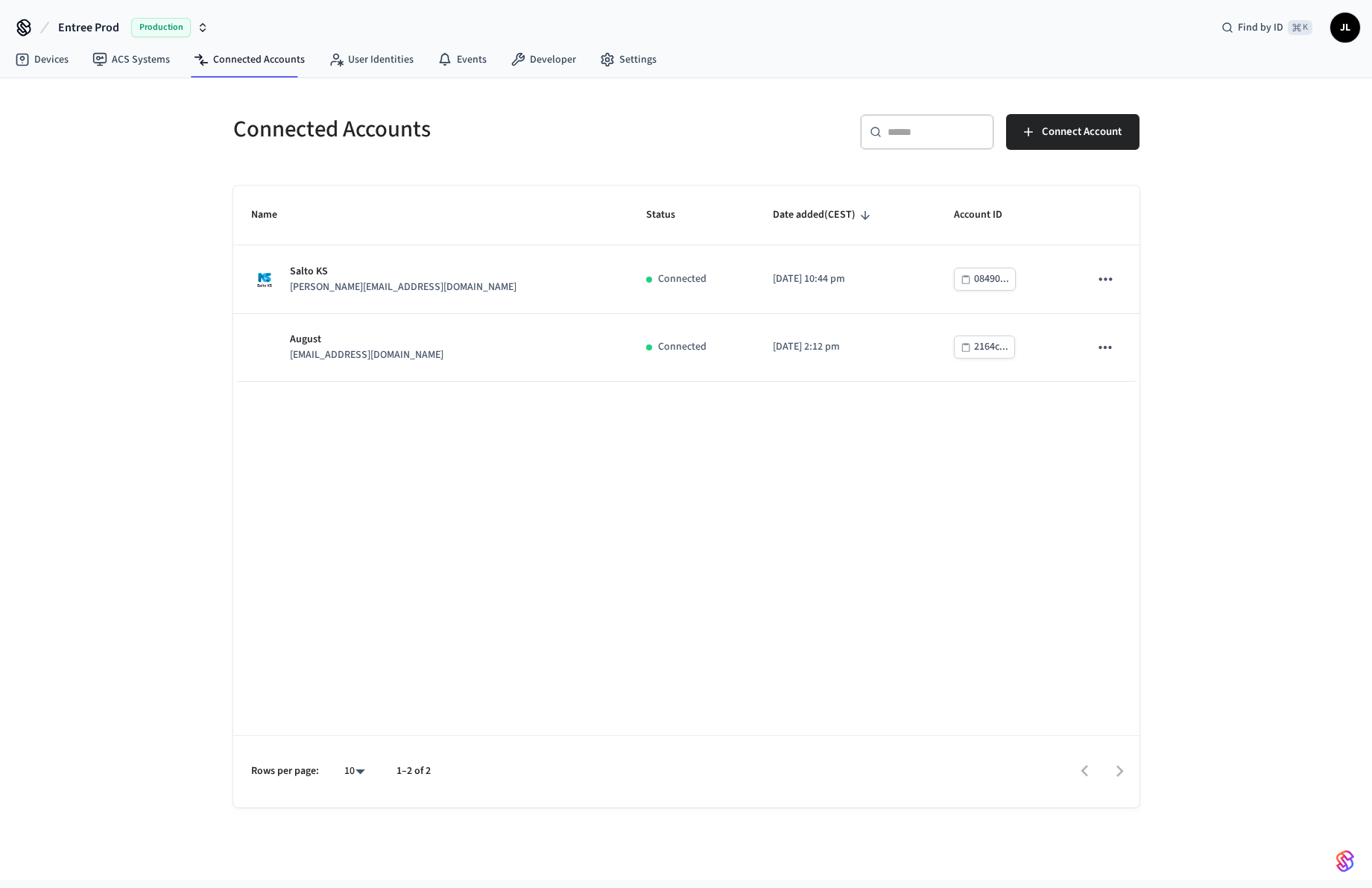
click at [29, 27] on icon at bounding box center [24, 31] width 12 height 10
click at [25, 29] on icon at bounding box center [23, 27] width 24 height 24
click at [105, 33] on span "Entree Prod" at bounding box center [88, 27] width 61 height 18
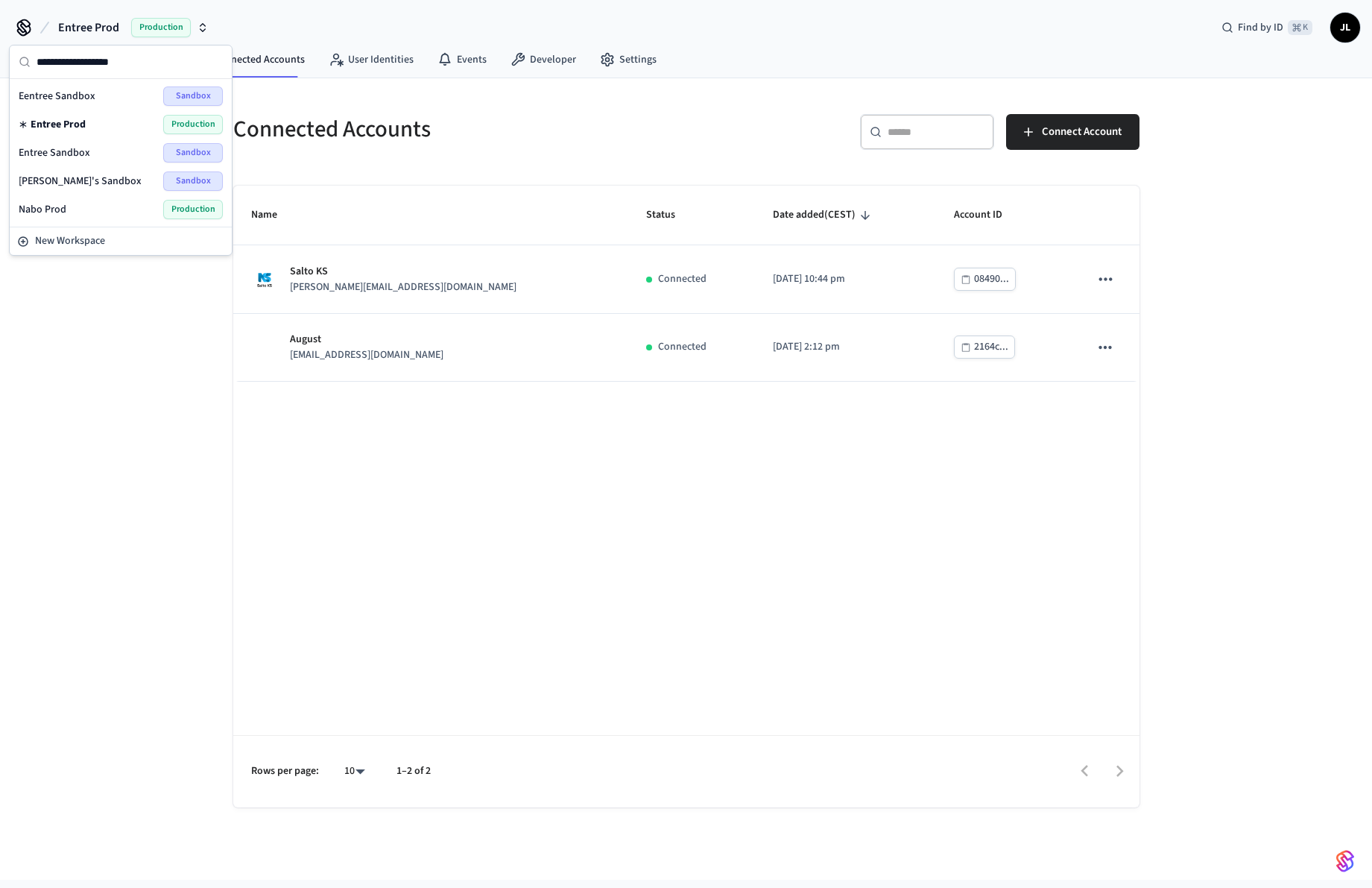
click at [147, 199] on div "Nabo Prod Production" at bounding box center [120, 209] width 216 height 29
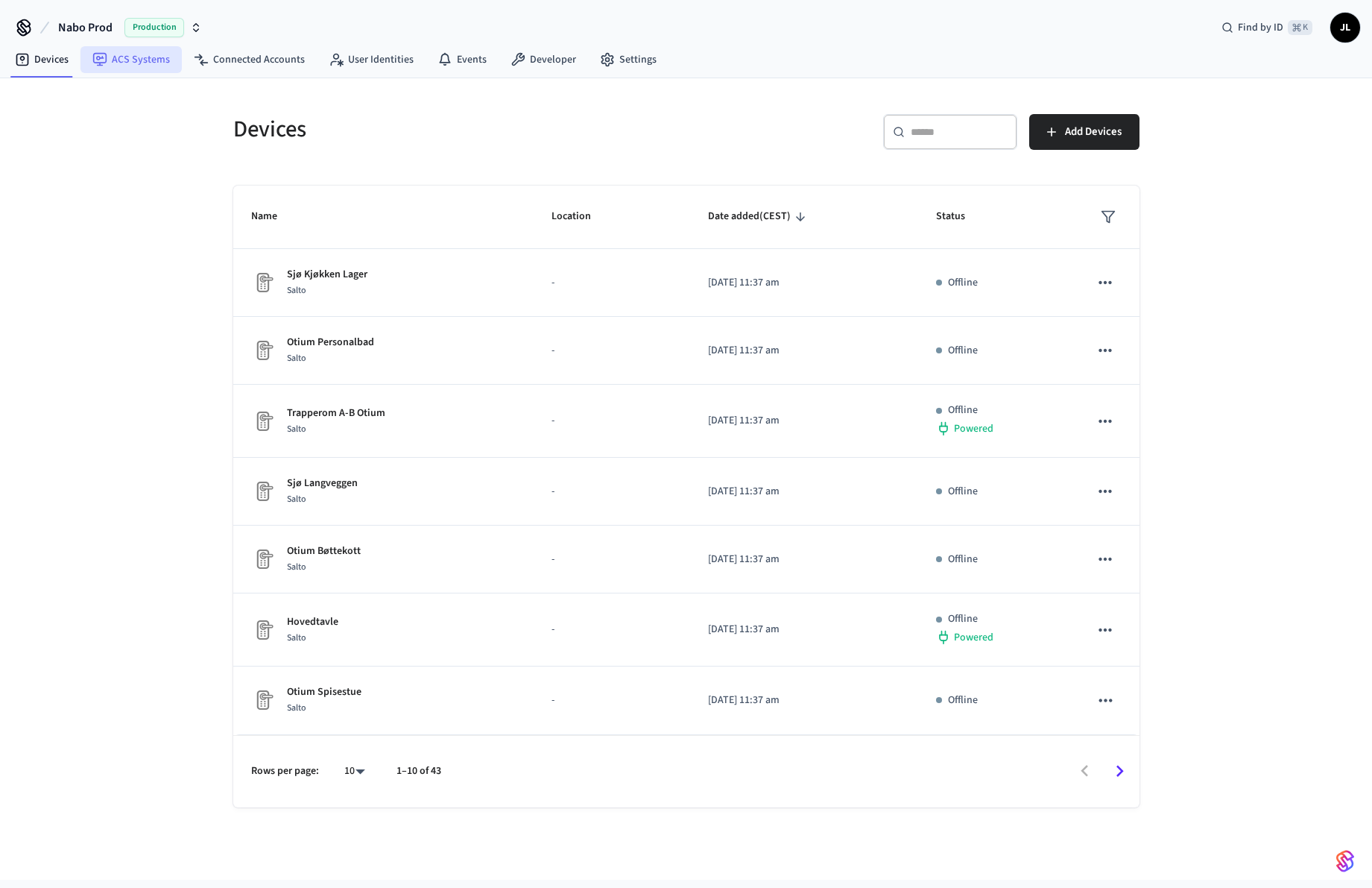
click at [154, 59] on link "ACS Systems" at bounding box center [130, 59] width 101 height 27
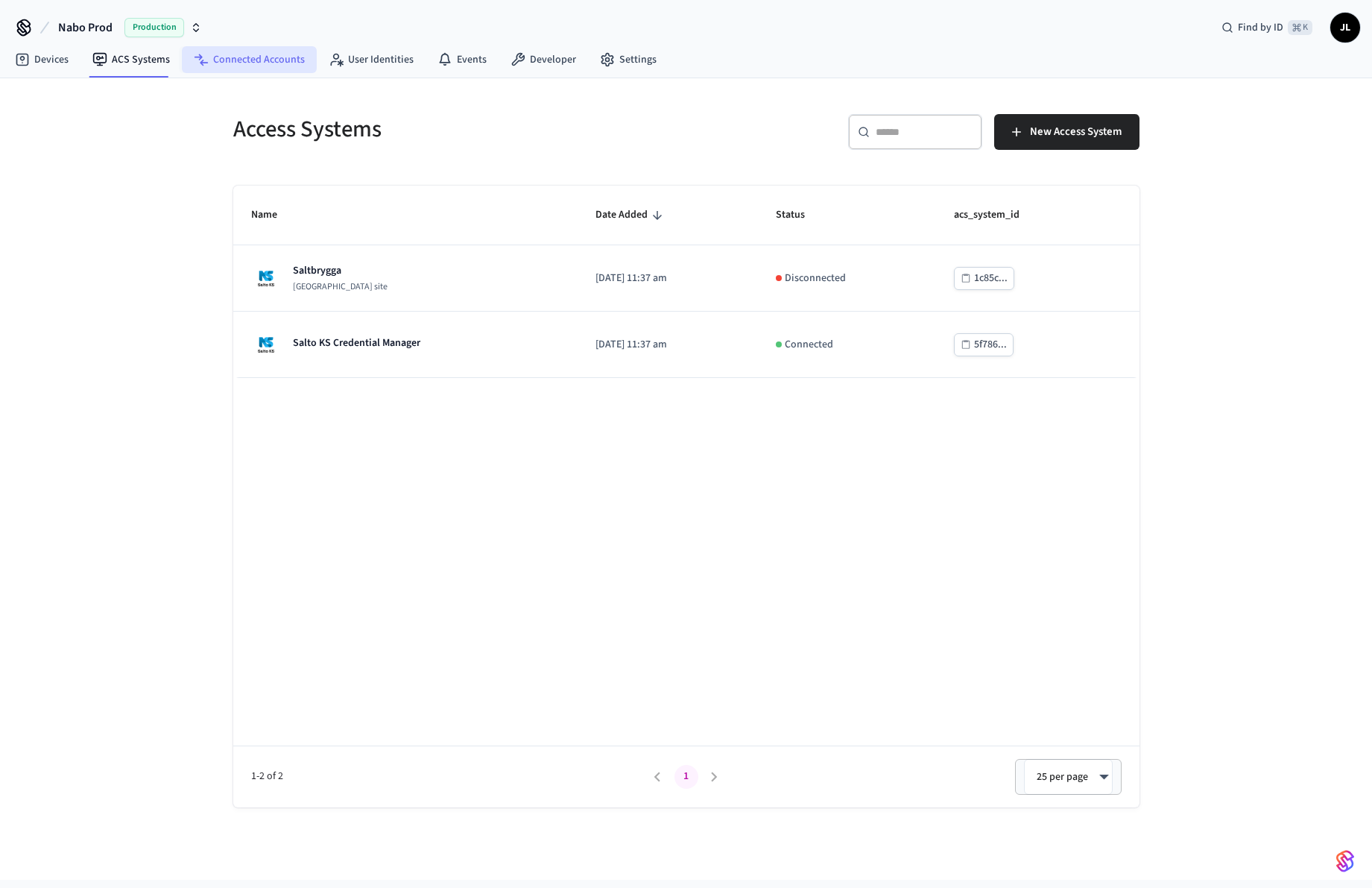
click at [236, 62] on link "Connected Accounts" at bounding box center [249, 59] width 135 height 27
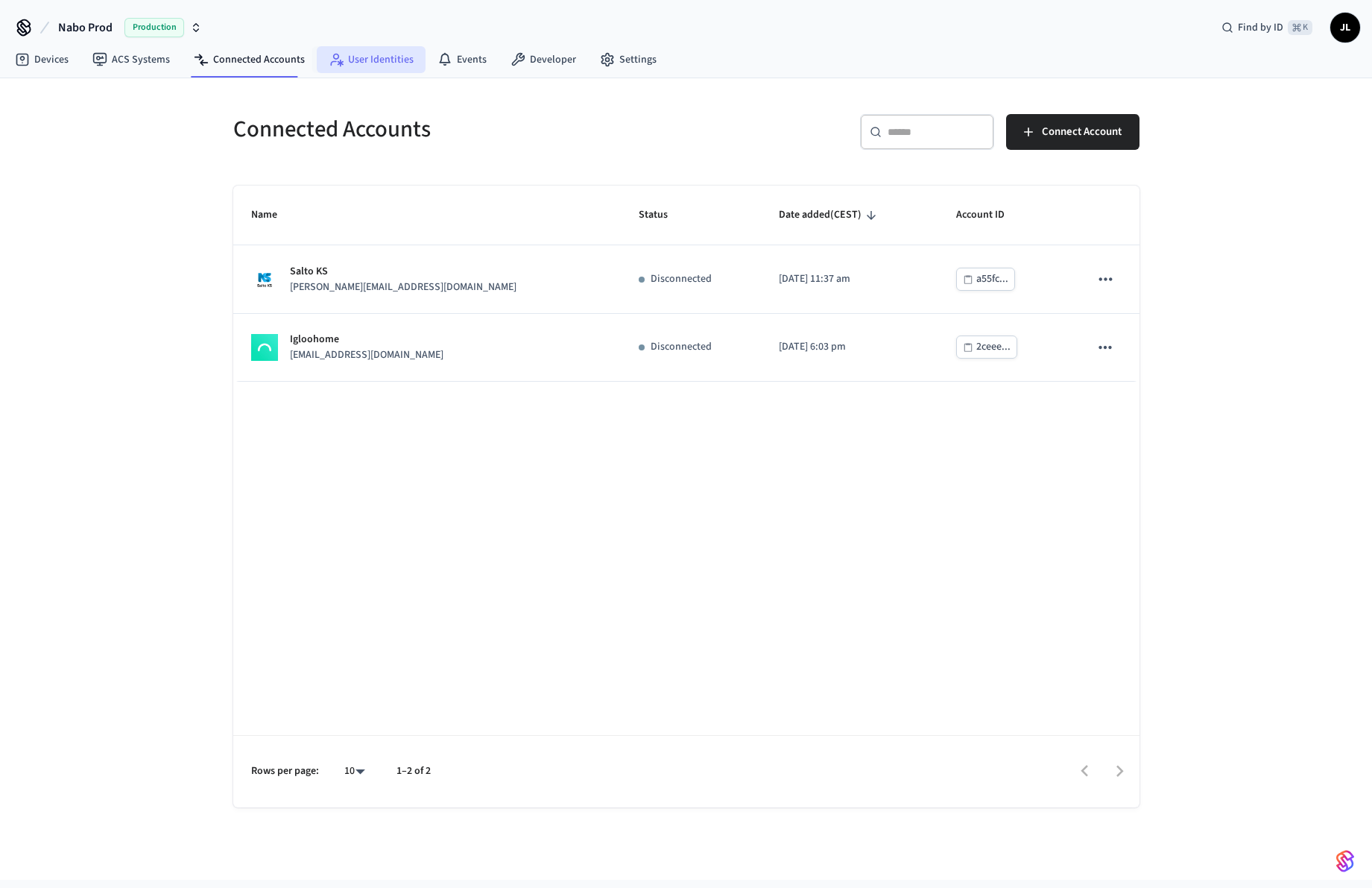
click at [352, 65] on link "User Identities" at bounding box center [371, 59] width 109 height 27
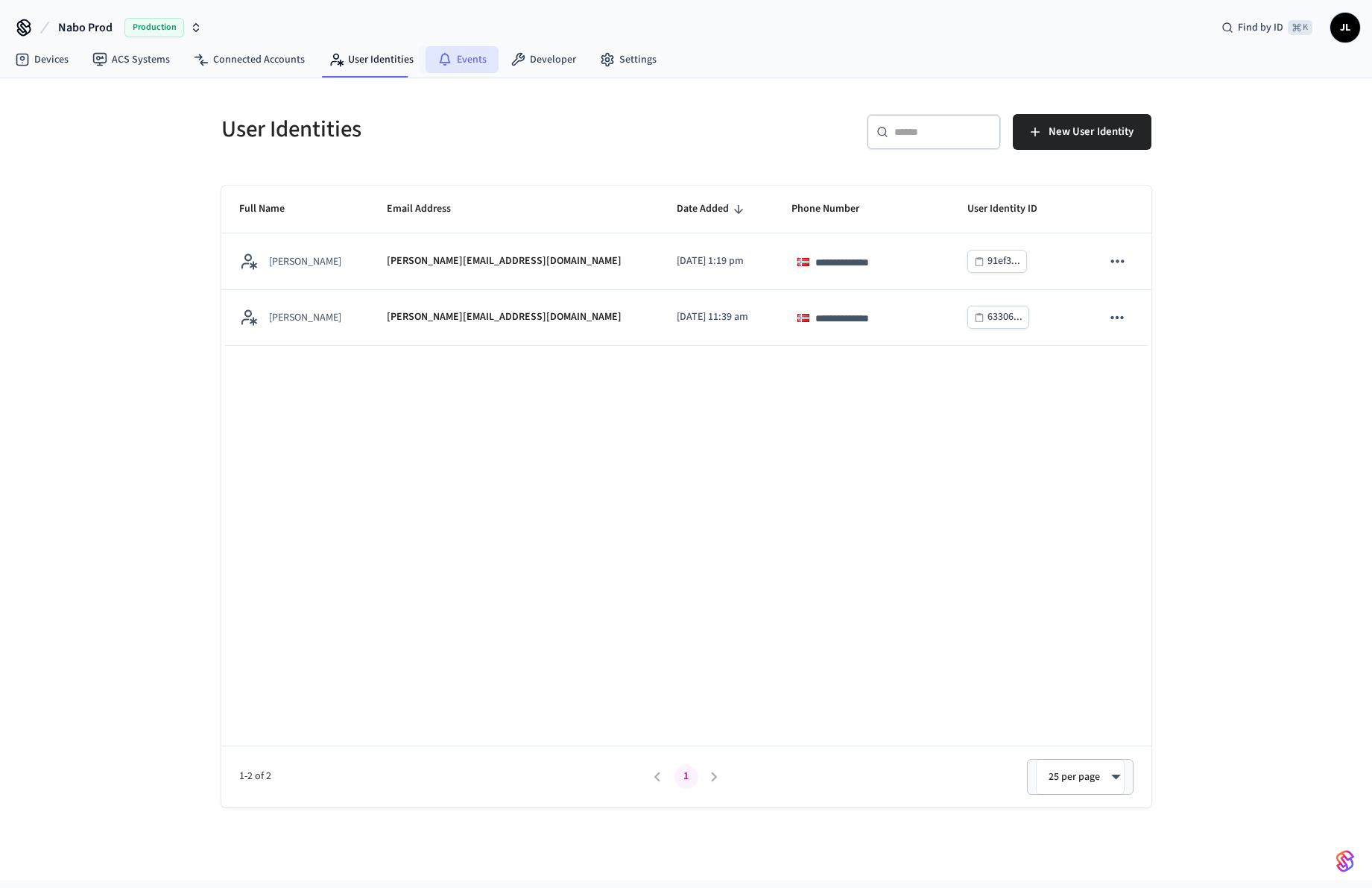
click at [478, 65] on link "Events" at bounding box center [462, 59] width 73 height 27
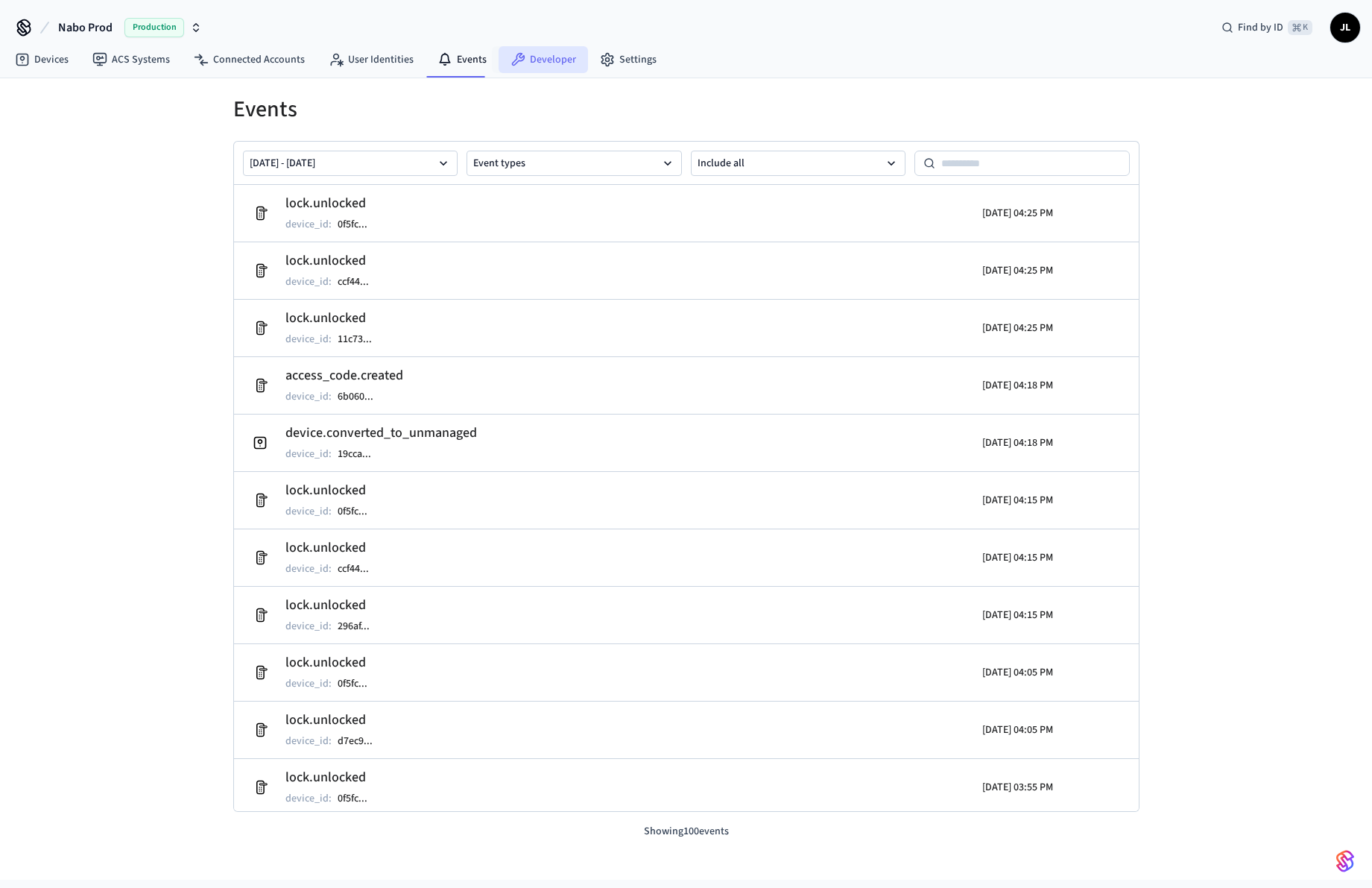
click at [549, 66] on link "Developer" at bounding box center [544, 59] width 89 height 27
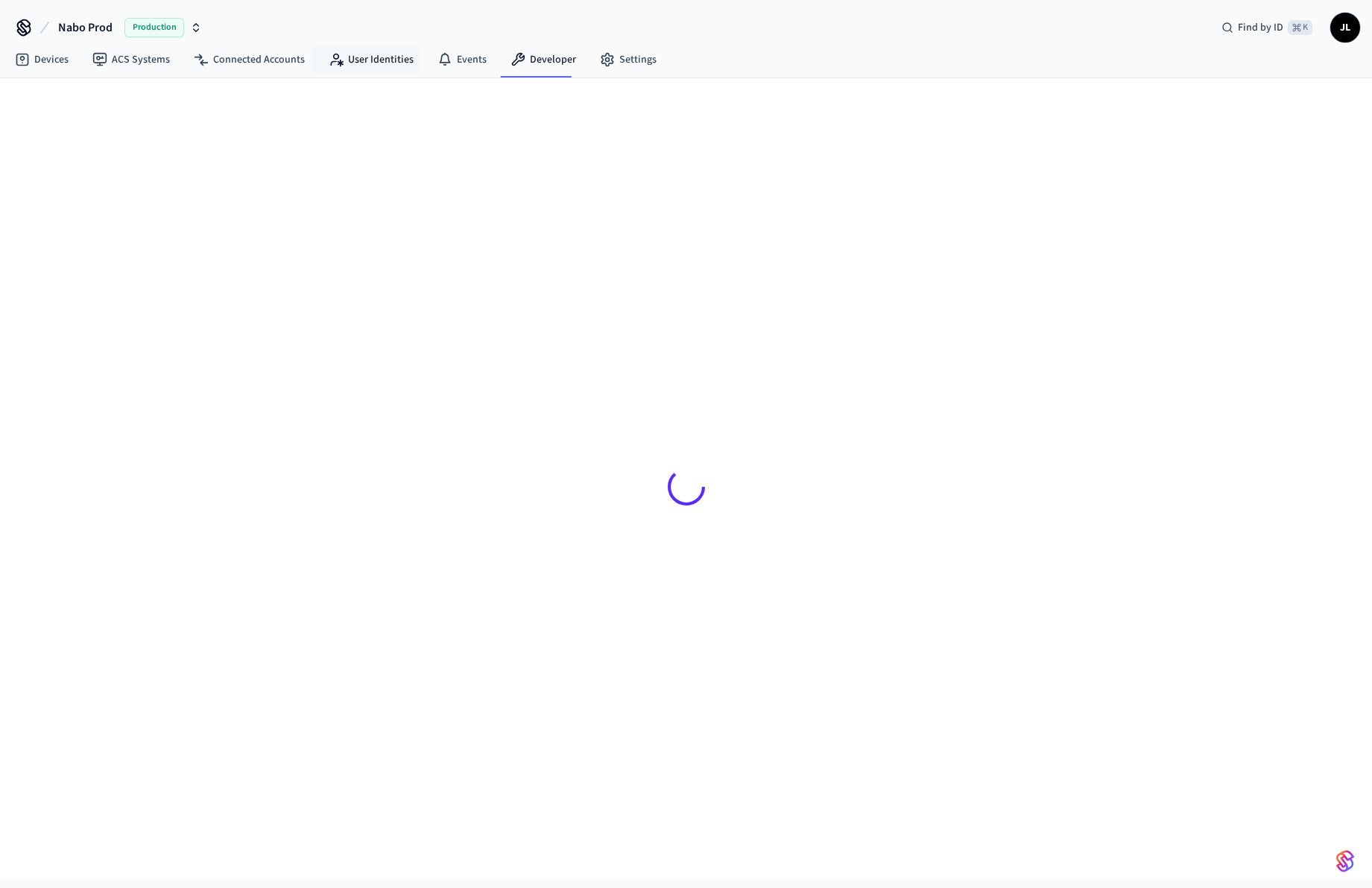
click at [349, 60] on link "User Identities" at bounding box center [371, 59] width 109 height 27
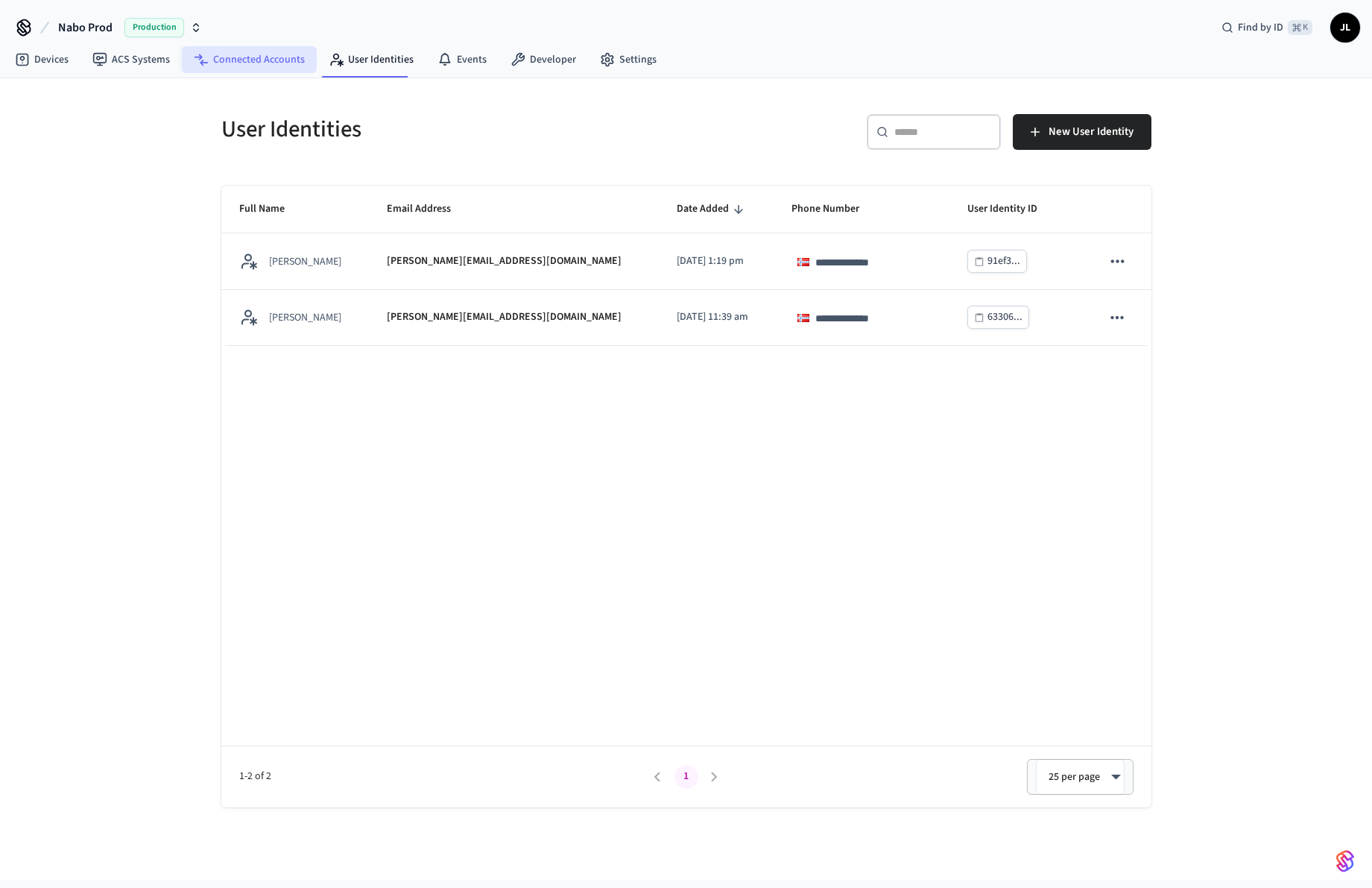
click at [282, 57] on link "Connected Accounts" at bounding box center [249, 59] width 135 height 27
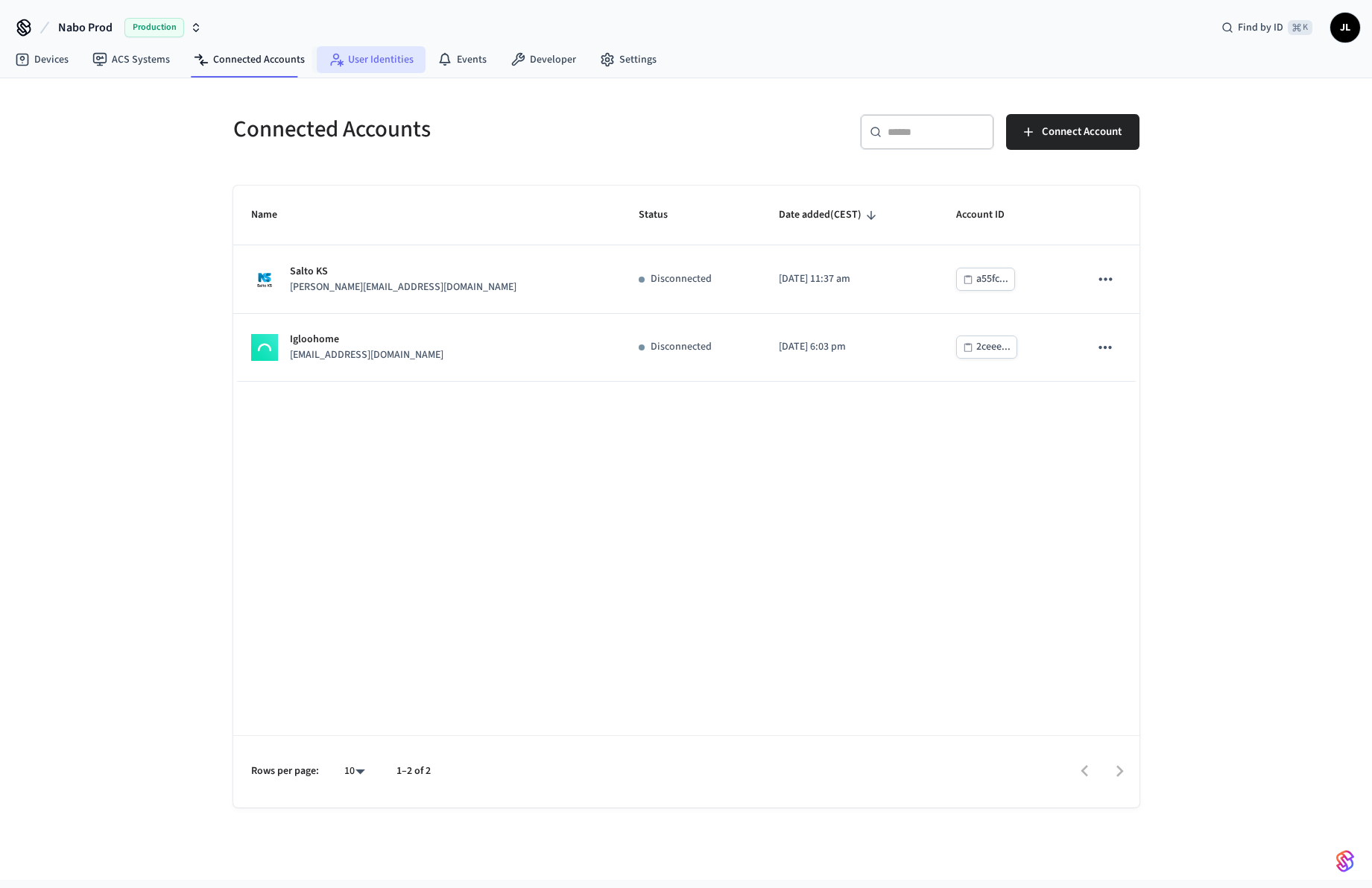
click at [367, 59] on link "User Identities" at bounding box center [371, 59] width 109 height 27
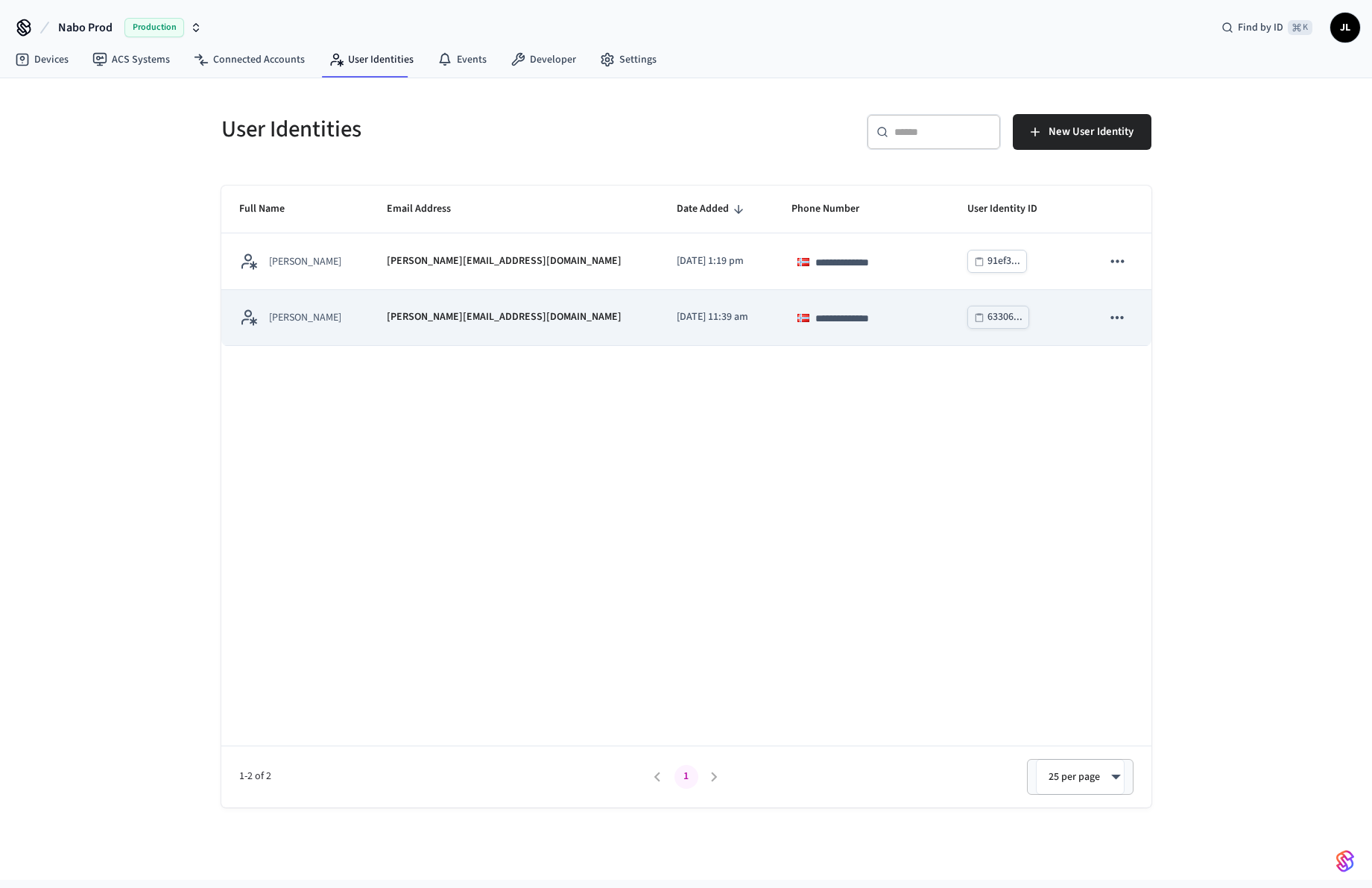
click at [1113, 316] on icon "sticky table" at bounding box center [1117, 317] width 12 height 3
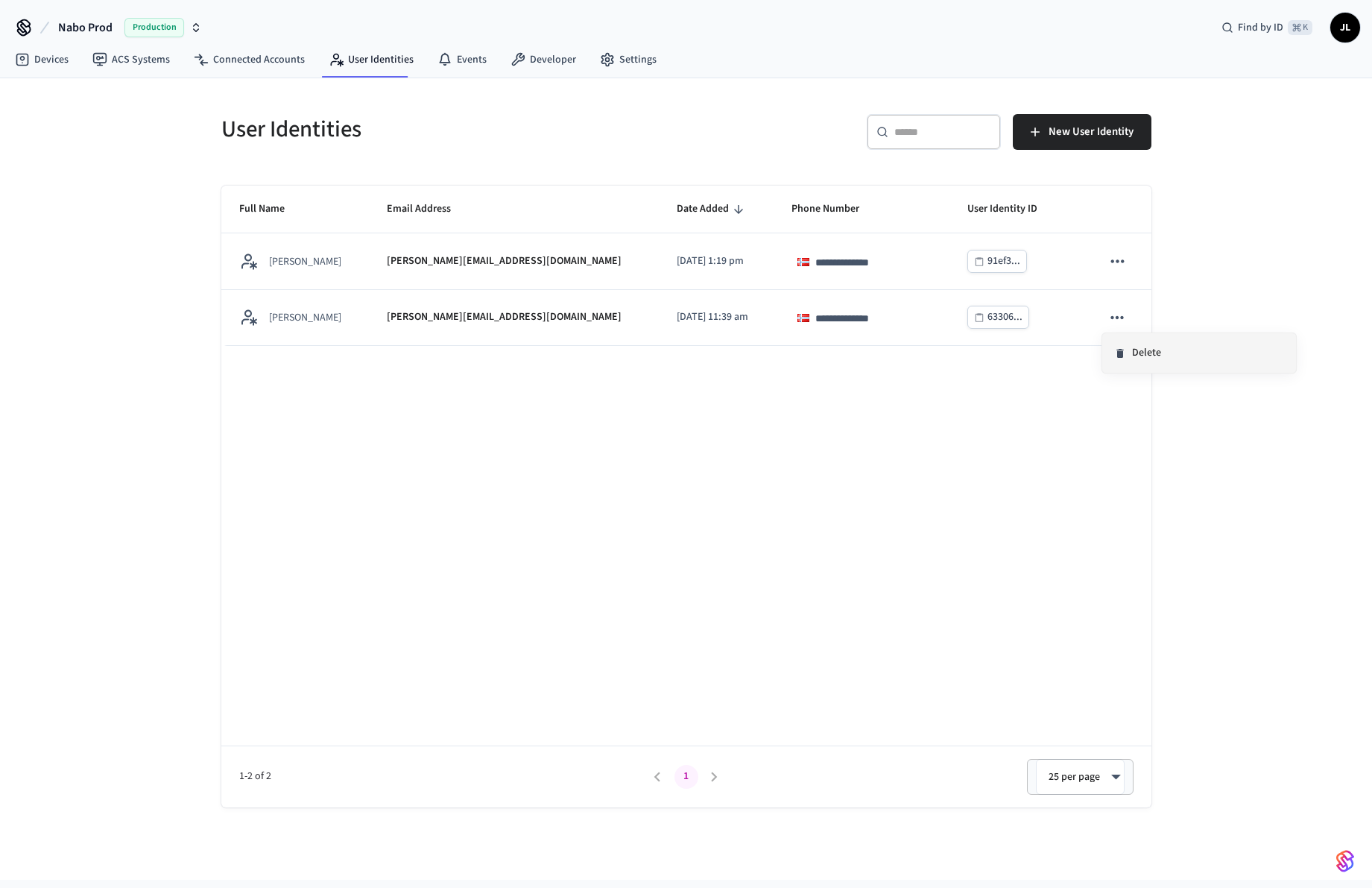
click at [1135, 346] on li "Delete" at bounding box center [1198, 353] width 194 height 39
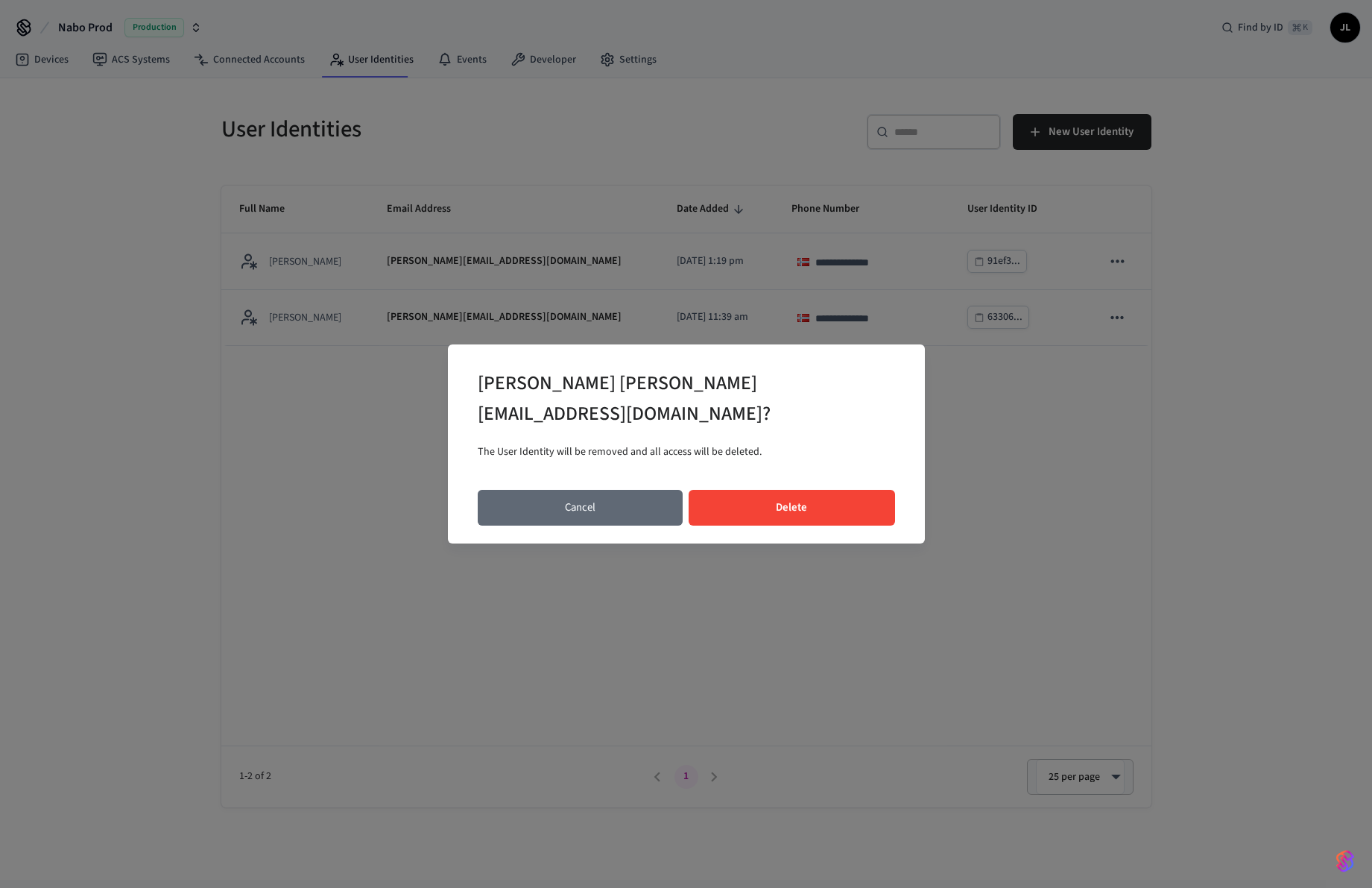
click at [666, 490] on button "Cancel" at bounding box center [580, 508] width 206 height 35
